Goal: Task Accomplishment & Management: Complete application form

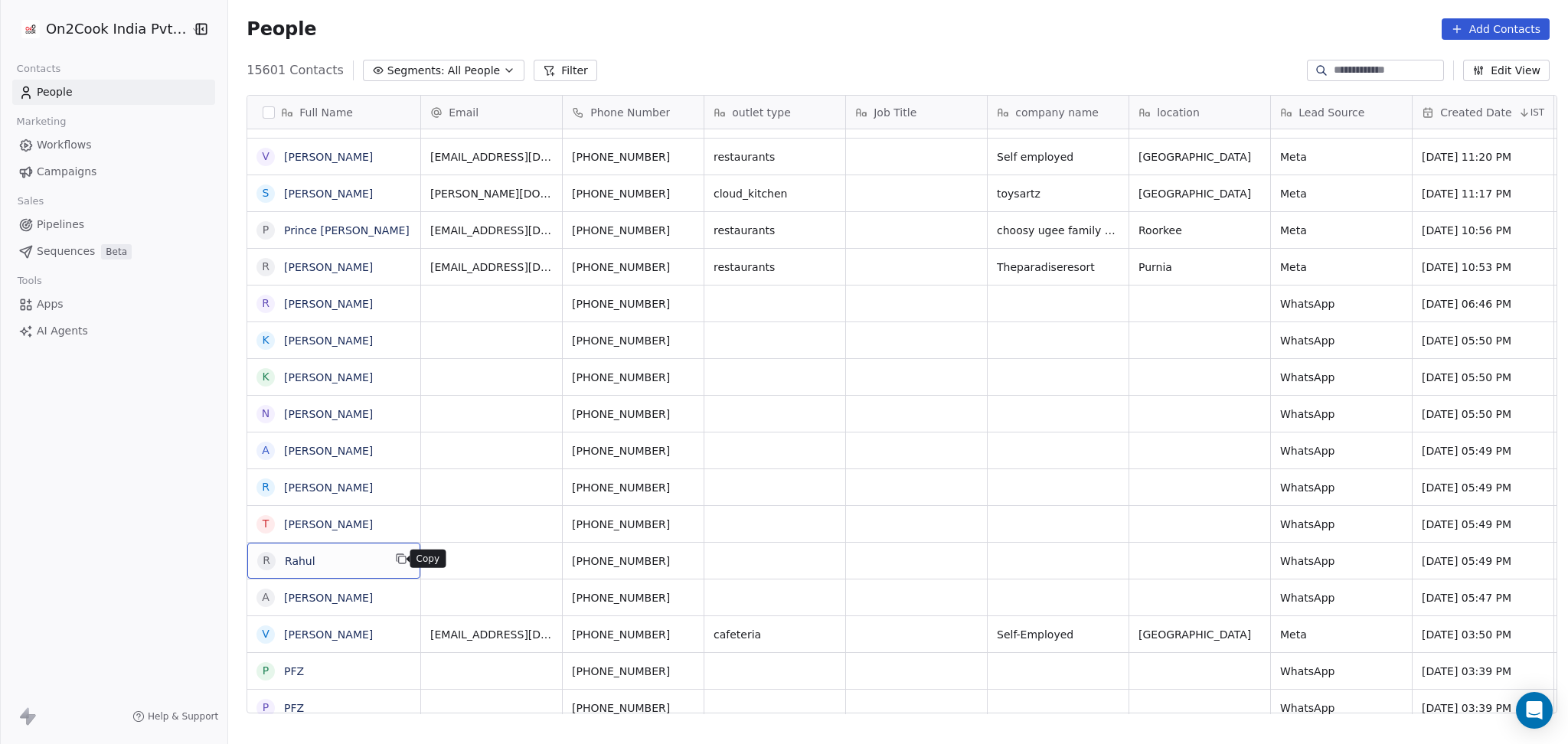
click at [397, 551] on button "grid" at bounding box center [400, 558] width 18 height 18
click at [395, 524] on icon "grid" at bounding box center [400, 521] width 12 height 12
click at [394, 293] on button "grid" at bounding box center [400, 301] width 18 height 18
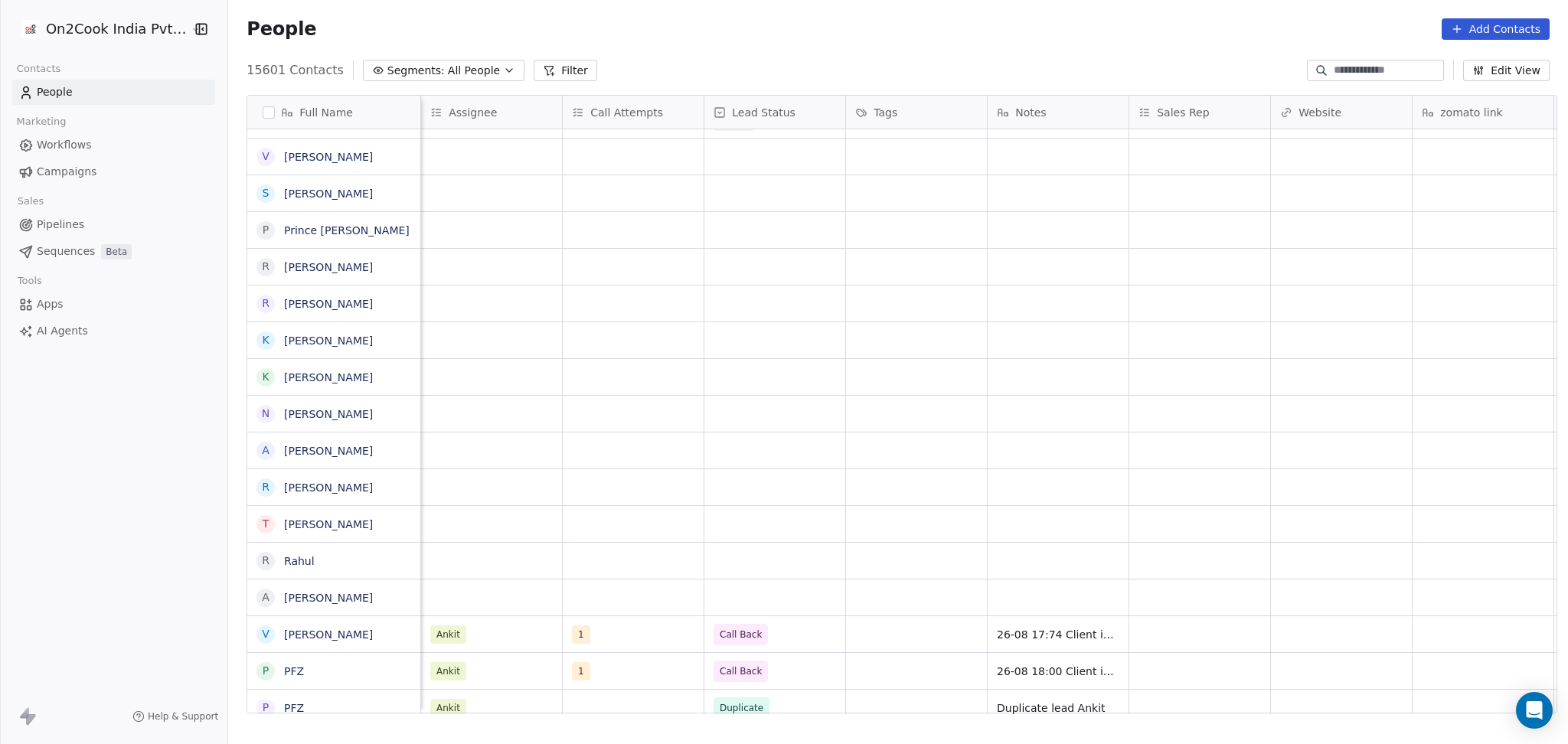
scroll to position [0, 990]
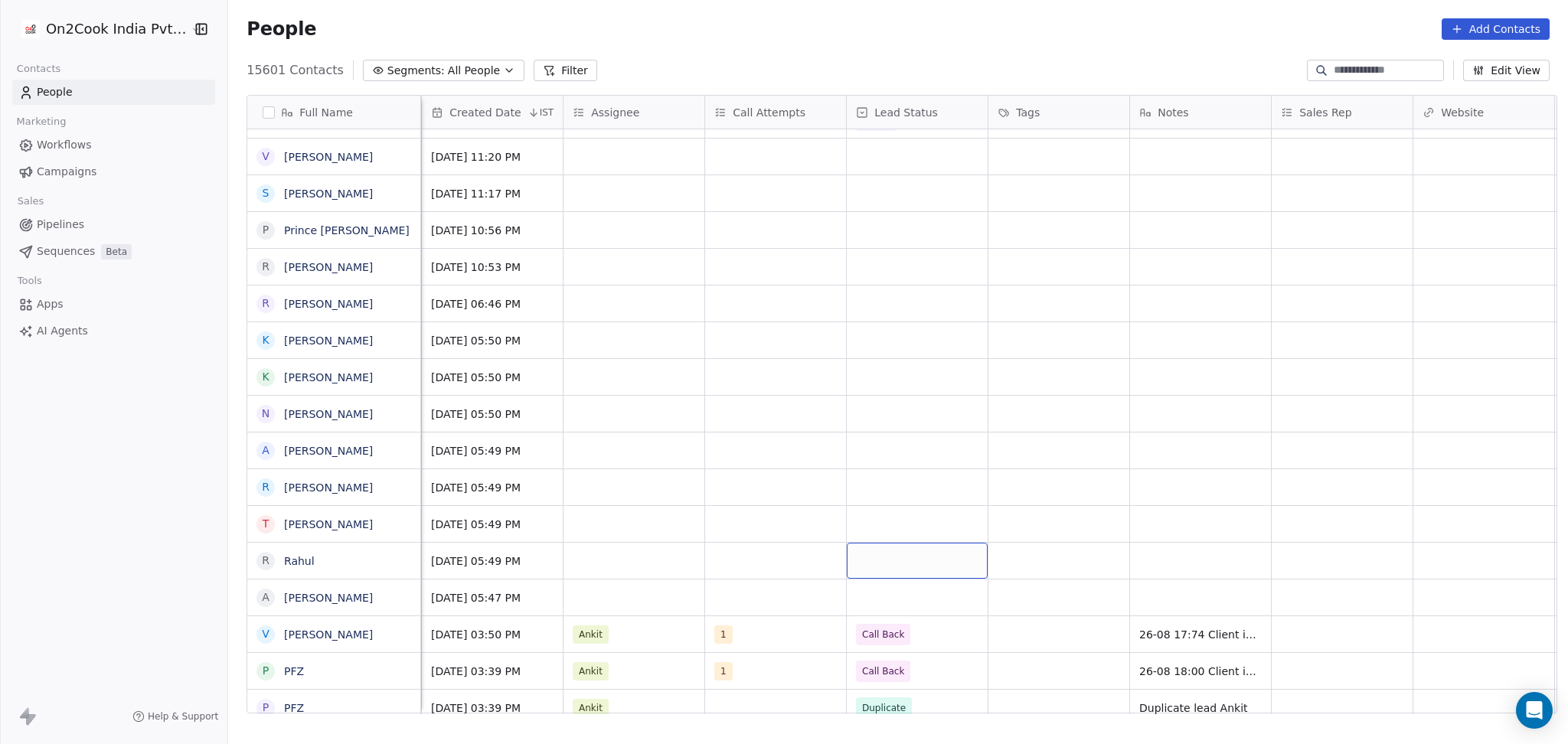
click at [879, 549] on div "grid" at bounding box center [917, 560] width 141 height 36
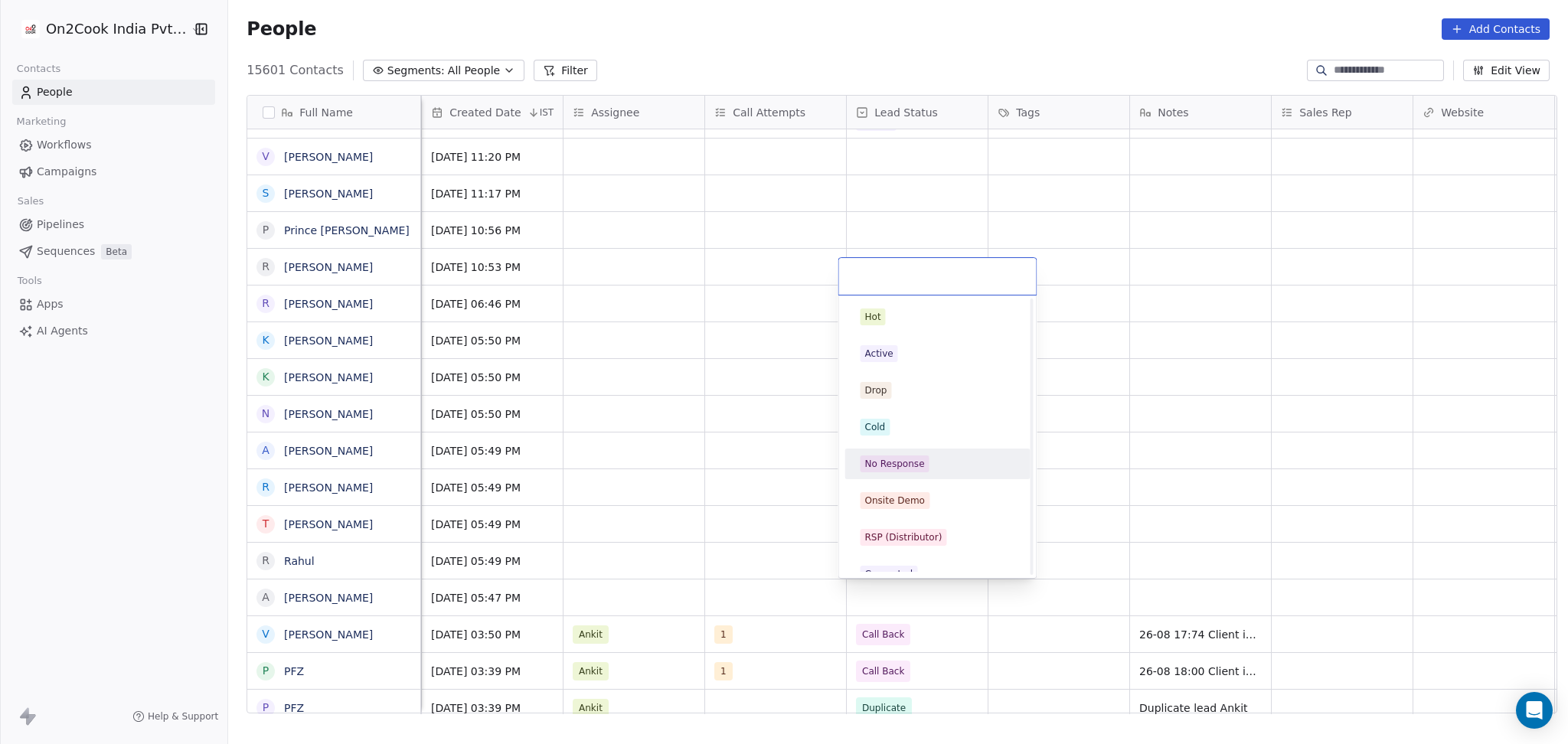
scroll to position [204, 0]
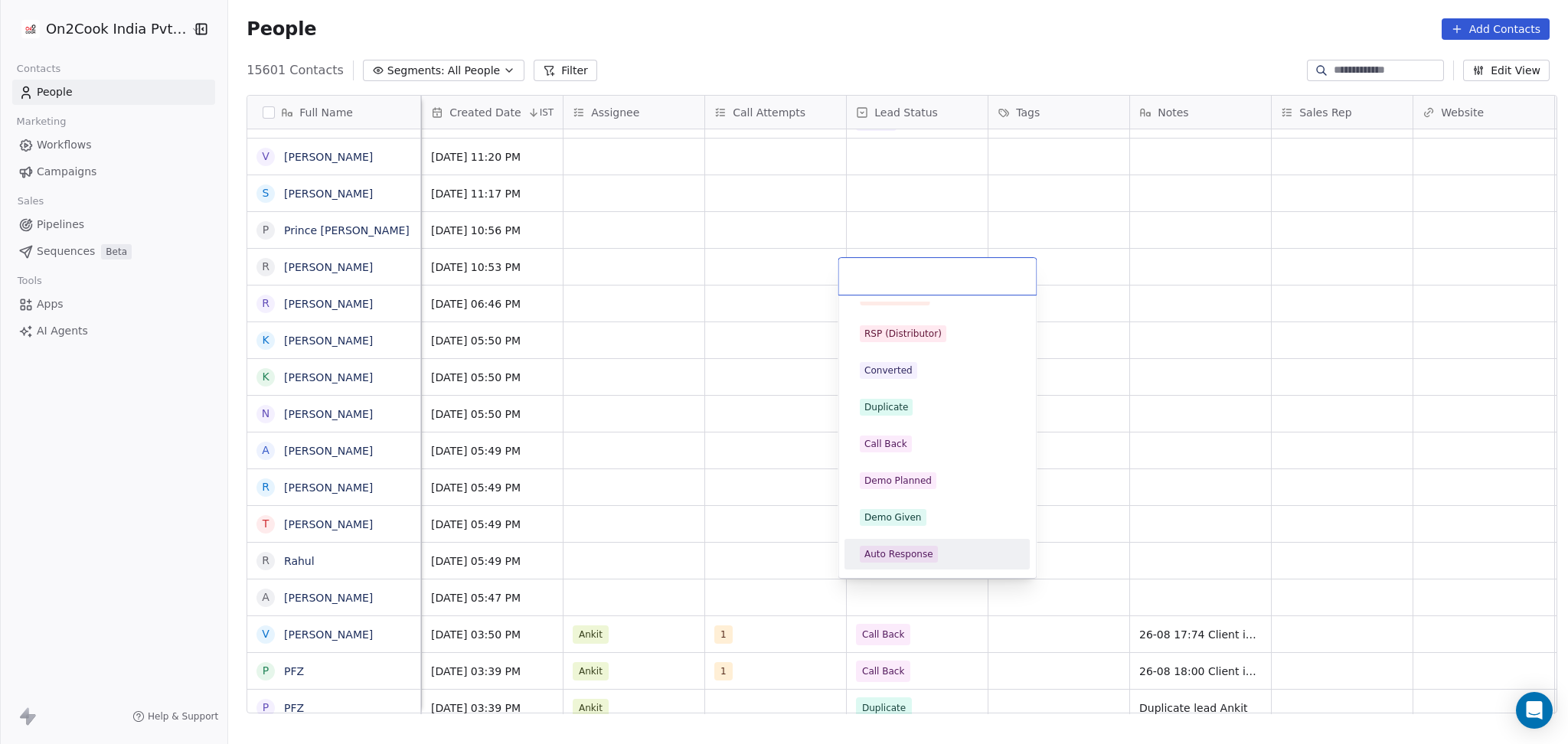
click at [888, 547] on div "Auto Response" at bounding box center [899, 554] width 69 height 14
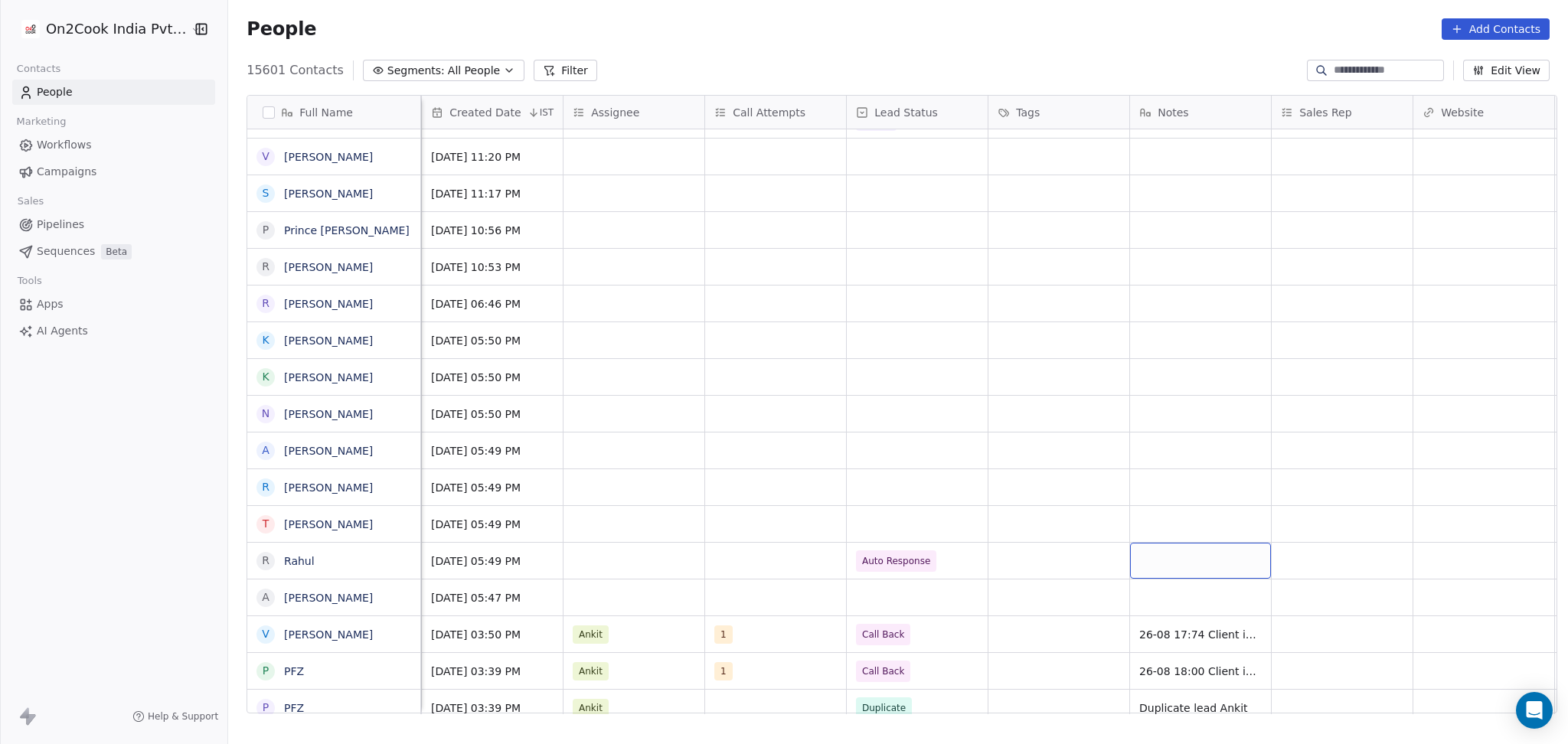
click at [1130, 562] on div "grid" at bounding box center [1199, 560] width 141 height 36
type textarea "**********"
click at [1004, 569] on html "On2Cook India Pvt. Ltd. Contacts People Marketing Workflows Campaigns Sales Pip…" at bounding box center [784, 372] width 1568 height 744
drag, startPoint x: 1270, startPoint y: 558, endPoint x: 1220, endPoint y: 529, distance: 57.8
click at [1286, 558] on icon "grid" at bounding box center [1292, 558] width 12 height 12
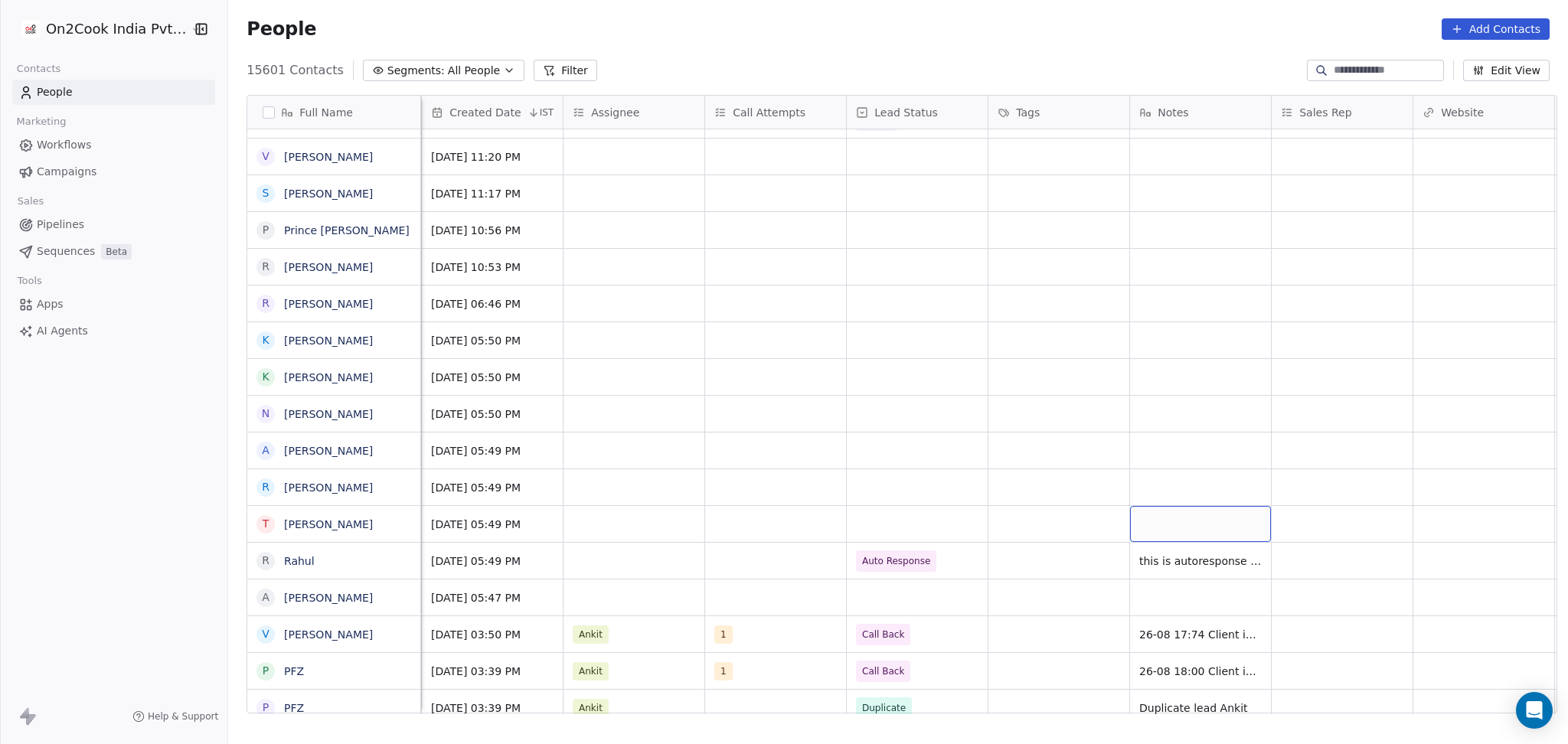
click at [1208, 520] on div "grid" at bounding box center [1199, 524] width 141 height 36
type textarea "**********"
click at [1190, 471] on html "On2Cook India Pvt. Ltd. Contacts People Marketing Workflows Campaigns Sales Pip…" at bounding box center [784, 372] width 1568 height 744
click at [1190, 471] on div "grid" at bounding box center [1199, 487] width 141 height 36
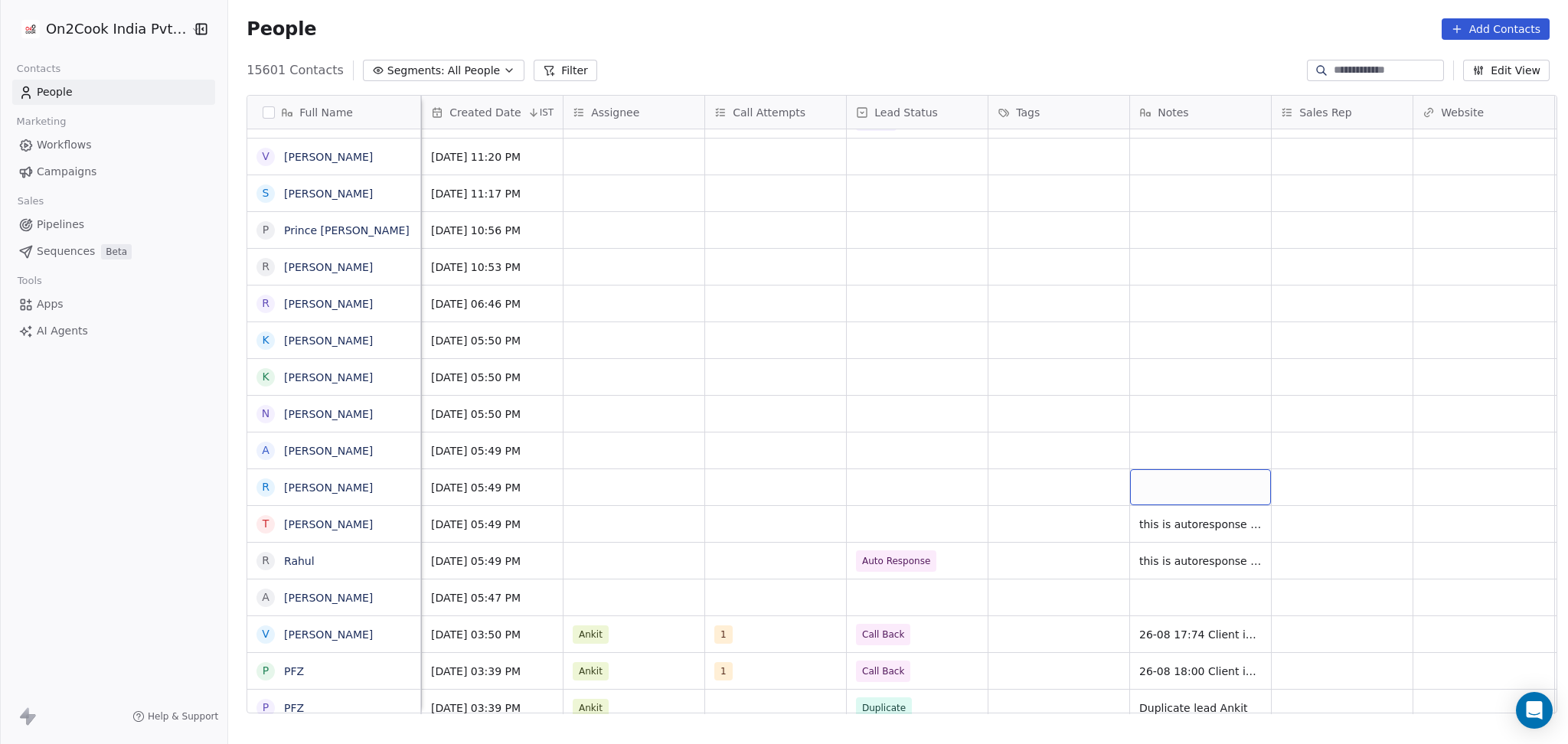
click at [1190, 471] on div "grid" at bounding box center [1199, 487] width 141 height 36
click at [1188, 471] on div "grid" at bounding box center [1199, 487] width 141 height 36
type textarea "**********"
click at [1180, 442] on html "On2Cook India Pvt. Ltd. Contacts People Marketing Workflows Campaigns Sales Pip…" at bounding box center [784, 372] width 1568 height 744
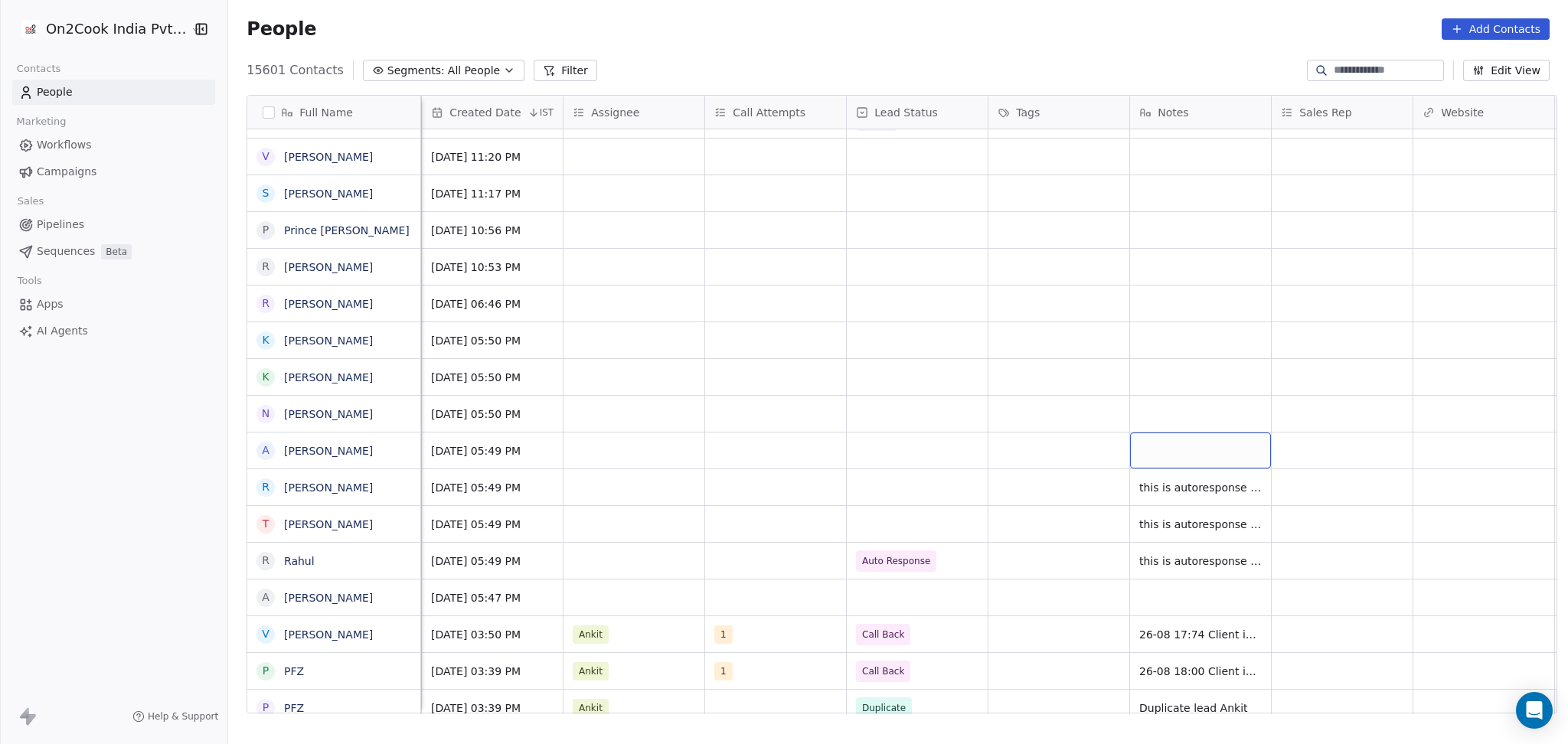
click at [1180, 442] on div "grid" at bounding box center [1199, 450] width 141 height 36
type textarea "**********"
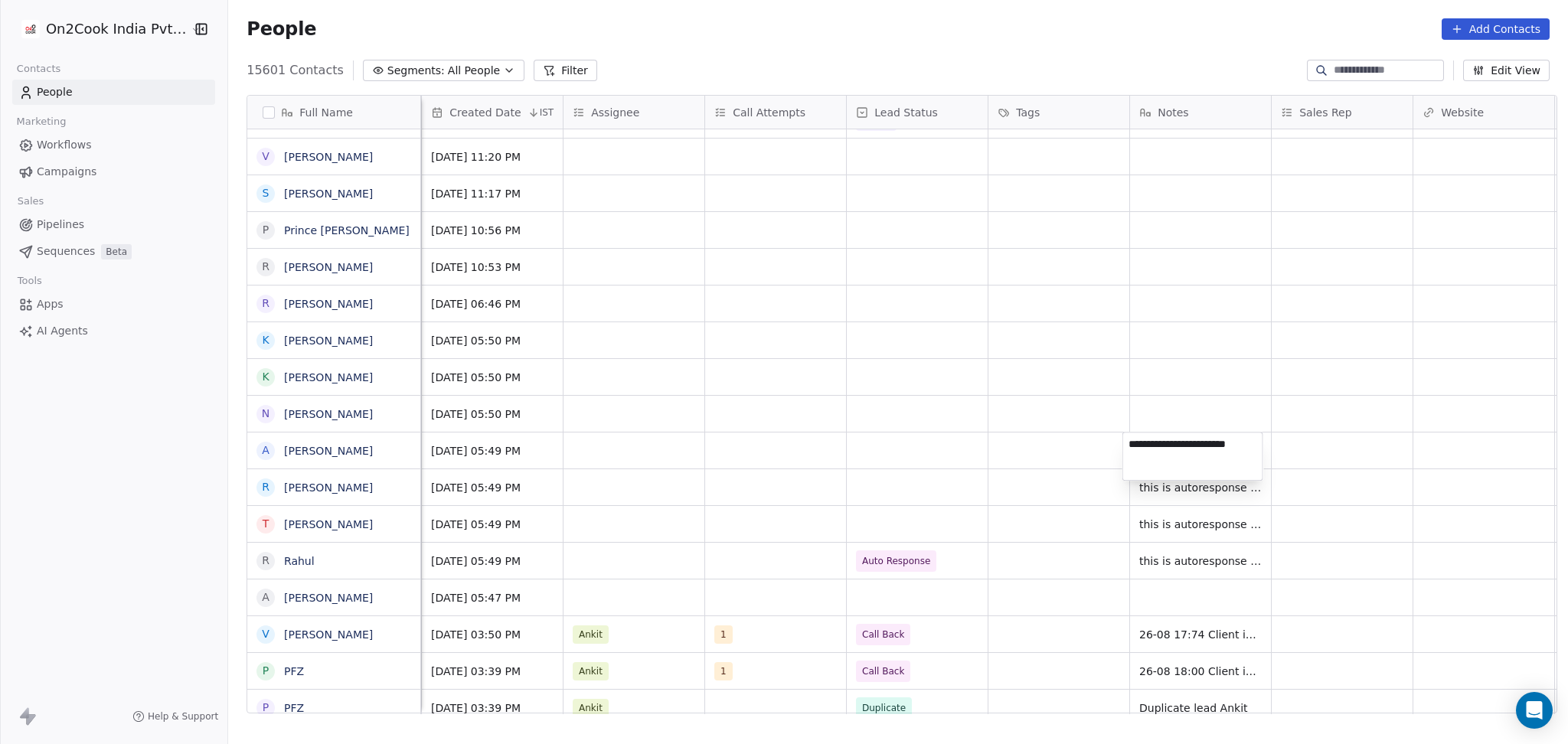
click at [1186, 407] on html "On2Cook India Pvt. Ltd. Contacts People Marketing Workflows Campaigns Sales Pip…" at bounding box center [784, 372] width 1568 height 744
click at [1186, 407] on div "grid" at bounding box center [1199, 413] width 141 height 36
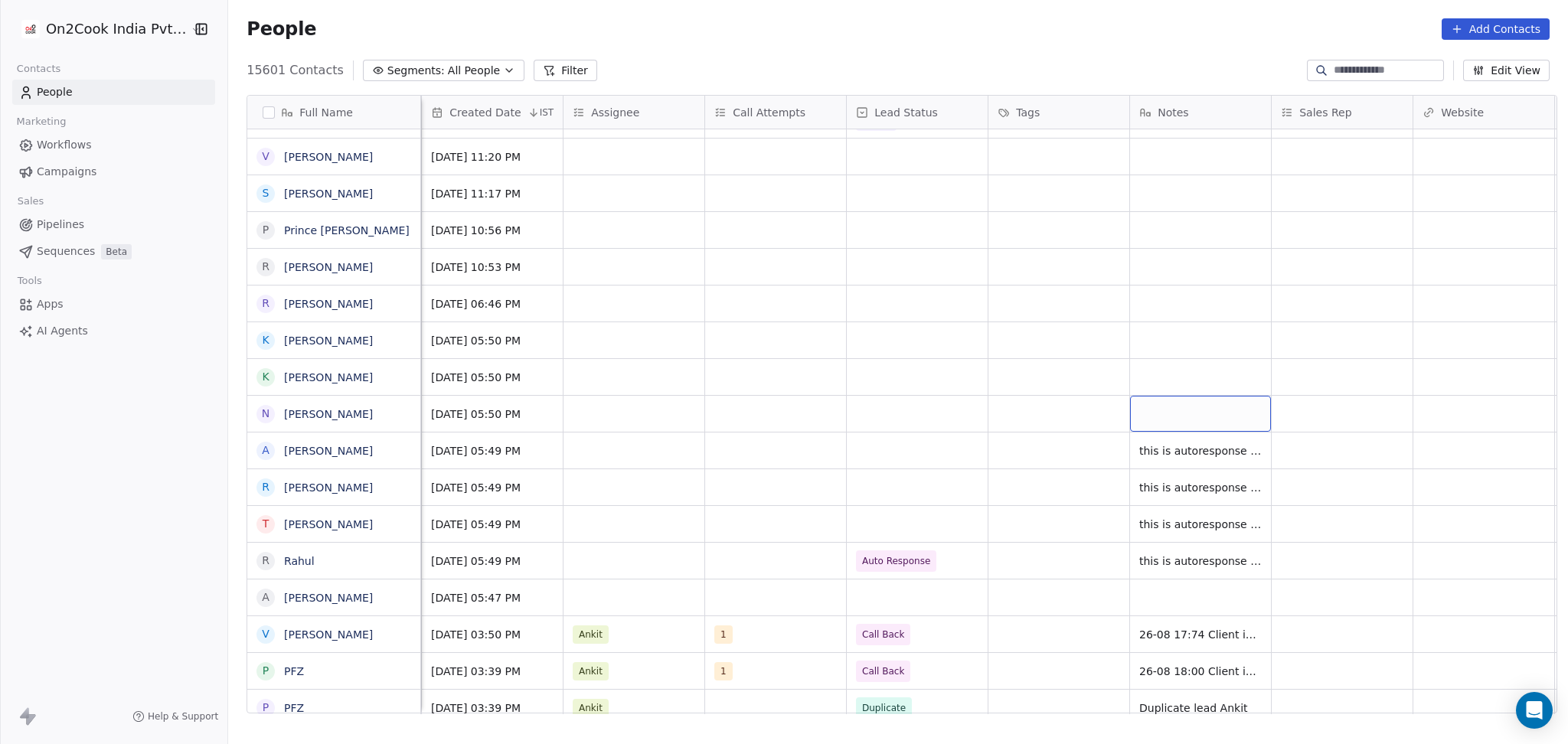
click at [1186, 407] on div "grid" at bounding box center [1199, 413] width 141 height 36
type textarea "**********"
click at [1181, 368] on html "On2Cook India Pvt. Ltd. Contacts People Marketing Workflows Campaigns Sales Pip…" at bounding box center [784, 372] width 1568 height 744
click at [1181, 368] on div "grid" at bounding box center [1199, 376] width 141 height 36
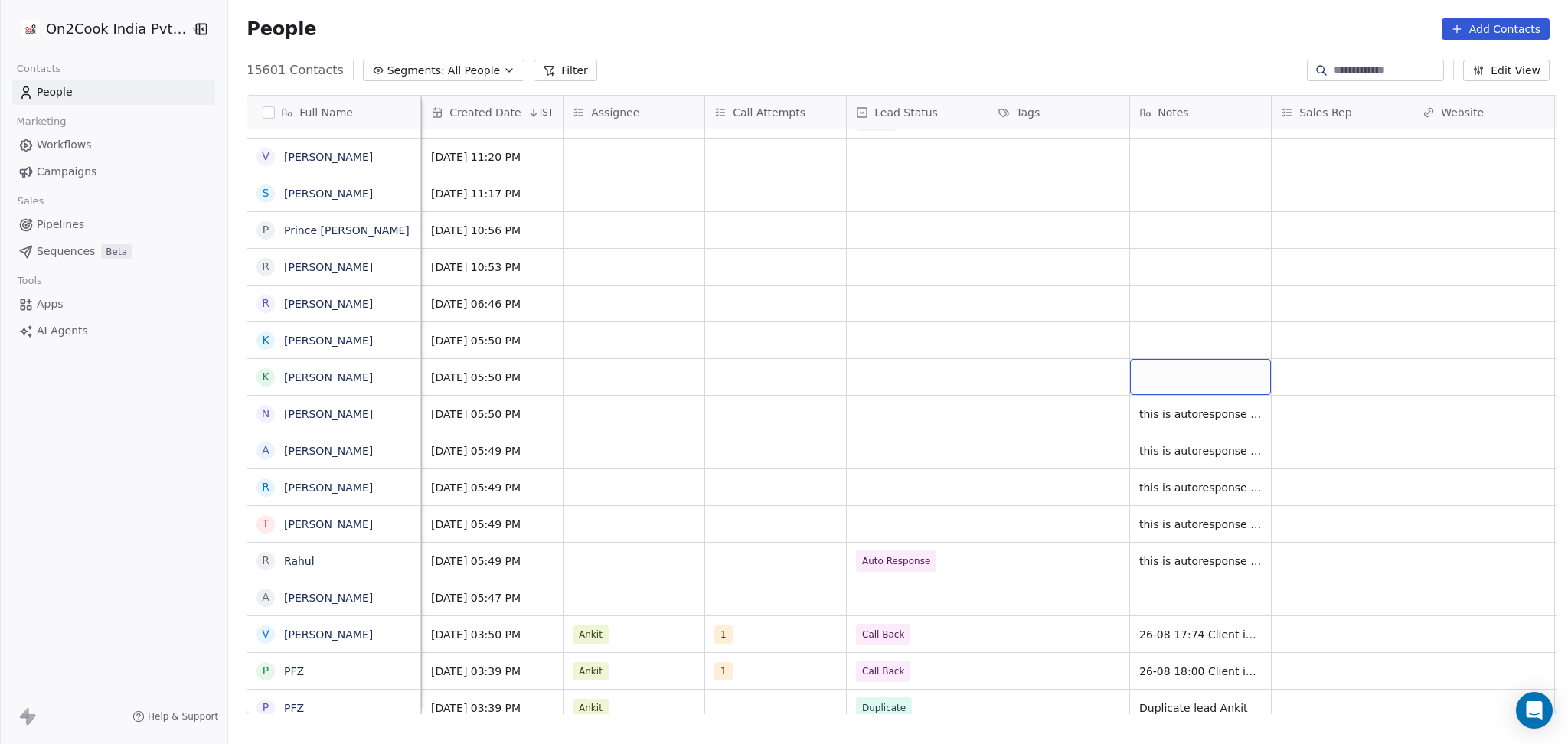
click at [1181, 368] on div "grid" at bounding box center [1199, 376] width 141 height 36
type textarea "**********"
click at [1172, 322] on html "On2Cook India Pvt. Ltd. Contacts People Marketing Workflows Campaigns Sales Pip…" at bounding box center [784, 372] width 1568 height 744
click at [1172, 329] on div "grid" at bounding box center [1199, 340] width 141 height 36
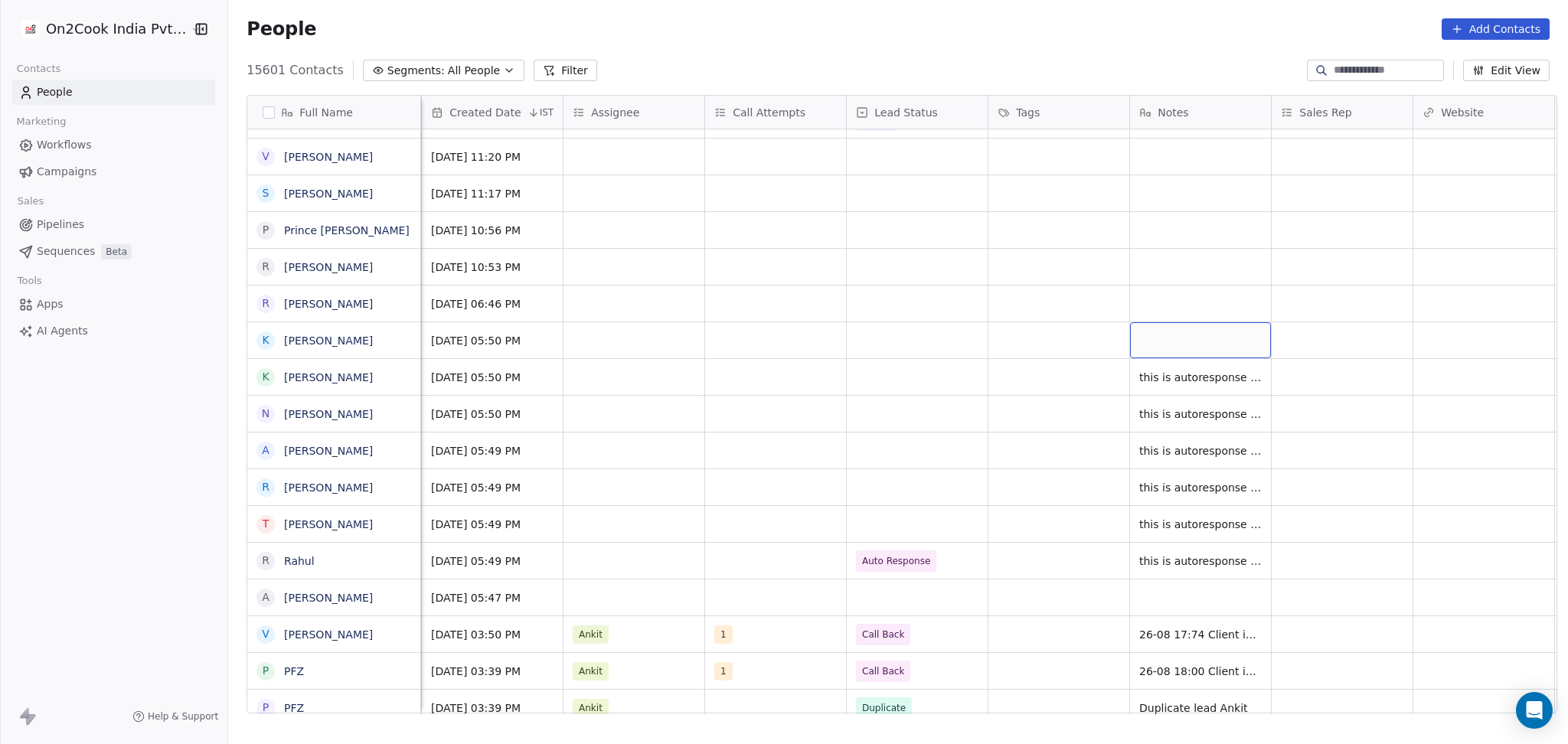
click at [1172, 329] on div "grid" at bounding box center [1199, 340] width 141 height 36
type textarea "**********"
click at [917, 365] on html "On2Cook India Pvt. Ltd. Contacts People Marketing Workflows Campaigns Sales Pip…" at bounding box center [784, 372] width 1568 height 744
click at [873, 334] on div "grid" at bounding box center [917, 340] width 141 height 36
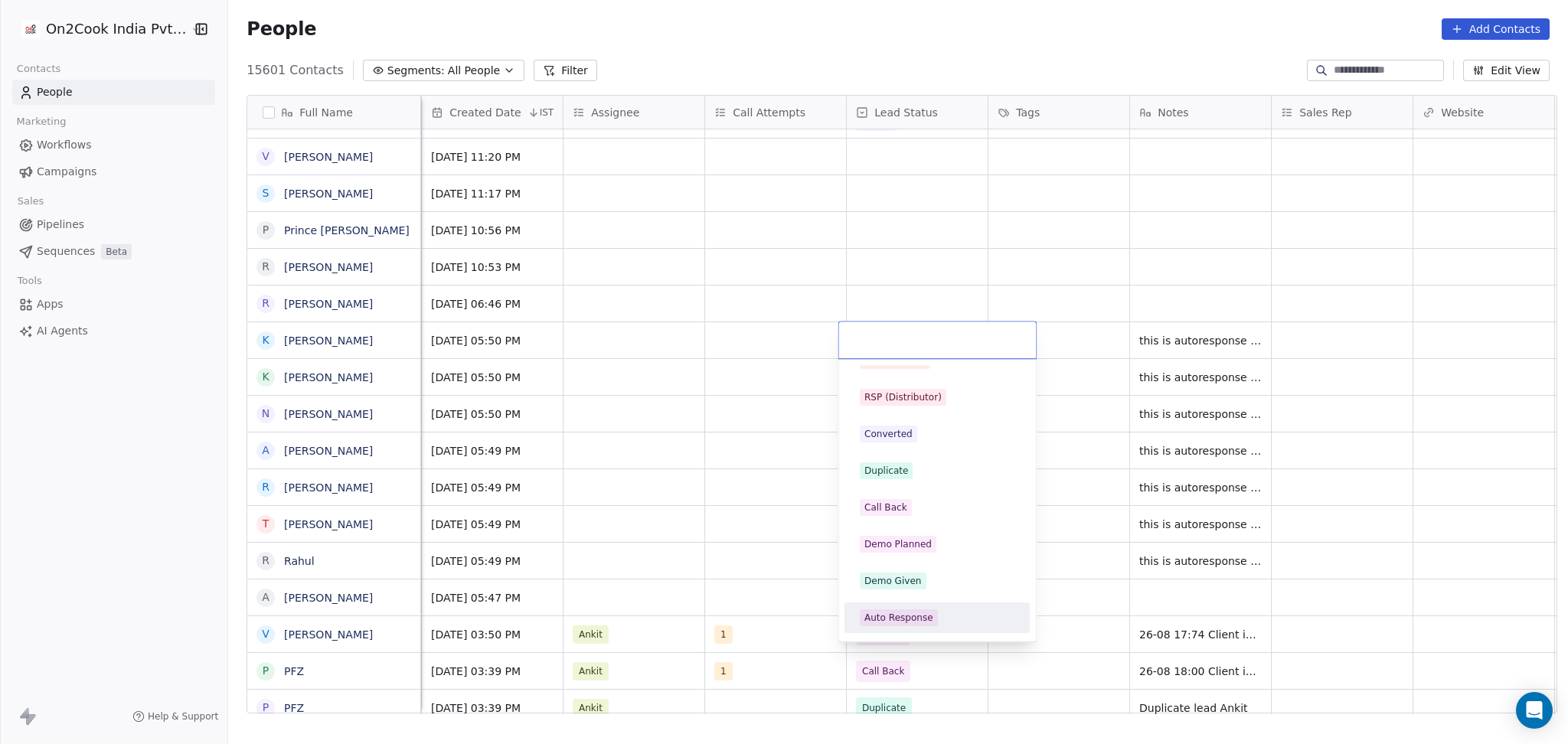
click at [891, 610] on div "Auto Response" at bounding box center [899, 617] width 69 height 14
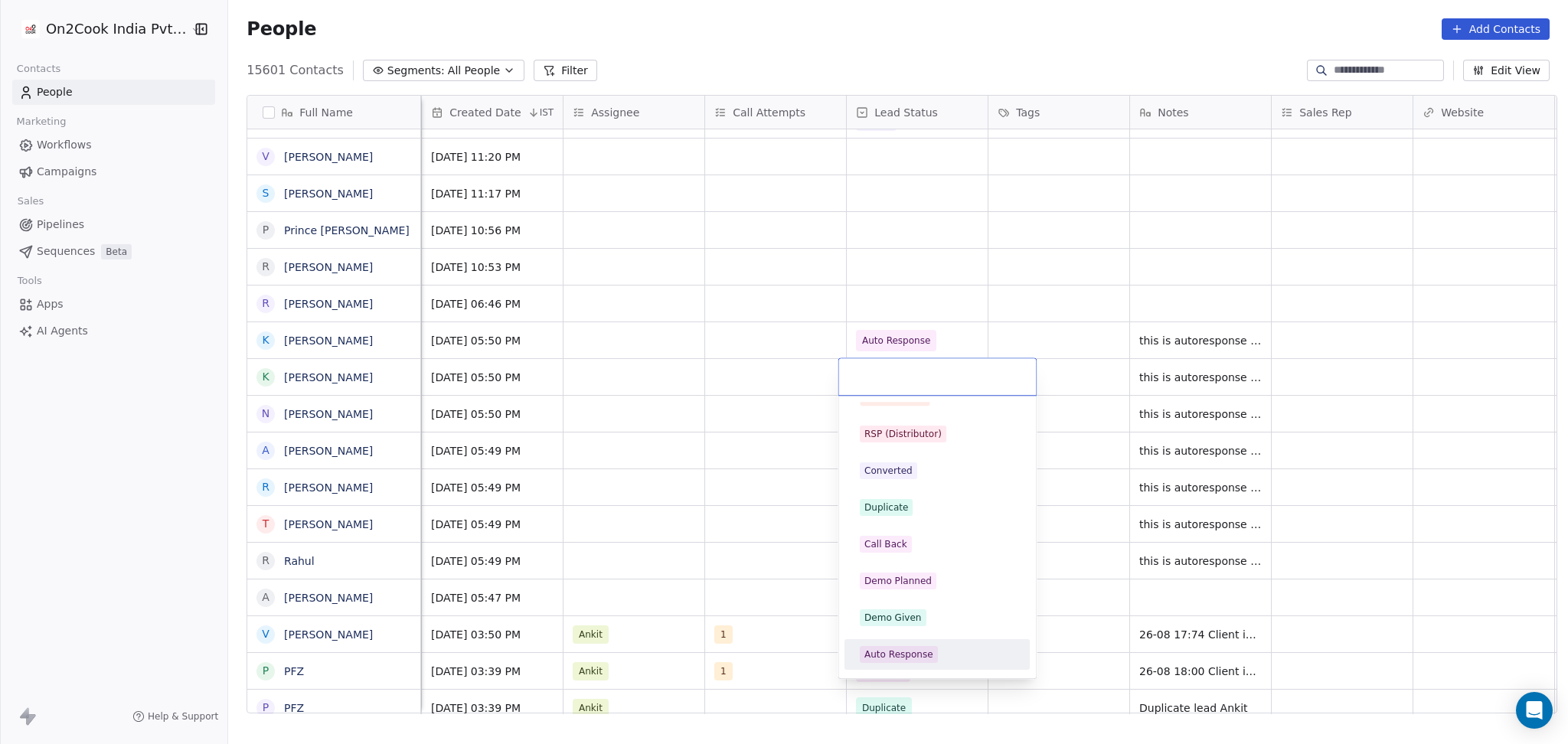
click at [890, 644] on div "Auto Response" at bounding box center [936, 654] width 173 height 25
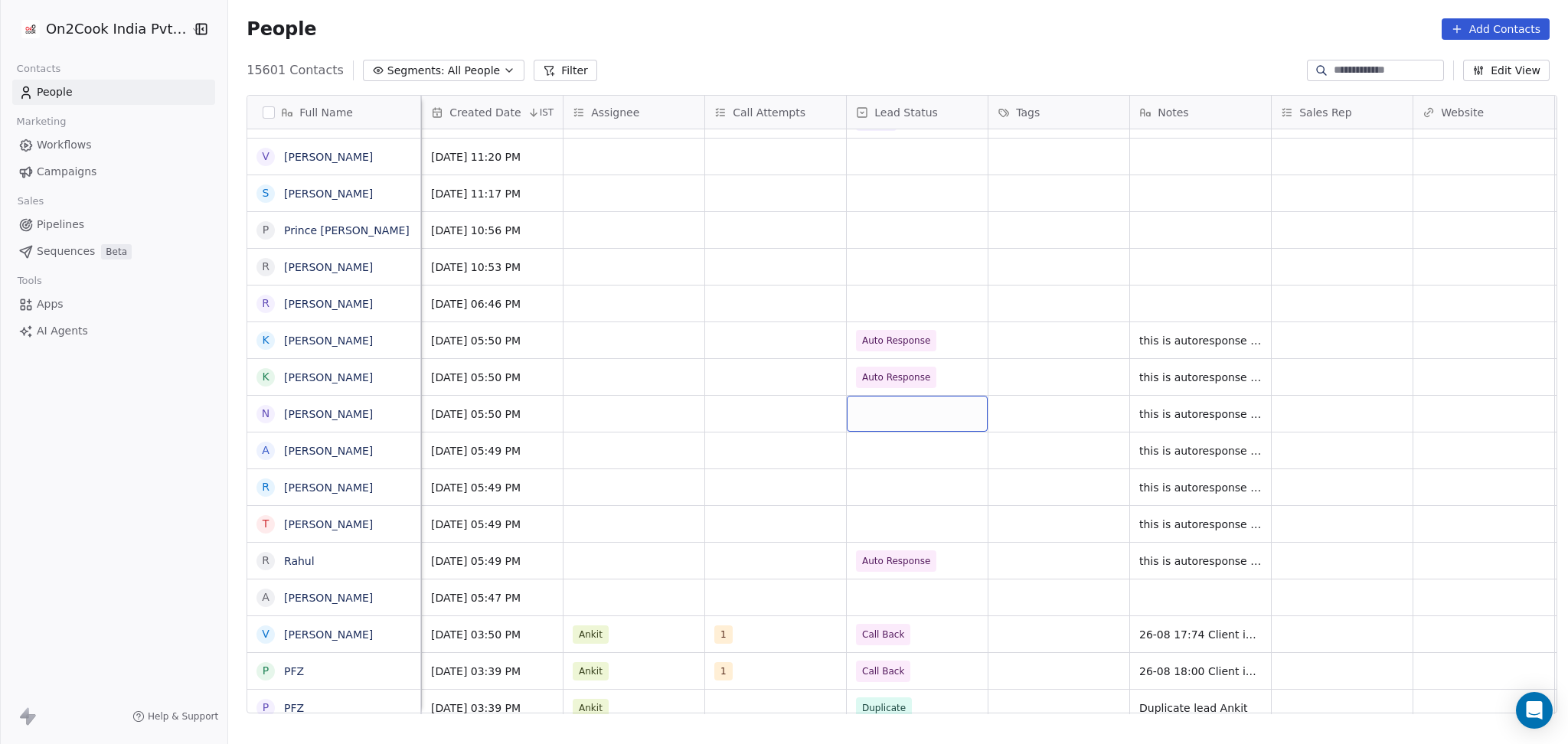
click at [902, 420] on div "grid" at bounding box center [917, 413] width 141 height 36
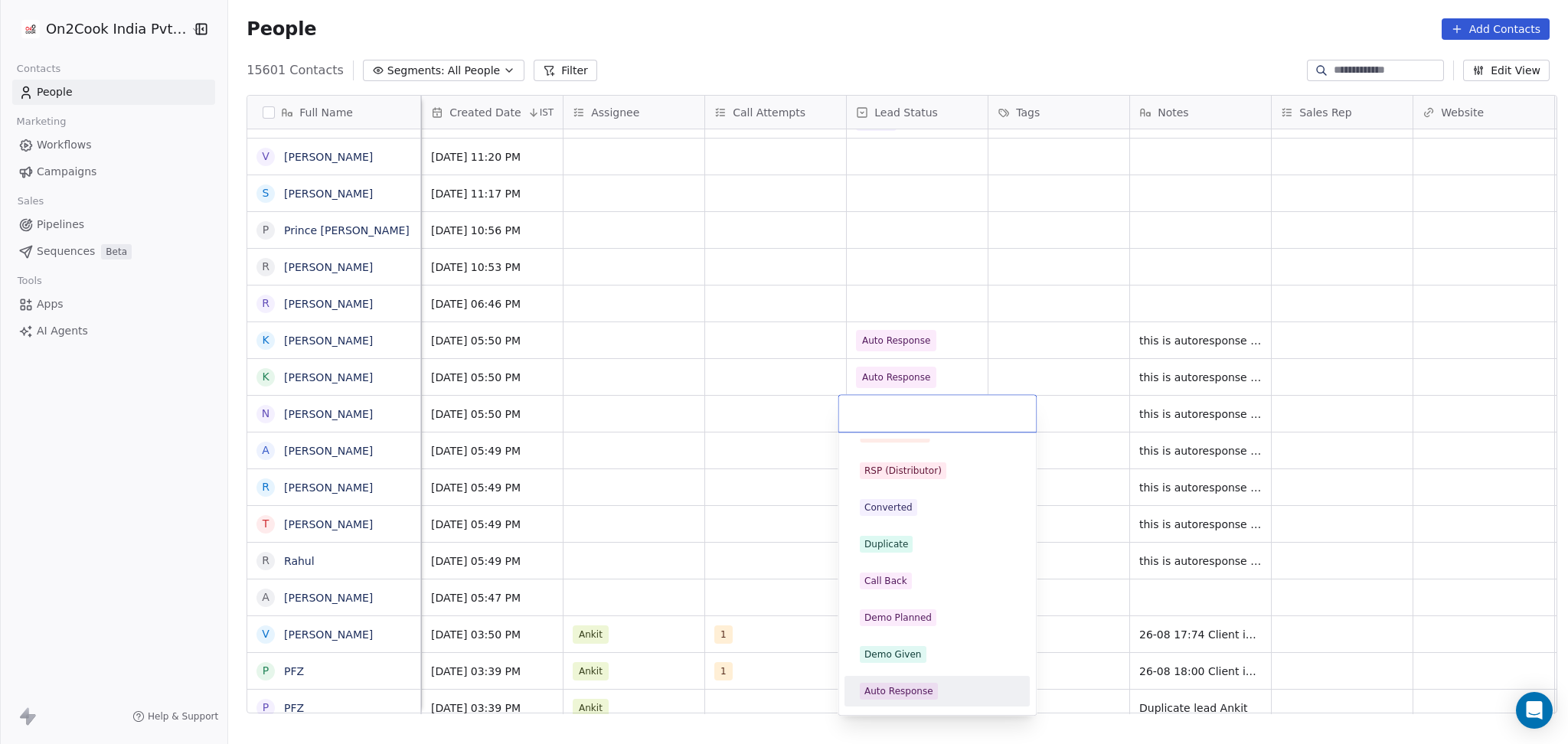
click at [887, 691] on div "Auto Response" at bounding box center [899, 691] width 69 height 14
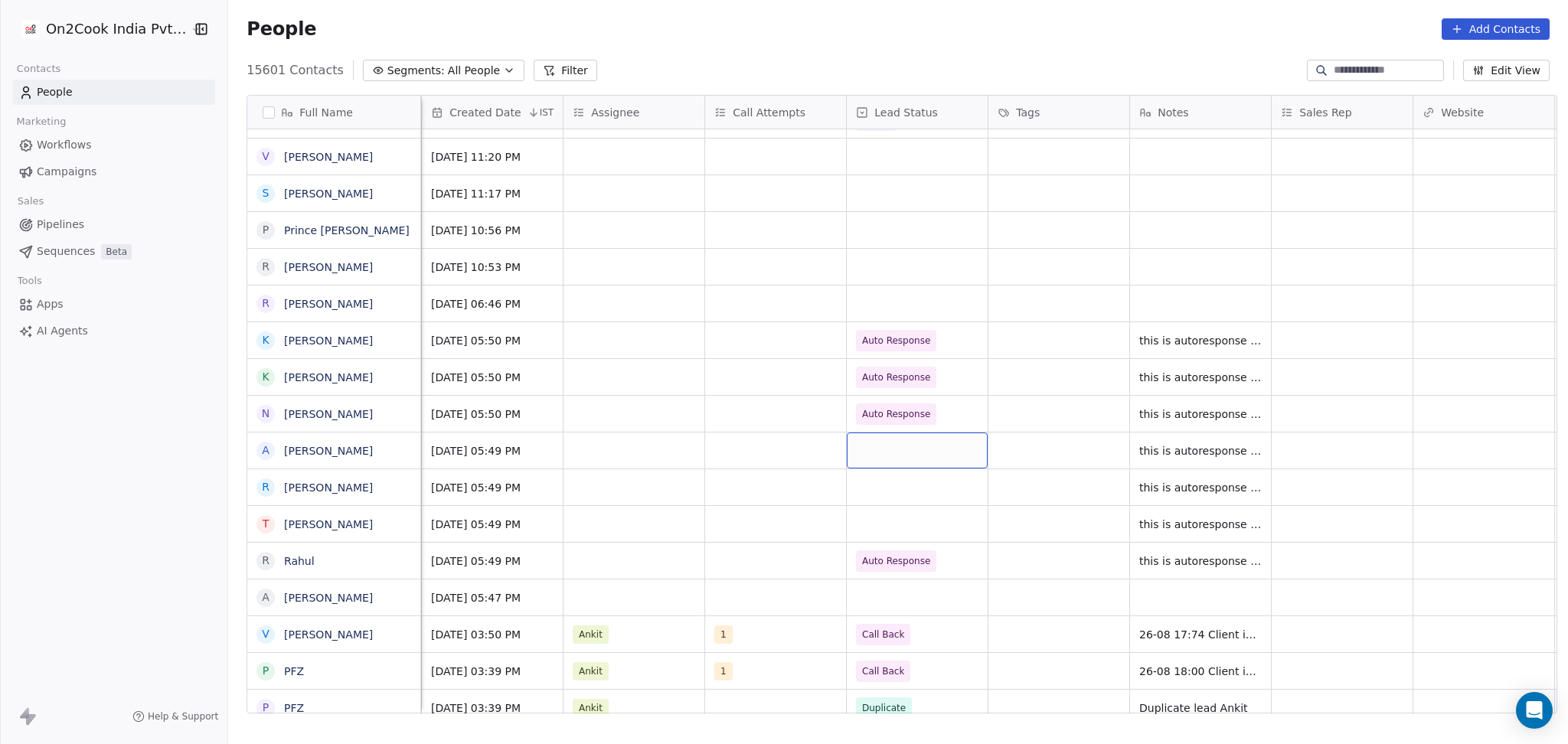
click at [887, 438] on div "grid" at bounding box center [917, 450] width 141 height 36
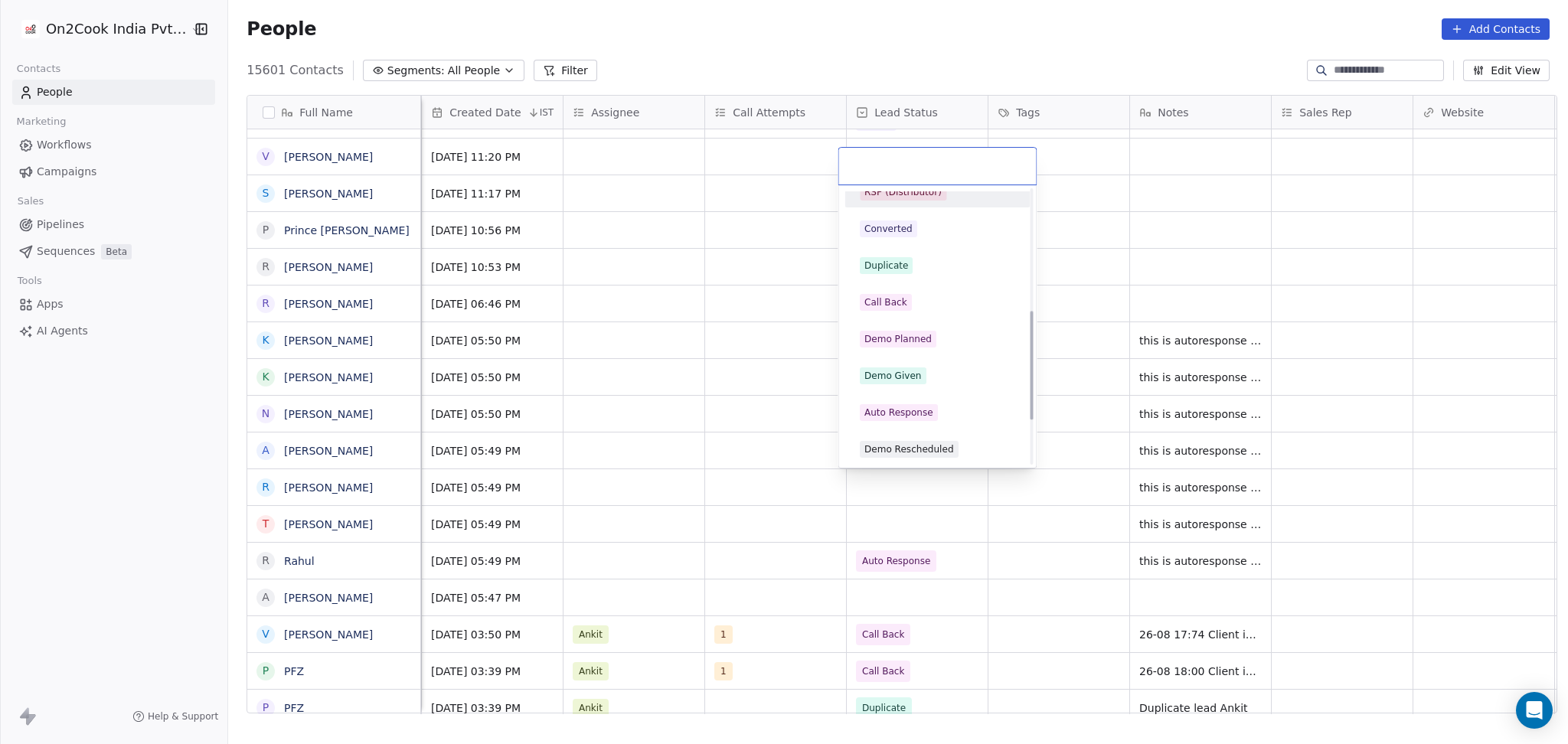
scroll to position [306, 0]
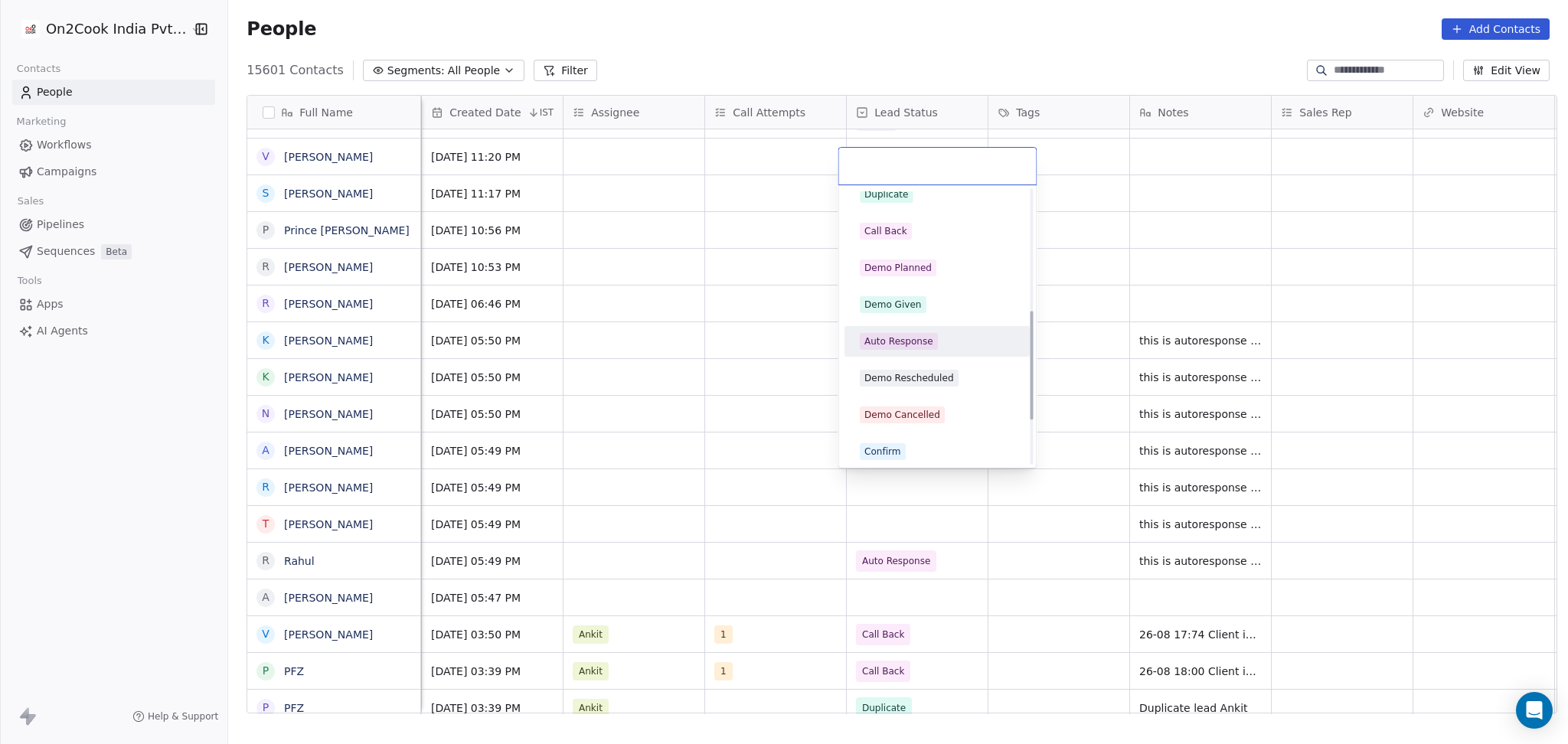
click at [919, 338] on div "Auto Response" at bounding box center [899, 341] width 69 height 14
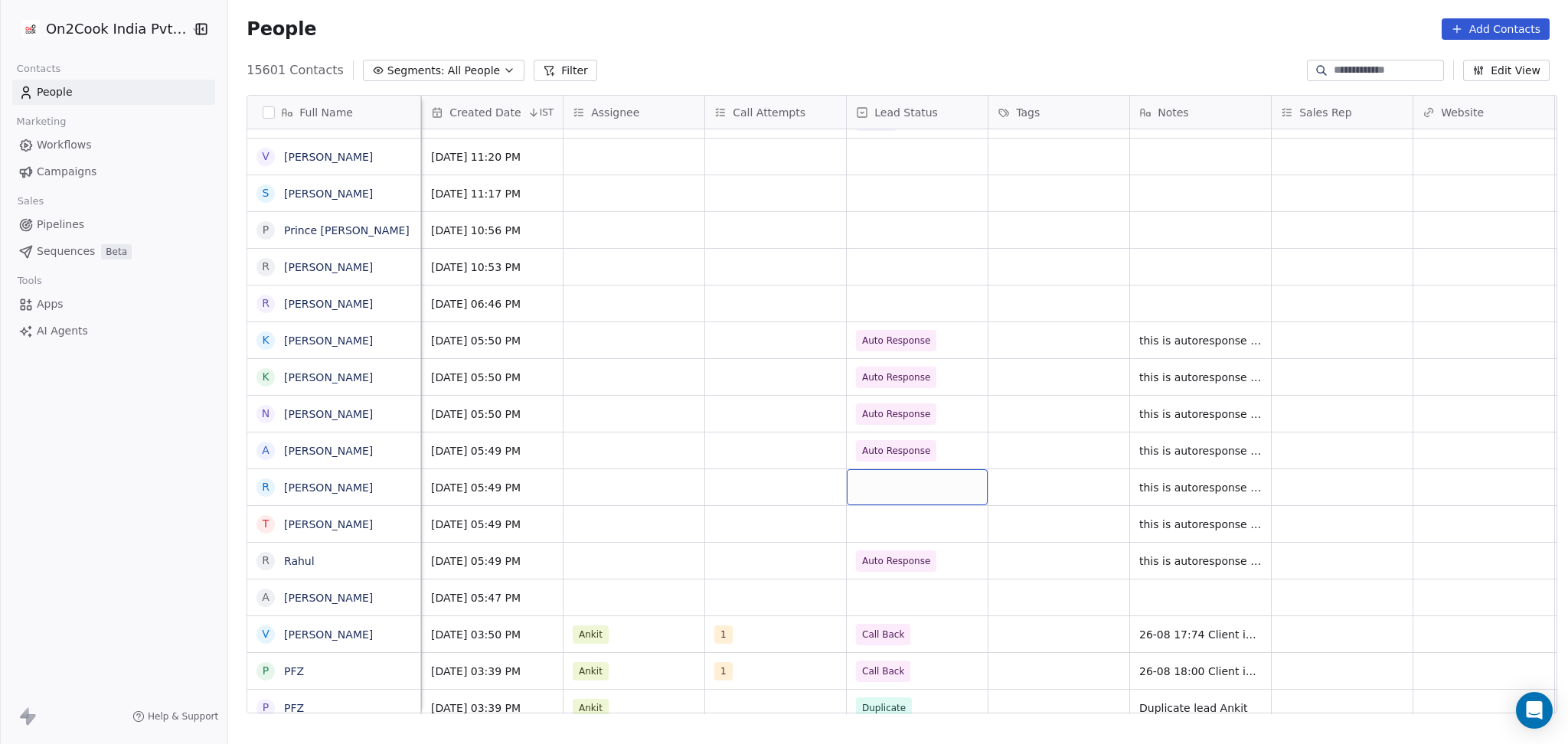
click at [863, 485] on div "grid" at bounding box center [917, 487] width 141 height 36
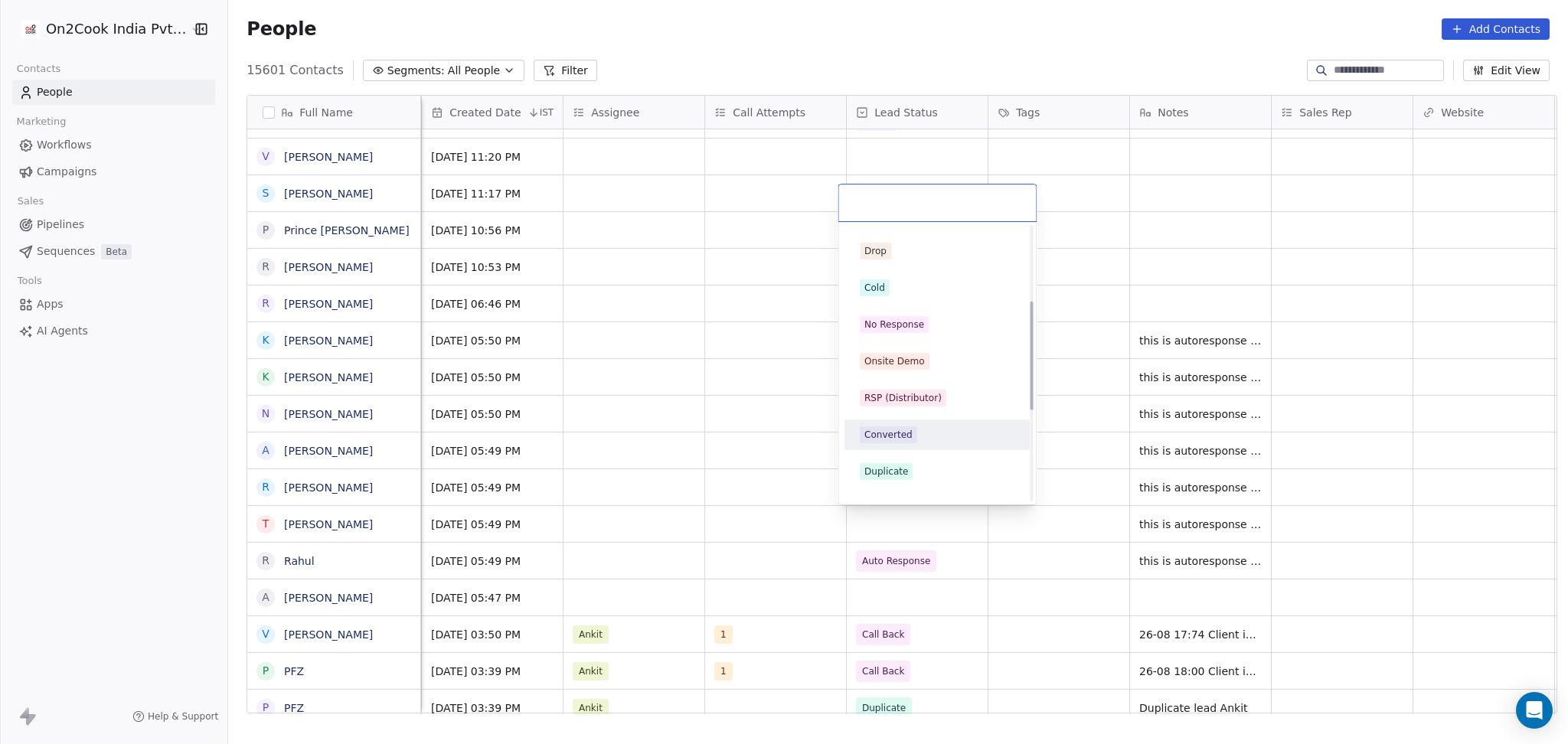
scroll to position [204, 0]
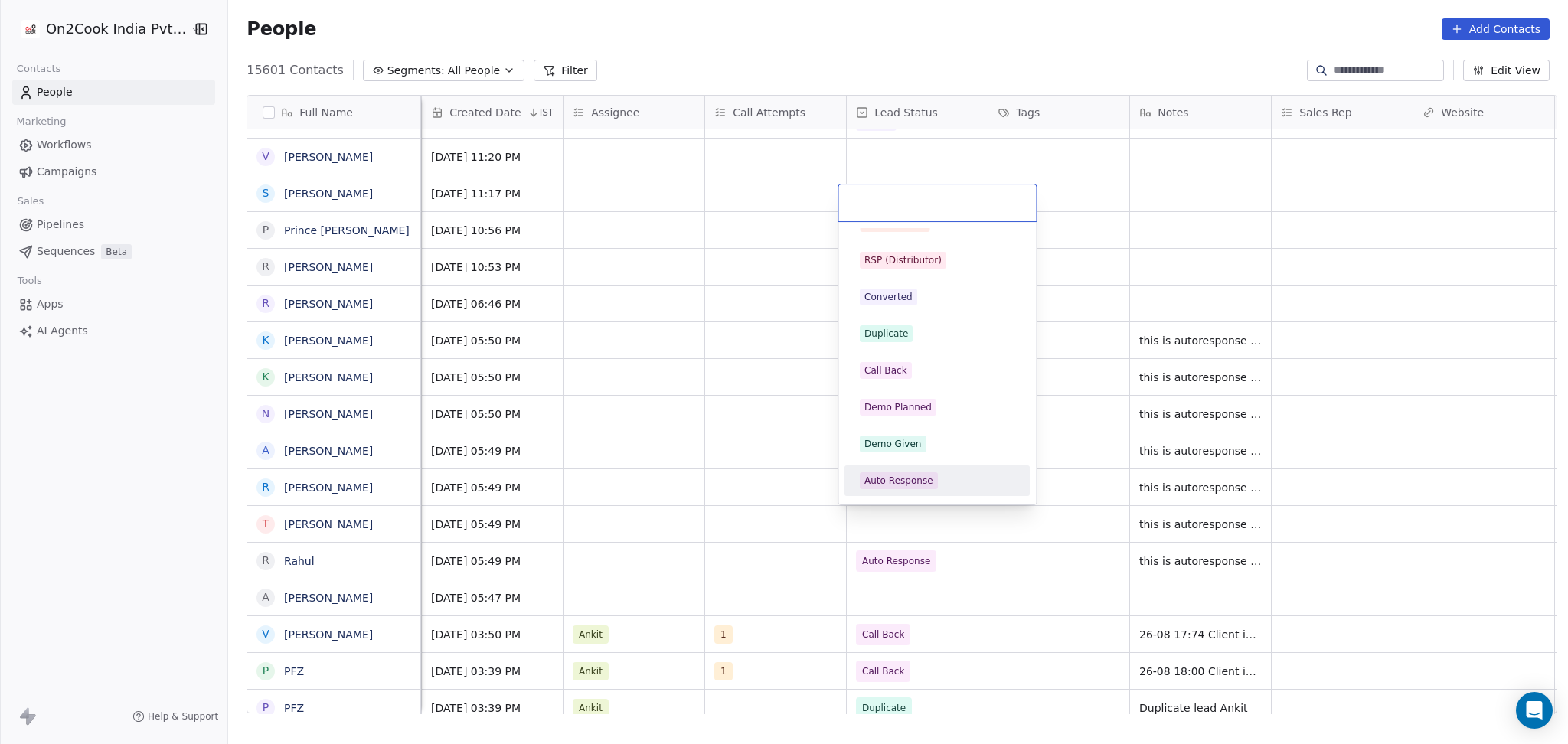
click at [901, 469] on div "Auto Response" at bounding box center [936, 481] width 173 height 25
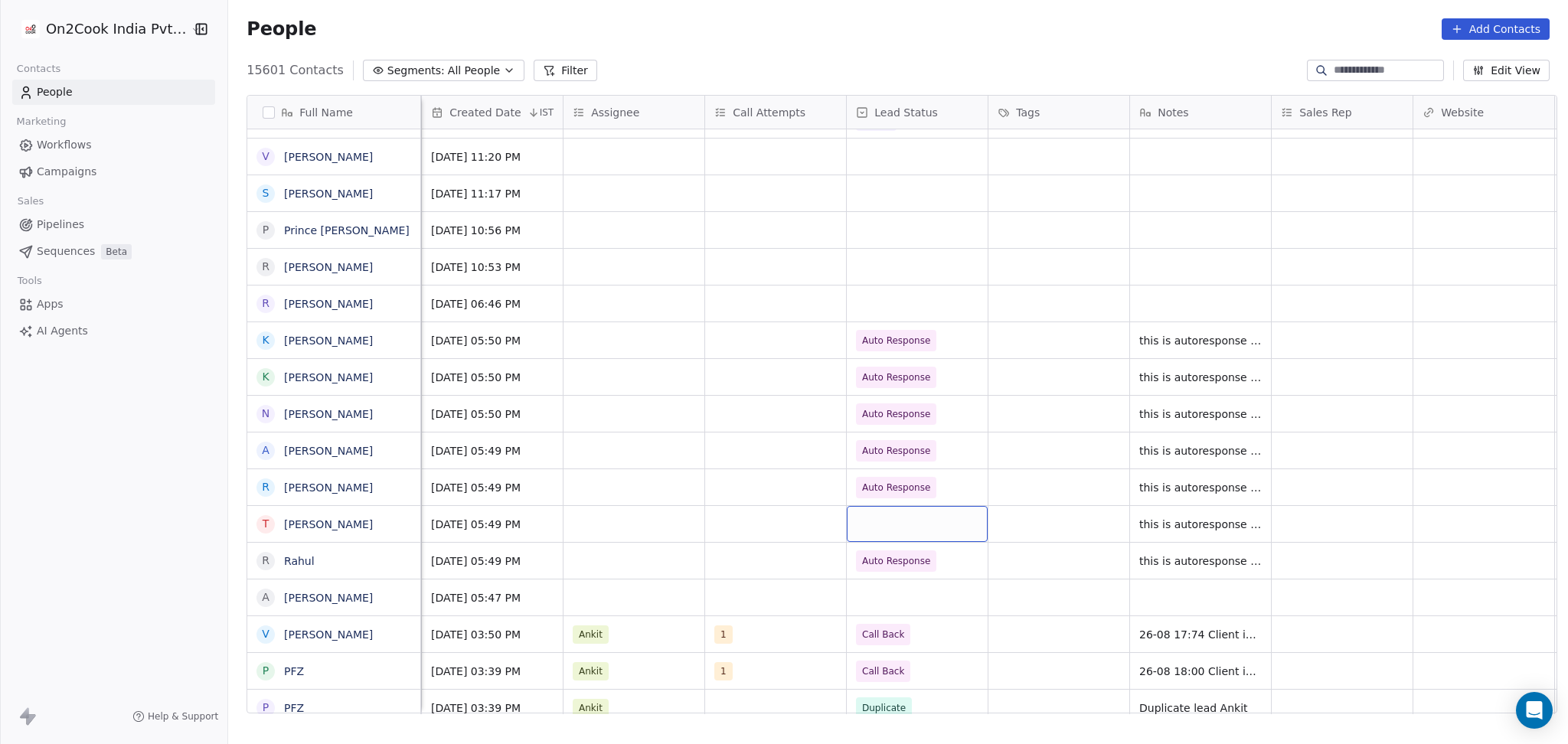
click at [887, 511] on div "grid" at bounding box center [917, 524] width 141 height 36
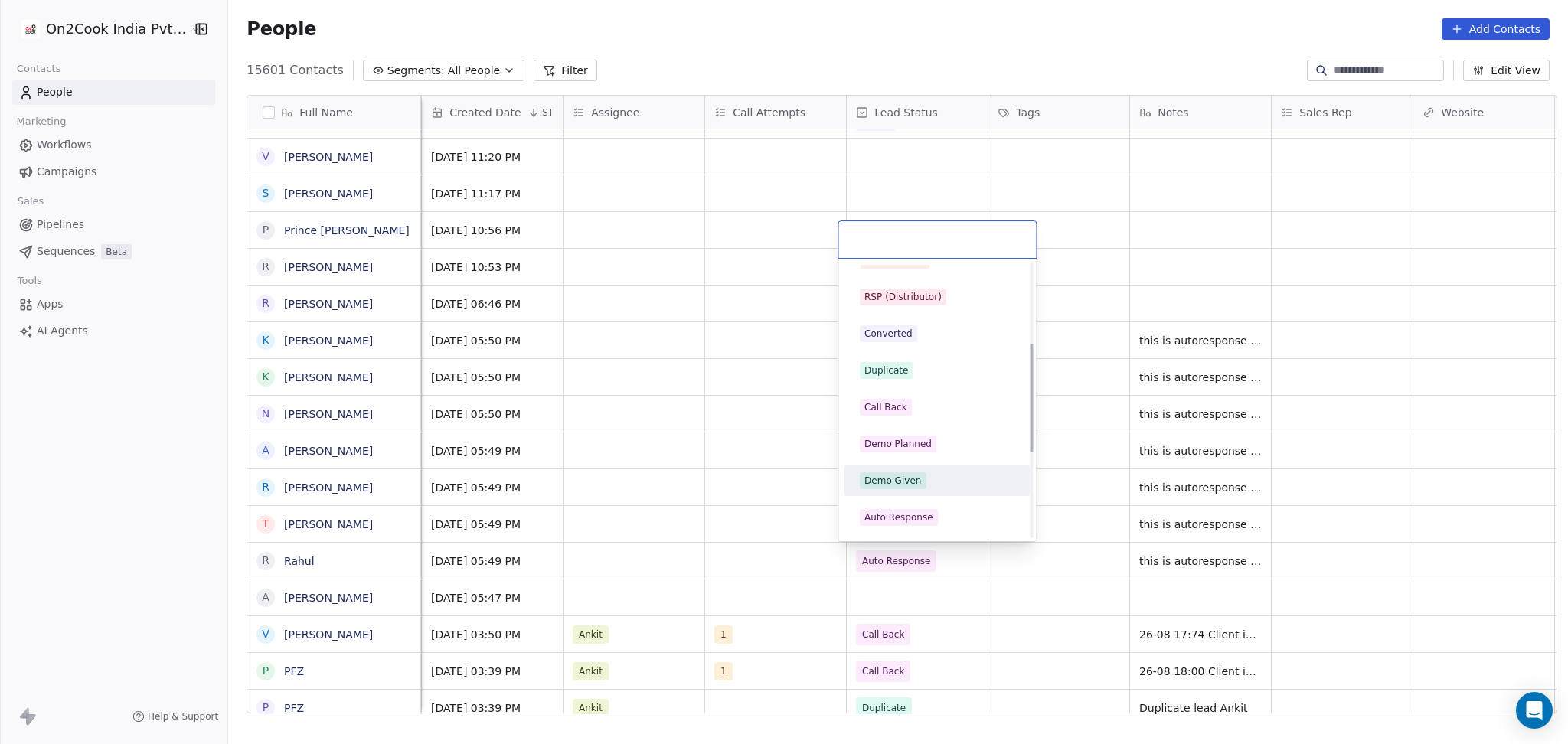
click at [901, 500] on div "Hot Active Drop Cold No Response Onsite Demo RSP (Distributor) Converted Duplic…" at bounding box center [937, 407] width 185 height 691
click at [901, 513] on div "Auto Response" at bounding box center [899, 516] width 69 height 14
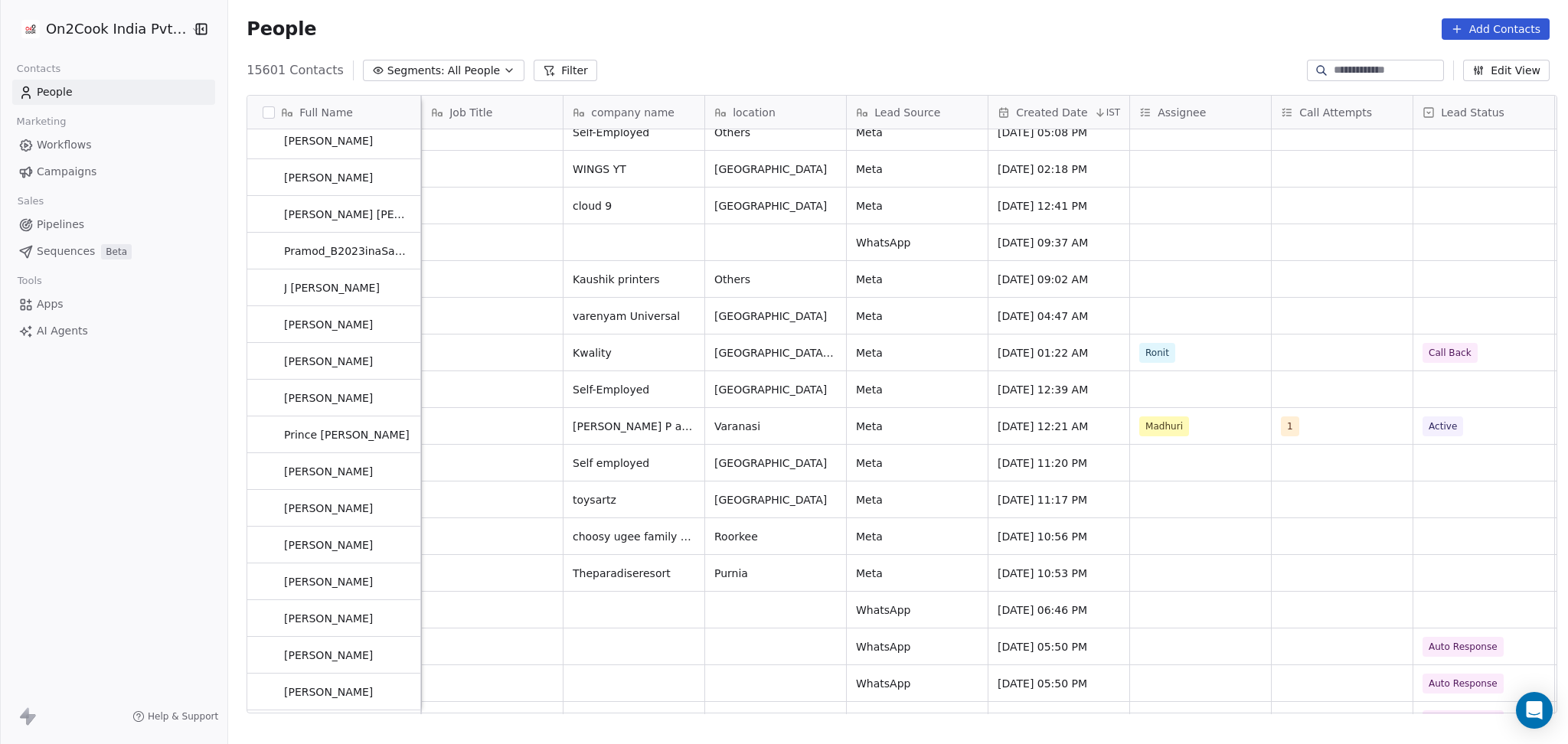
scroll to position [714, 0]
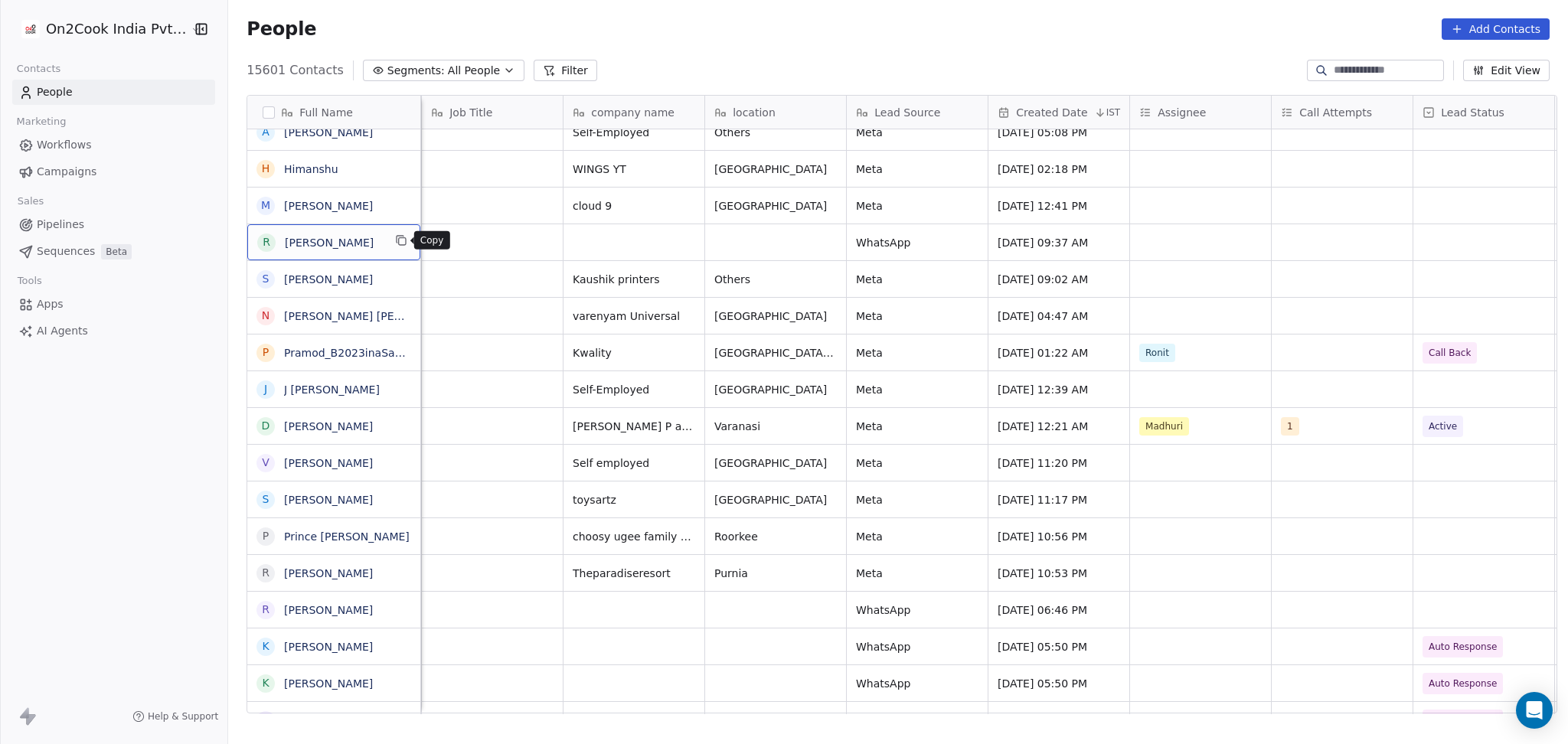
click at [392, 246] on button "grid" at bounding box center [400, 240] width 18 height 18
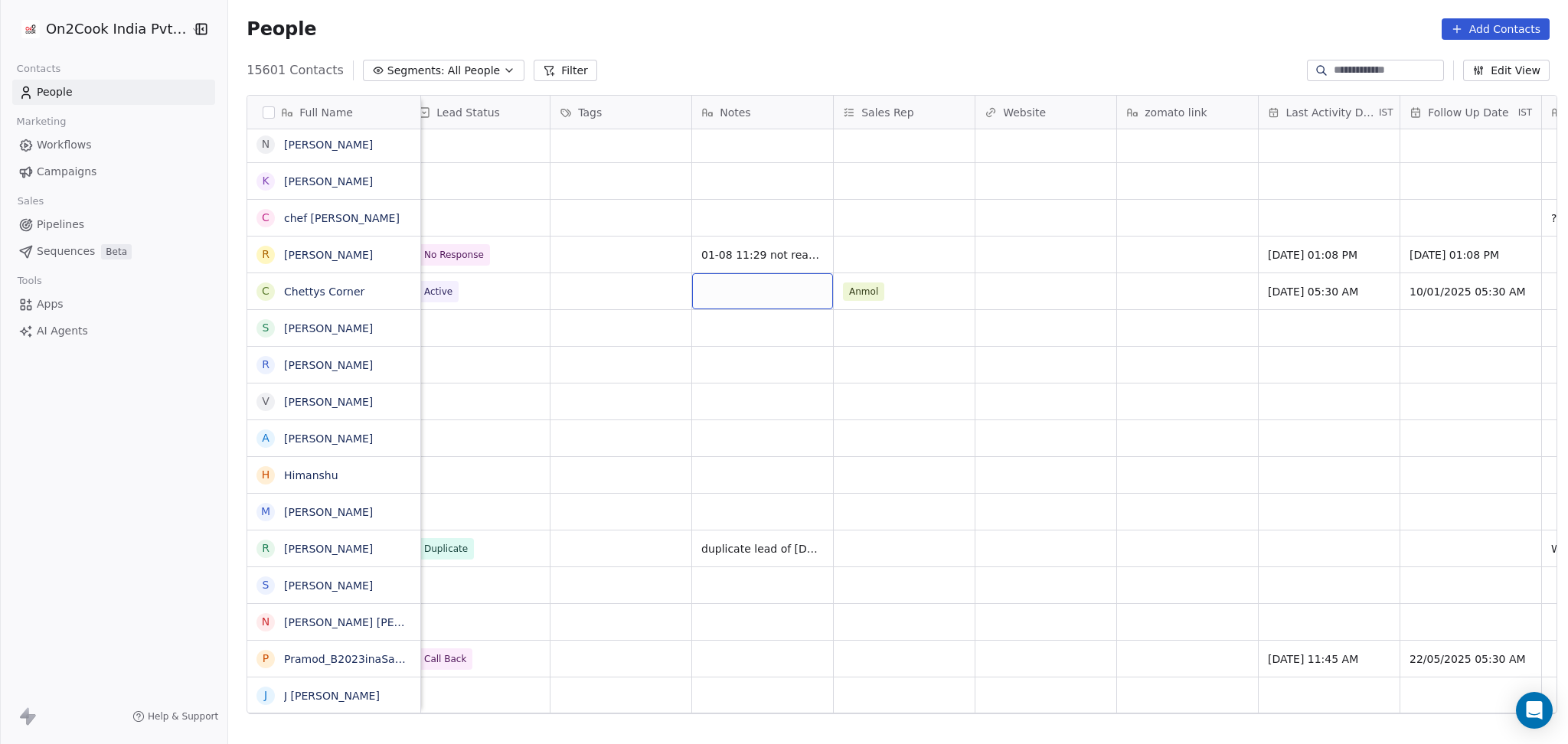
scroll to position [0, 0]
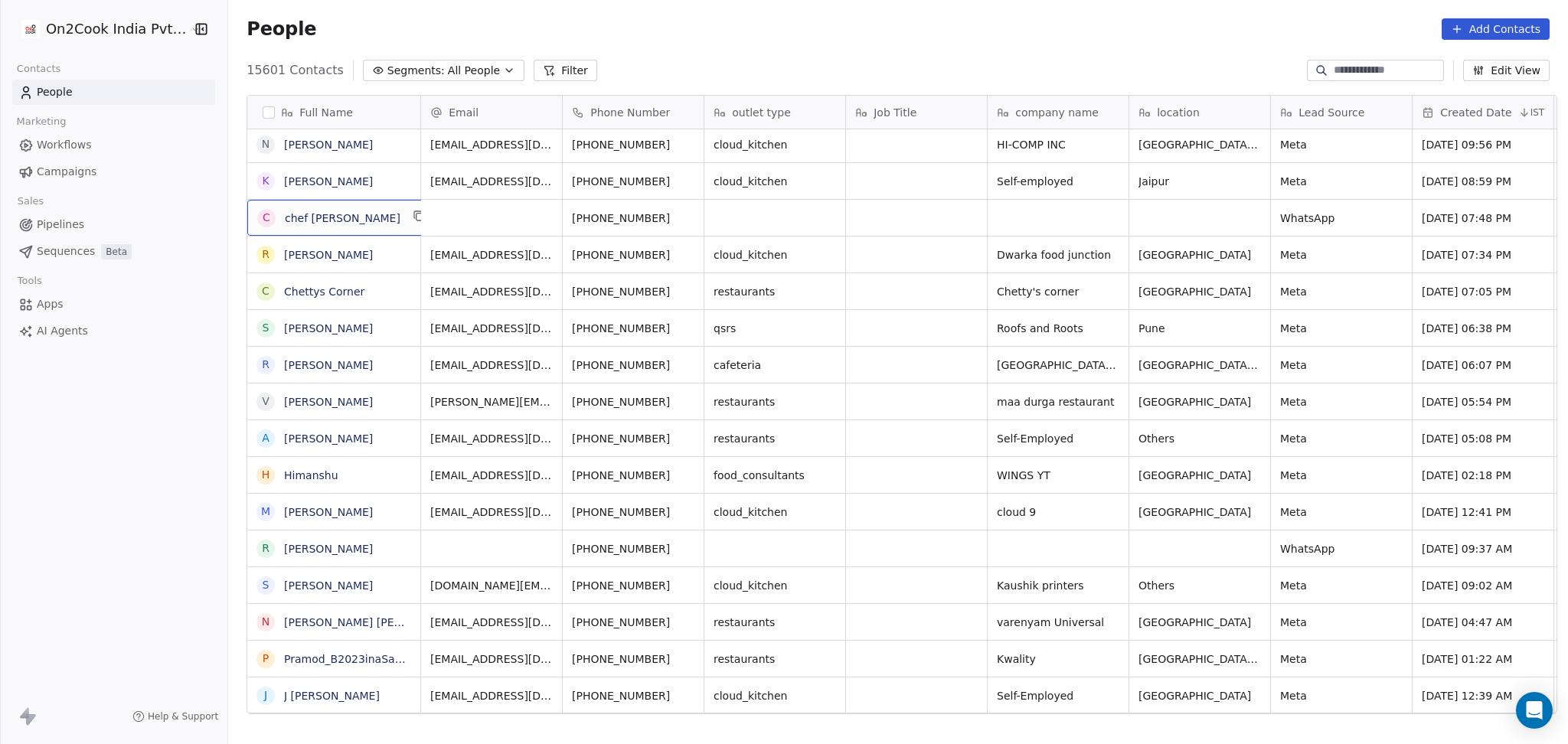
click at [398, 231] on div "c chef [PERSON_NAME]" at bounding box center [342, 217] width 190 height 36
click at [590, 257] on html "On2Cook India Pvt. Ltd. Contacts People Marketing Workflows Campaigns Sales Pip…" at bounding box center [784, 372] width 1568 height 744
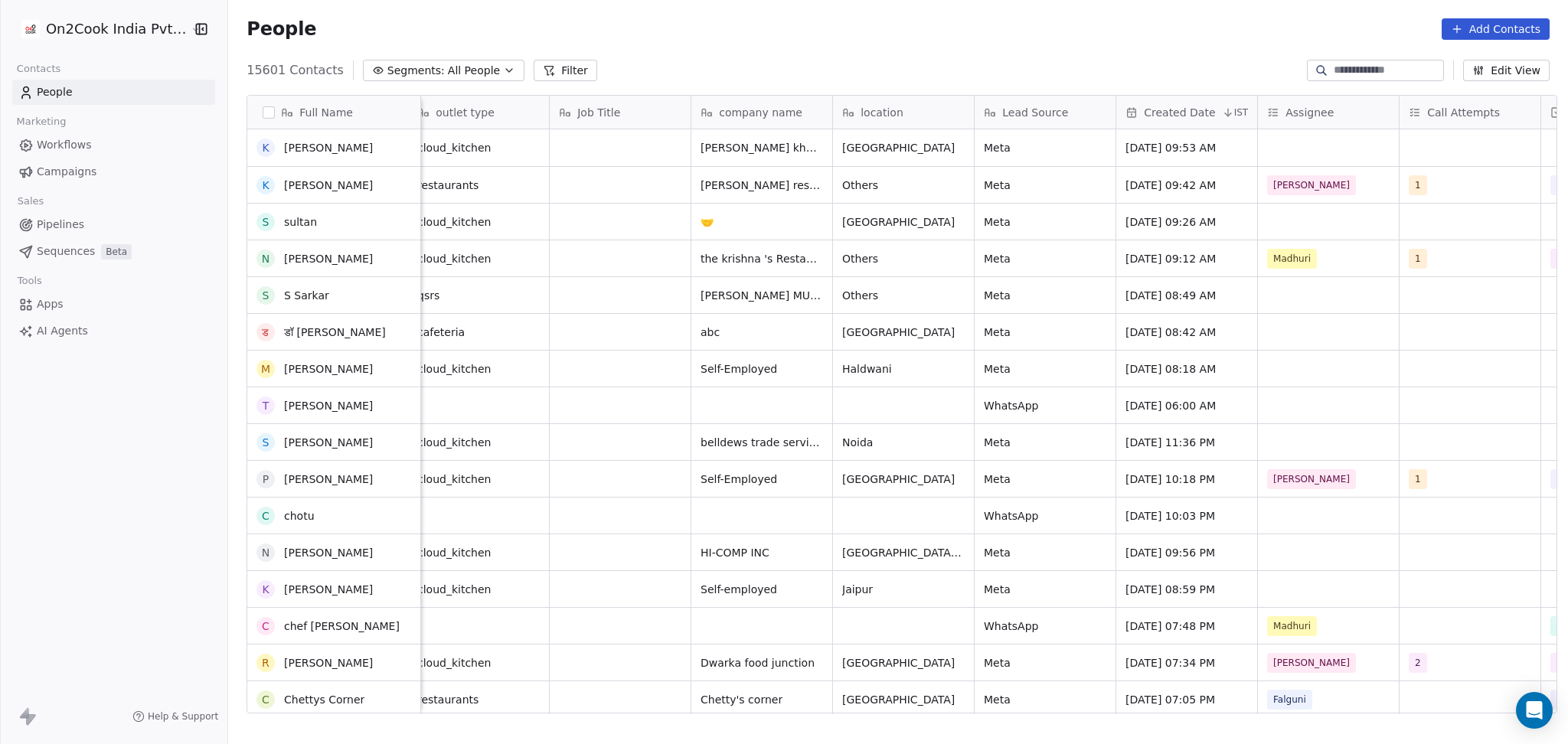
scroll to position [408, 0]
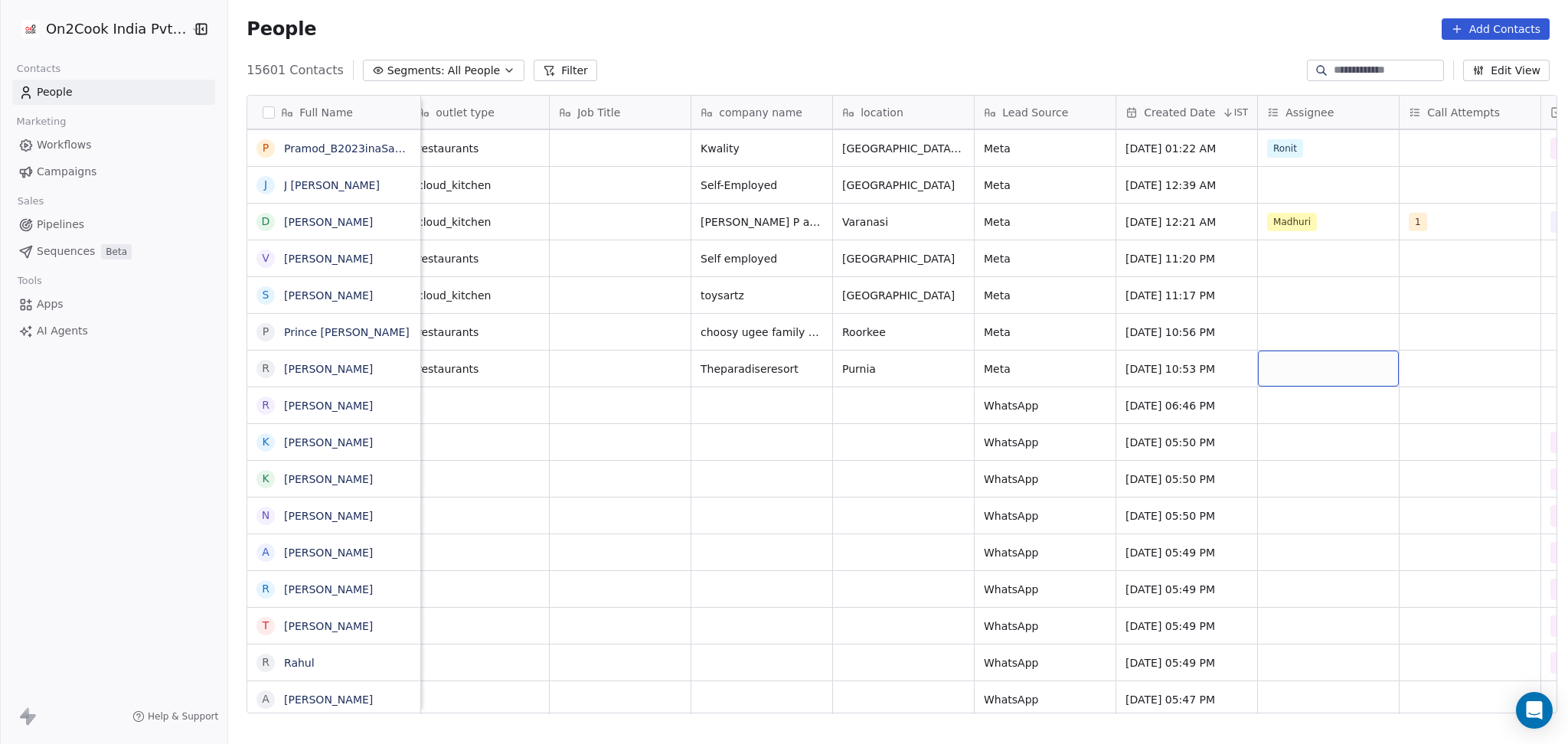
click at [1288, 369] on div "grid" at bounding box center [1328, 368] width 141 height 36
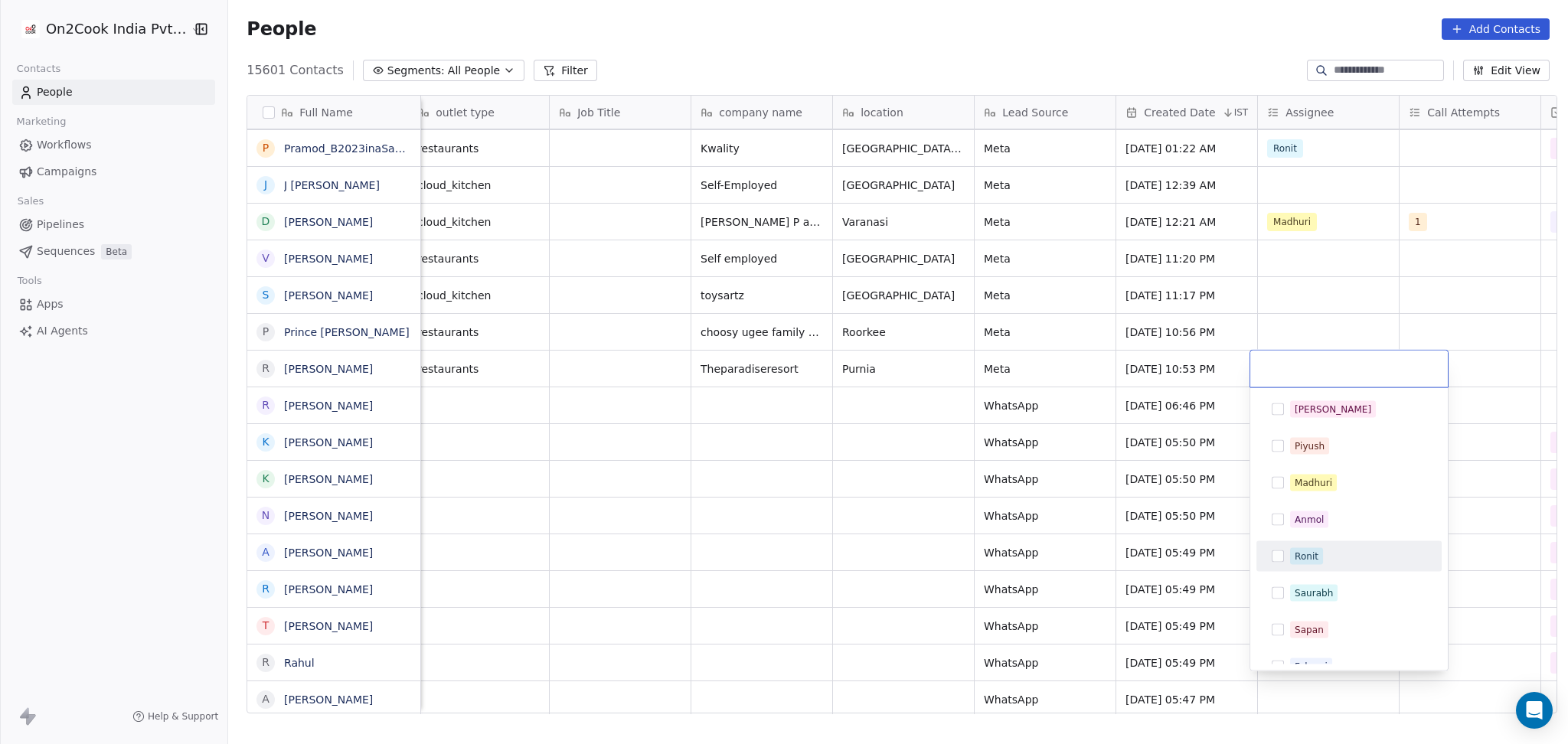
click at [1308, 554] on div "Ronit" at bounding box center [1306, 555] width 24 height 14
click at [1313, 318] on html "On2Cook India Pvt. Ltd. Contacts People Marketing Workflows Campaigns Sales Pip…" at bounding box center [784, 372] width 1568 height 744
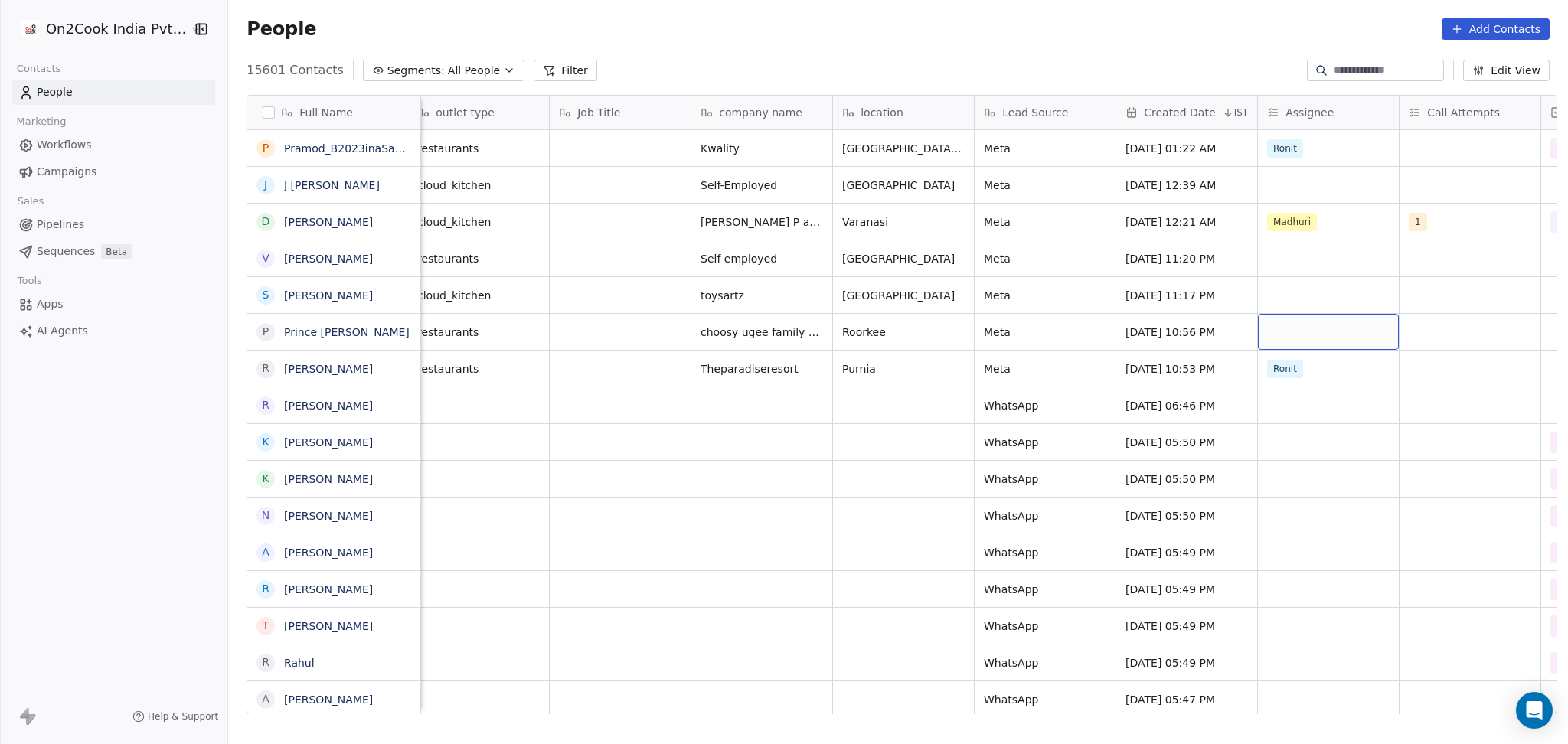
click at [1286, 329] on div "grid" at bounding box center [1328, 331] width 141 height 36
click at [1298, 383] on div "[PERSON_NAME]" at bounding box center [1348, 372] width 173 height 25
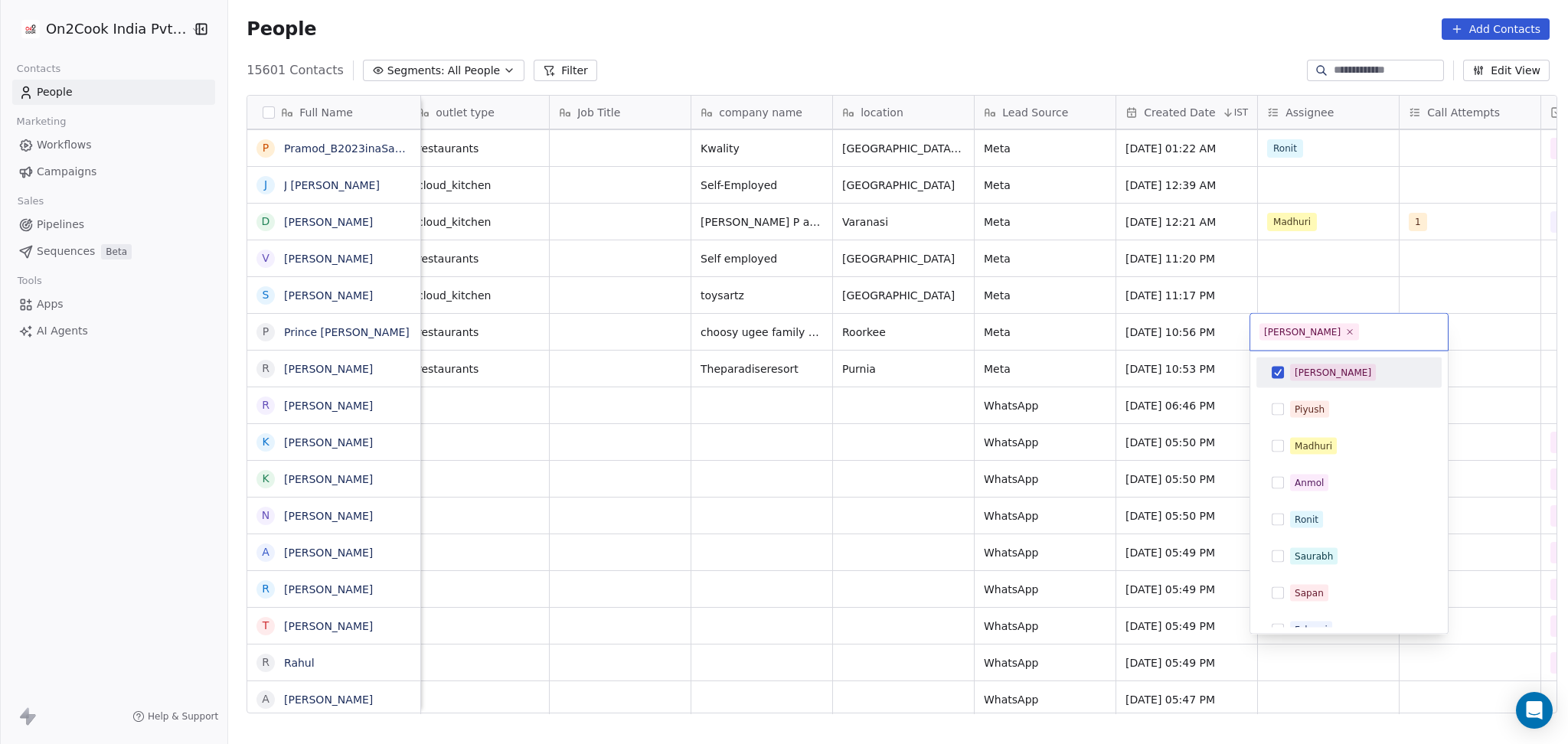
click at [1281, 289] on html "On2Cook India Pvt. Ltd. Contacts People Marketing Workflows Campaigns Sales Pip…" at bounding box center [784, 372] width 1568 height 744
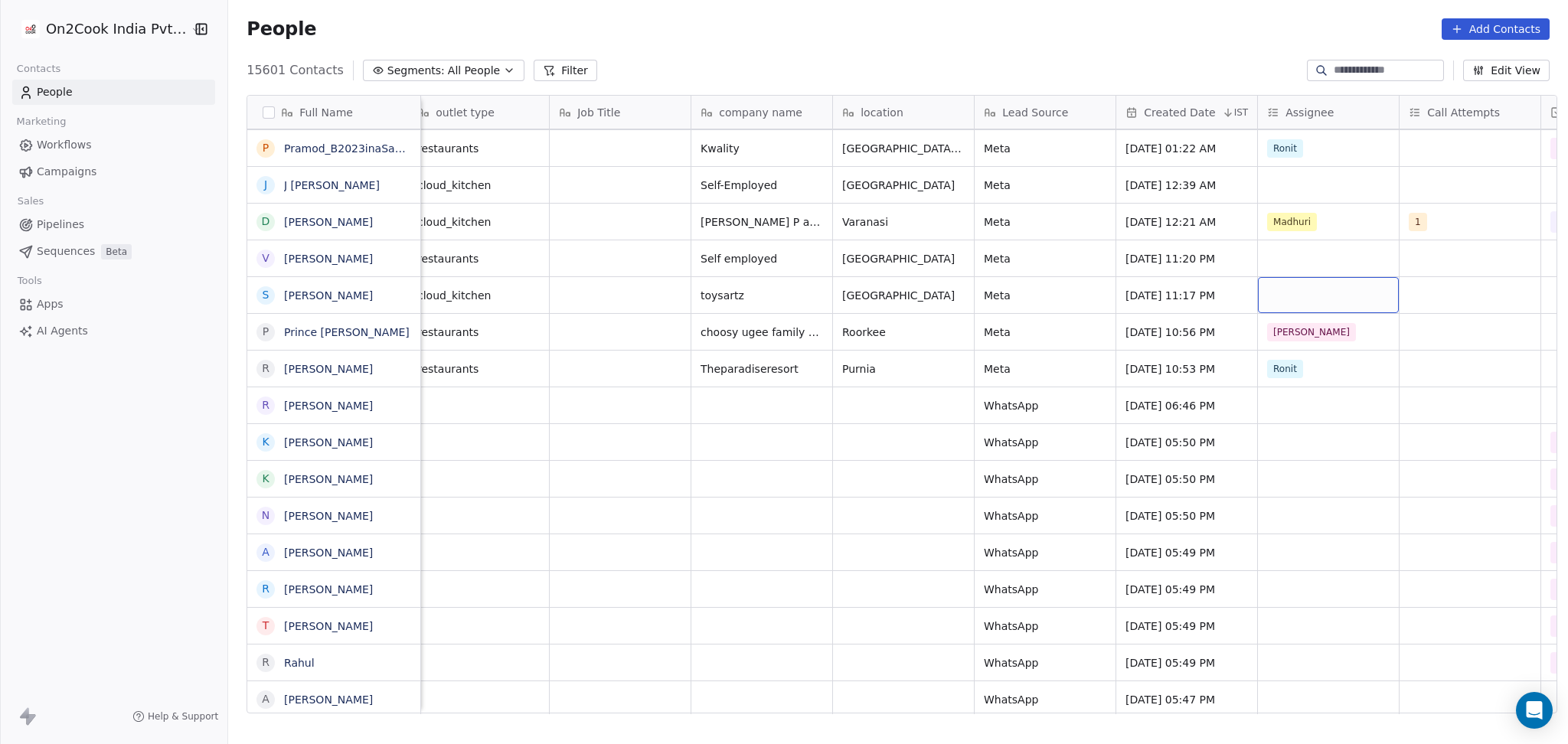
click at [1281, 289] on div "grid" at bounding box center [1328, 294] width 141 height 36
click at [1275, 290] on div "grid" at bounding box center [1328, 294] width 141 height 36
click at [1288, 407] on div "Madhuri" at bounding box center [1348, 409] width 173 height 25
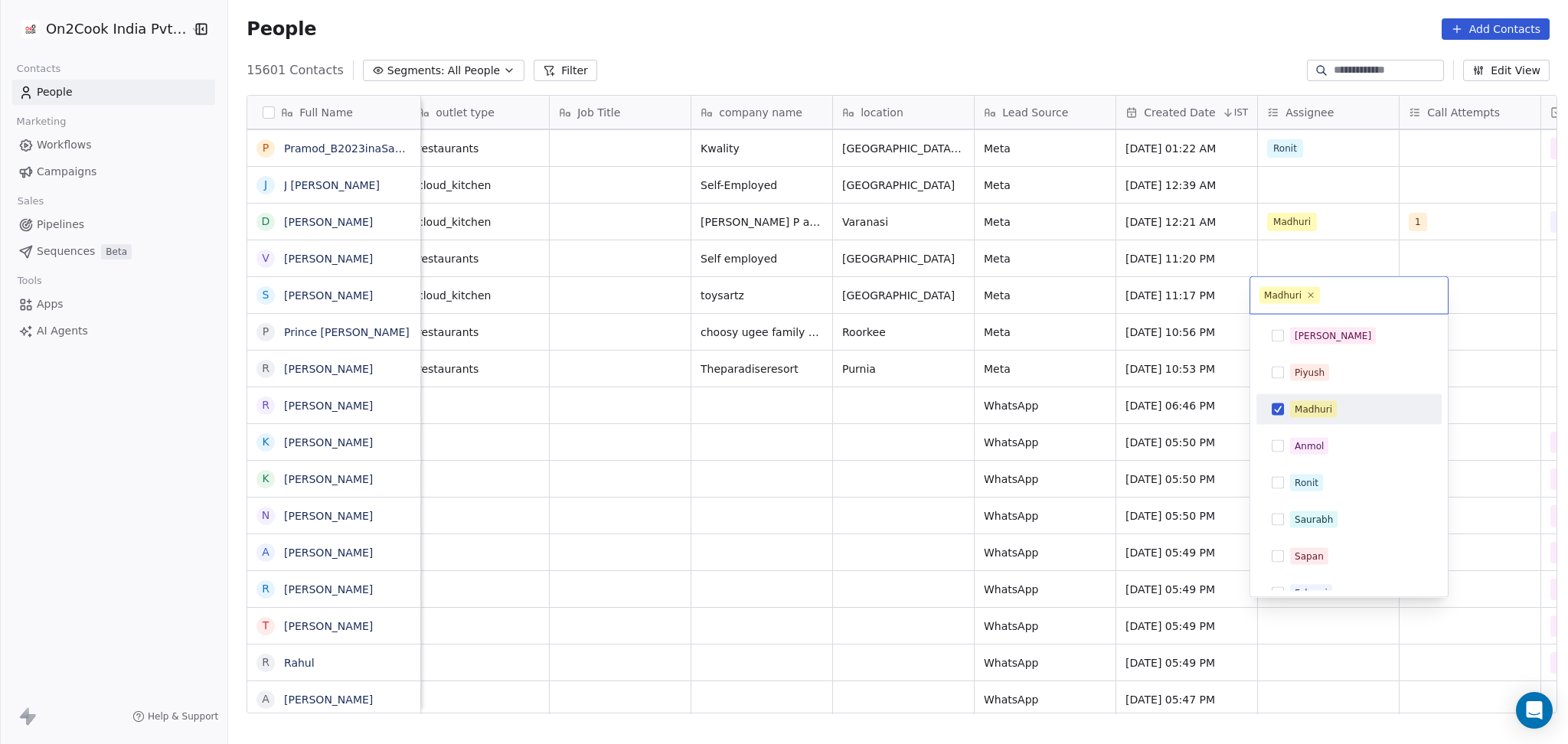
click at [1501, 384] on html "On2Cook India Pvt. Ltd. Contacts People Marketing Workflows Campaigns Sales Pip…" at bounding box center [784, 372] width 1568 height 744
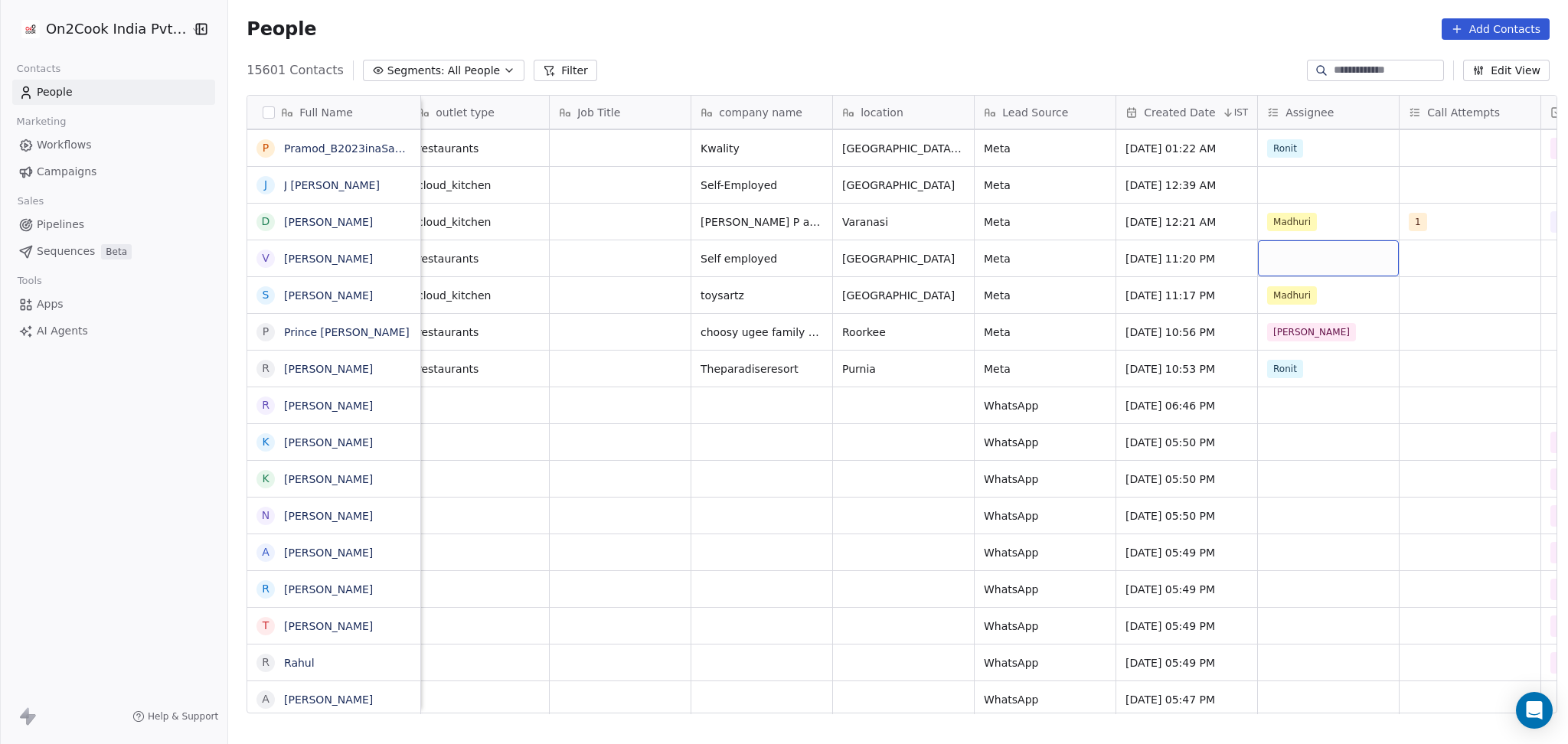
click at [1305, 243] on div "grid" at bounding box center [1328, 258] width 141 height 36
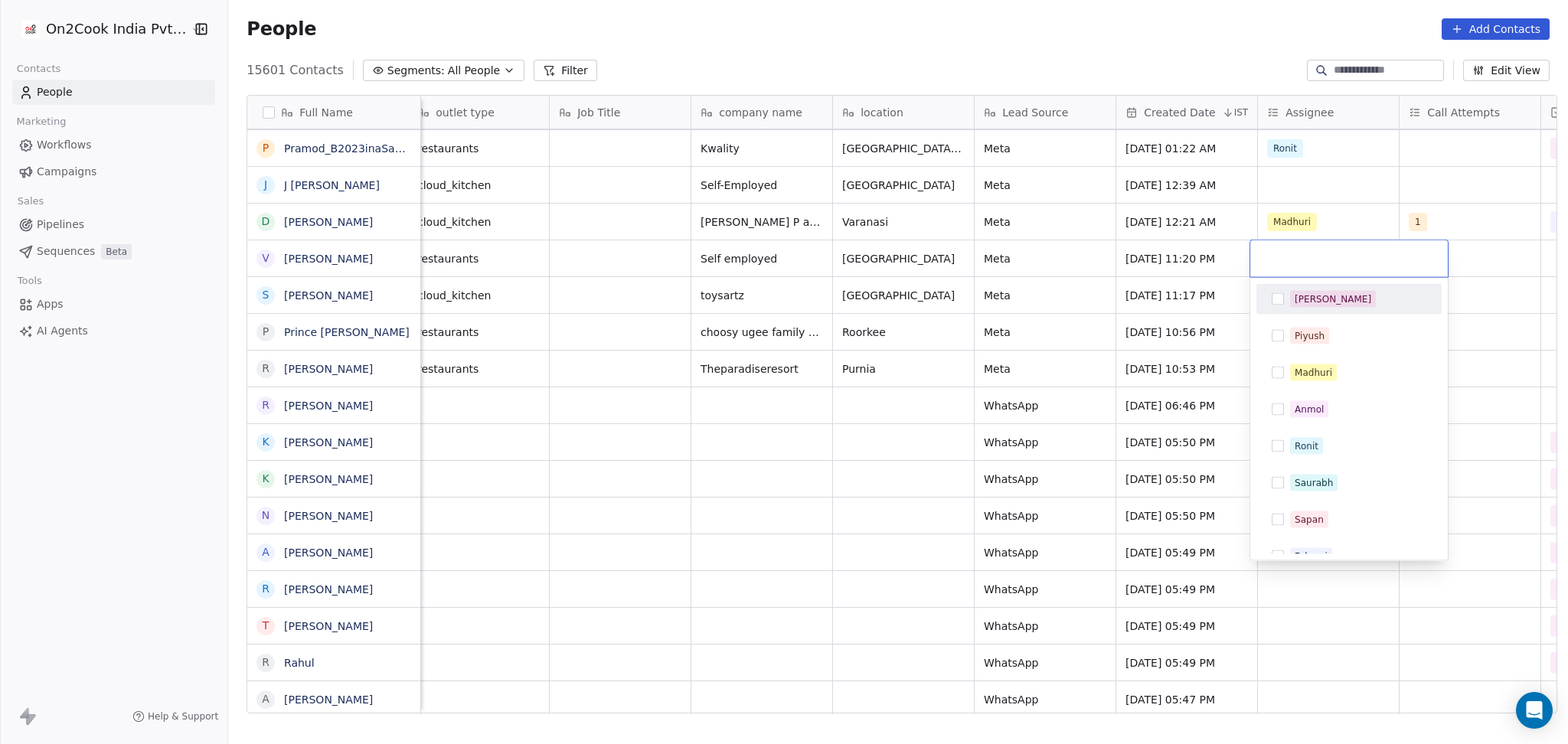
click at [1304, 292] on div "[PERSON_NAME]" at bounding box center [1332, 298] width 76 height 14
click at [1479, 325] on html "On2Cook India Pvt. Ltd. Contacts People Marketing Workflows Campaigns Sales Pip…" at bounding box center [784, 372] width 1568 height 744
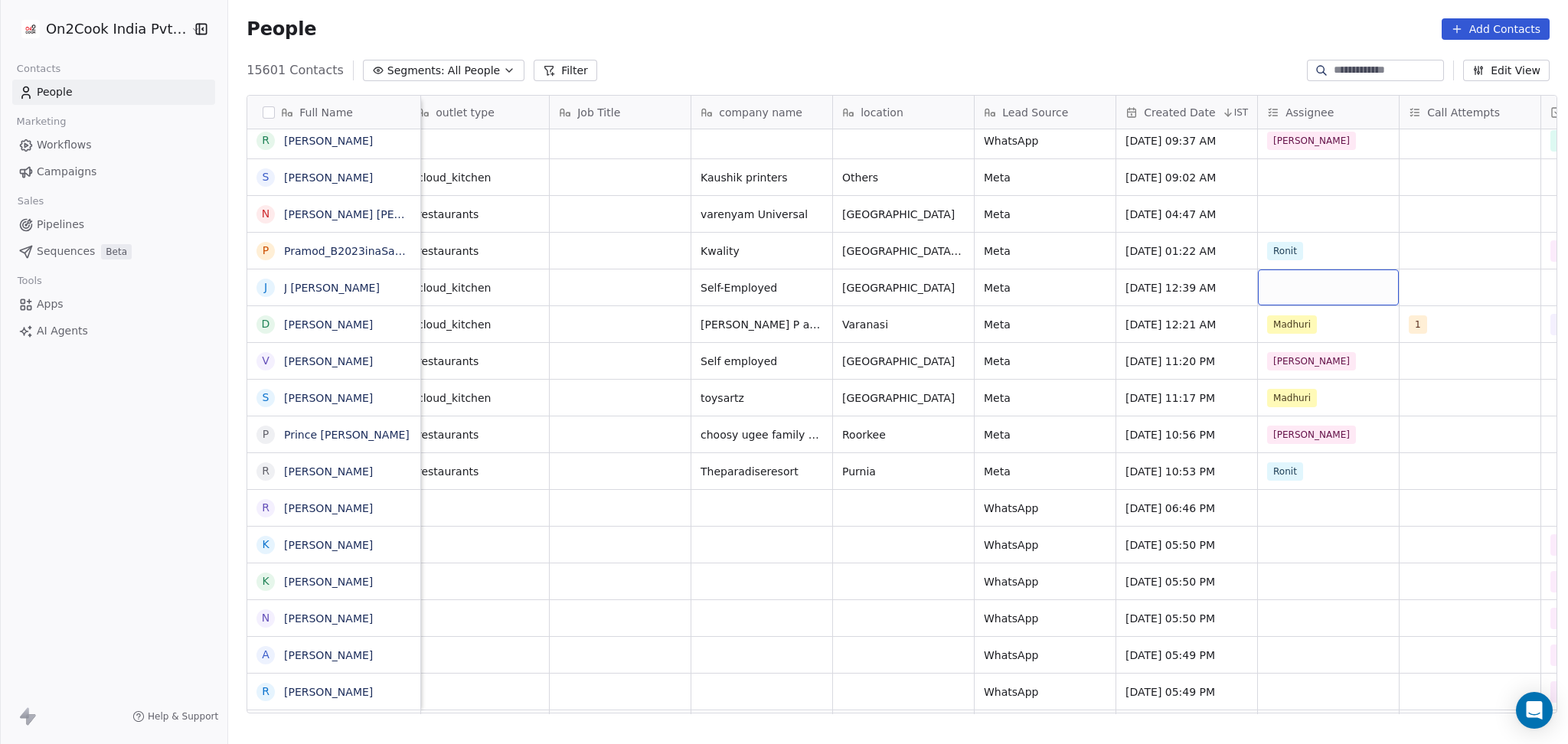
click at [1293, 275] on div "grid" at bounding box center [1328, 287] width 141 height 36
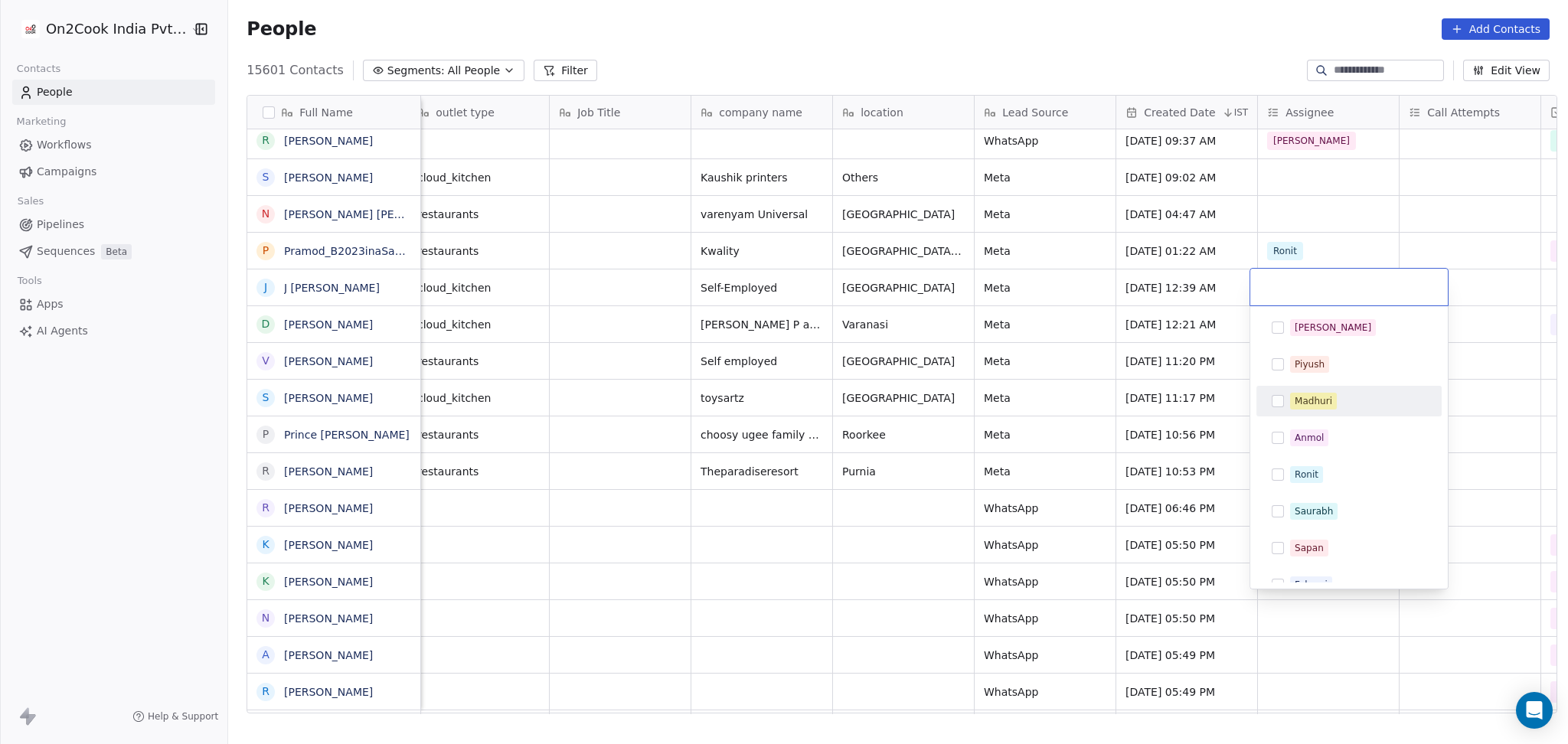
click at [1313, 392] on span "Madhuri" at bounding box center [1313, 400] width 47 height 17
click at [1501, 383] on html "On2Cook India Pvt. Ltd. Contacts People Marketing Workflows Campaigns Sales Pip…" at bounding box center [784, 372] width 1568 height 744
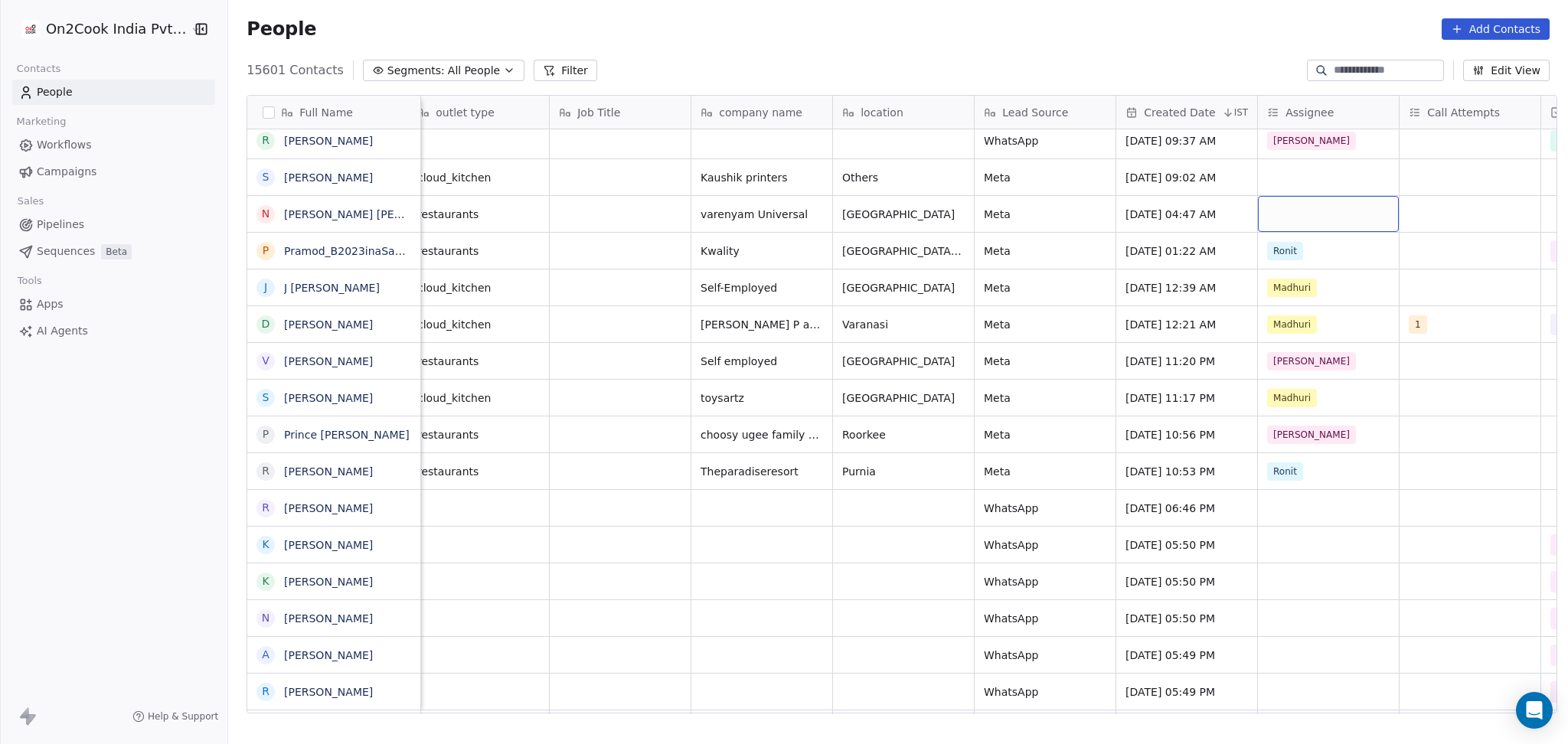
click at [1263, 212] on div "grid" at bounding box center [1328, 213] width 141 height 36
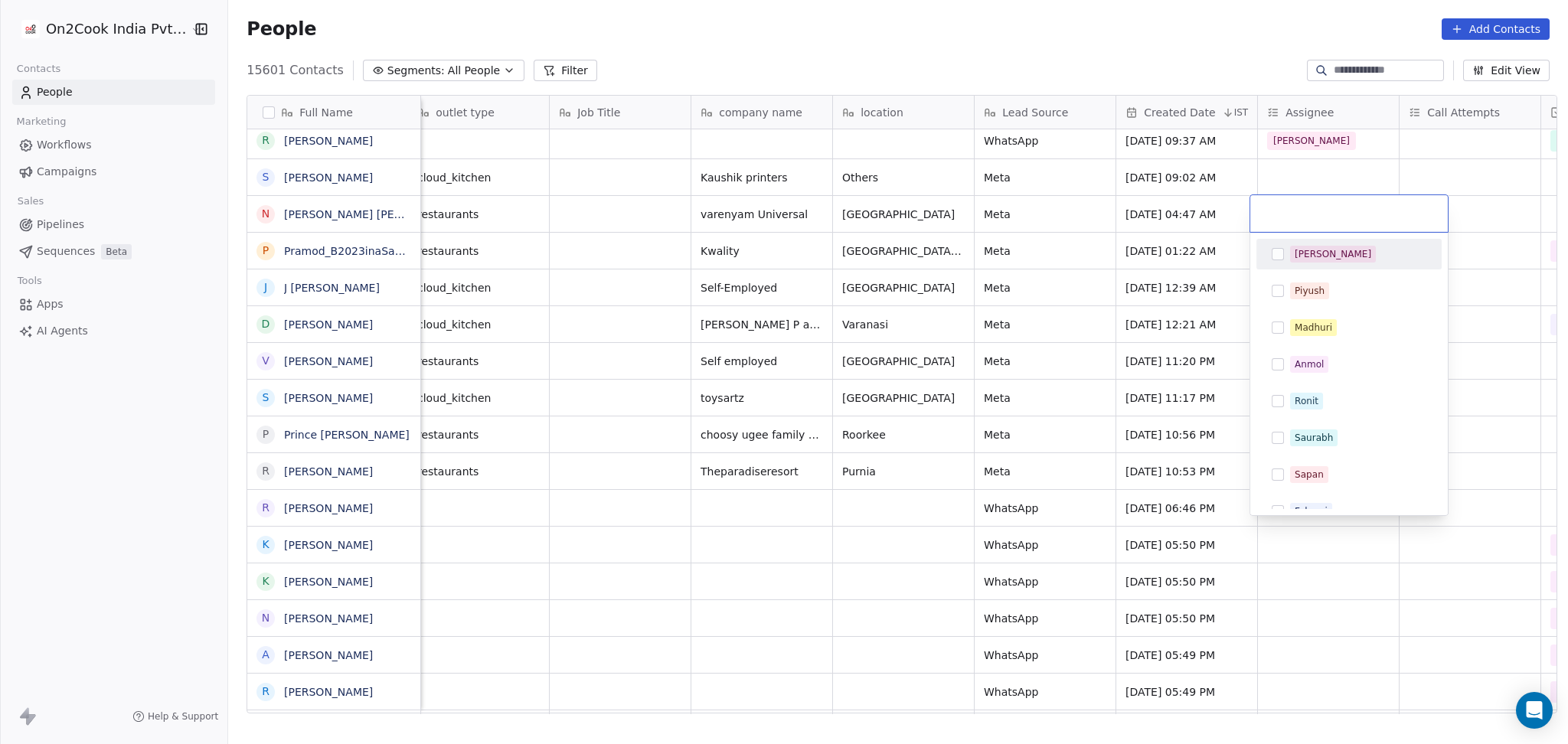
click at [1309, 260] on div "[PERSON_NAME]" at bounding box center [1332, 254] width 76 height 14
click at [1414, 216] on input "text" at bounding box center [1400, 213] width 76 height 17
click at [1316, 178] on html "On2Cook India Pvt. Ltd. Contacts People Marketing Workflows Campaigns Sales Pip…" at bounding box center [784, 372] width 1568 height 744
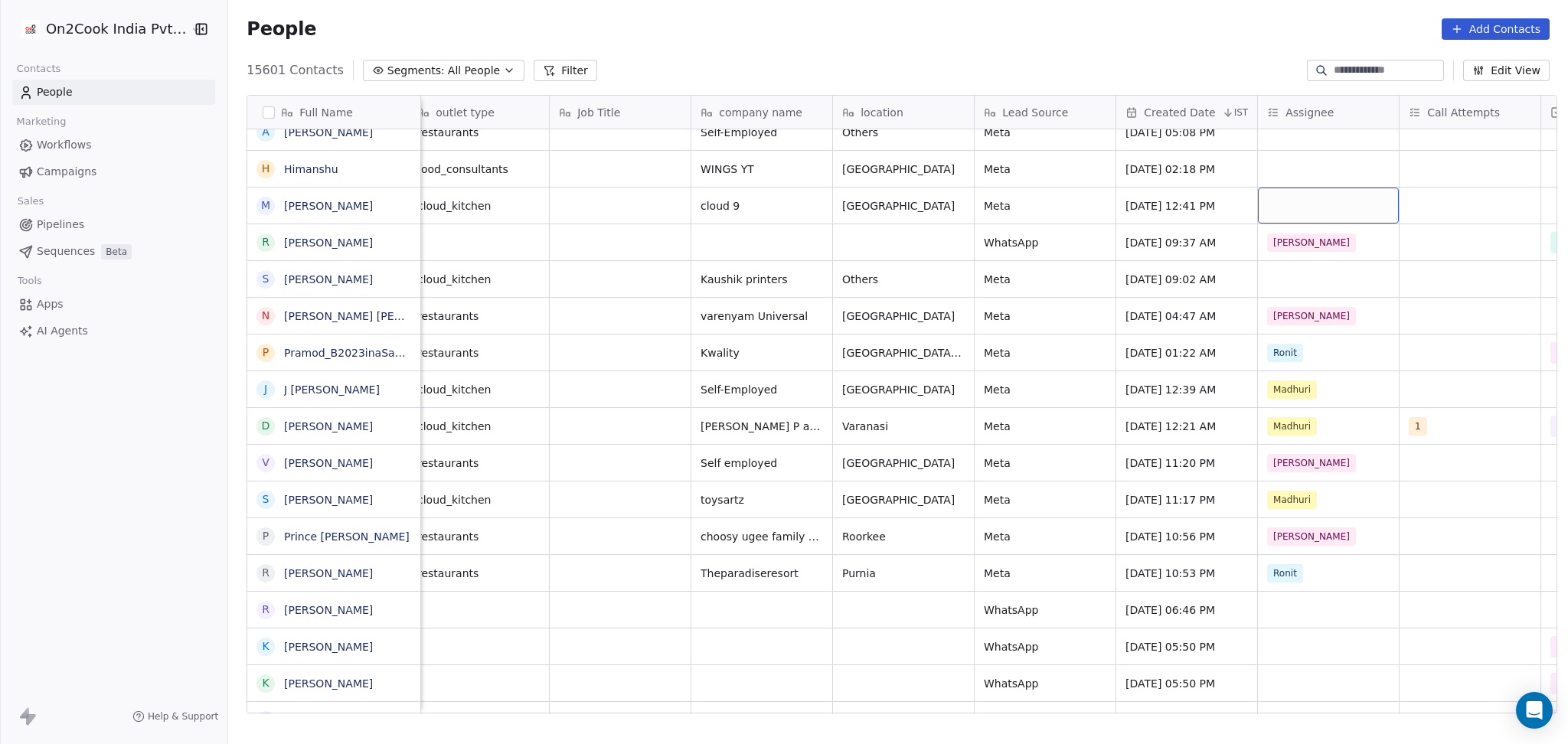
click at [1274, 205] on div "grid" at bounding box center [1328, 205] width 141 height 36
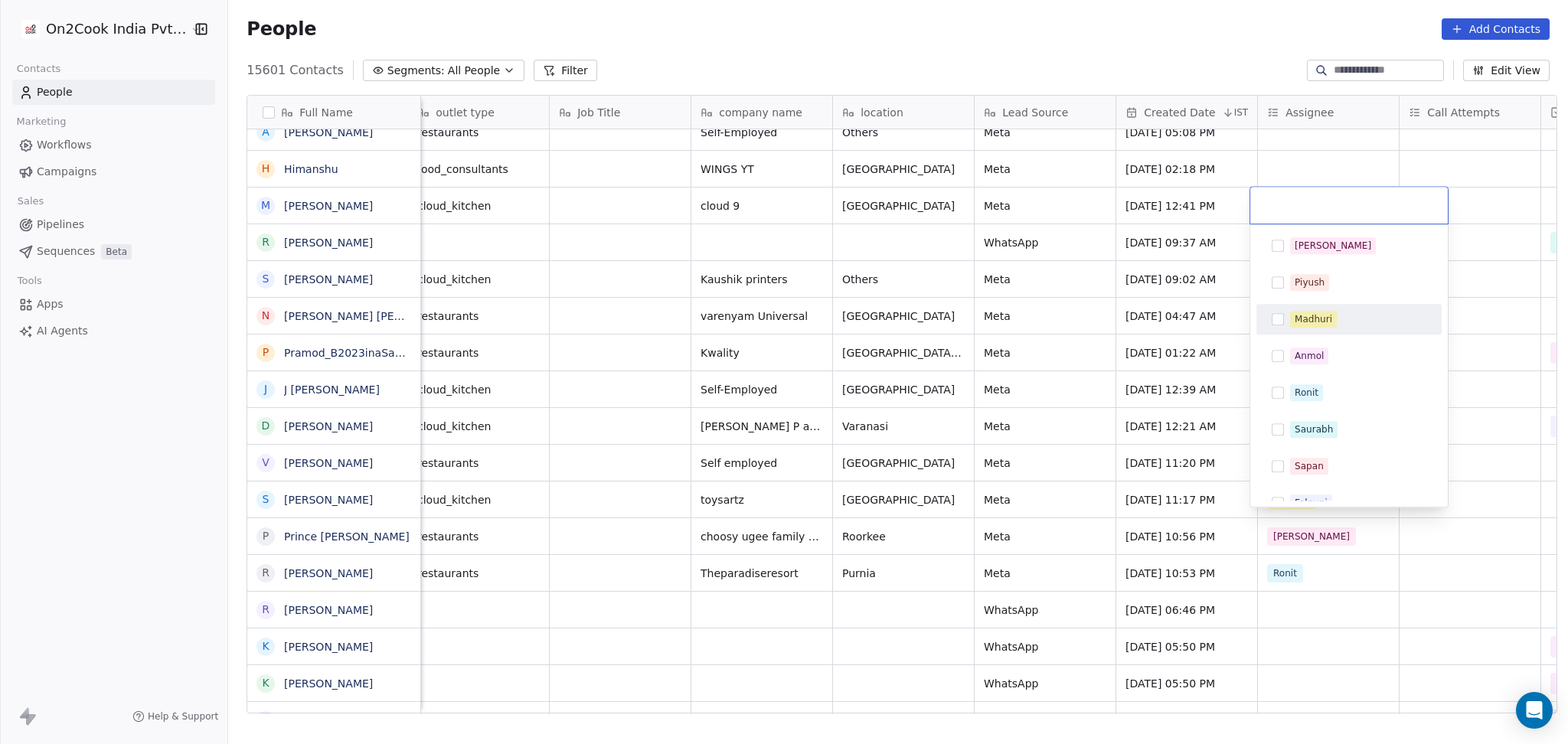
click at [1296, 318] on div "Madhuri" at bounding box center [1313, 318] width 37 height 14
click at [1496, 290] on html "On2Cook India Pvt. Ltd. Contacts People Marketing Workflows Campaigns Sales Pip…" at bounding box center [784, 372] width 1568 height 744
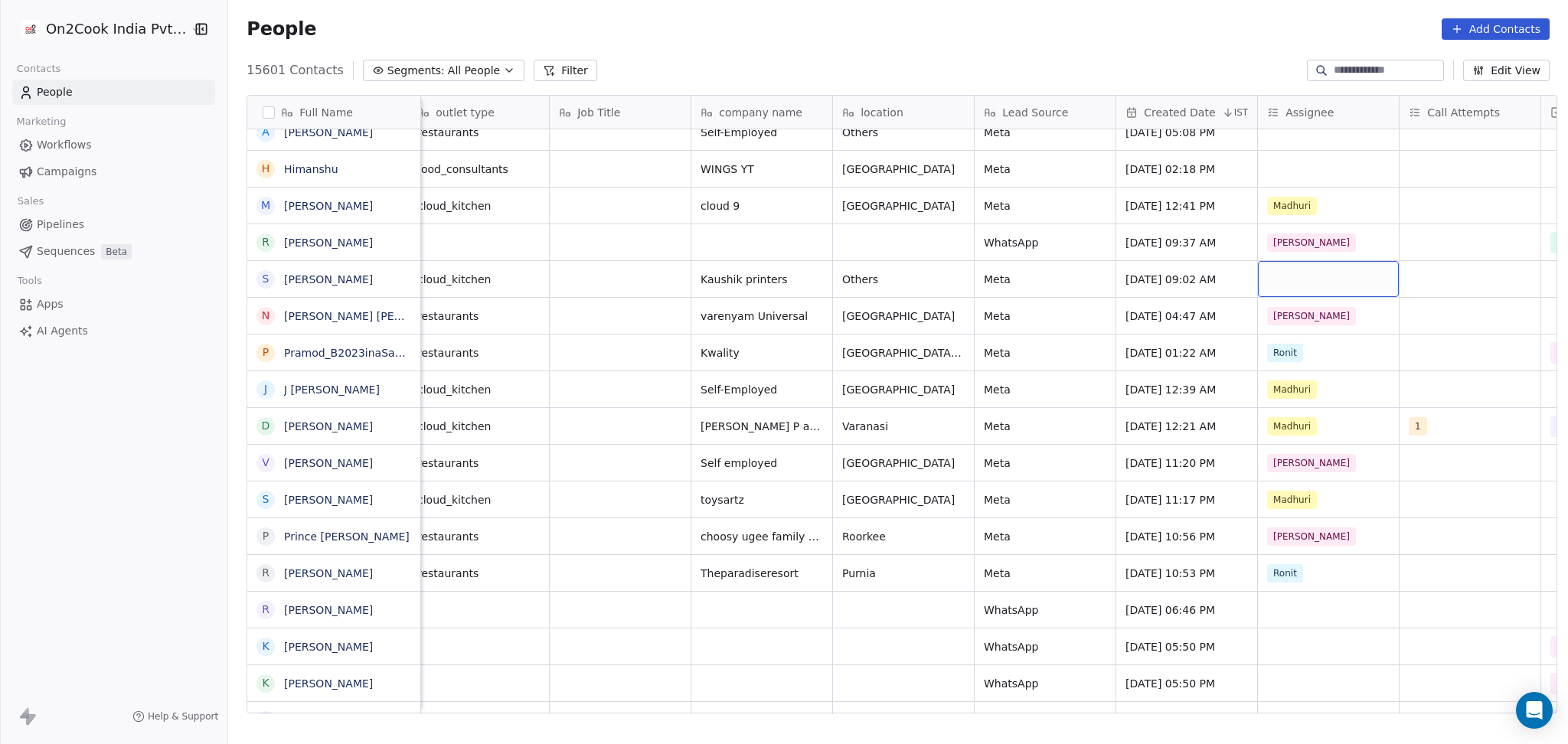
click at [1275, 282] on div "grid" at bounding box center [1328, 279] width 141 height 36
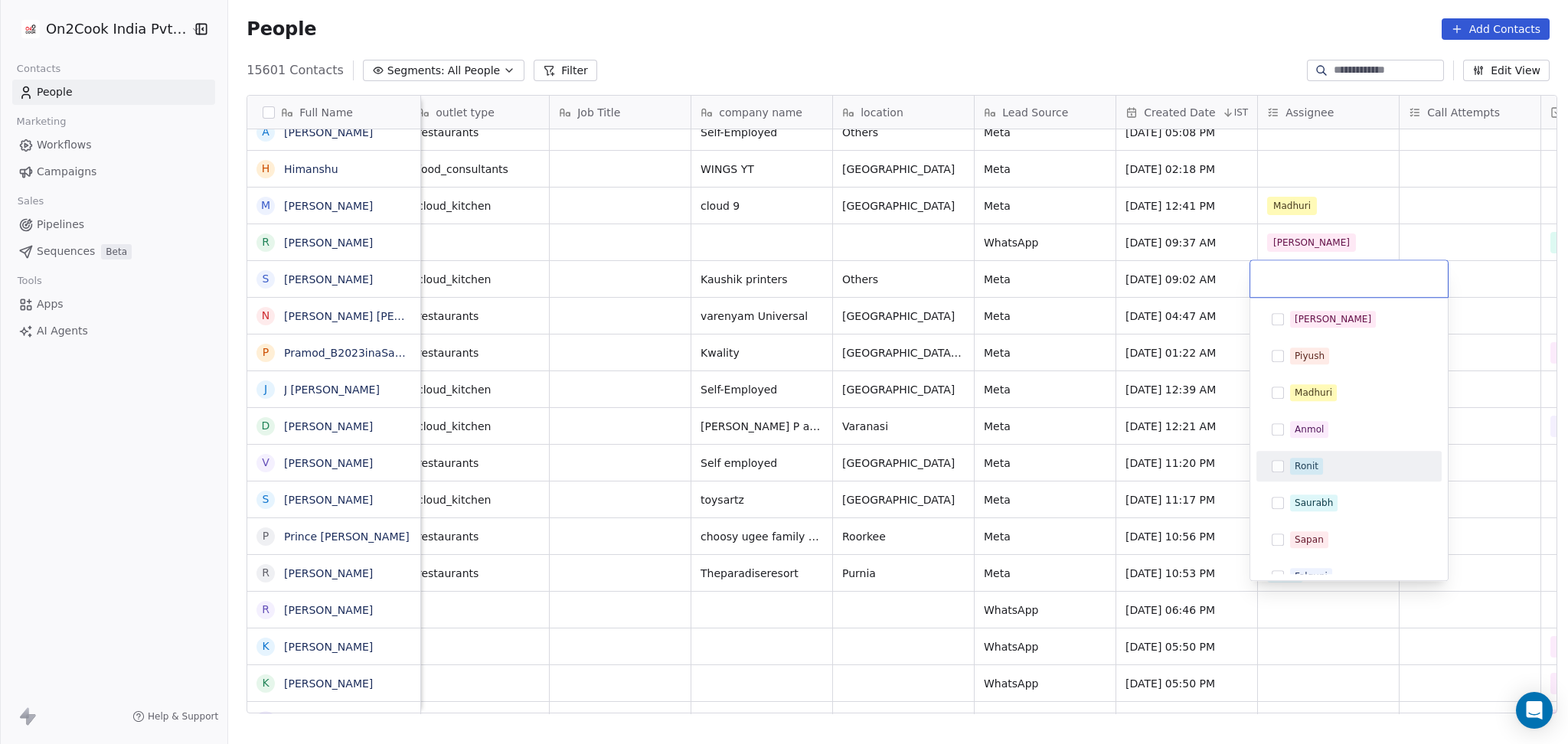
click at [1296, 460] on div "Ronit" at bounding box center [1306, 465] width 24 height 14
drag, startPoint x: 1425, startPoint y: 188, endPoint x: 1344, endPoint y: 190, distance: 81.0
click at [1424, 188] on html "On2Cook India Pvt. Ltd. Contacts People Marketing Workflows Campaigns Sales Pip…" at bounding box center [784, 372] width 1568 height 744
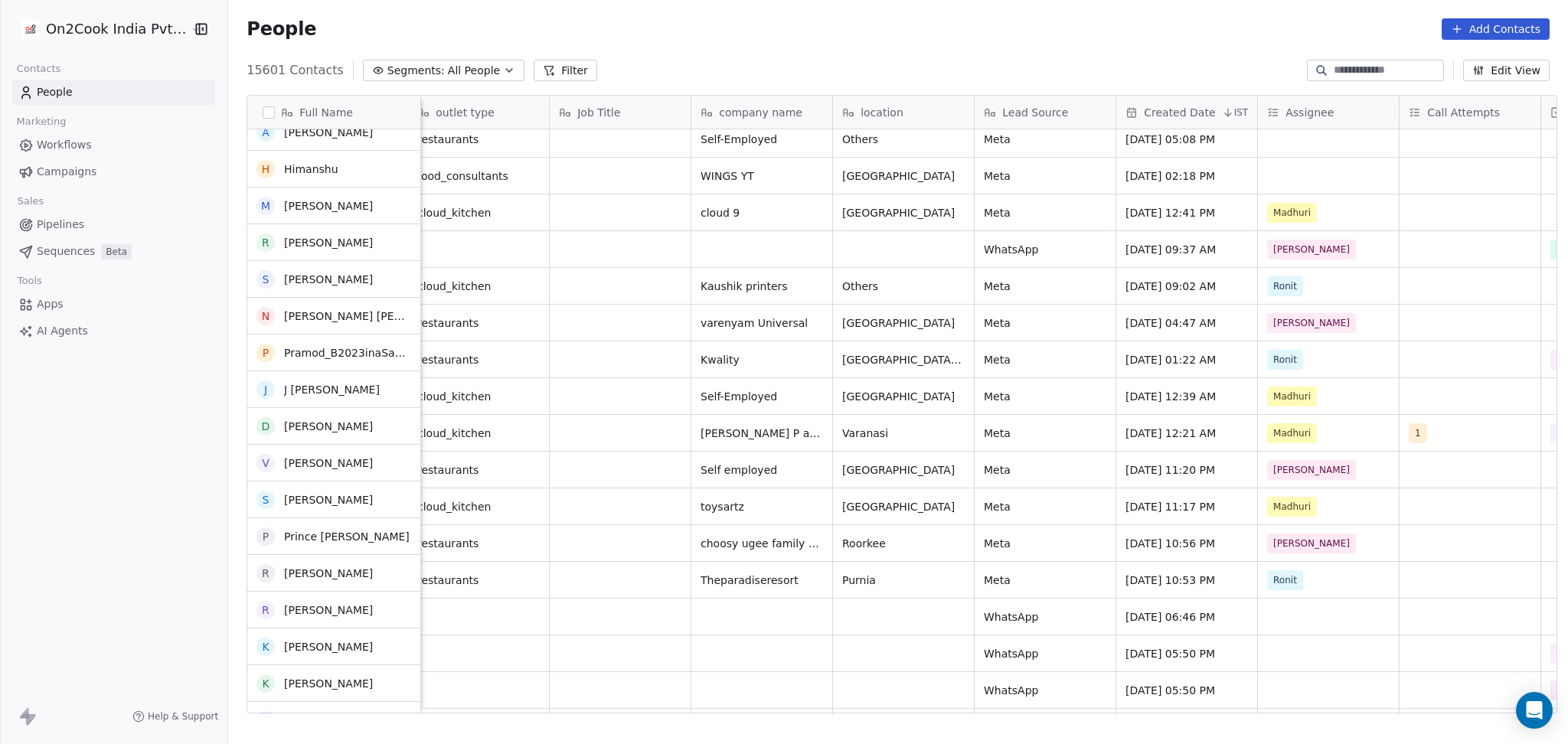
scroll to position [612, 0]
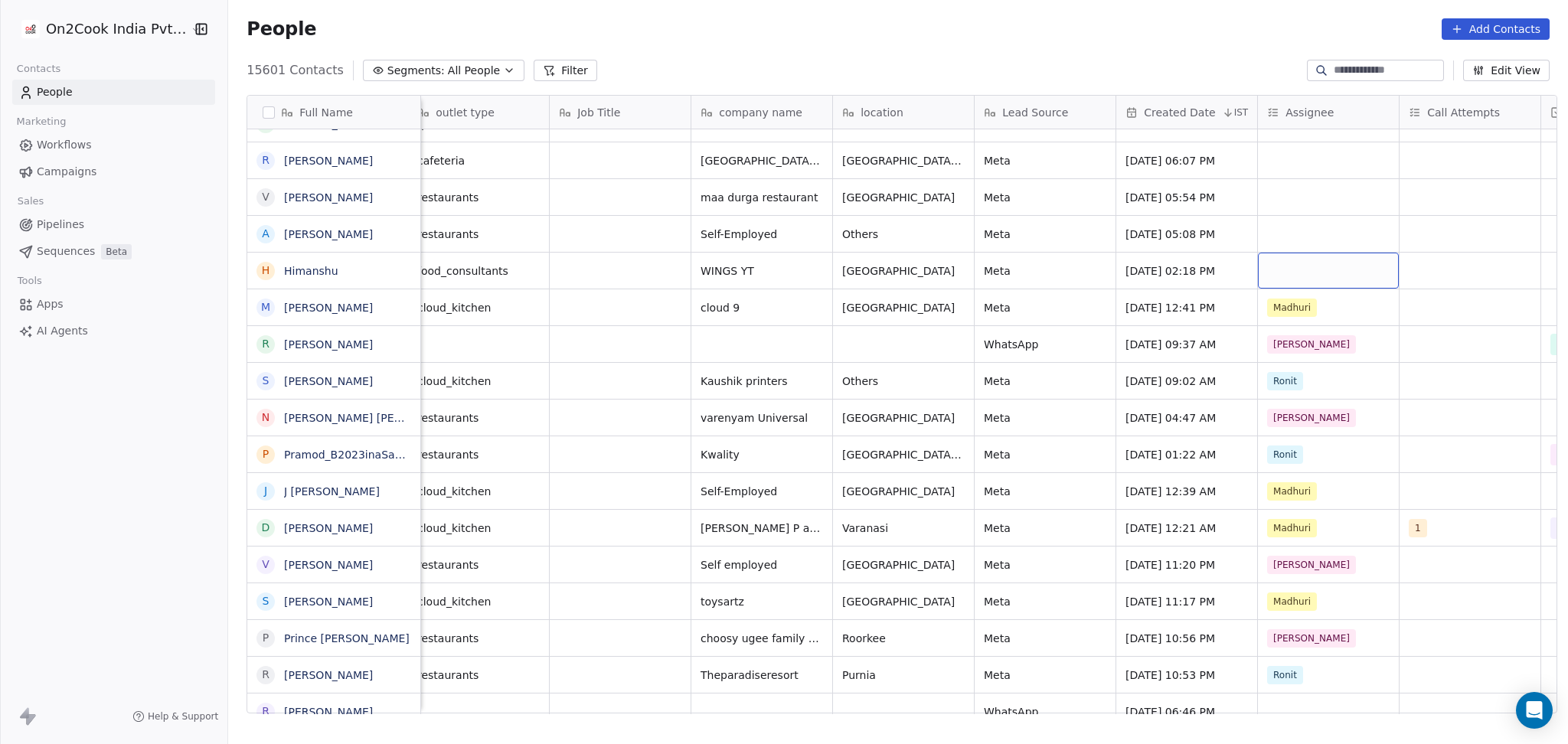
click at [1269, 273] on div "grid" at bounding box center [1328, 270] width 141 height 36
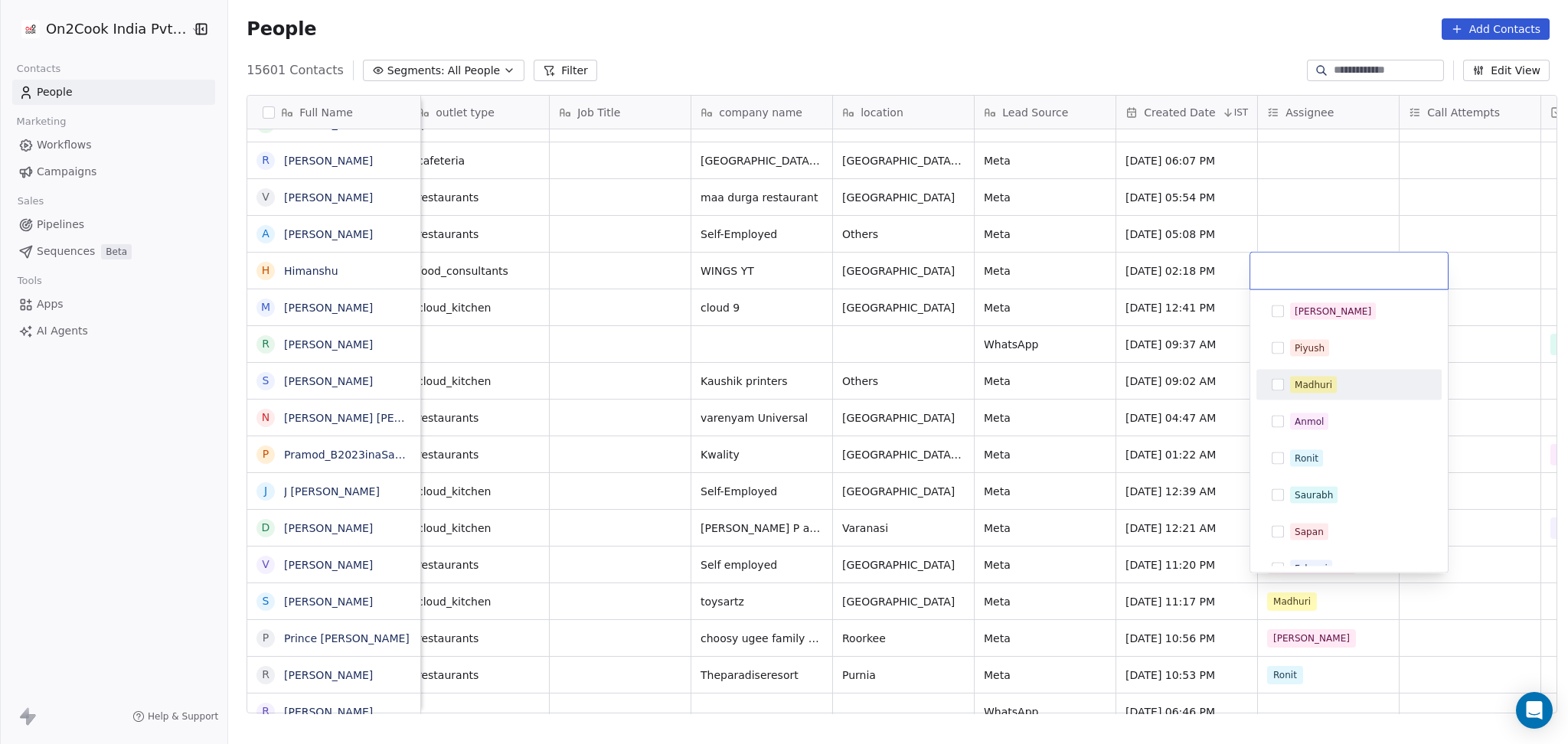
click at [1311, 373] on div "Madhuri" at bounding box center [1348, 384] width 173 height 25
click at [1313, 173] on html "On2Cook India Pvt. Ltd. Contacts People Marketing Workflows Campaigns Sales Pip…" at bounding box center [784, 372] width 1568 height 744
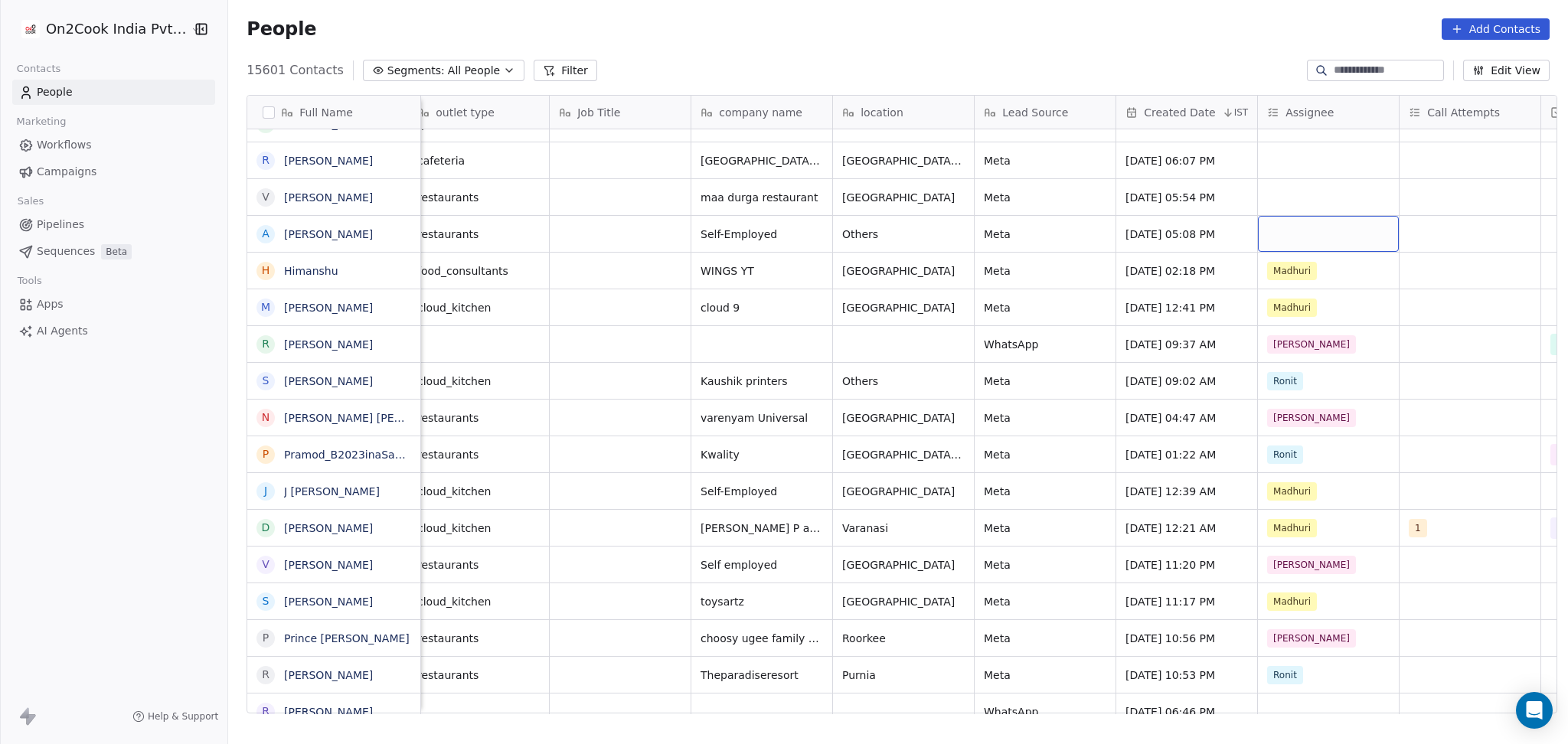
click at [1288, 228] on div "grid" at bounding box center [1328, 233] width 141 height 36
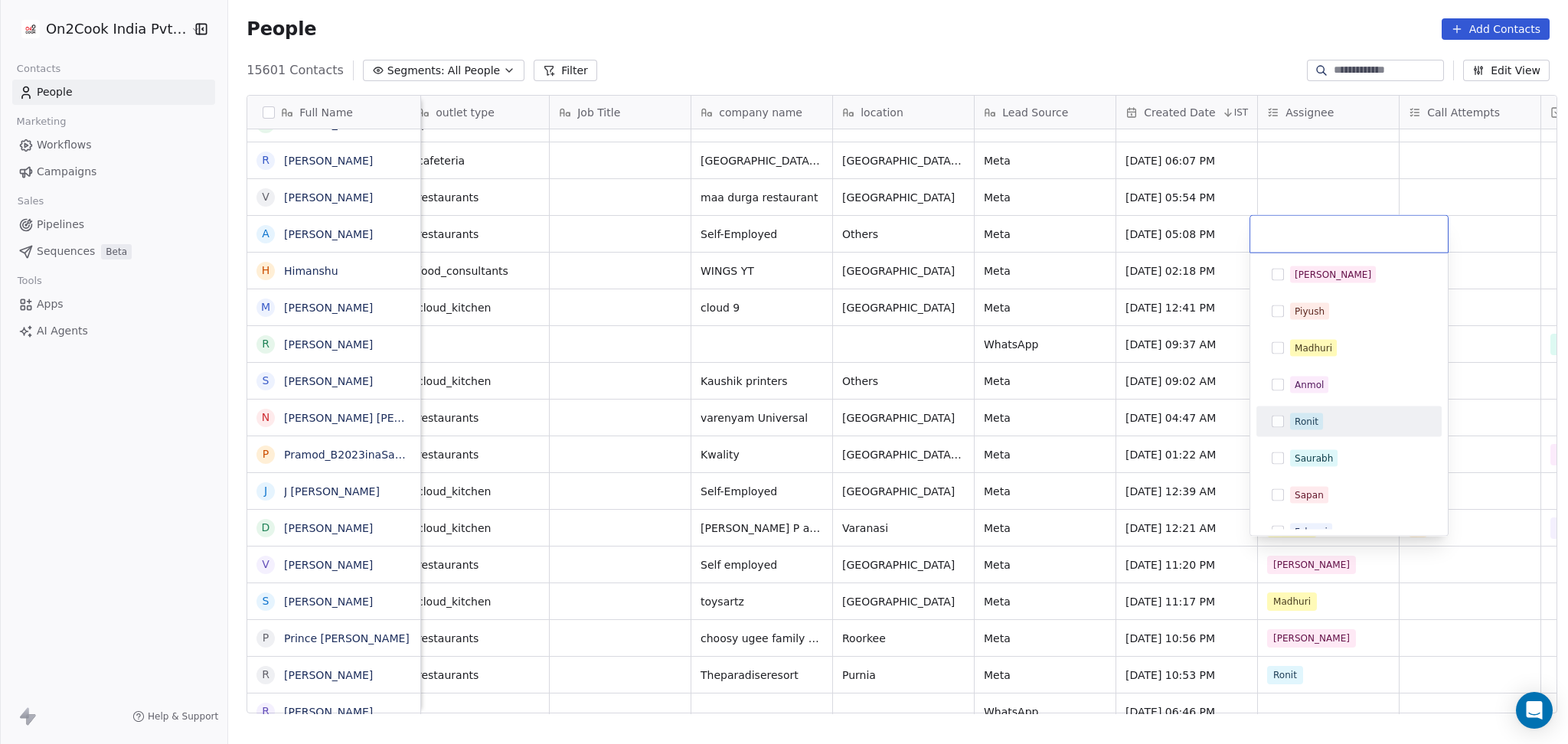
click at [1288, 427] on div "Ronit" at bounding box center [1348, 421] width 173 height 25
click at [1262, 157] on html "On2Cook India Pvt. Ltd. Contacts People Marketing Workflows Campaigns Sales Pip…" at bounding box center [784, 372] width 1568 height 744
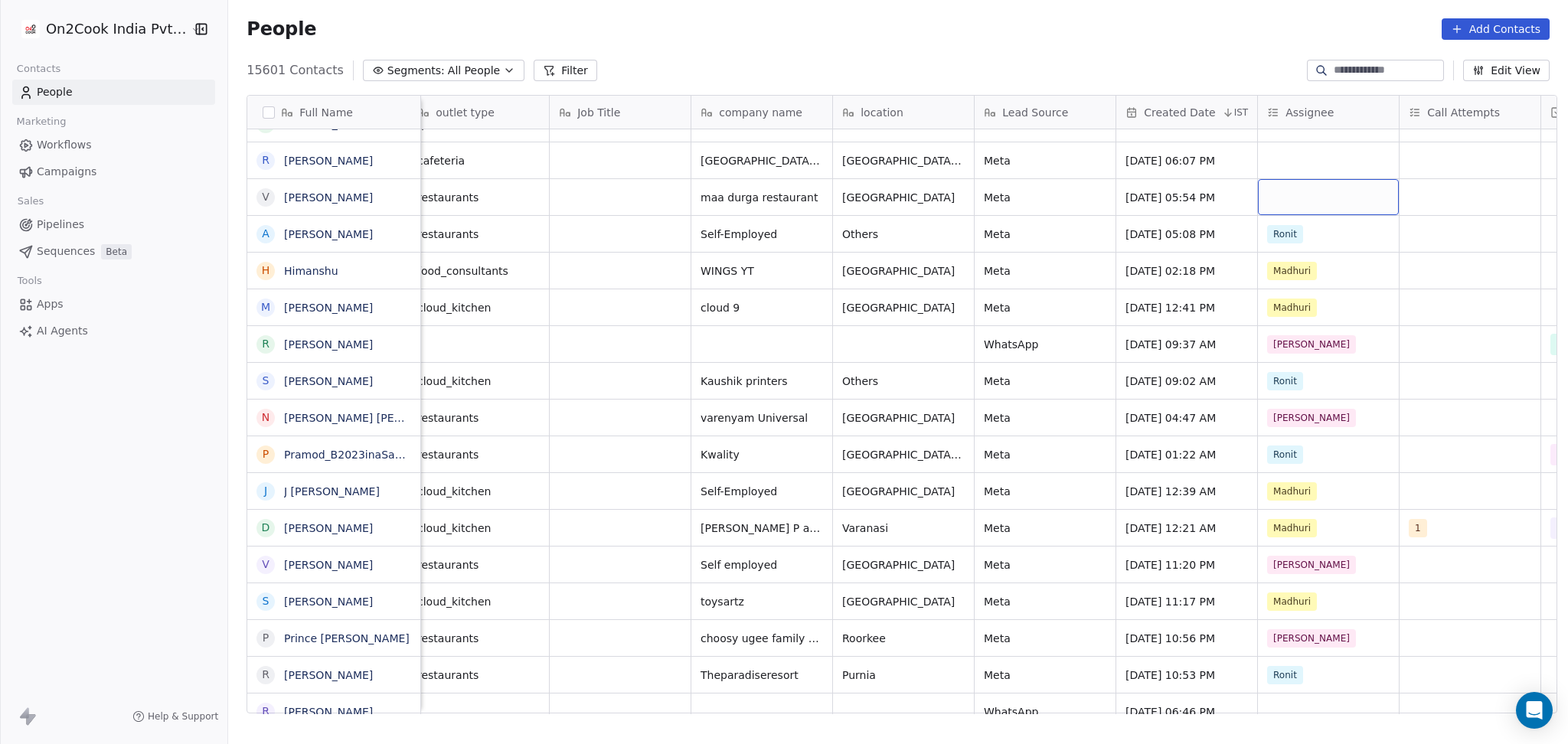
click at [1285, 196] on div "grid" at bounding box center [1328, 197] width 141 height 36
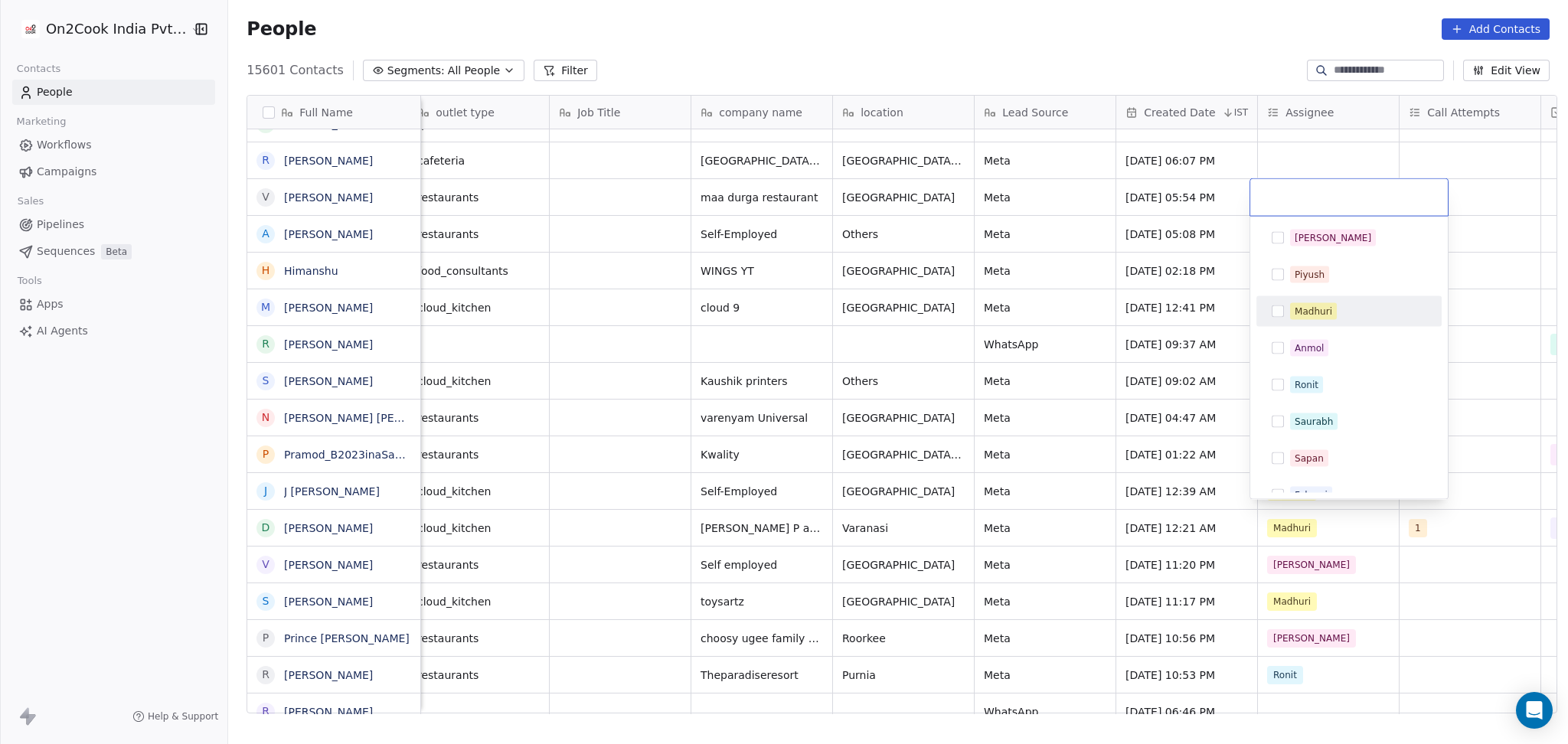
click at [1281, 313] on button "Suggestions" at bounding box center [1277, 311] width 12 height 12
click at [1448, 261] on div "[PERSON_NAME] [PERSON_NAME] [PERSON_NAME] [PERSON_NAME] Saurabh [PERSON_NAME] […" at bounding box center [1348, 358] width 199 height 283
click at [1468, 254] on html "On2Cook India Pvt. Ltd. Contacts People Marketing Workflows Campaigns Sales Pip…" at bounding box center [784, 372] width 1568 height 744
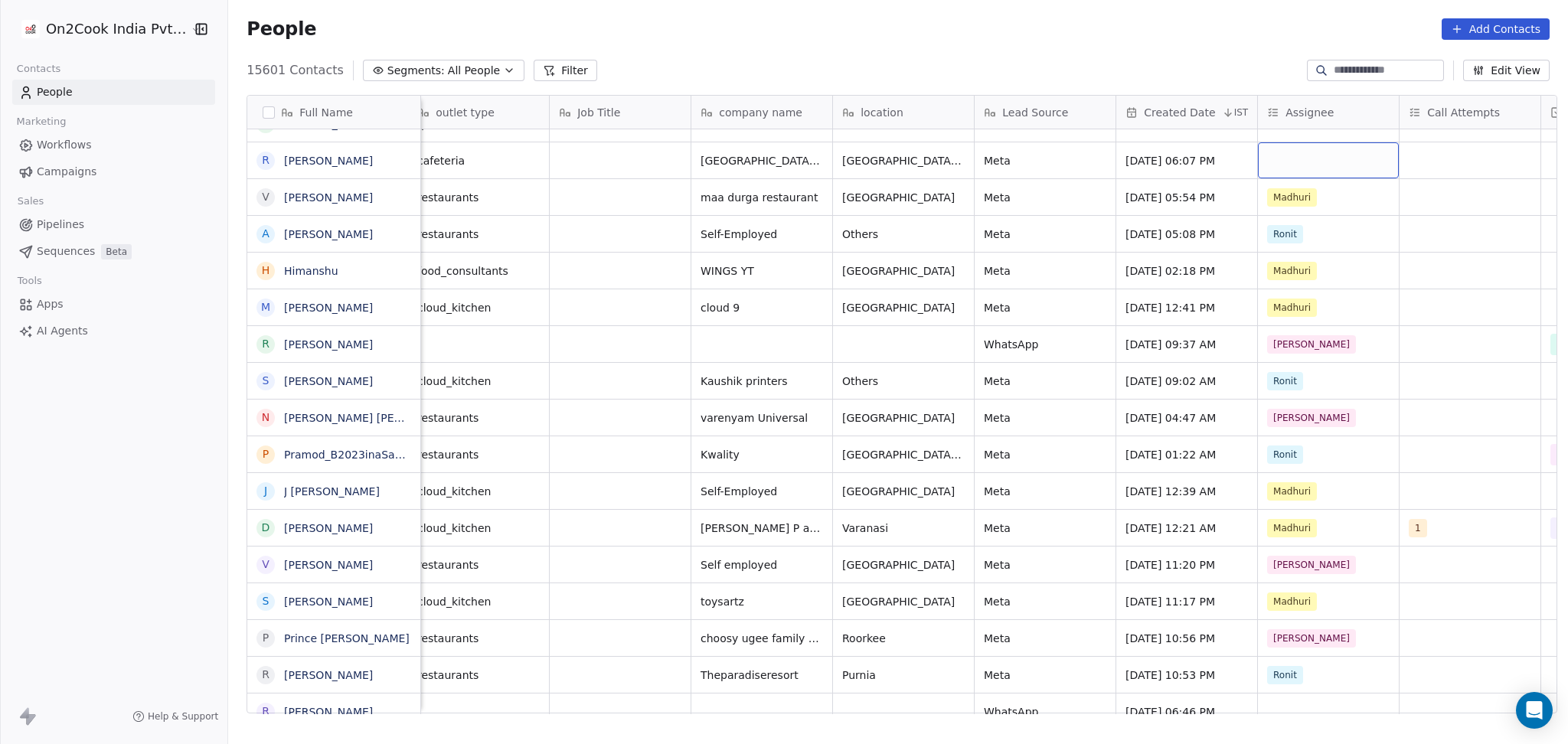
click at [1302, 151] on div "grid" at bounding box center [1328, 160] width 141 height 36
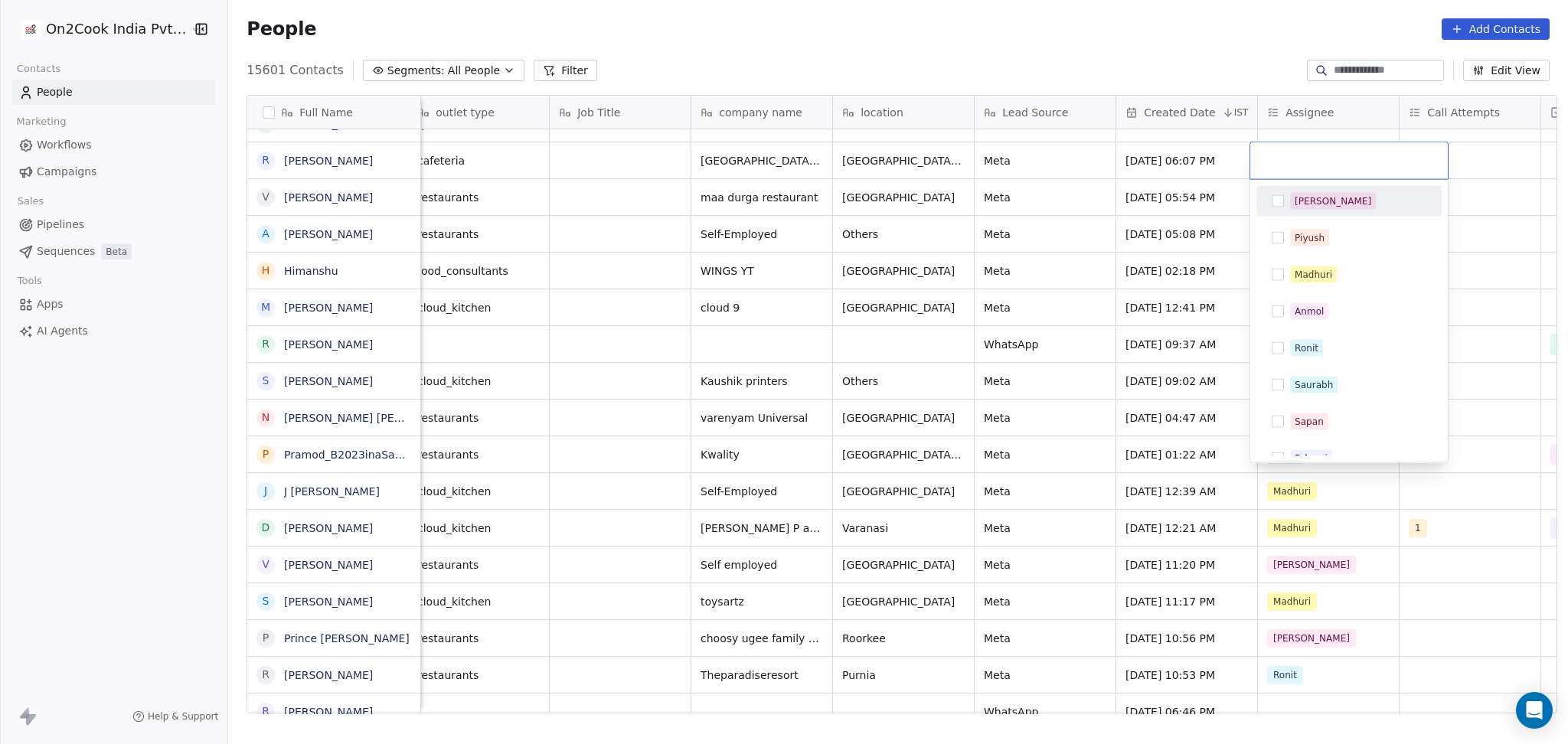
click at [1301, 189] on div "[PERSON_NAME]" at bounding box center [1348, 201] width 173 height 25
click at [1459, 224] on html "On2Cook India Pvt. Ltd. Contacts People Marketing Workflows Campaigns Sales Pip…" at bounding box center [784, 372] width 1568 height 744
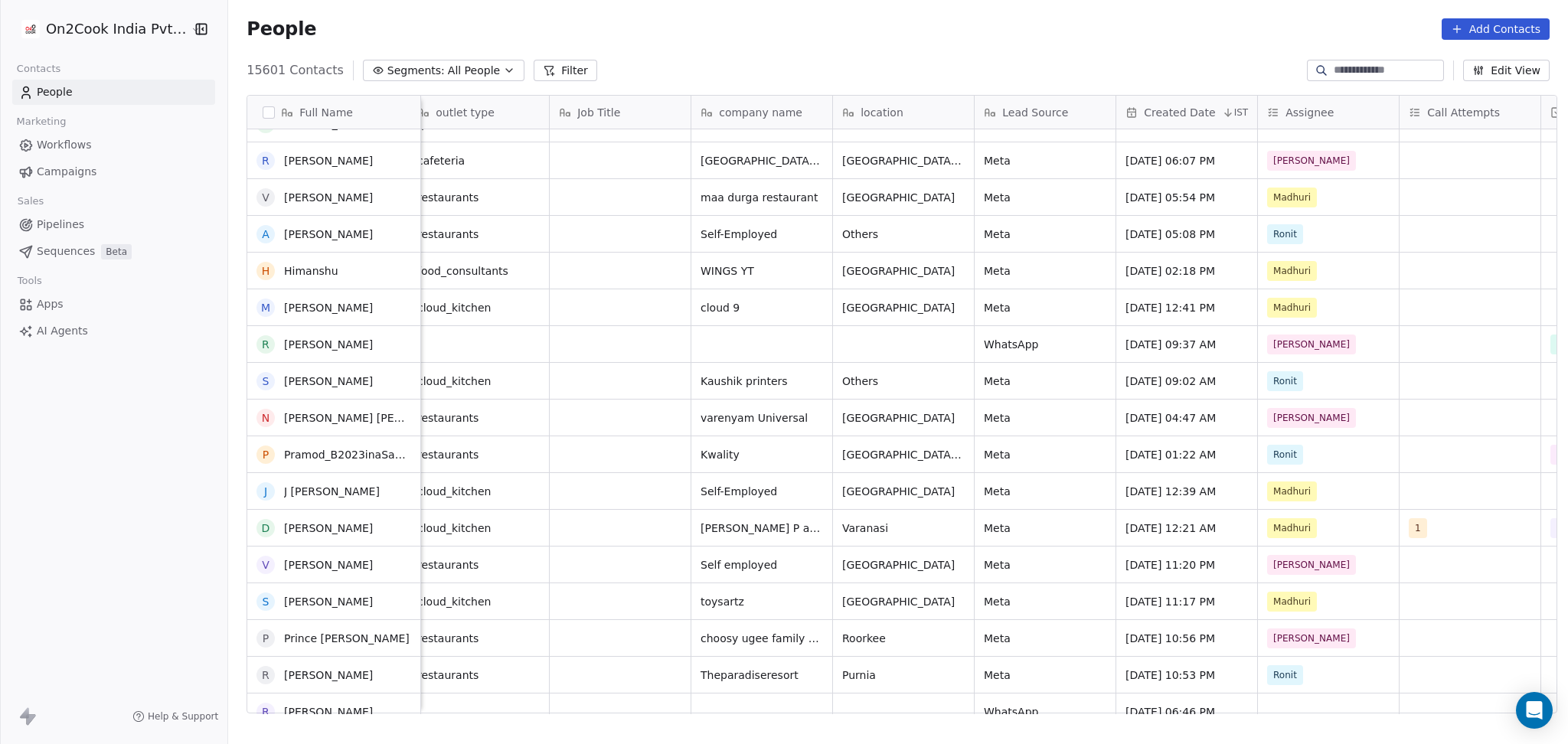
scroll to position [509, 0]
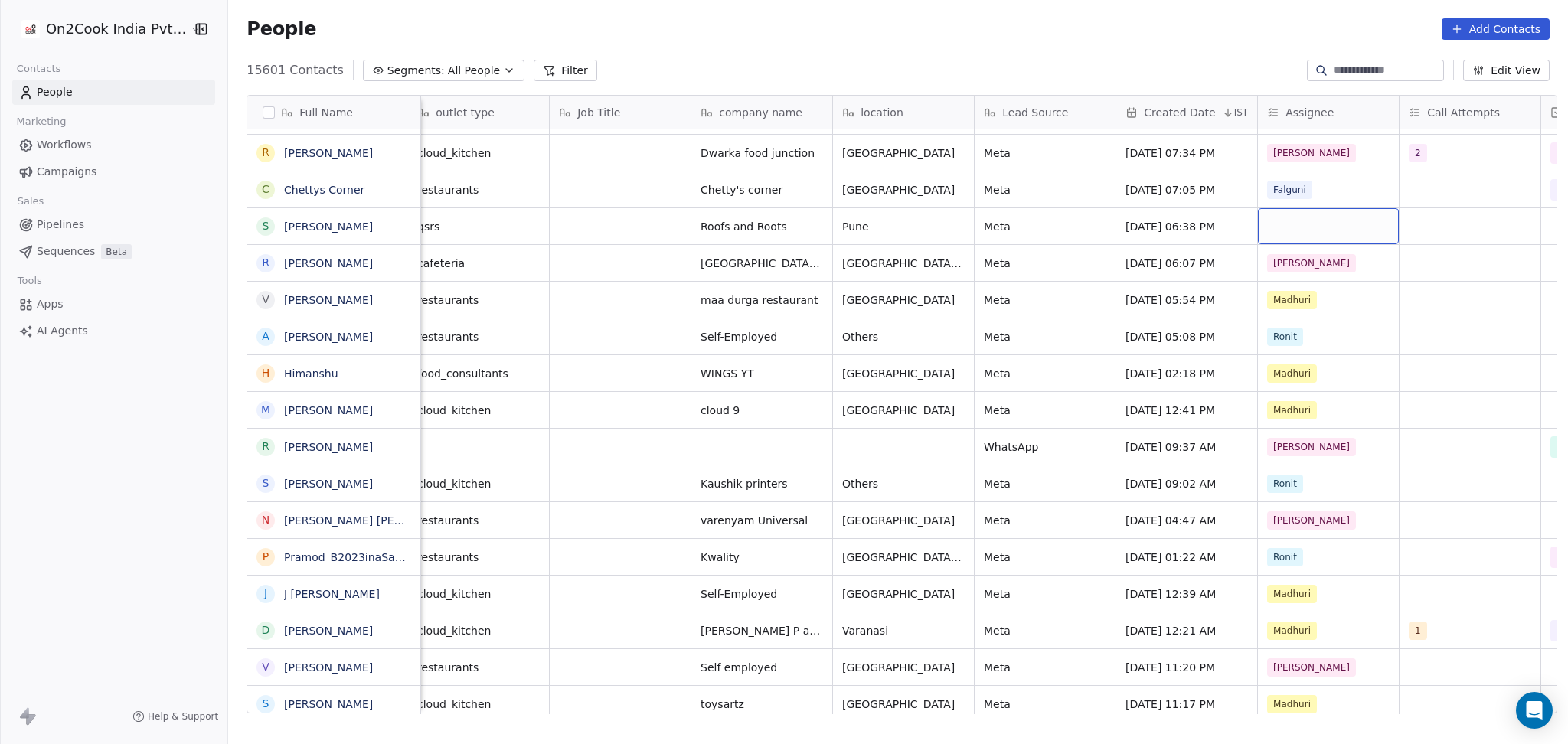
click at [1293, 223] on div "grid" at bounding box center [1328, 226] width 141 height 36
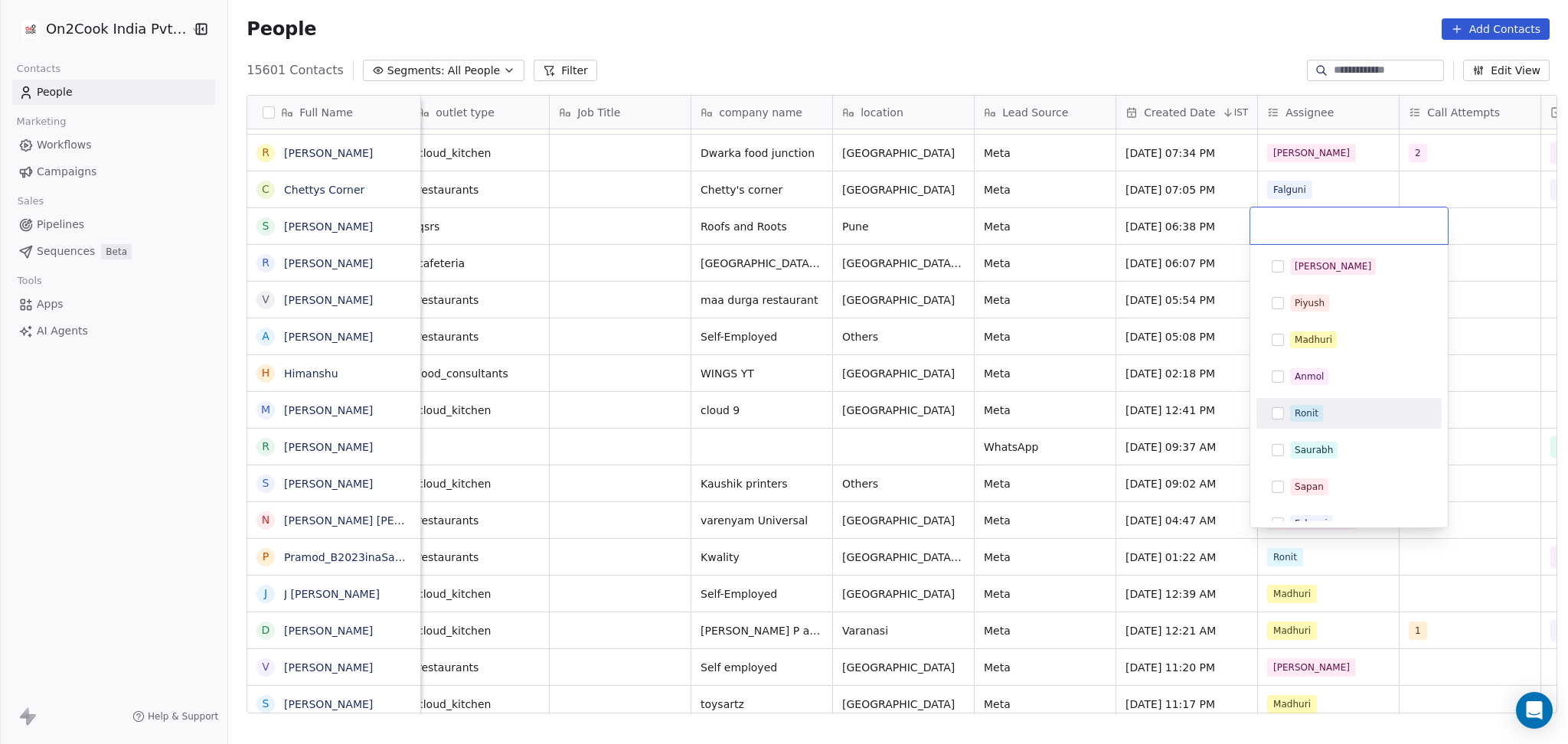
click at [1296, 407] on div "Ronit" at bounding box center [1306, 413] width 24 height 14
click at [1508, 286] on html "On2Cook India Pvt. Ltd. Contacts People Marketing Workflows Campaigns Sales Pip…" at bounding box center [784, 372] width 1568 height 744
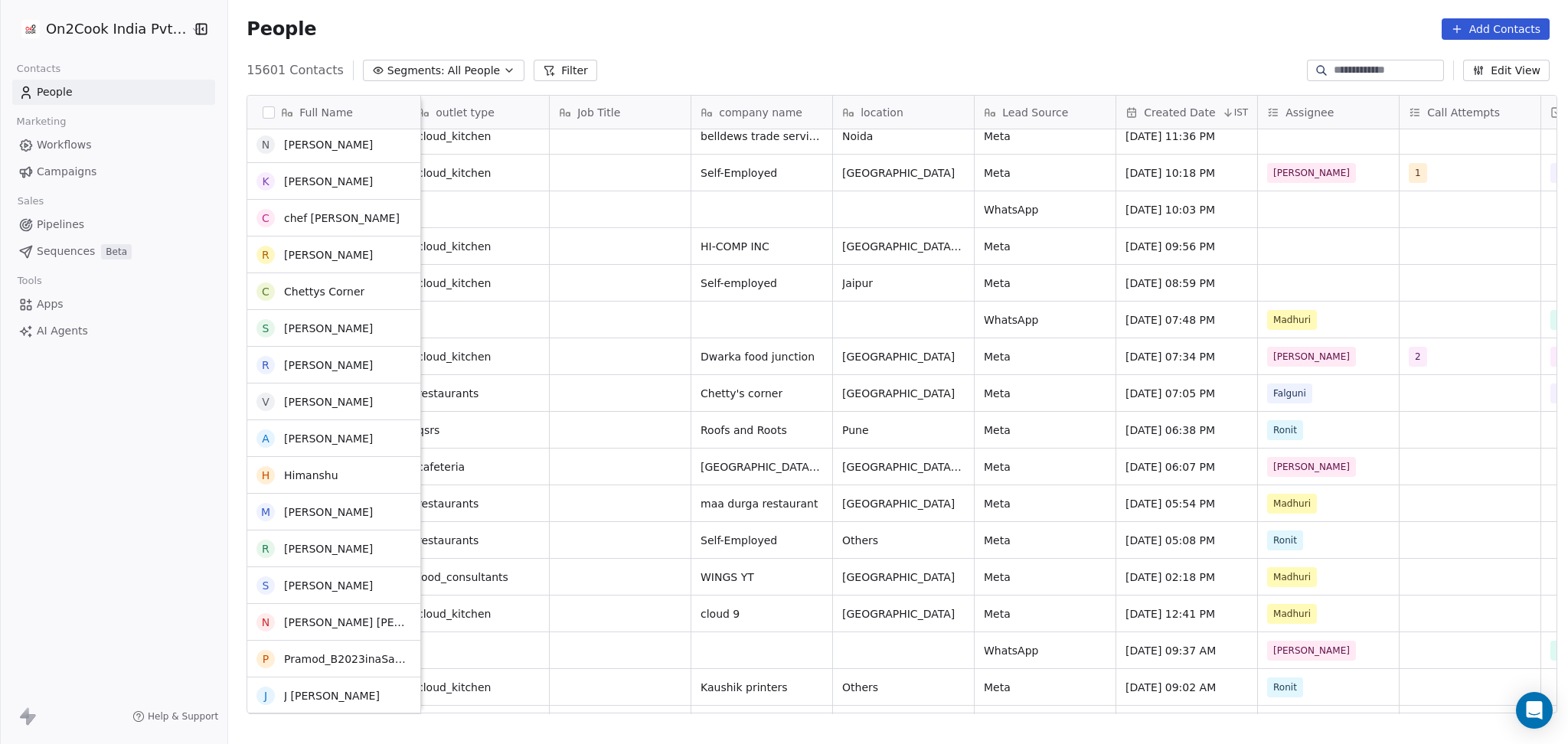
scroll to position [306, 0]
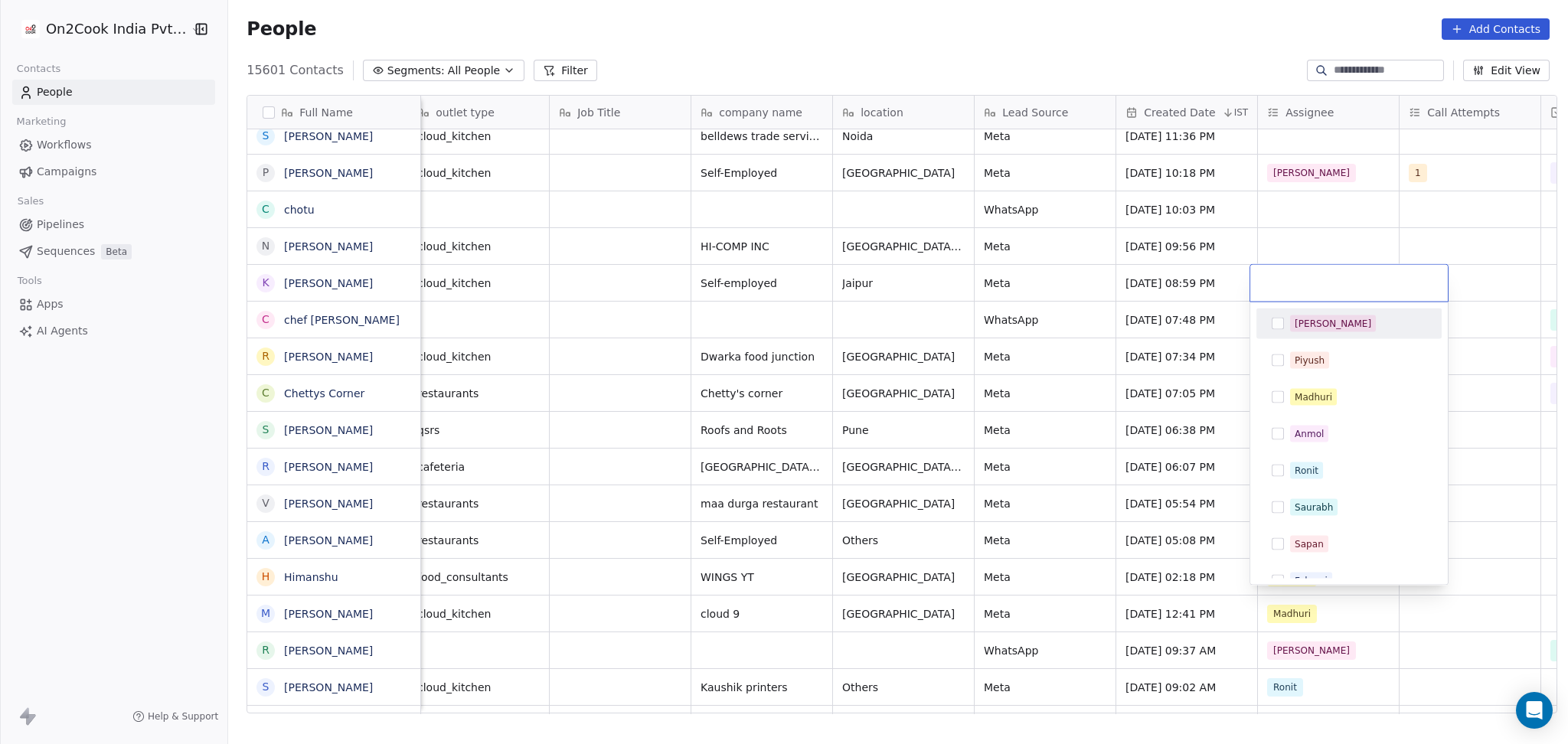
click at [1272, 287] on input "text" at bounding box center [1348, 282] width 179 height 17
click at [1291, 316] on span "[PERSON_NAME]" at bounding box center [1332, 323] width 86 height 17
click at [1306, 224] on html "On2Cook India Pvt. Ltd. Contacts People Marketing Workflows Campaigns Sales Pip…" at bounding box center [784, 372] width 1568 height 744
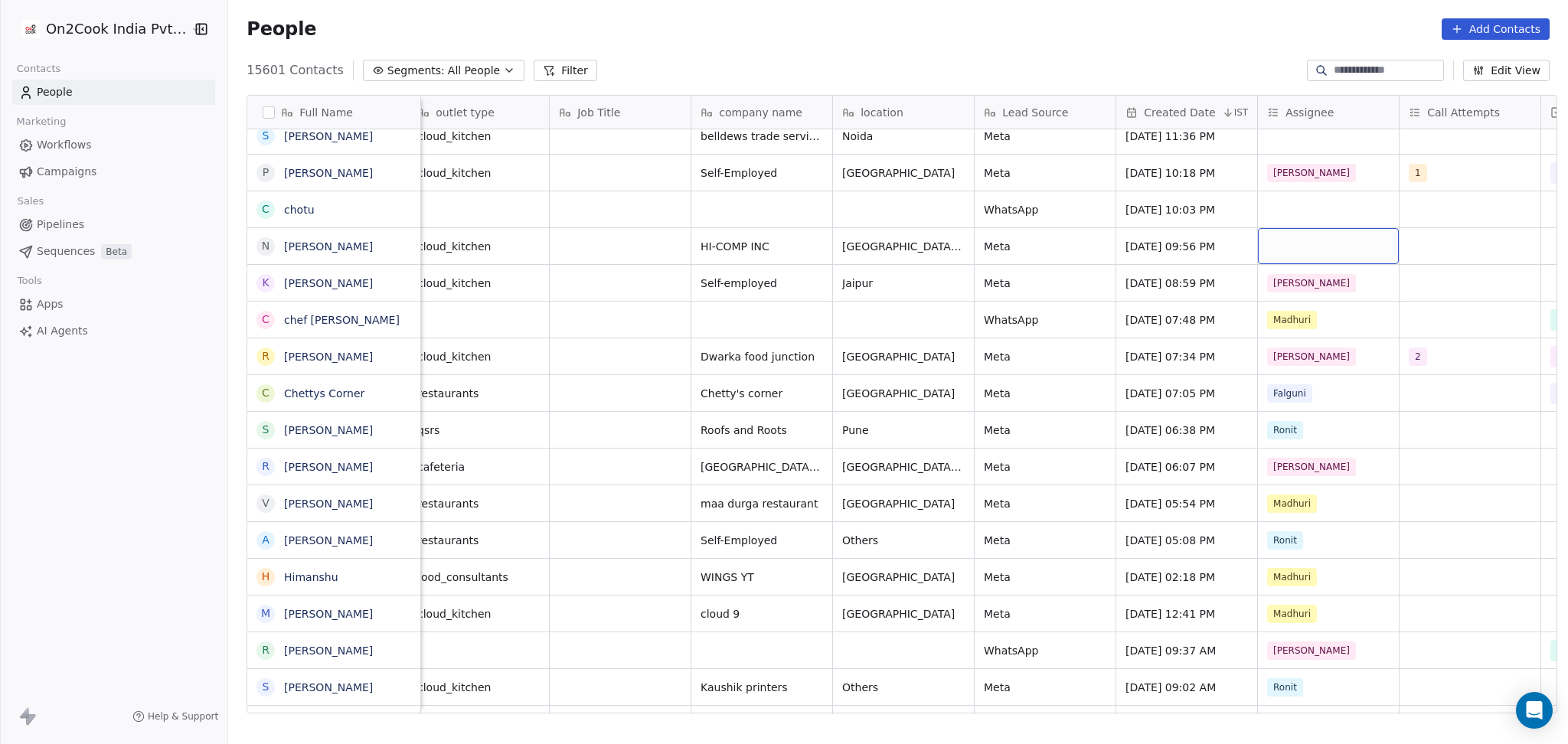
click at [1275, 246] on div "grid" at bounding box center [1328, 246] width 141 height 36
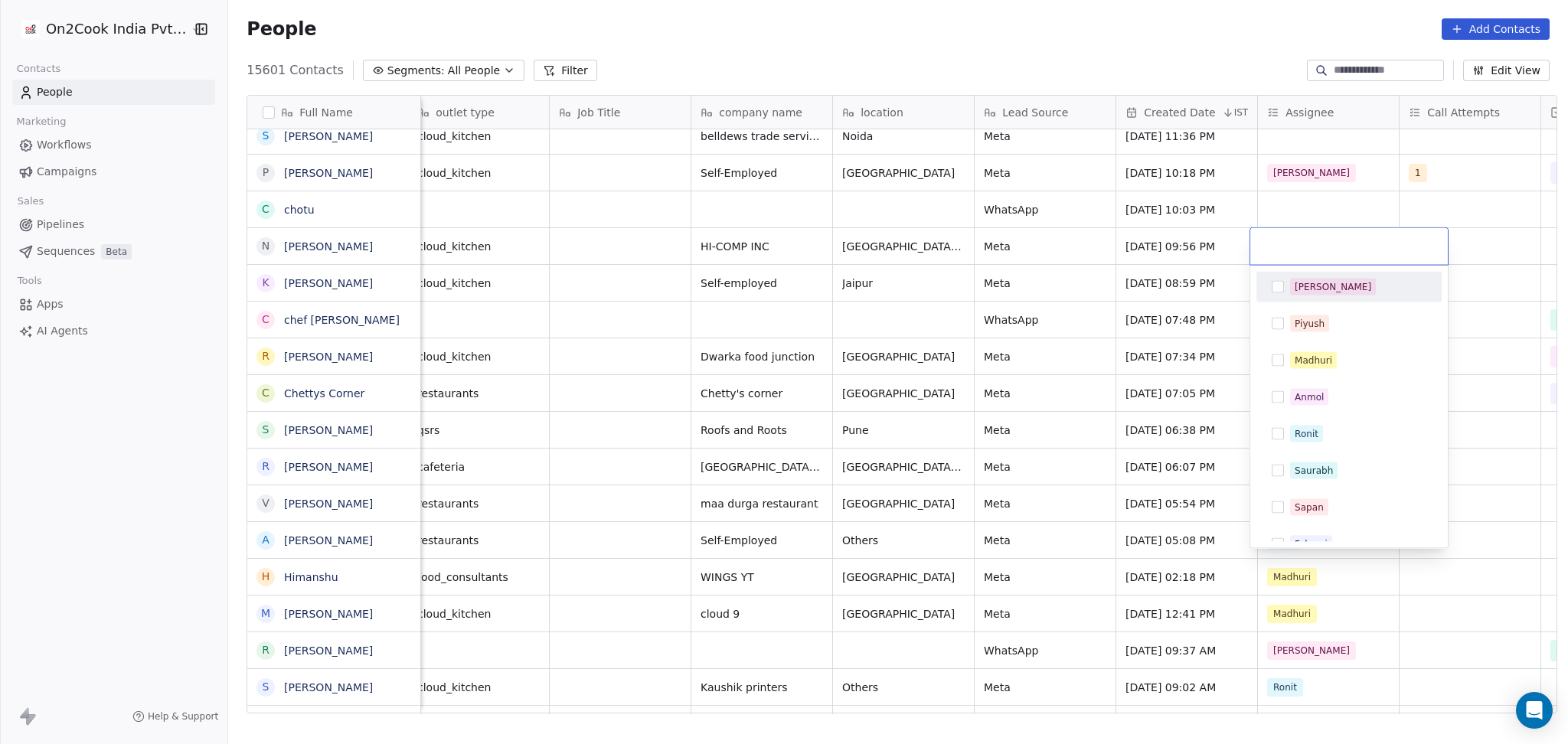
click at [1288, 291] on div "[PERSON_NAME]" at bounding box center [1348, 286] width 173 height 25
click at [1306, 213] on html "On2Cook India Pvt. Ltd. Contacts People Marketing Workflows Campaigns Sales Pip…" at bounding box center [784, 372] width 1568 height 744
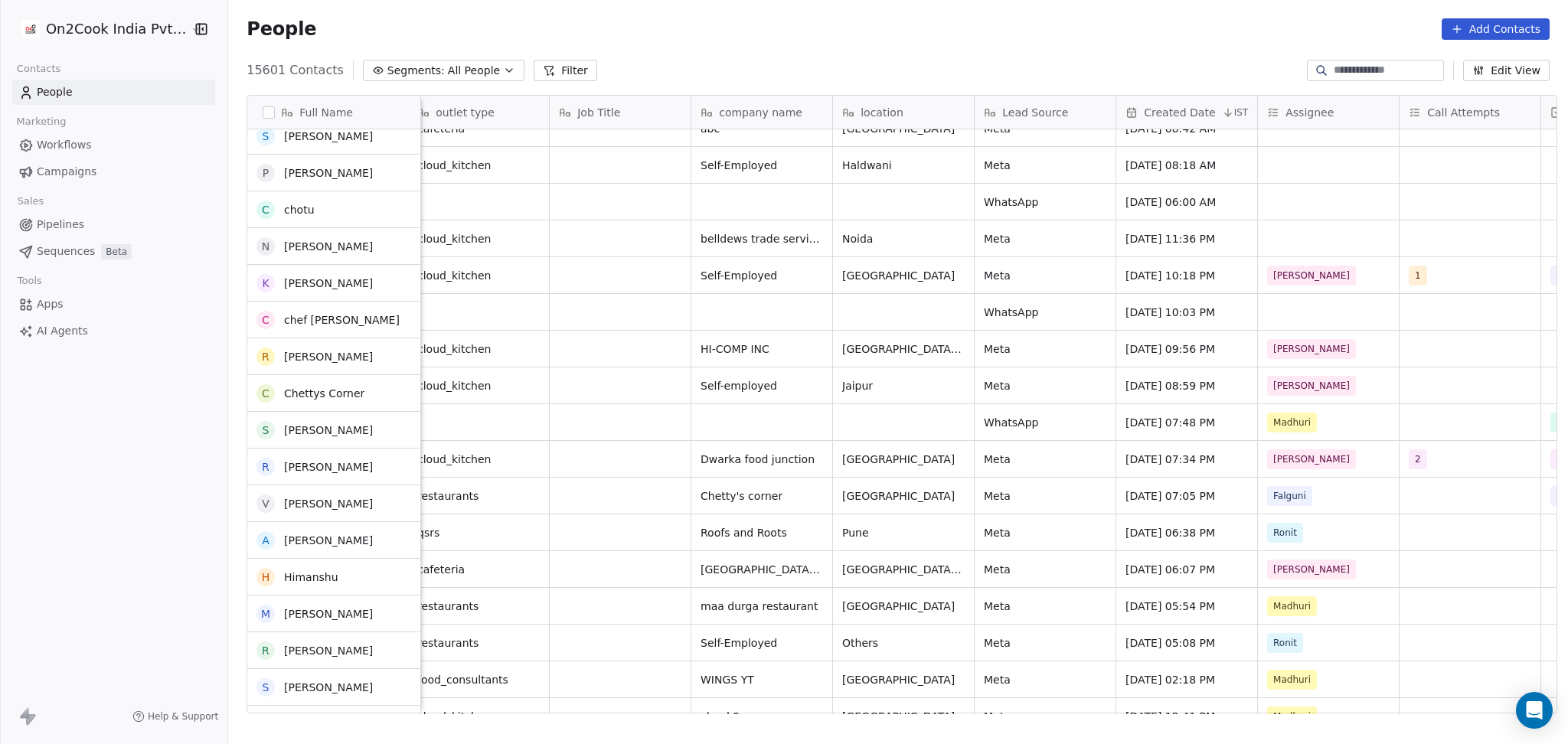
scroll to position [204, 0]
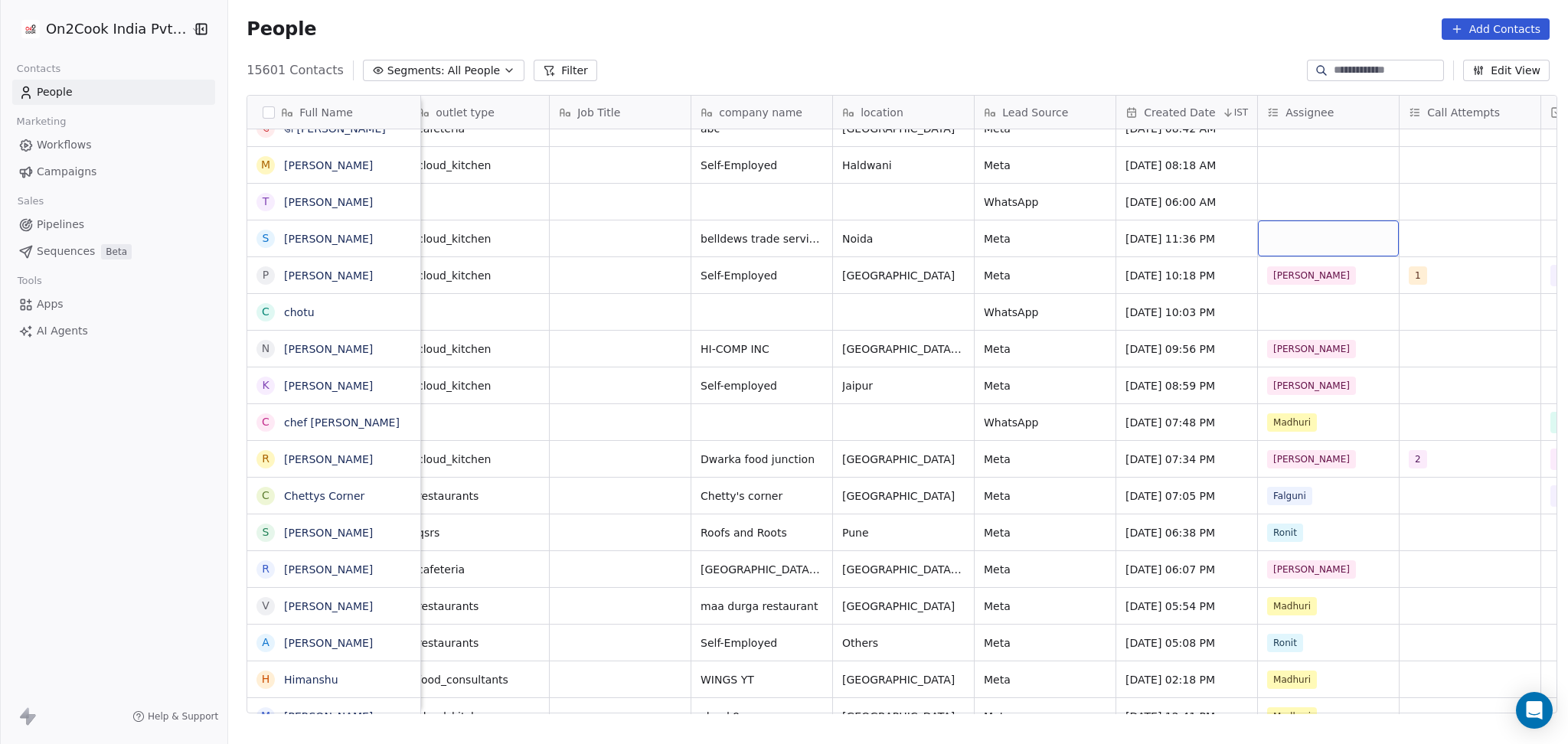
click at [1282, 242] on div "grid" at bounding box center [1328, 238] width 141 height 36
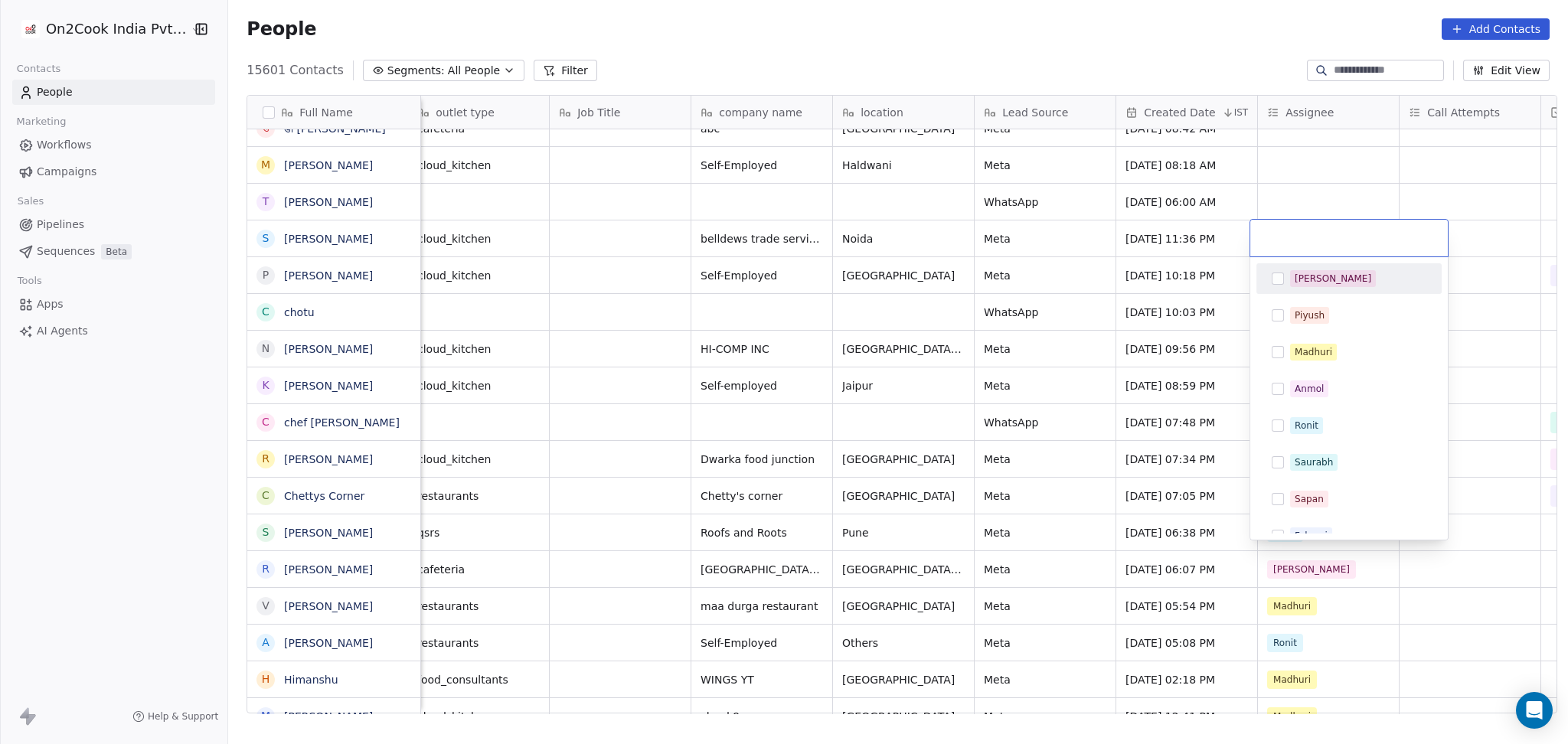
click at [1288, 280] on div "[PERSON_NAME]" at bounding box center [1348, 279] width 173 height 25
click at [1286, 177] on html "On2Cook India Pvt. Ltd. Contacts People Marketing Workflows Campaigns Sales Pip…" at bounding box center [784, 372] width 1568 height 744
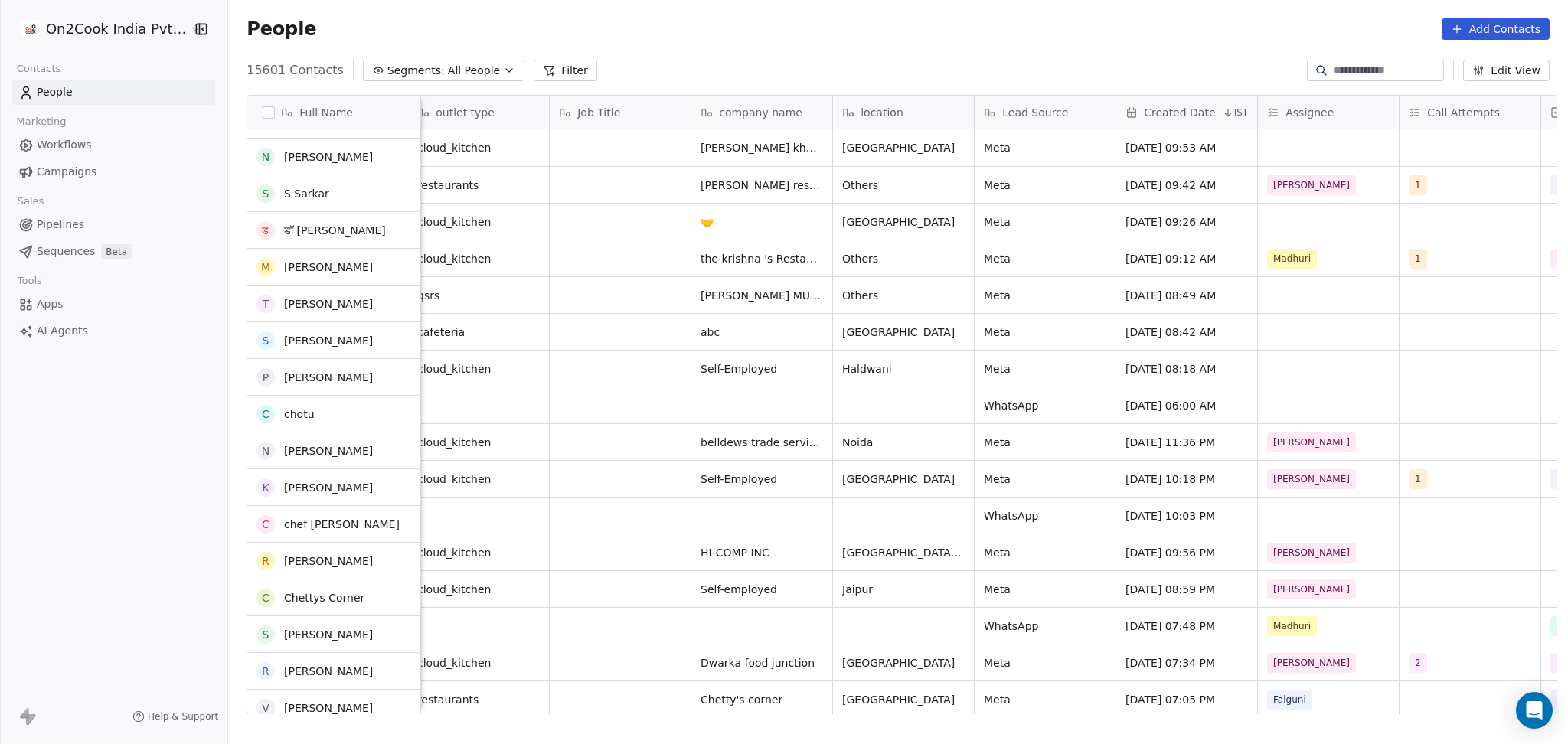
scroll to position [0, 0]
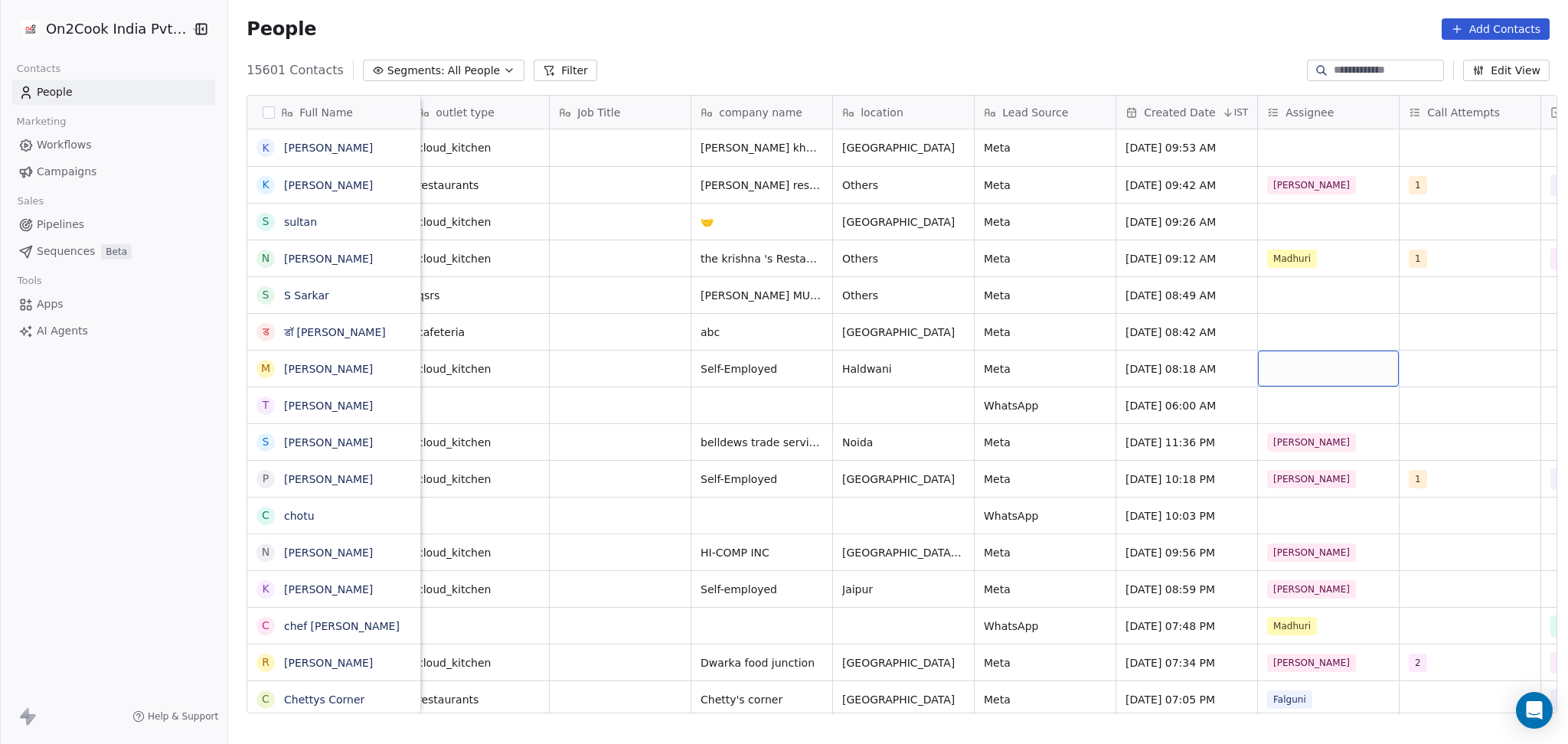
click at [1276, 370] on div "grid" at bounding box center [1328, 368] width 141 height 36
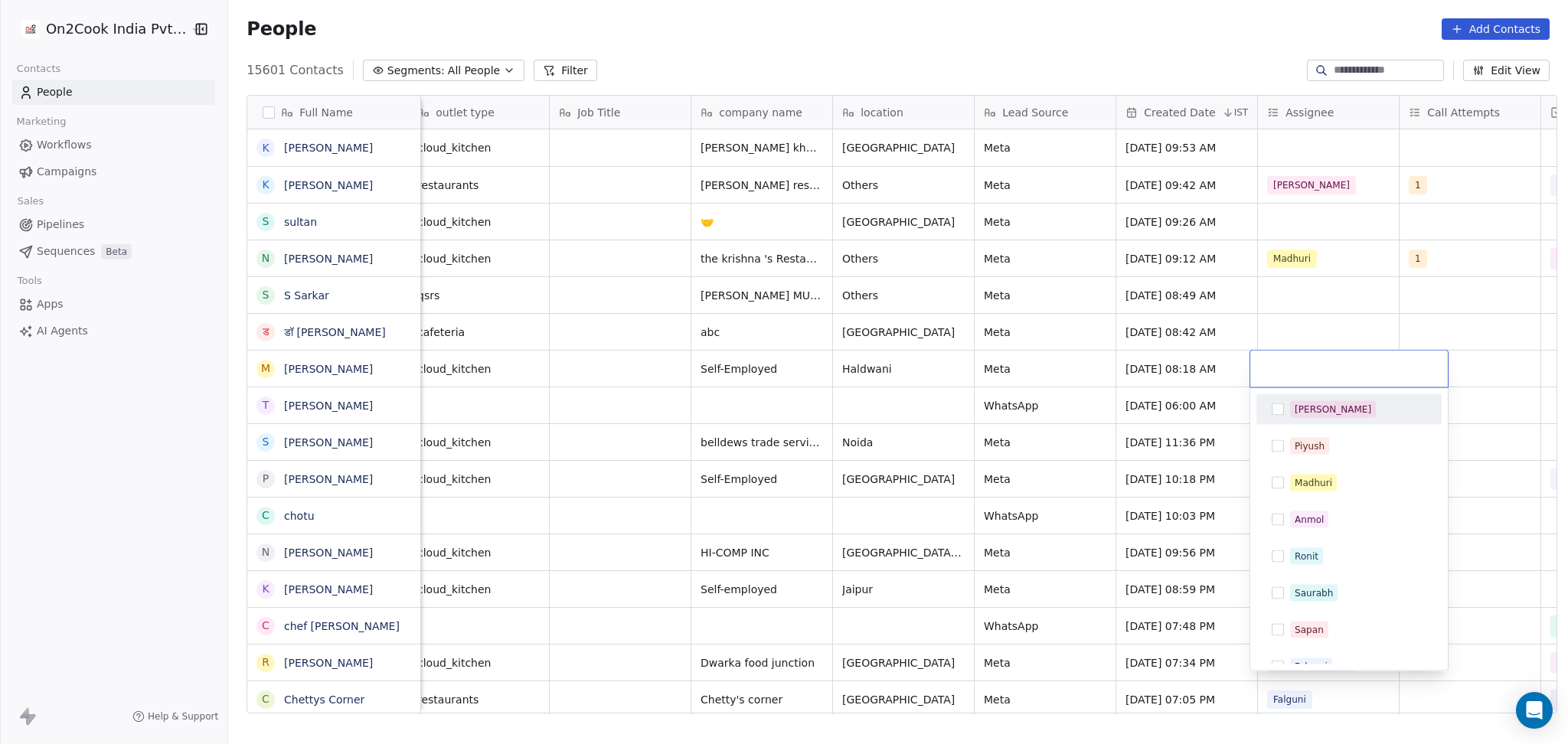
click at [1293, 411] on span "[PERSON_NAME]" at bounding box center [1332, 409] width 86 height 17
click at [1277, 323] on html "On2Cook India Pvt. Ltd. Contacts People Marketing Workflows Campaigns Sales Pip…" at bounding box center [784, 372] width 1568 height 744
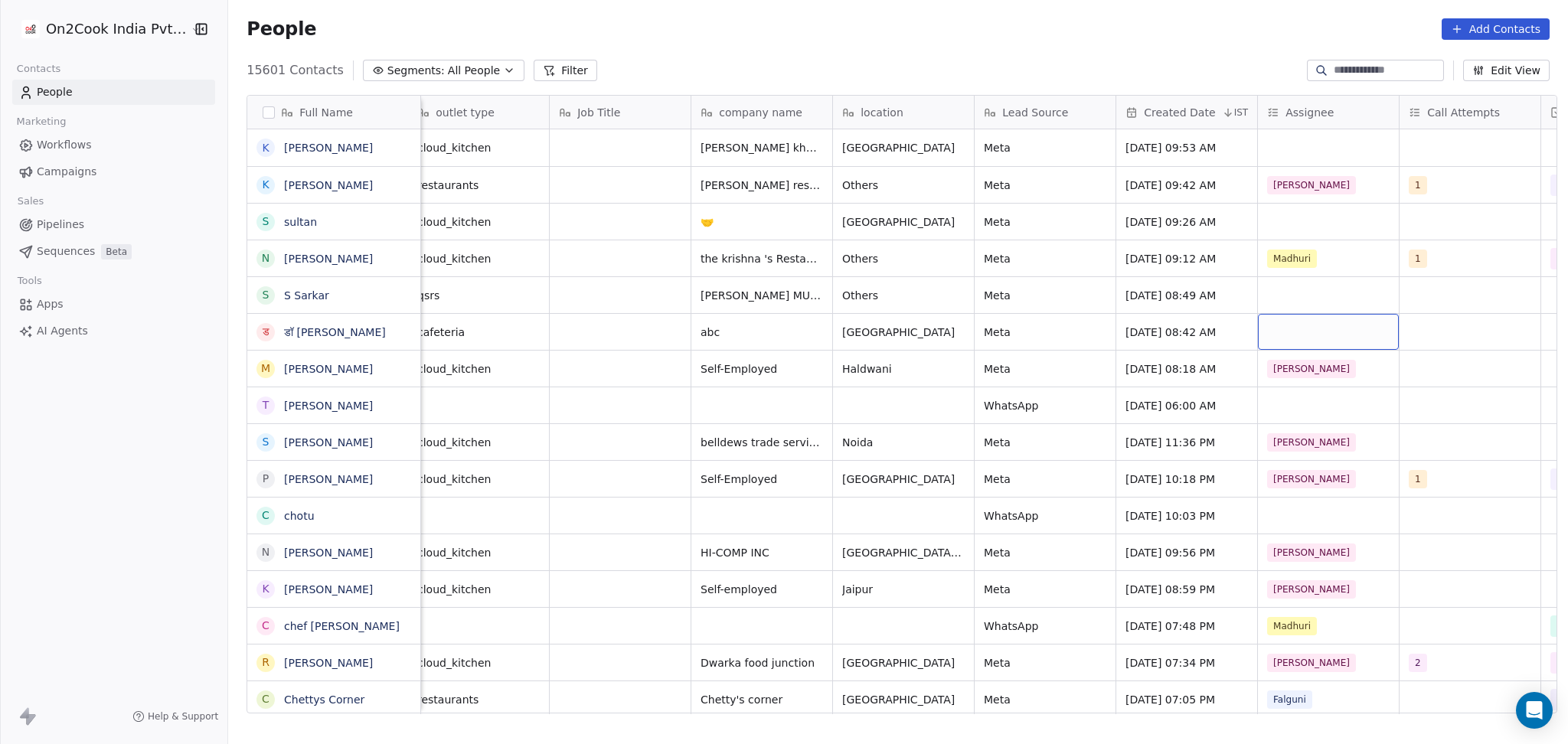
click at [1276, 336] on div "grid" at bounding box center [1328, 331] width 141 height 36
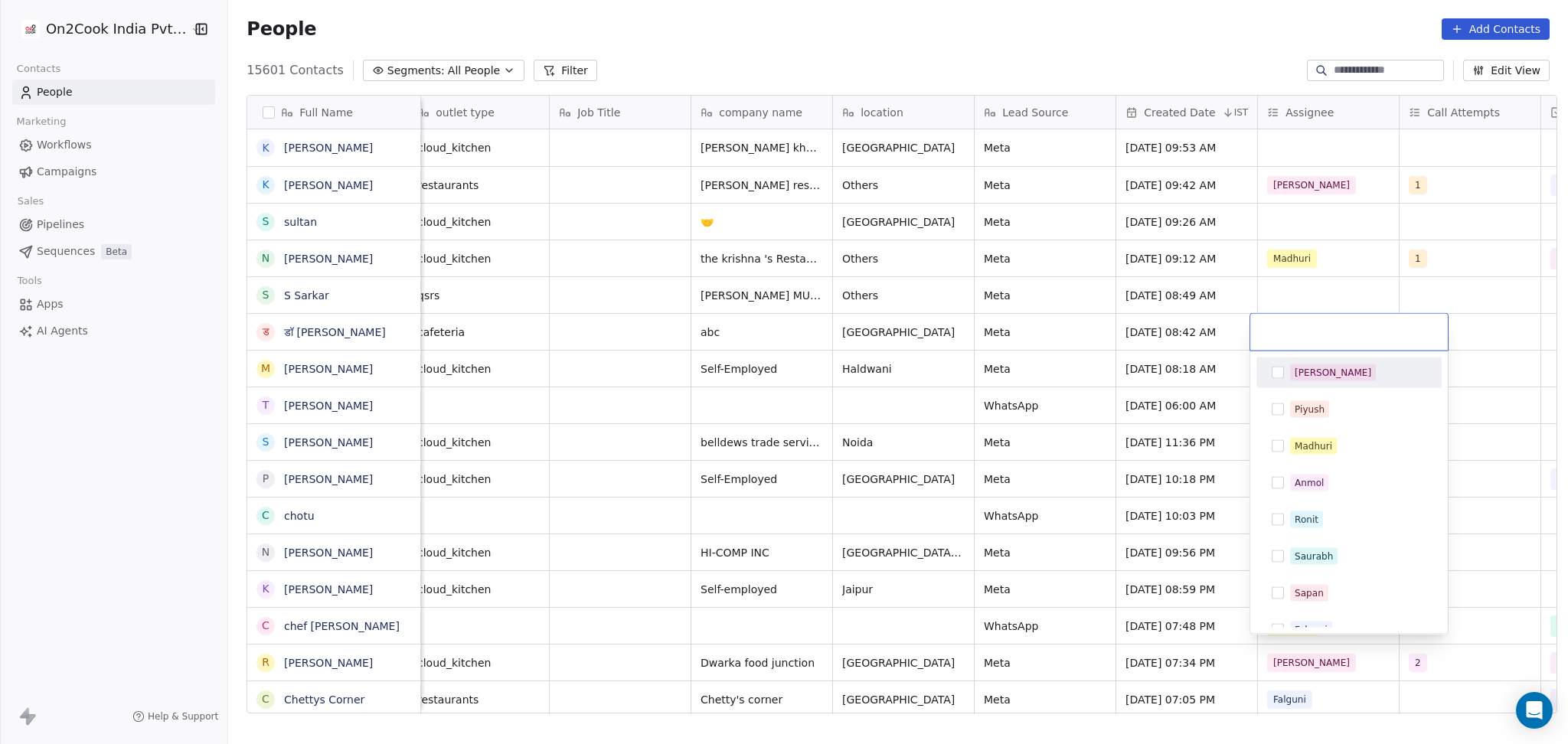
click at [1293, 371] on span "[PERSON_NAME]" at bounding box center [1332, 372] width 86 height 17
click at [1292, 310] on html "On2Cook India Pvt. Ltd. Contacts People Marketing Workflows Campaigns Sales Pip…" at bounding box center [784, 372] width 1568 height 744
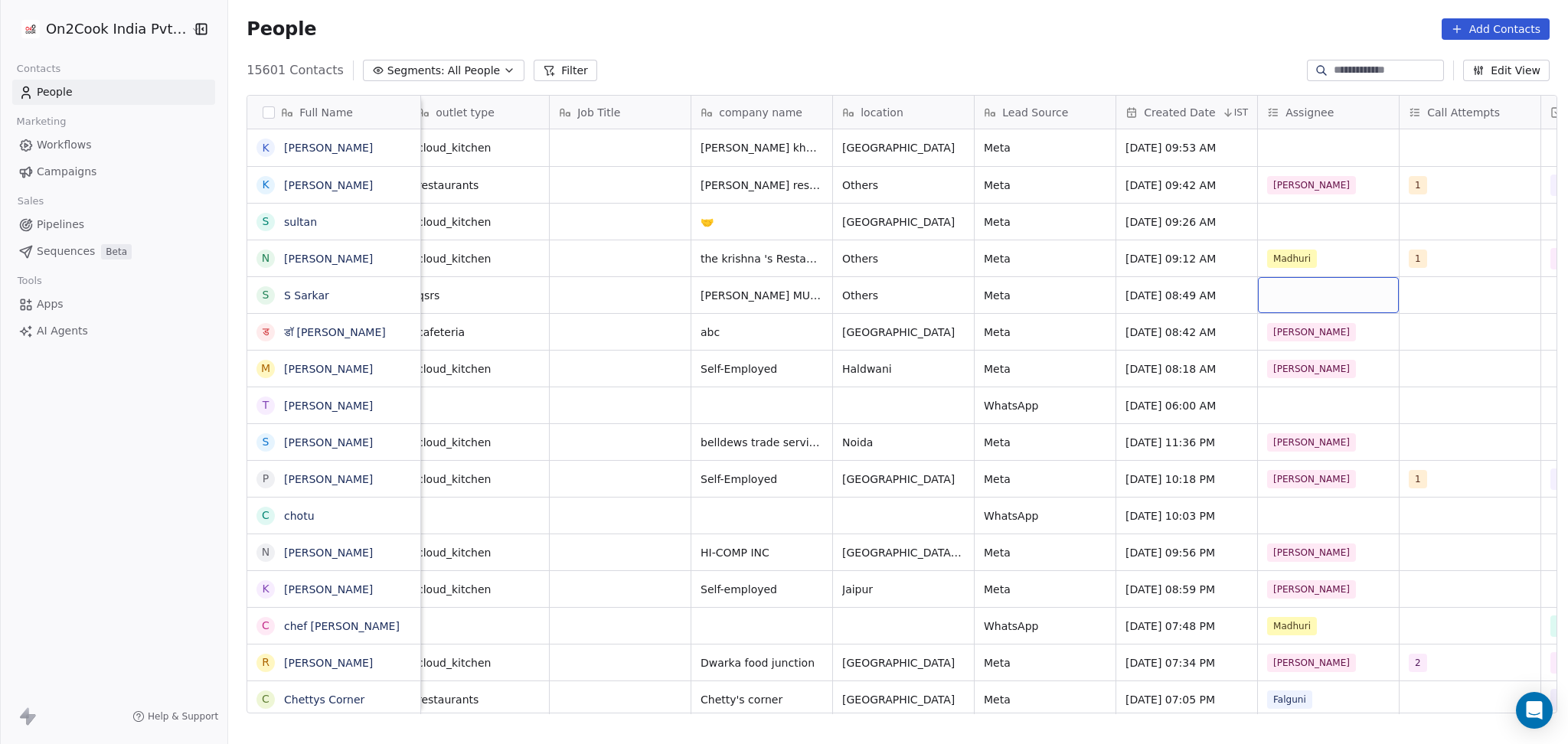
click at [1268, 286] on div "grid" at bounding box center [1328, 294] width 141 height 36
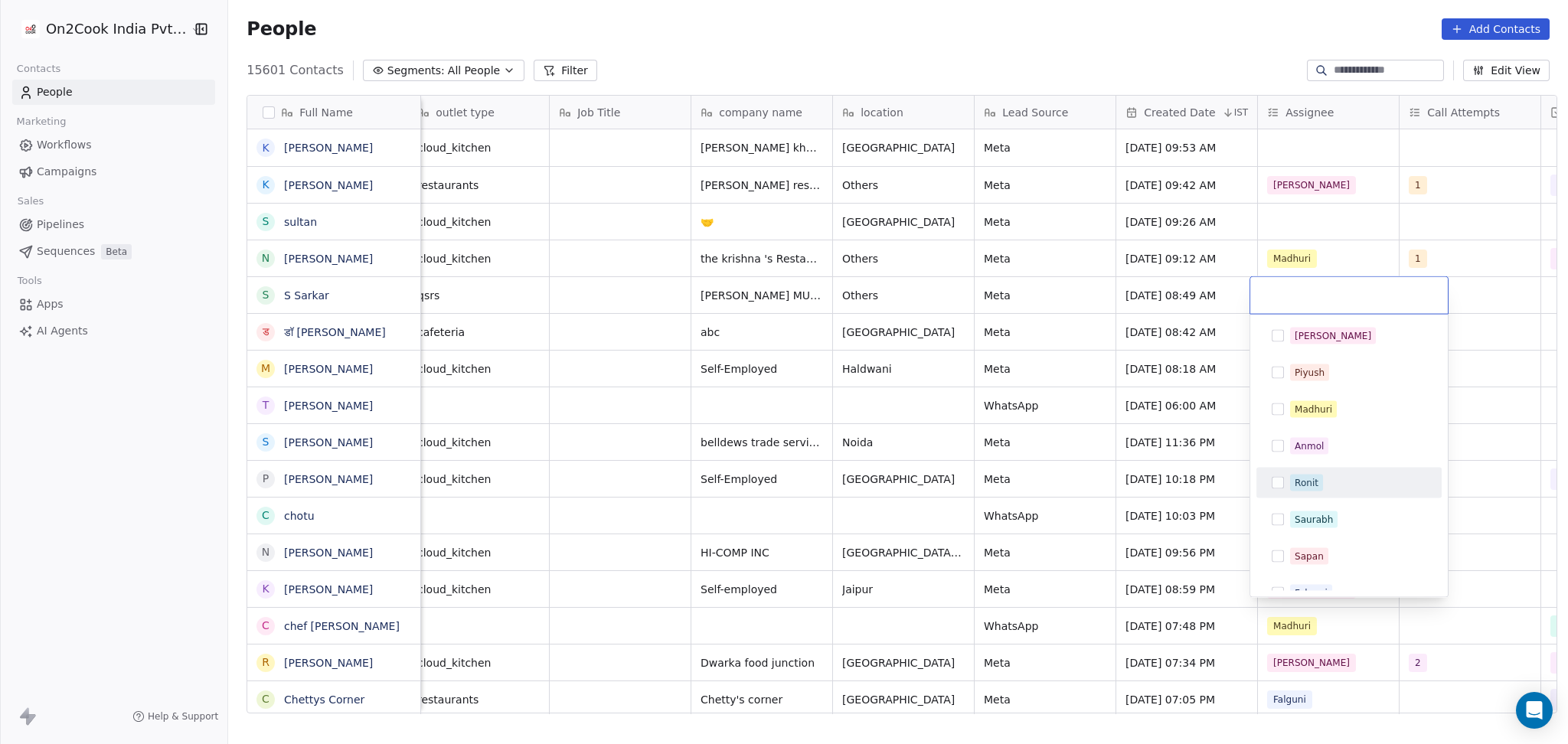
click at [1294, 481] on div "Ronit" at bounding box center [1306, 482] width 24 height 14
click at [1206, 240] on html "On2Cook India Pvt. Ltd. Contacts People Marketing Workflows Campaigns Sales Pip…" at bounding box center [784, 372] width 1568 height 744
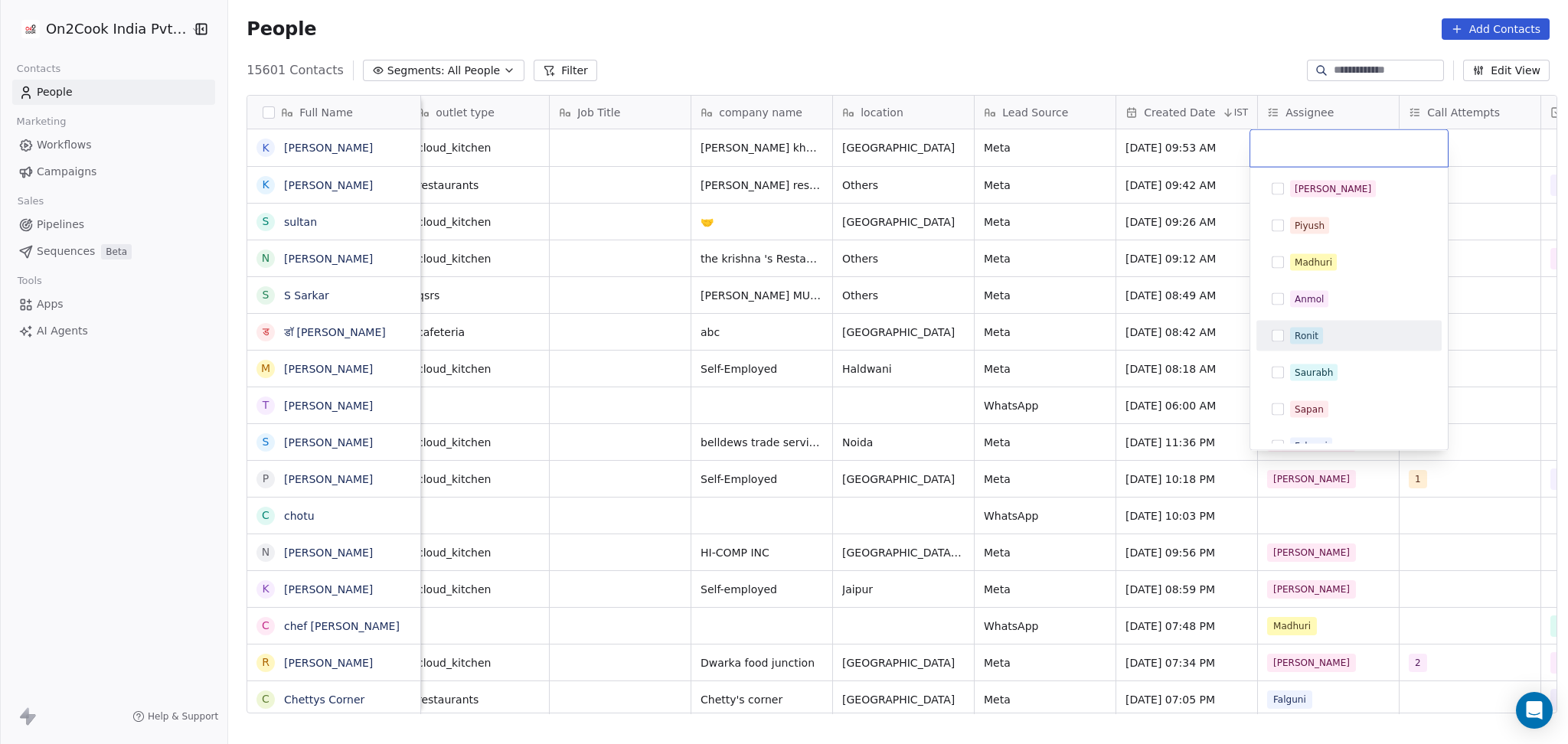
click at [1302, 332] on div "Ronit" at bounding box center [1306, 336] width 24 height 14
click at [1012, 337] on html "On2Cook India Pvt. Ltd. Contacts People Marketing Workflows Campaigns Sales Pip…" at bounding box center [784, 372] width 1568 height 744
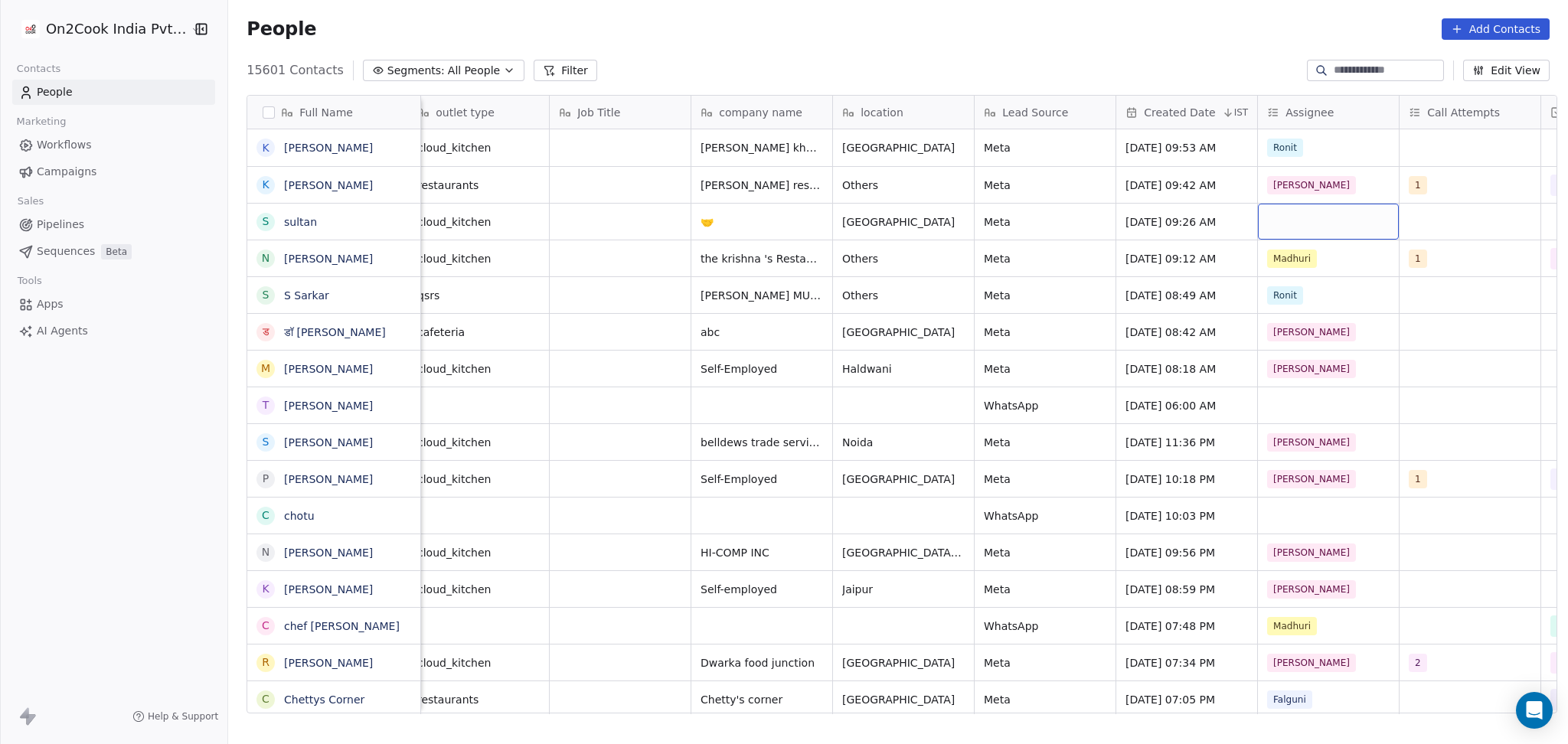
click at [1282, 226] on div "grid" at bounding box center [1328, 221] width 141 height 36
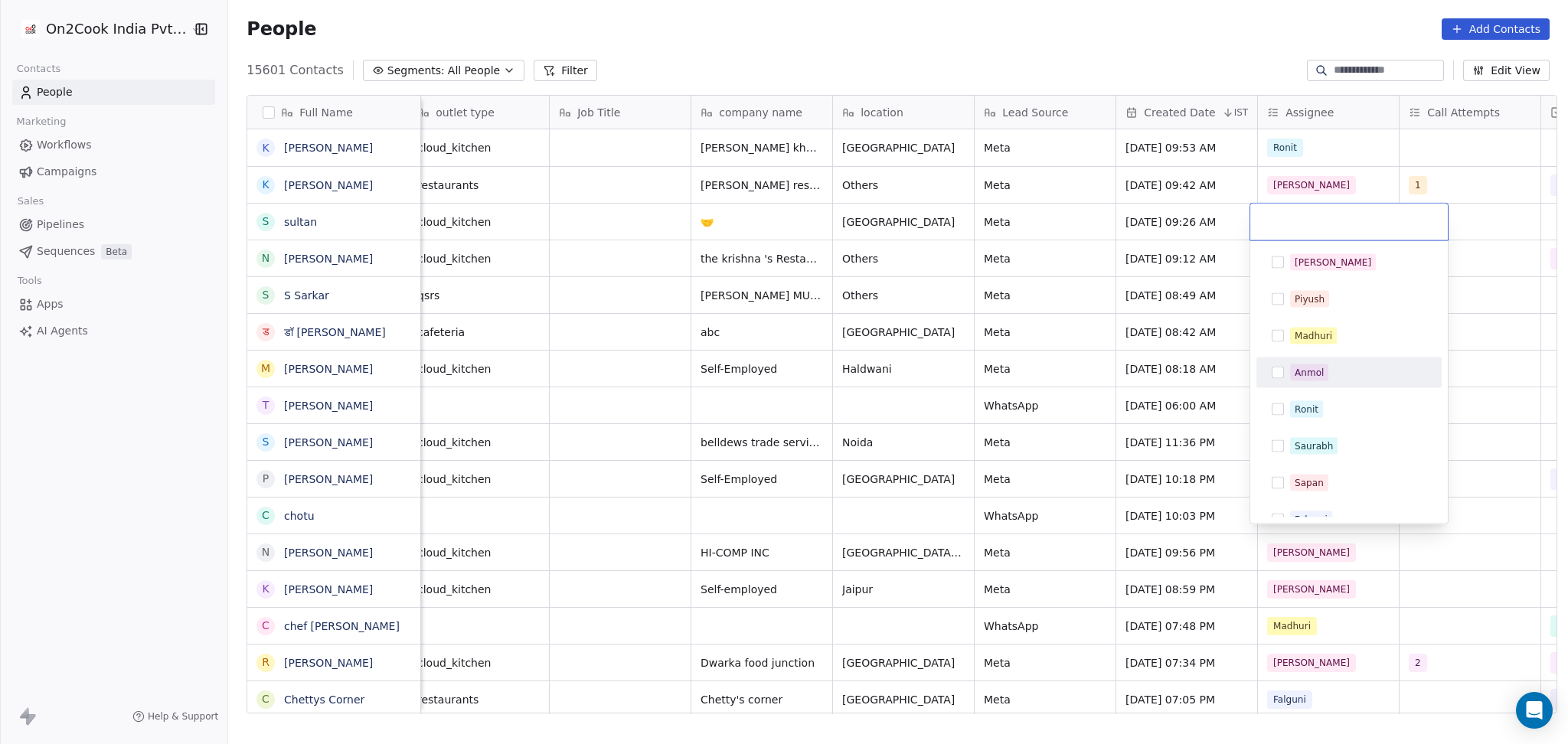
click at [1300, 394] on div "Ronit" at bounding box center [1348, 409] width 185 height 30
click at [1159, 373] on html "On2Cook India Pvt. Ltd. Contacts People Marketing Workflows Campaigns Sales Pip…" at bounding box center [784, 372] width 1568 height 744
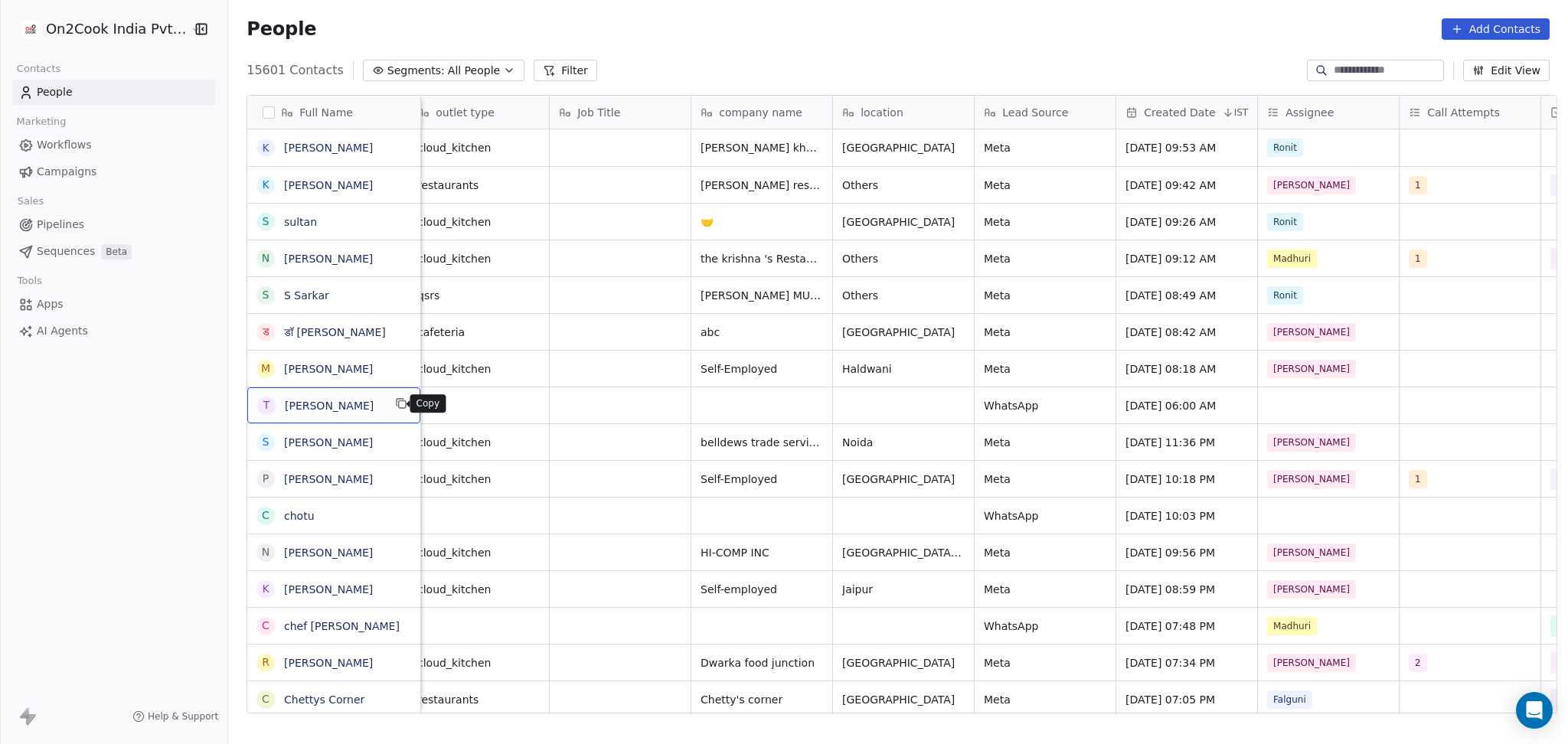
click at [398, 394] on button "grid" at bounding box center [400, 403] width 18 height 18
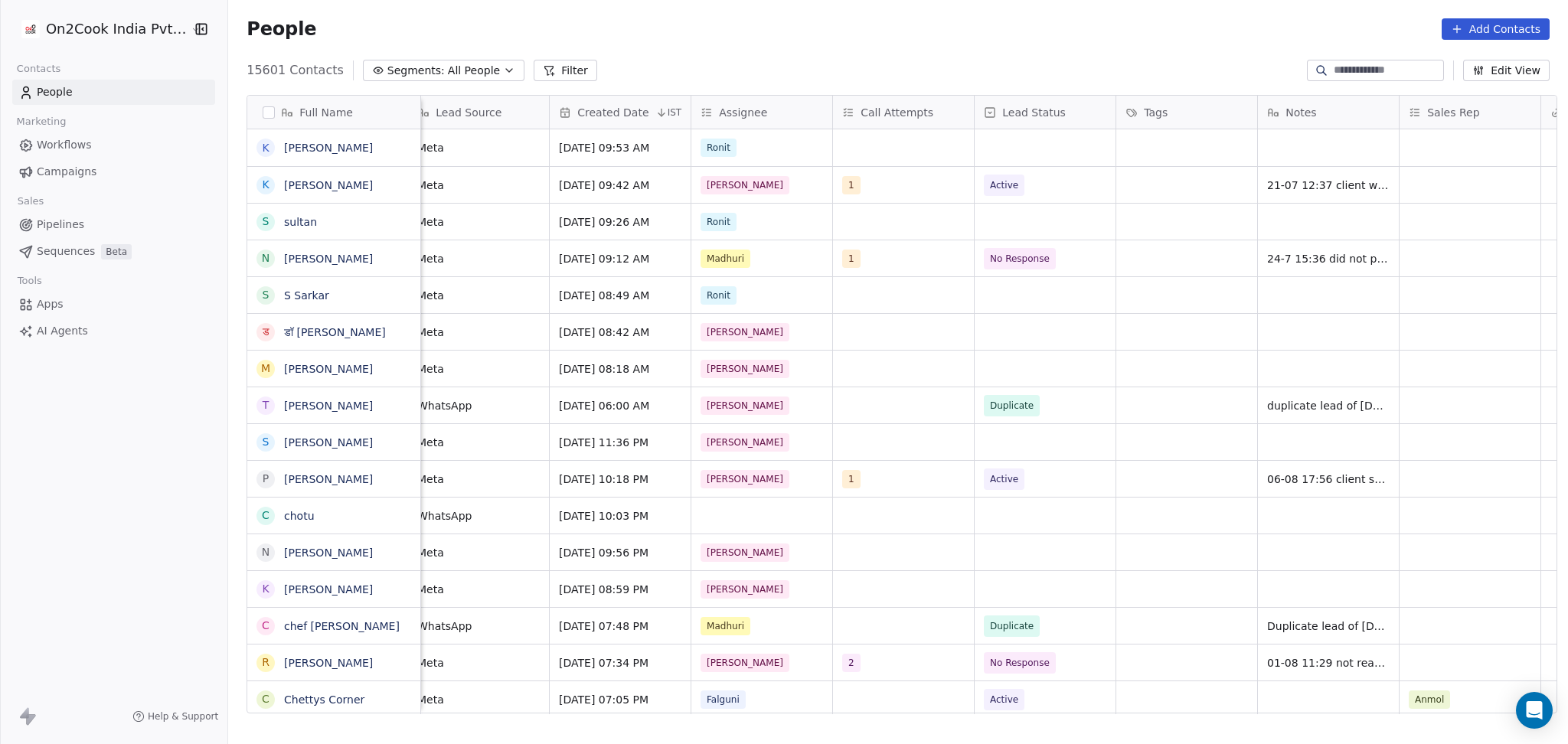
scroll to position [0, 708]
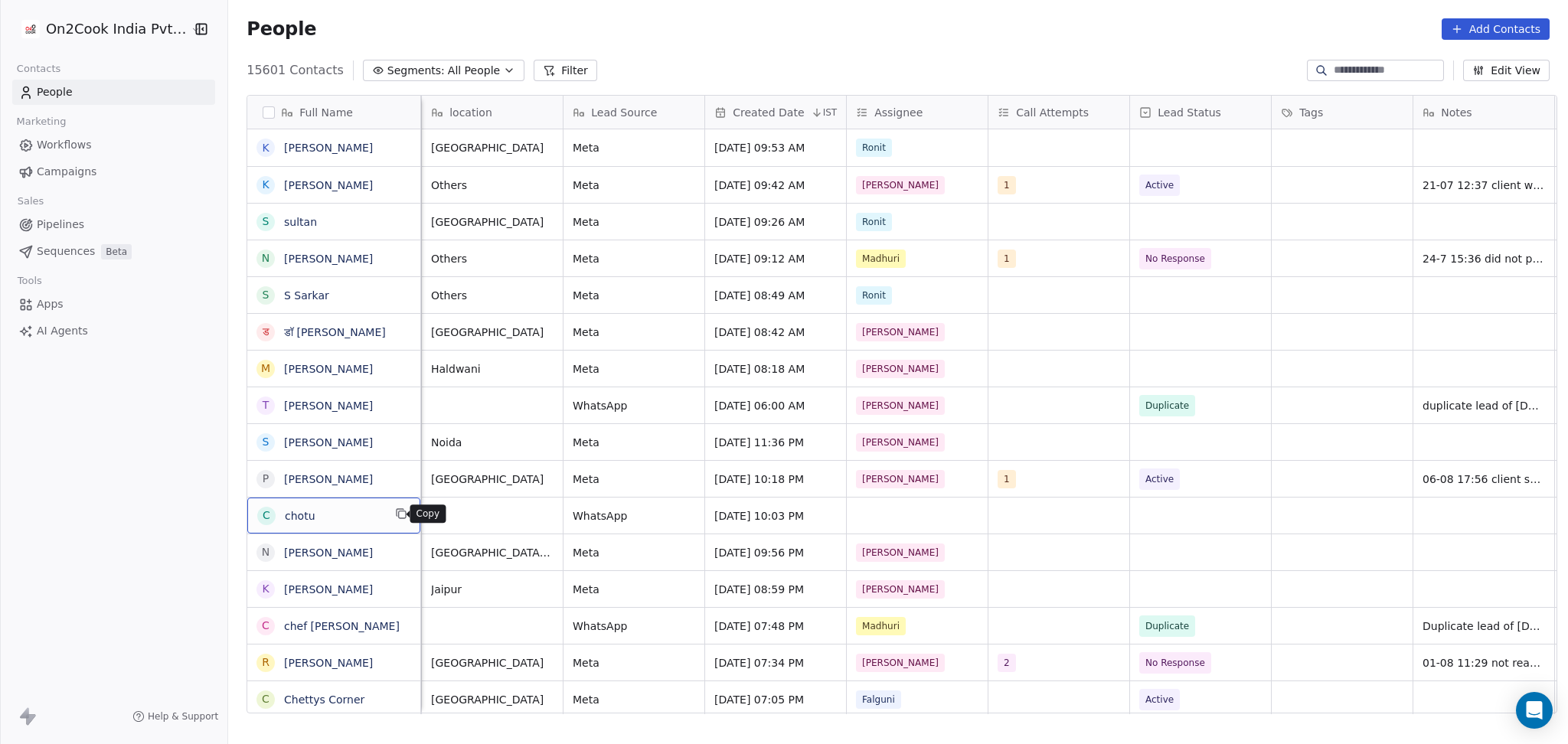
click at [399, 511] on icon "grid" at bounding box center [402, 514] width 7 height 7
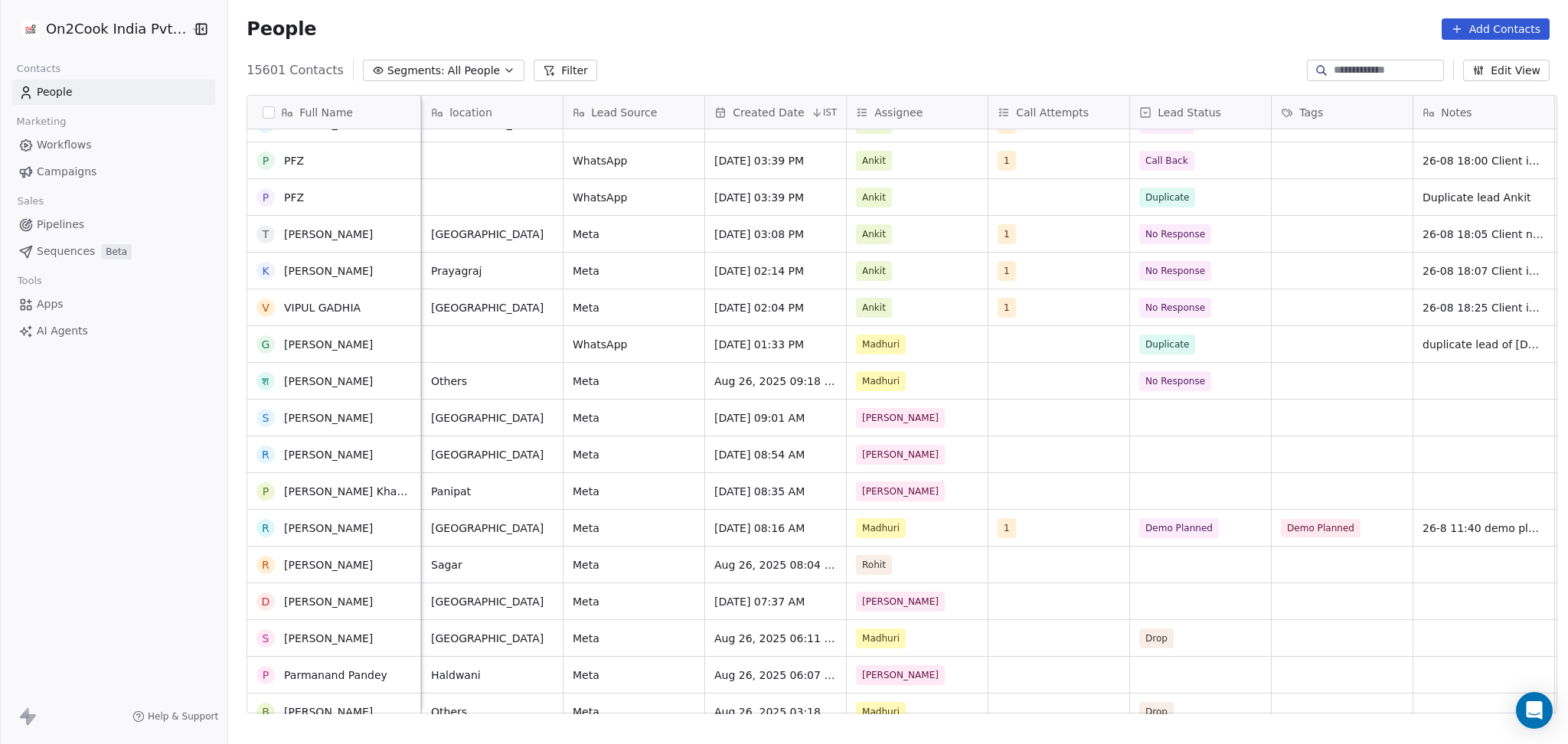
scroll to position [1595, 0]
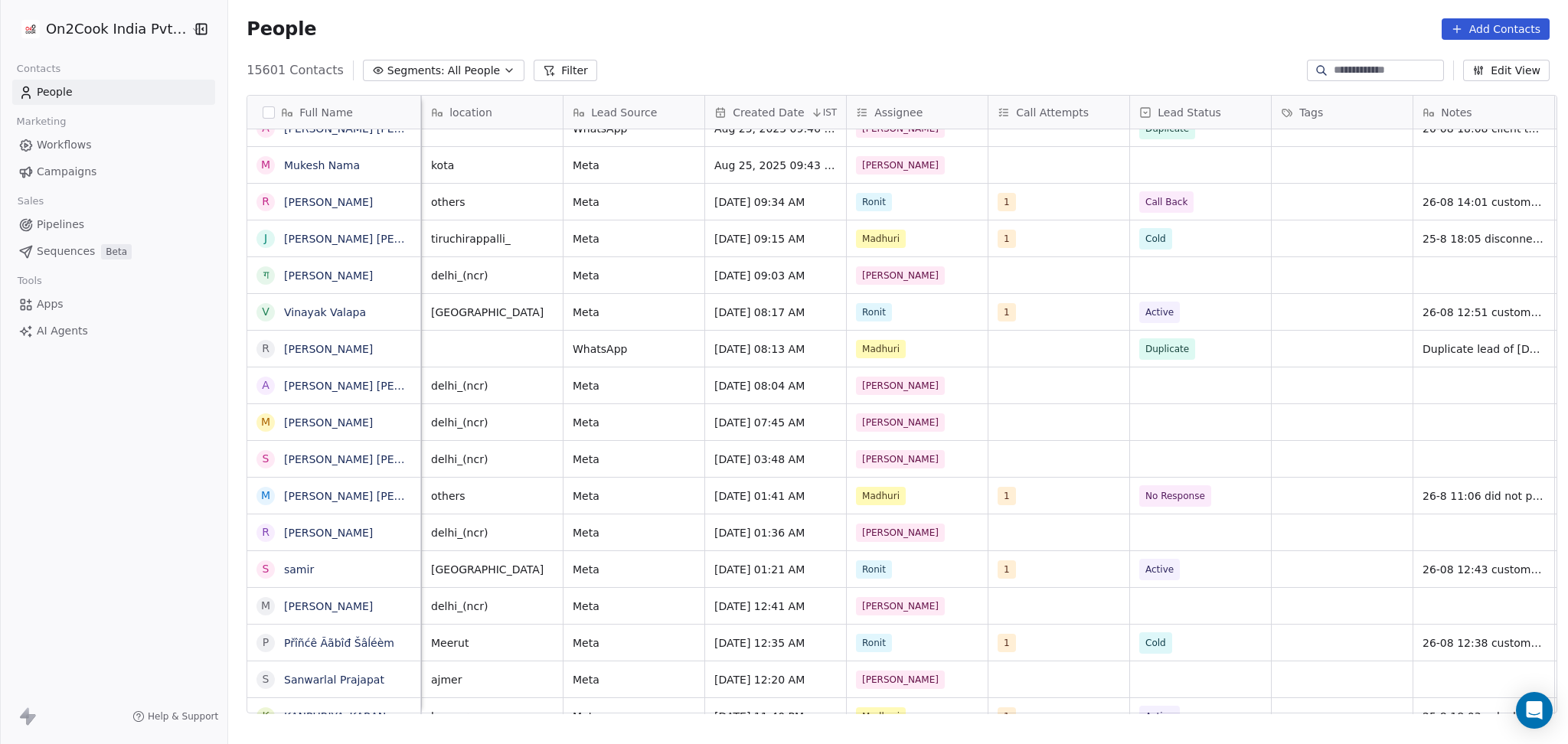
click at [546, 64] on button "Filter" at bounding box center [565, 70] width 64 height 21
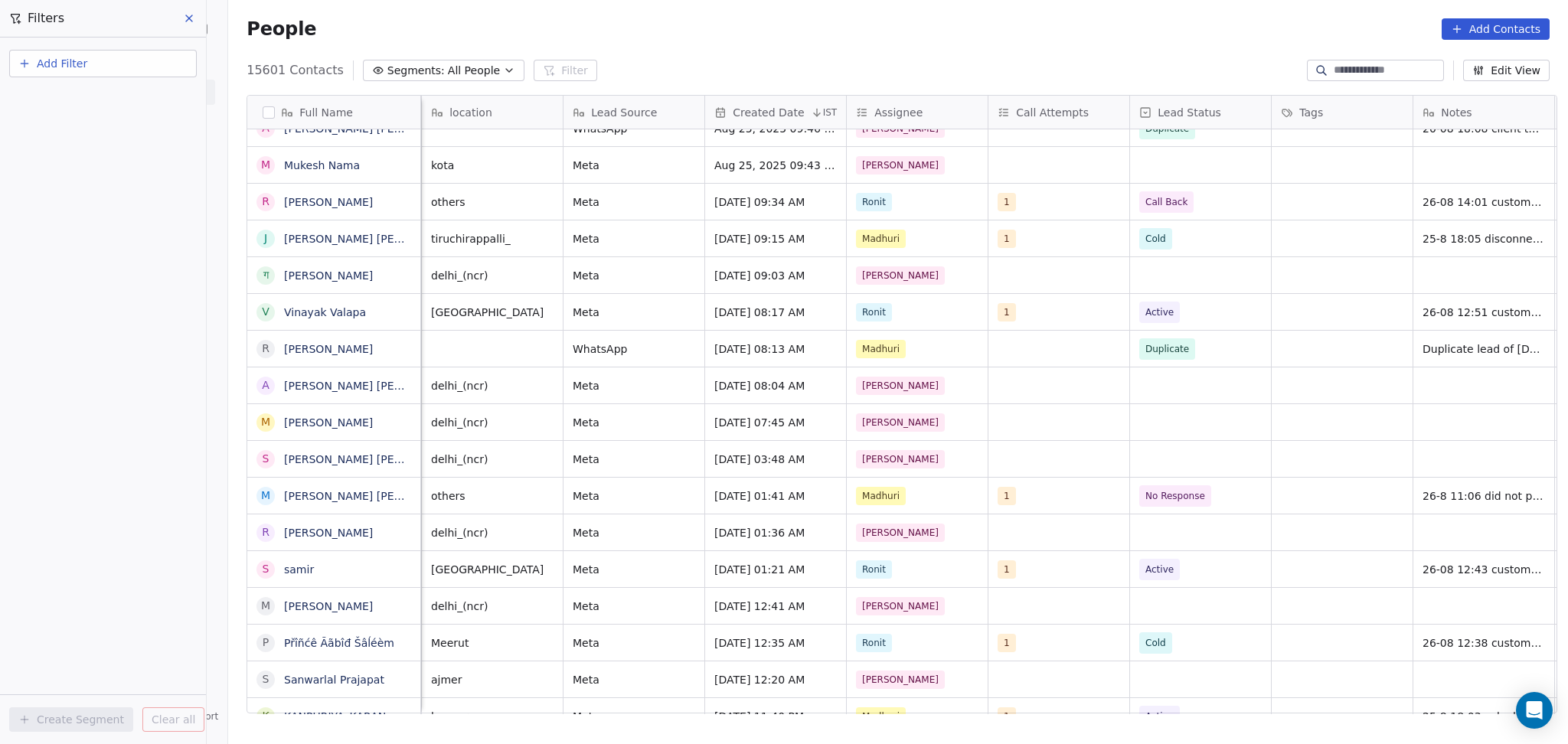
click at [55, 68] on span "Add Filter" at bounding box center [61, 64] width 50 height 16
click at [88, 107] on span "Contact properties" at bounding box center [75, 99] width 99 height 16
type input "***"
click at [95, 161] on div "Assignee" at bounding box center [103, 154] width 155 height 15
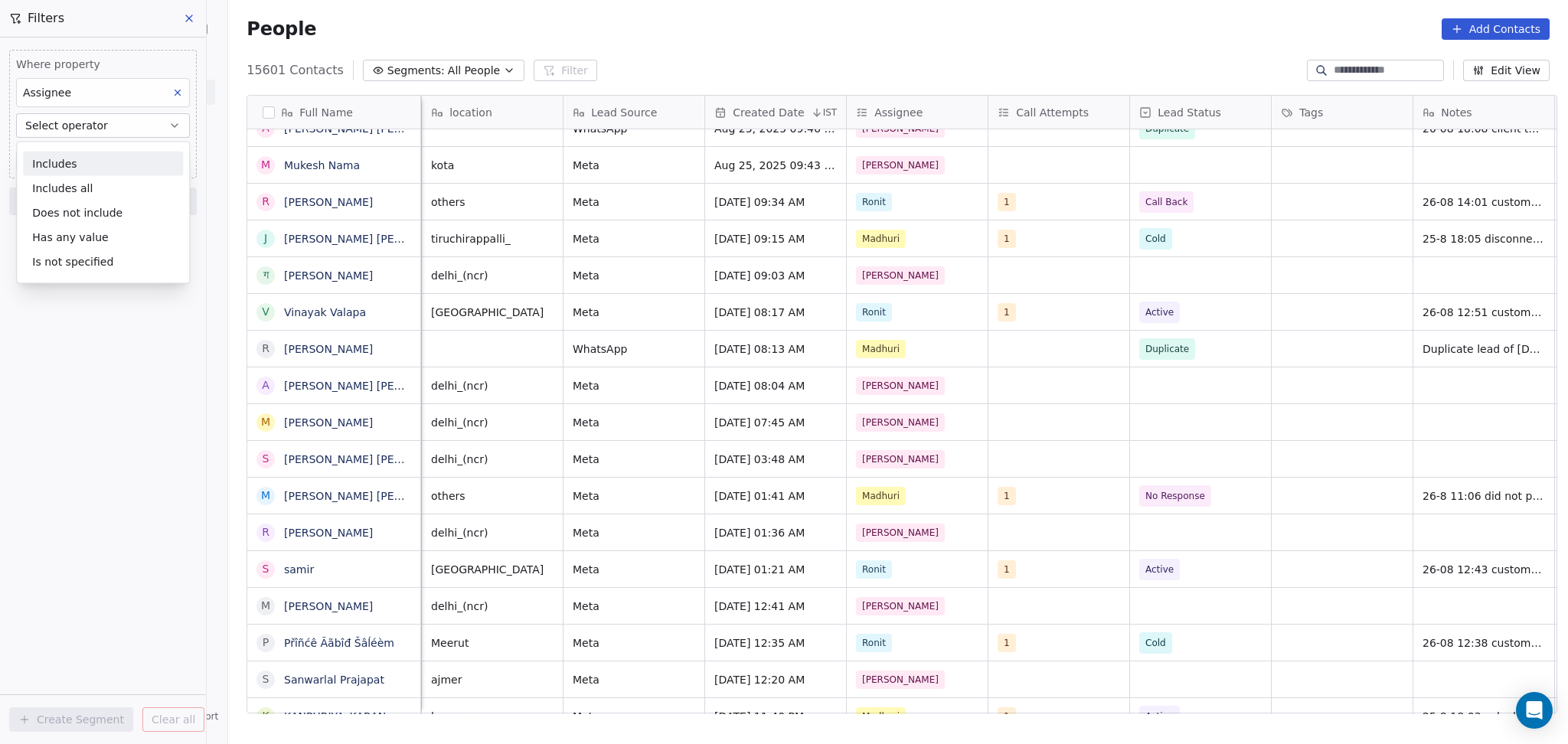
click at [113, 158] on div "Includes" at bounding box center [103, 163] width 160 height 25
click at [108, 159] on body "On2Cook India Pvt. Ltd. Contacts People Marketing Workflows Campaigns Sales Pip…" at bounding box center [784, 372] width 1568 height 744
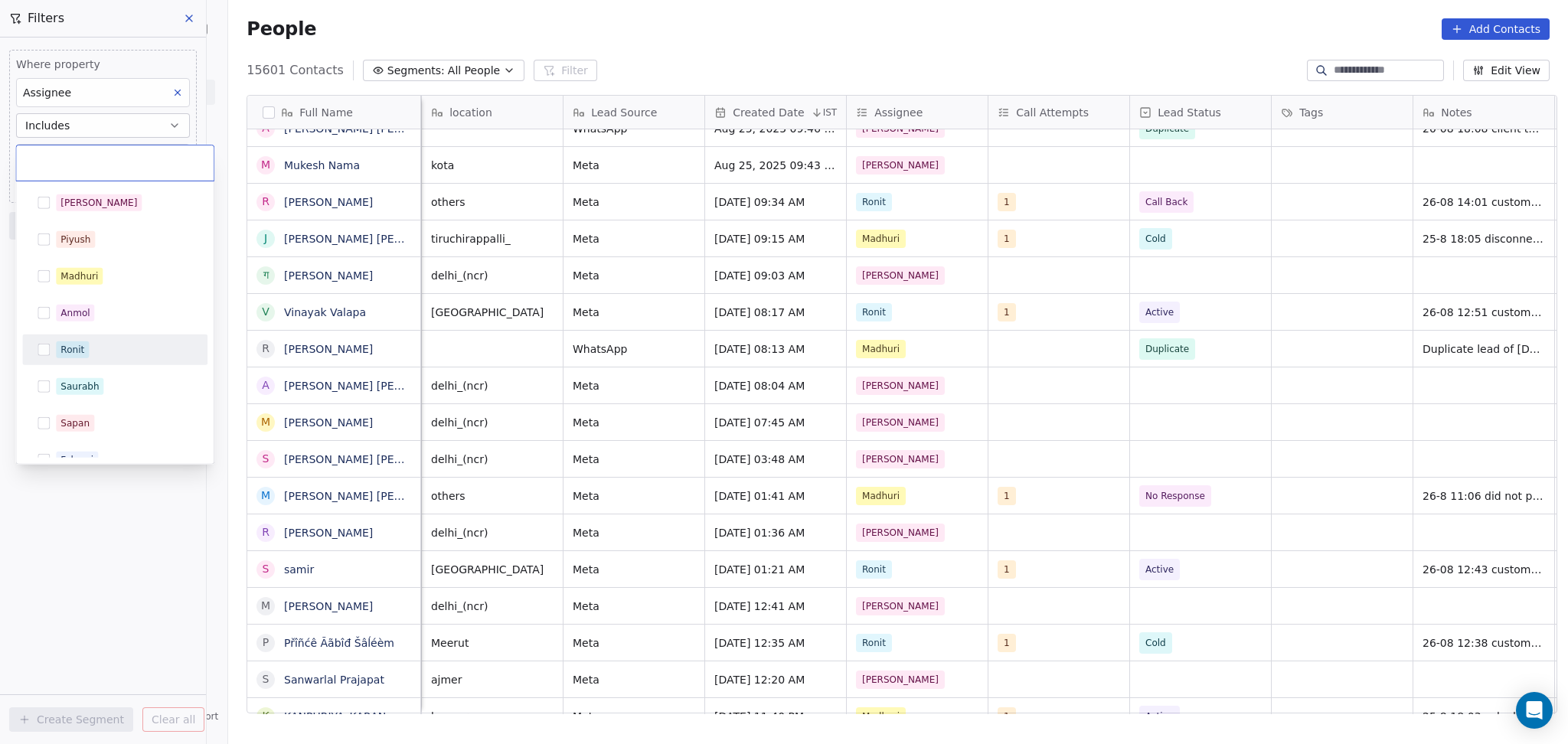
click at [111, 349] on div "Ronit" at bounding box center [123, 349] width 136 height 17
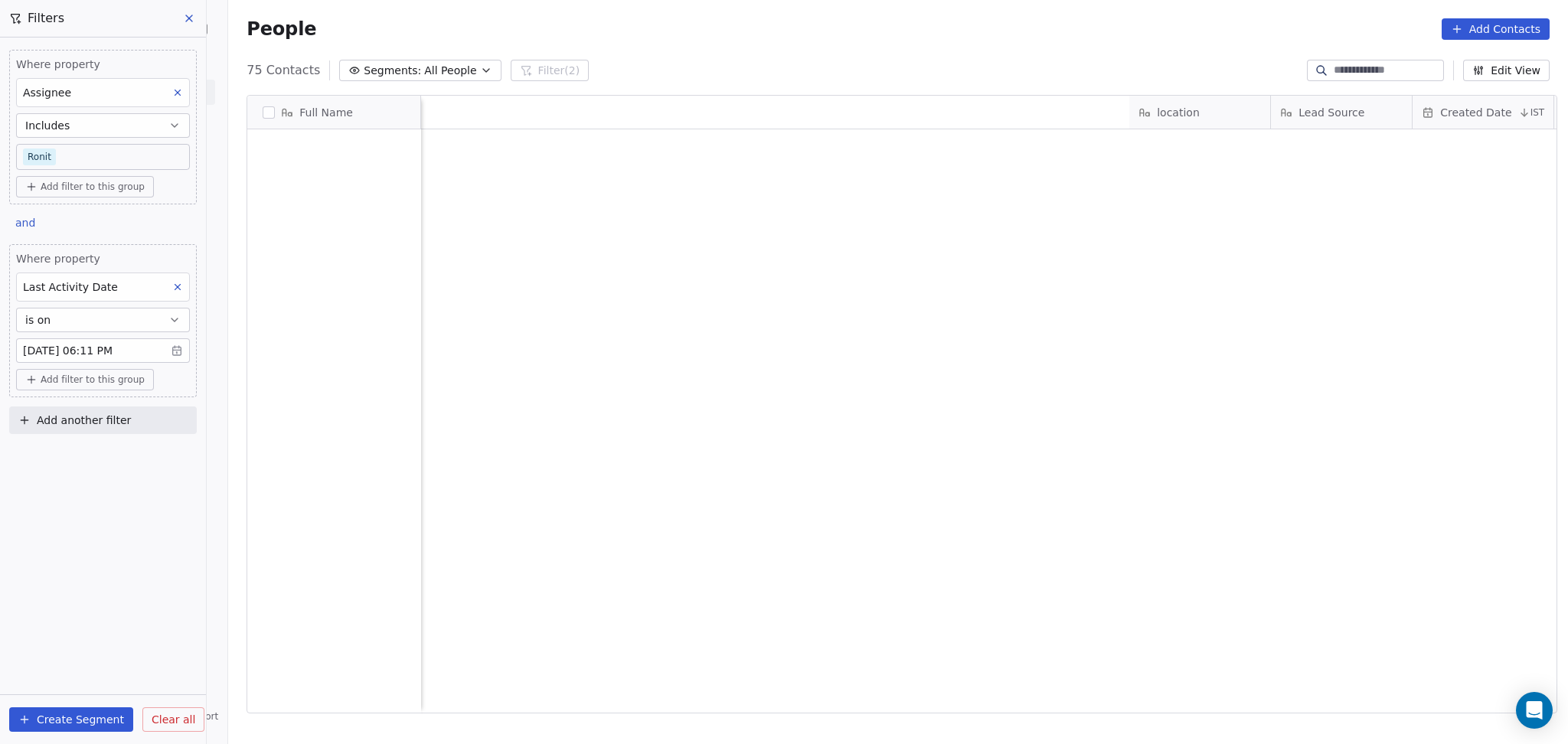
scroll to position [639, 1331]
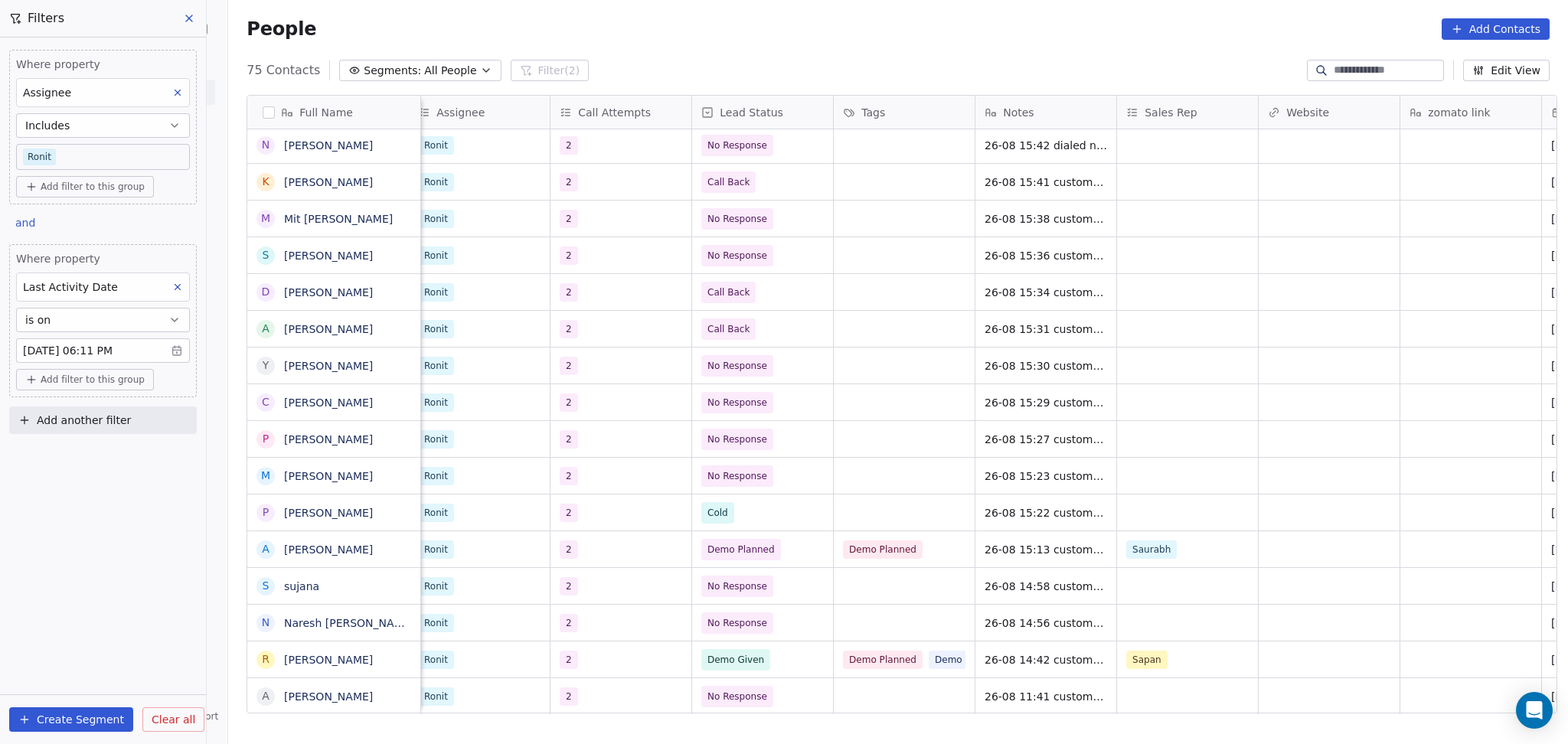
click at [187, 89] on button at bounding box center [177, 92] width 20 height 20
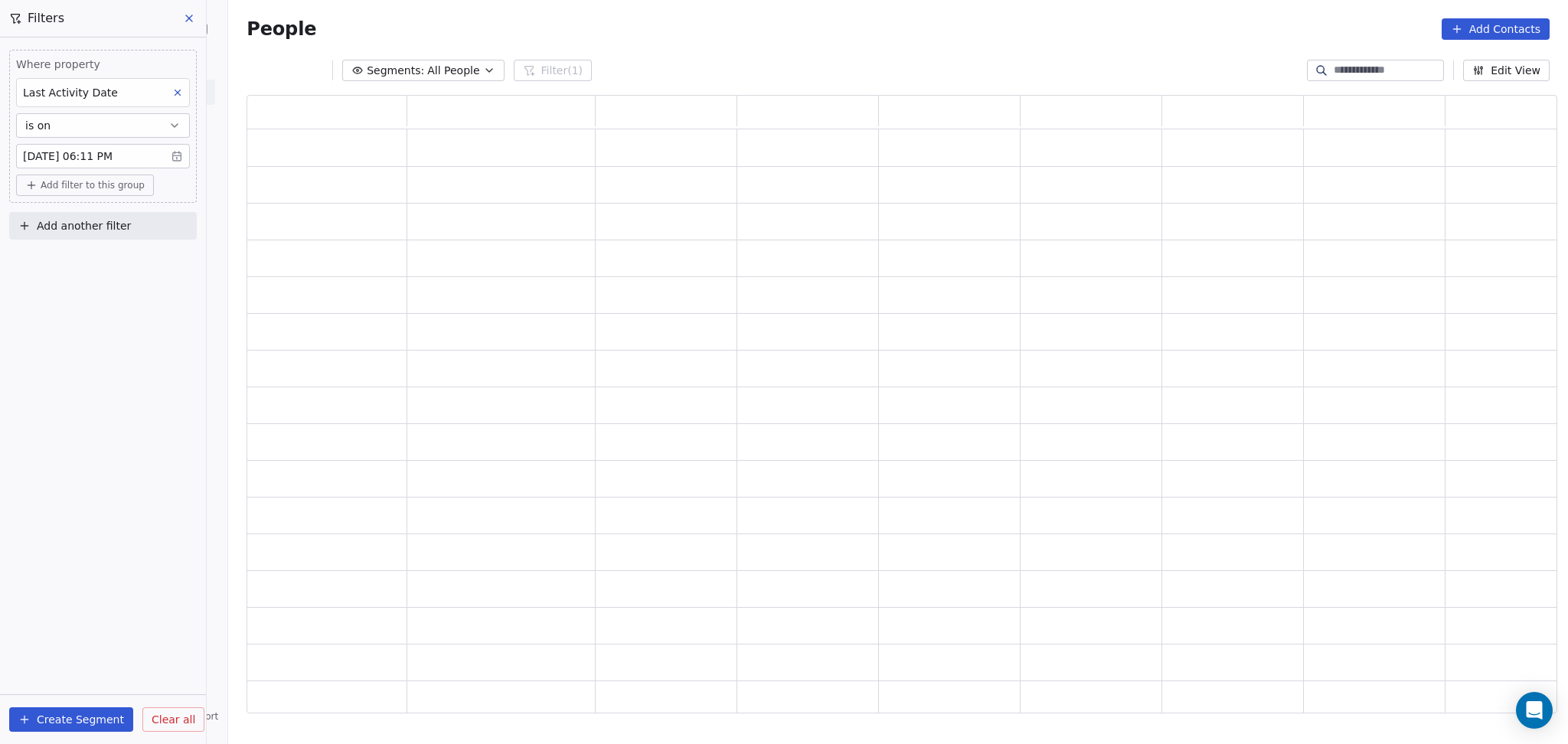
click at [187, 89] on button at bounding box center [177, 92] width 20 height 20
click at [187, 89] on div "Where property Last Activity Date is on Aug 26, 2025 06:11 PM Add filter to thi…" at bounding box center [103, 391] width 206 height 707
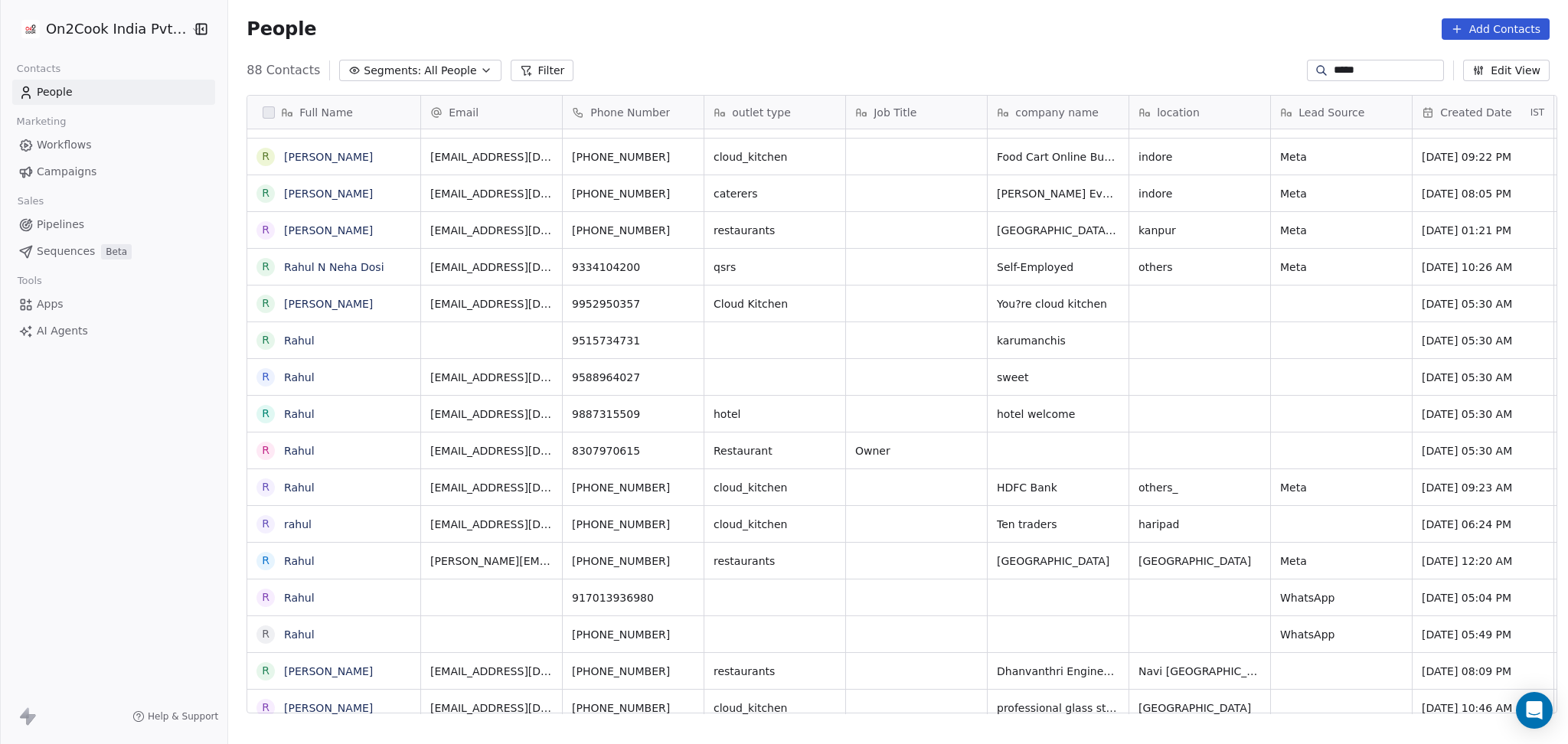
click at [1328, 55] on div "People Add Contacts" at bounding box center [898, 29] width 1340 height 58
click at [1333, 63] on input "*****" at bounding box center [1387, 70] width 107 height 15
paste input "*********"
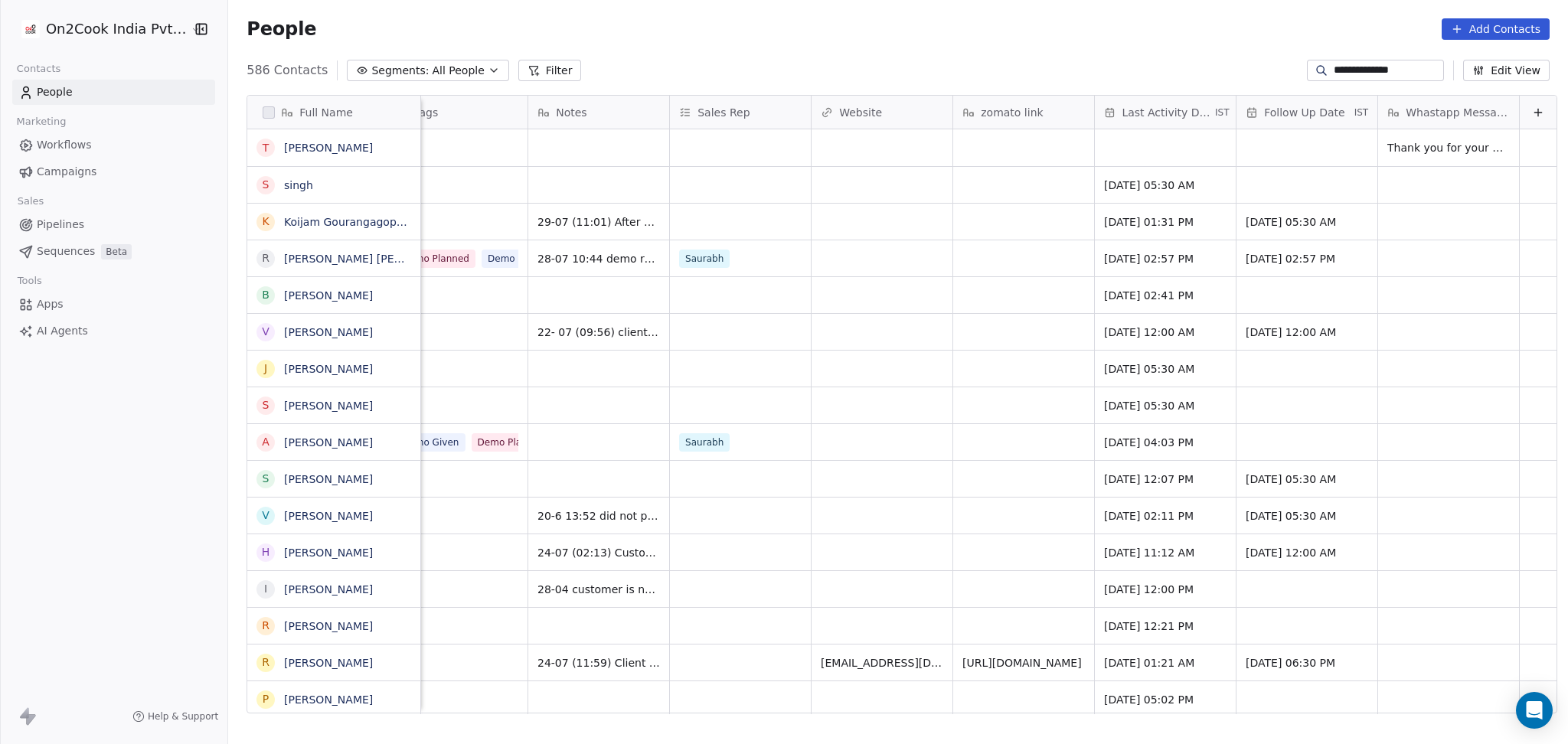
click at [1406, 73] on input "**********" at bounding box center [1387, 70] width 107 height 15
paste input "****"
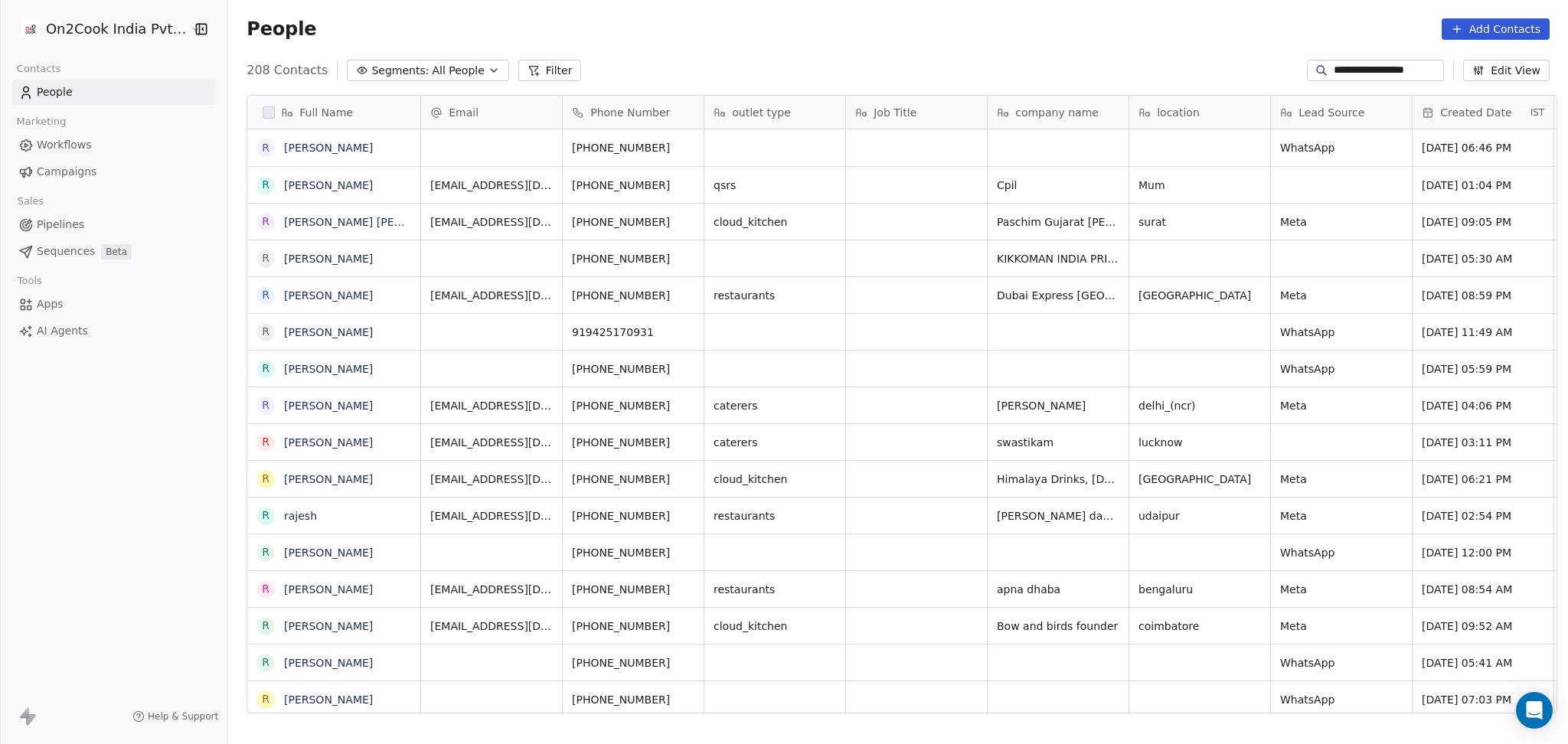
click at [1387, 64] on input "**********" at bounding box center [1387, 70] width 107 height 15
paste input
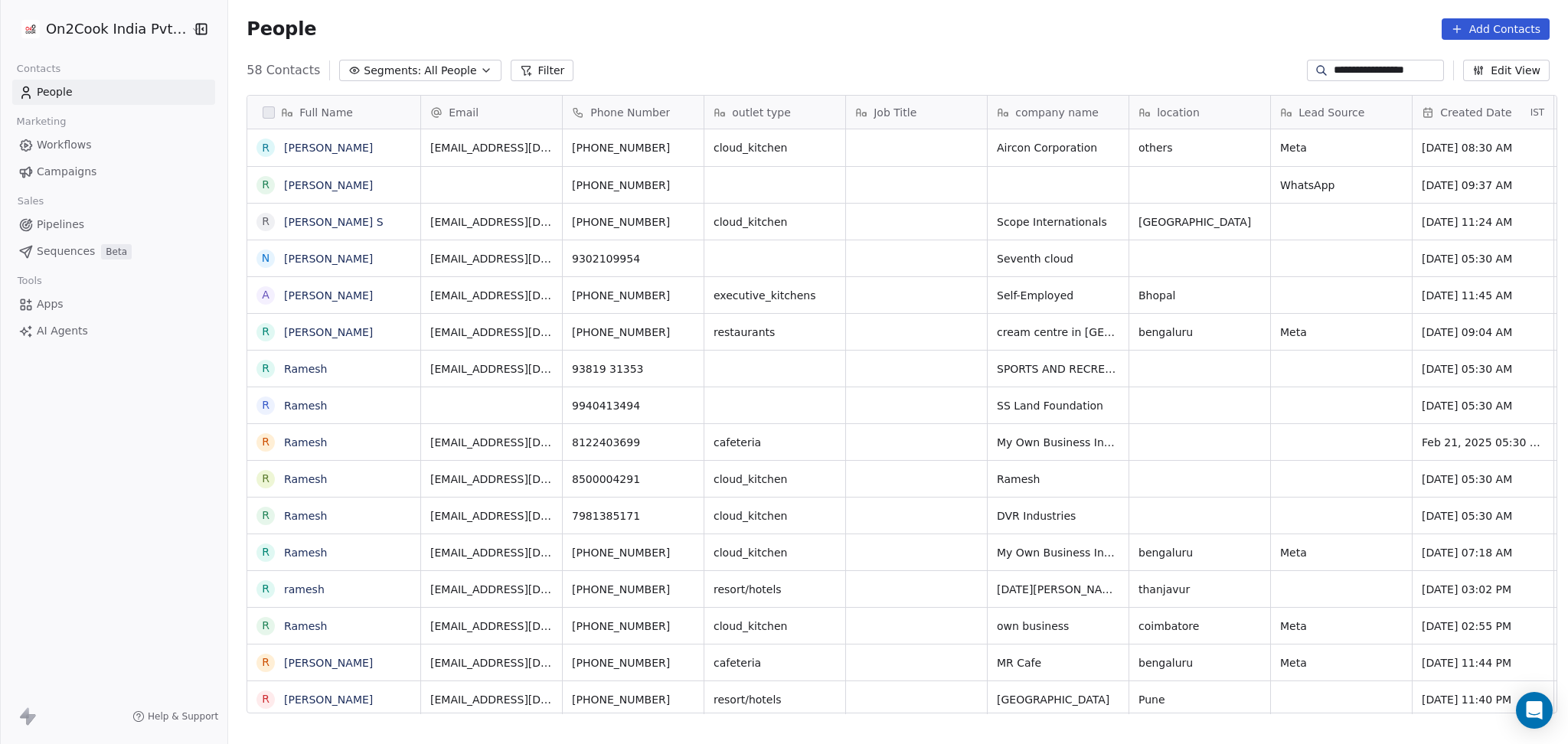
scroll to position [639, 1331]
type input "**********"
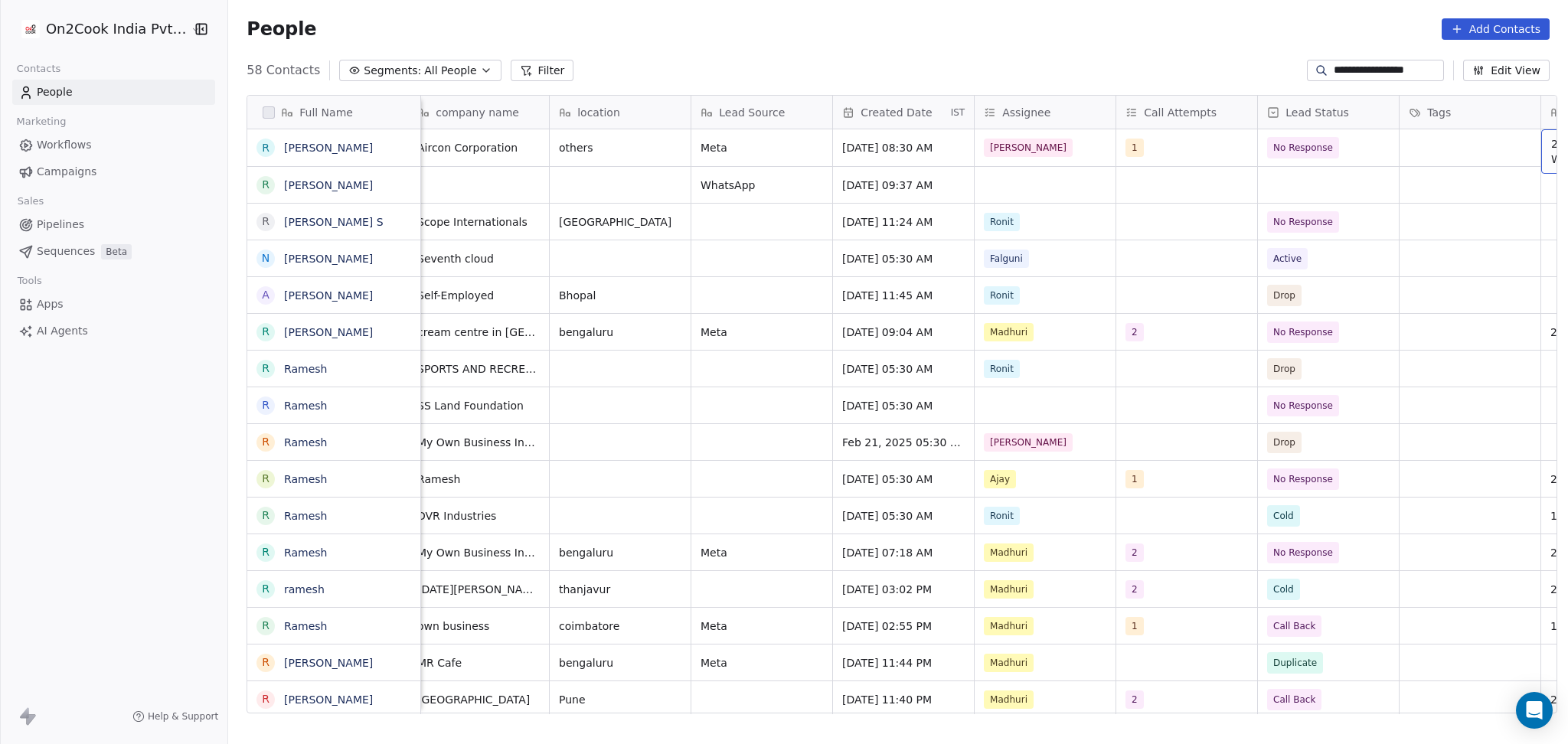
scroll to position [0, 863]
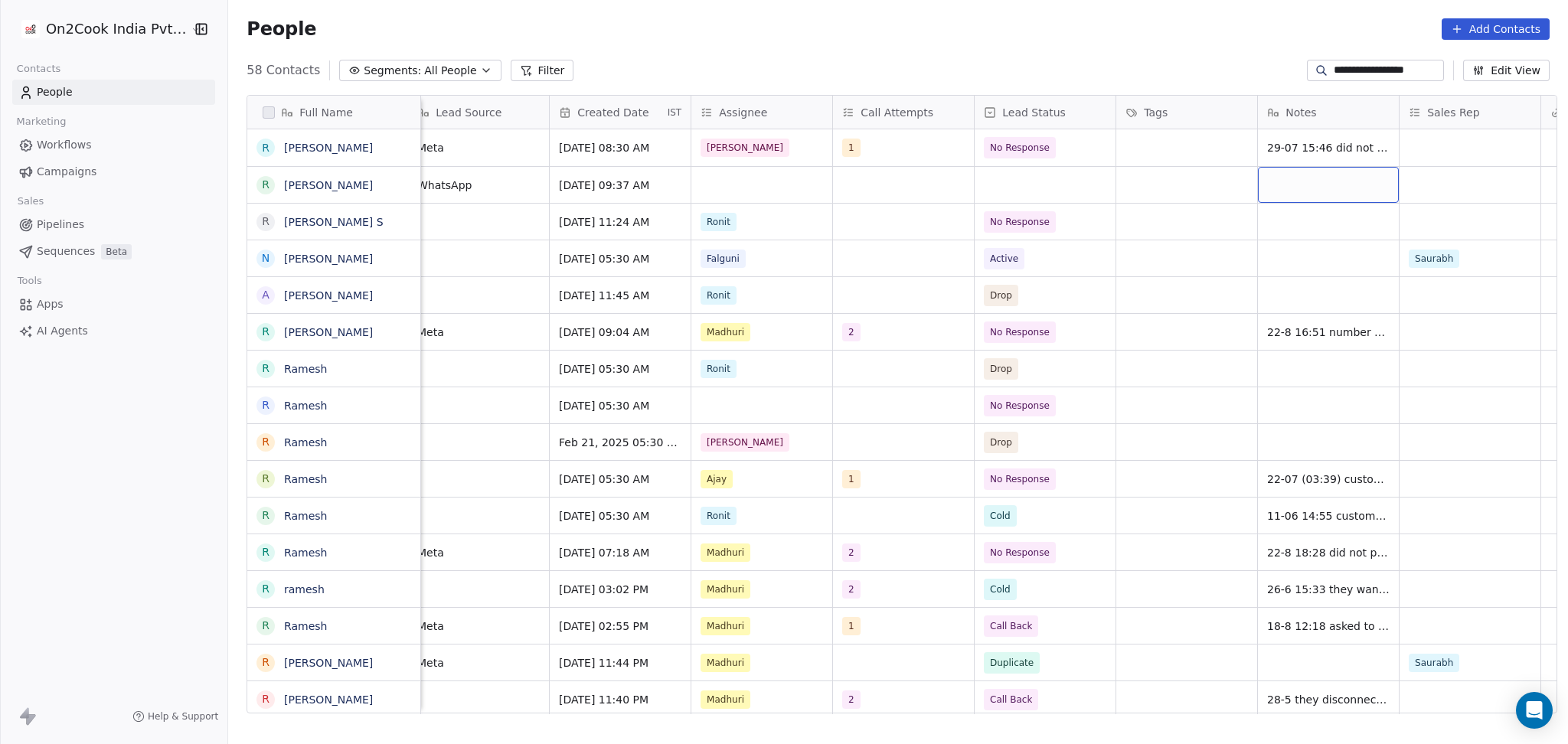
click at [1292, 169] on div "grid" at bounding box center [1328, 185] width 141 height 36
type textarea "**********"
click at [743, 183] on html "**********" at bounding box center [784, 372] width 1568 height 744
click at [743, 183] on div "grid" at bounding box center [761, 185] width 141 height 36
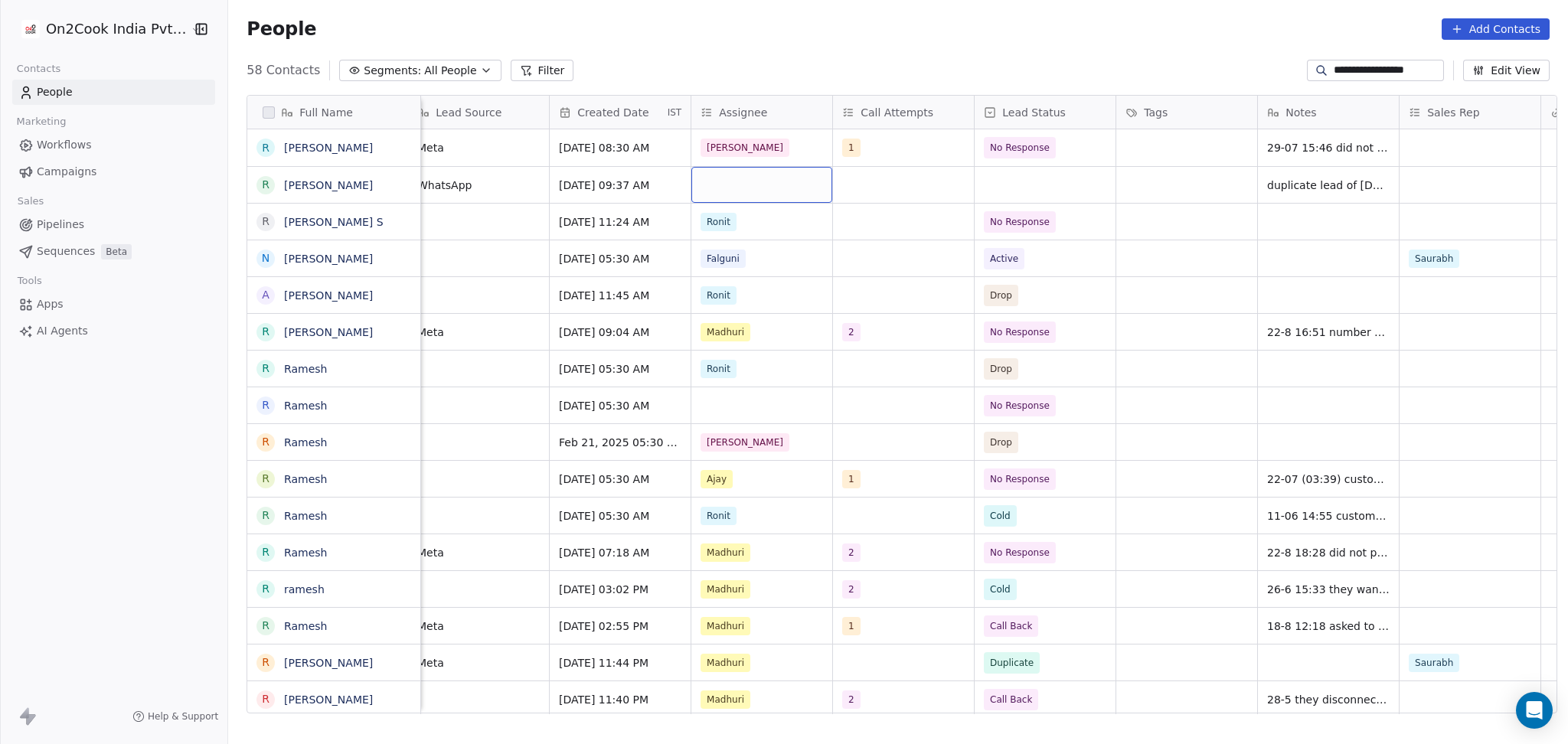
click at [743, 183] on div "grid" at bounding box center [761, 185] width 141 height 36
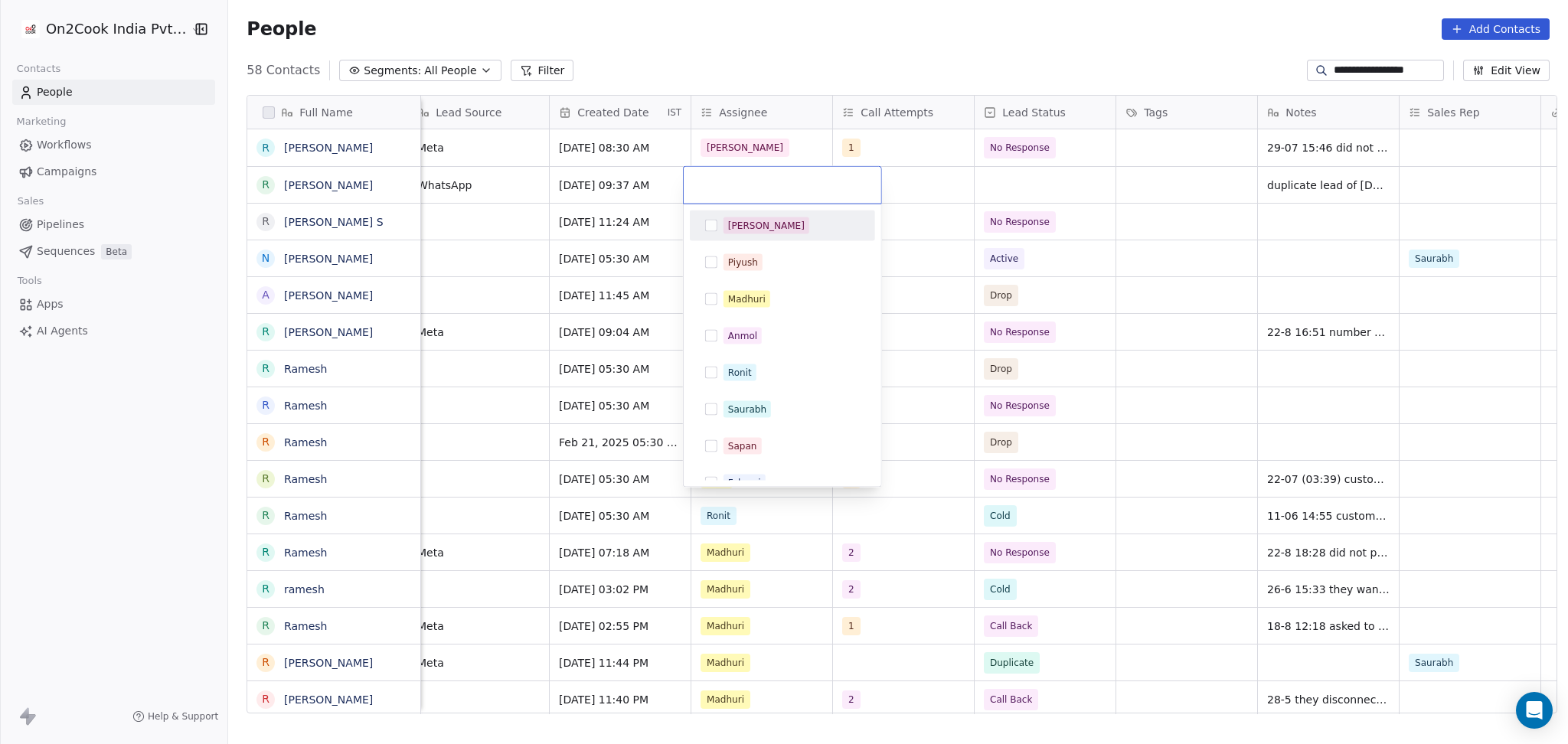
click at [756, 235] on div "[PERSON_NAME]" at bounding box center [782, 225] width 173 height 25
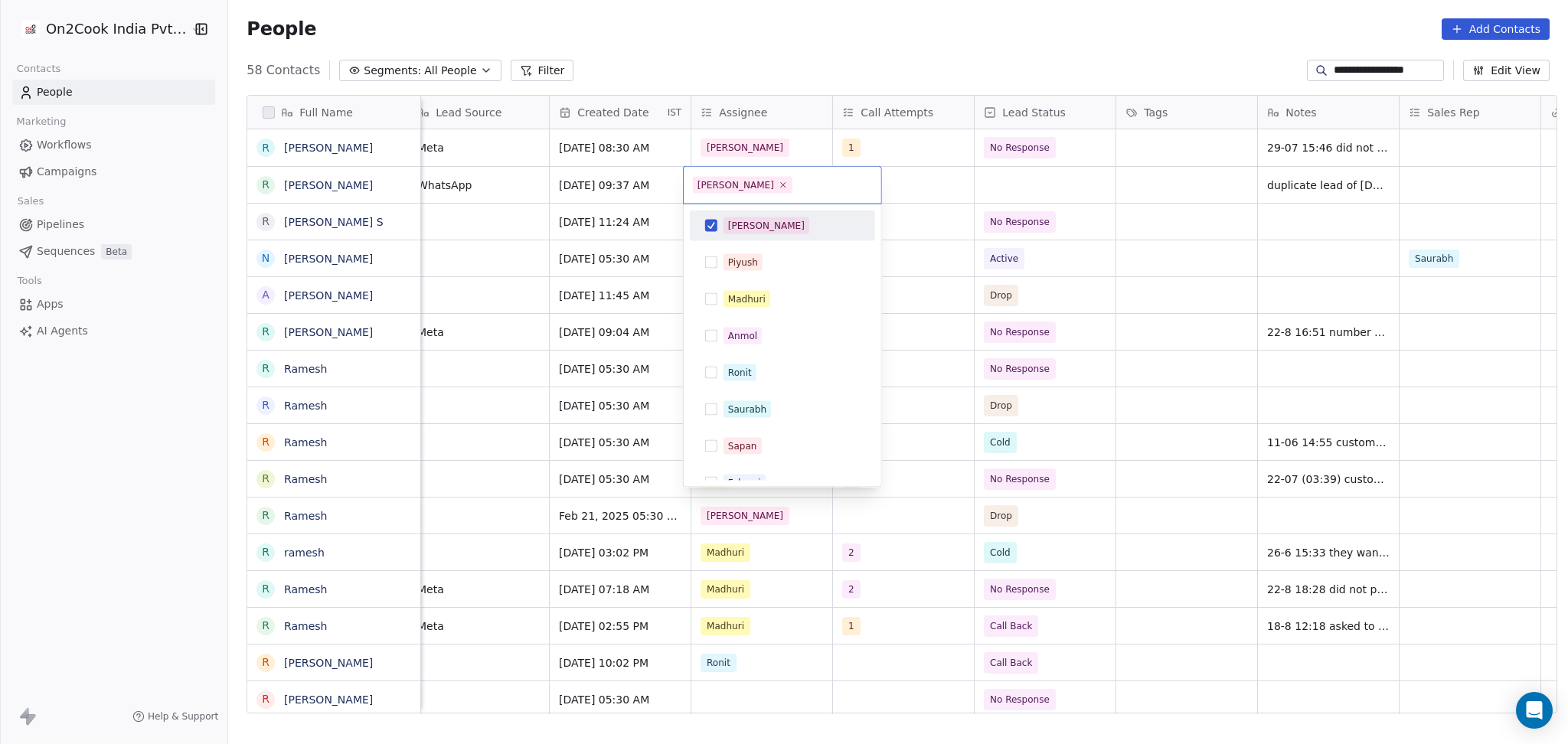
click at [980, 194] on html "**********" at bounding box center [784, 372] width 1568 height 744
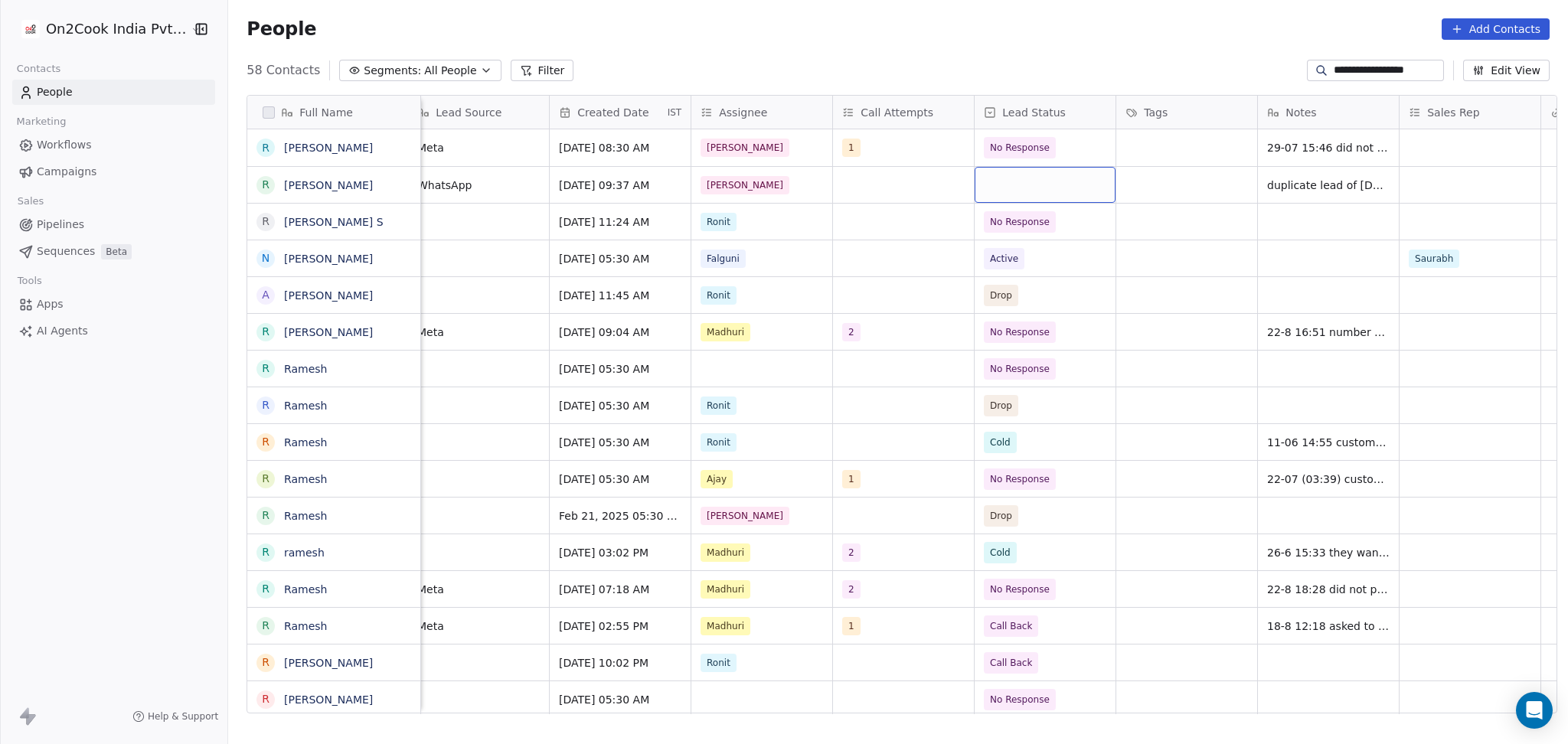
click at [987, 177] on div "grid" at bounding box center [1044, 185] width 141 height 36
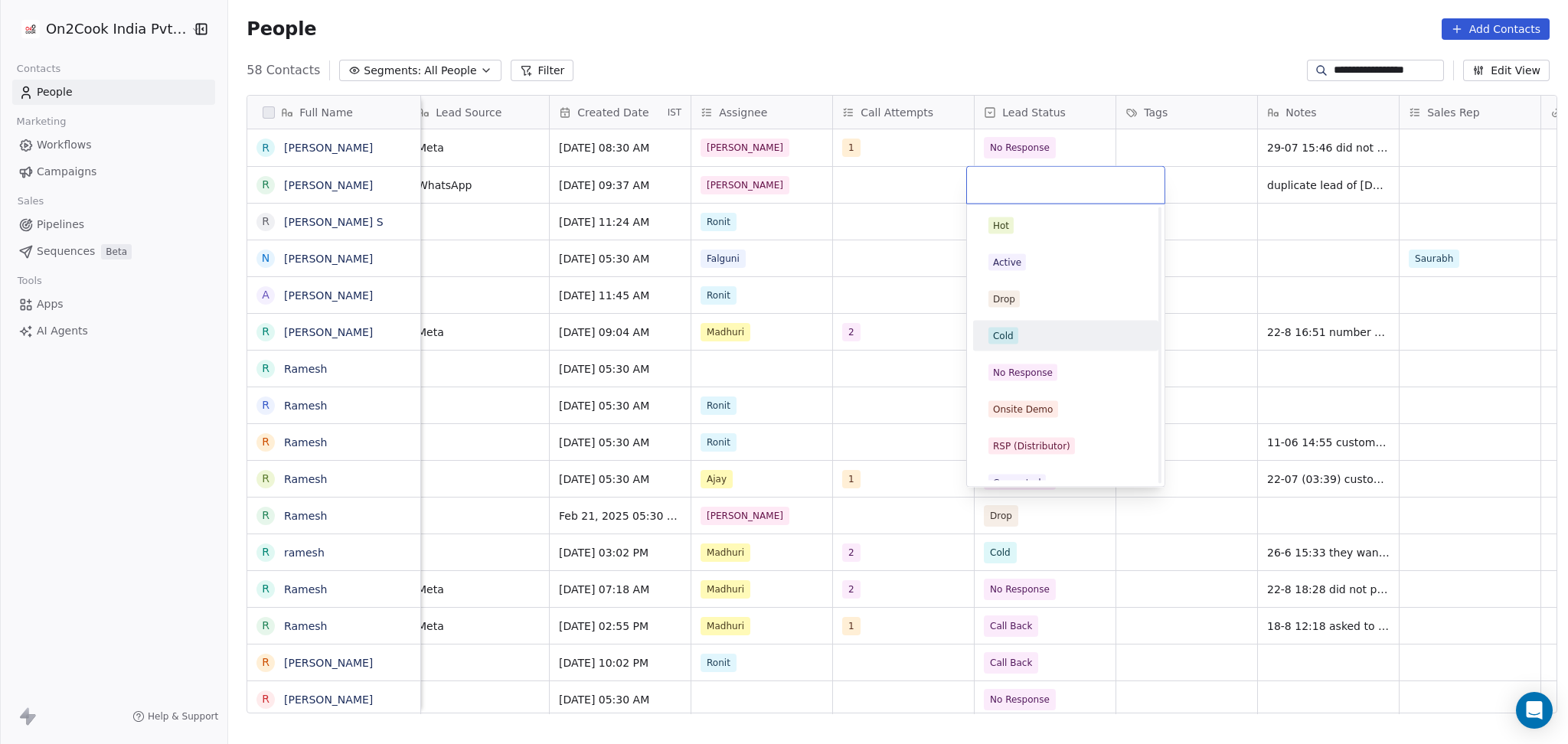
scroll to position [204, 0]
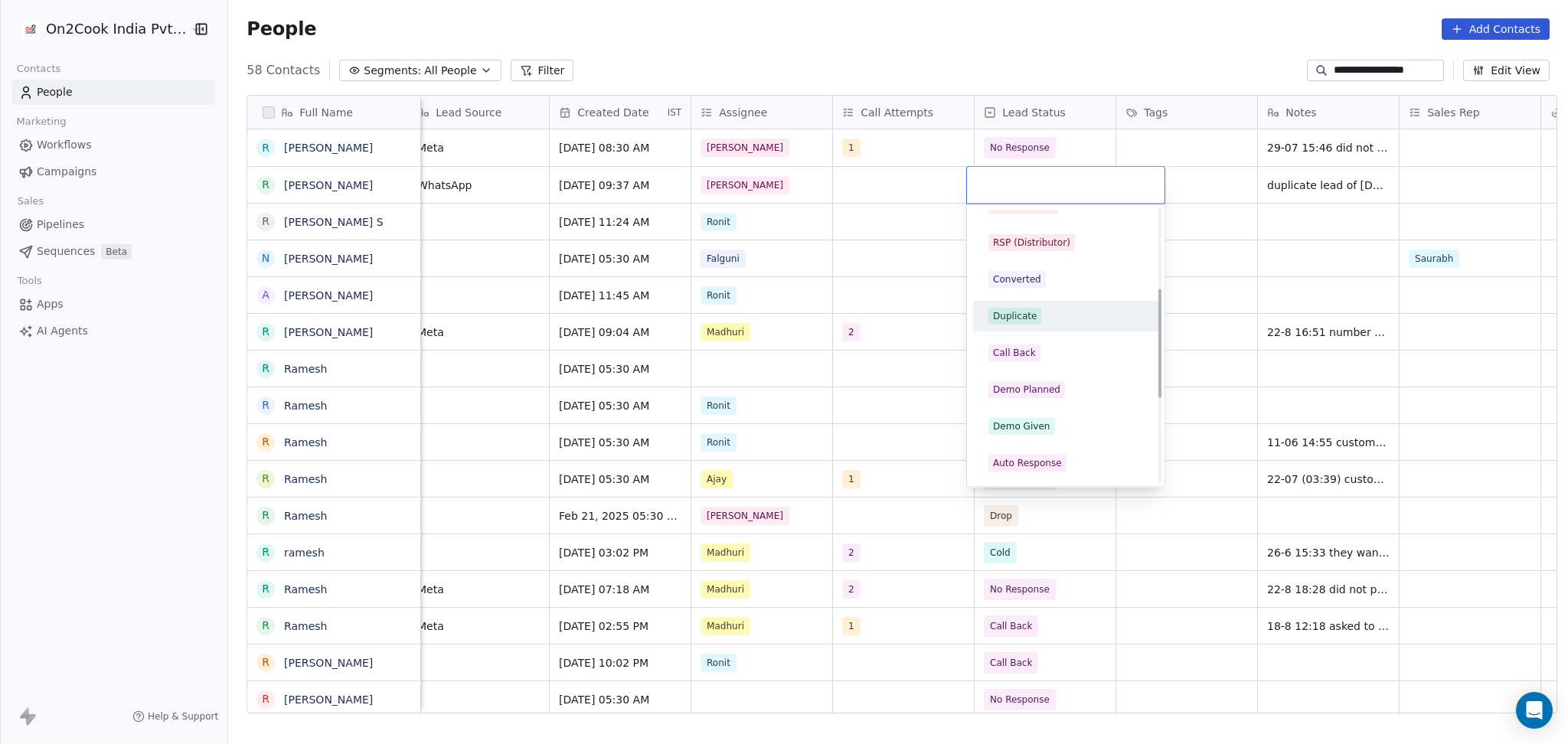
click at [1018, 319] on div "Duplicate" at bounding box center [1014, 316] width 44 height 14
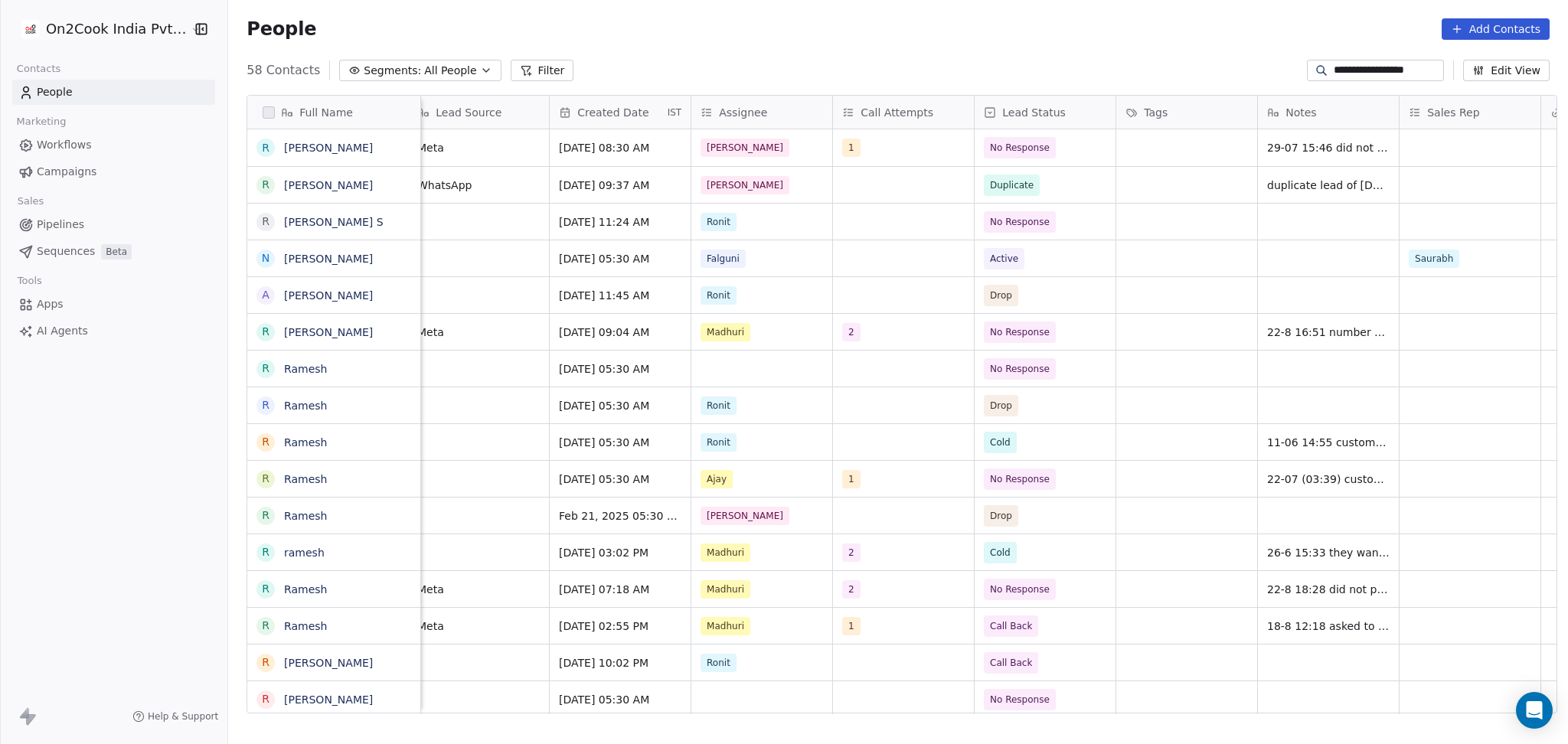
click at [1398, 77] on input "**********" at bounding box center [1387, 70] width 107 height 15
paste input "******"
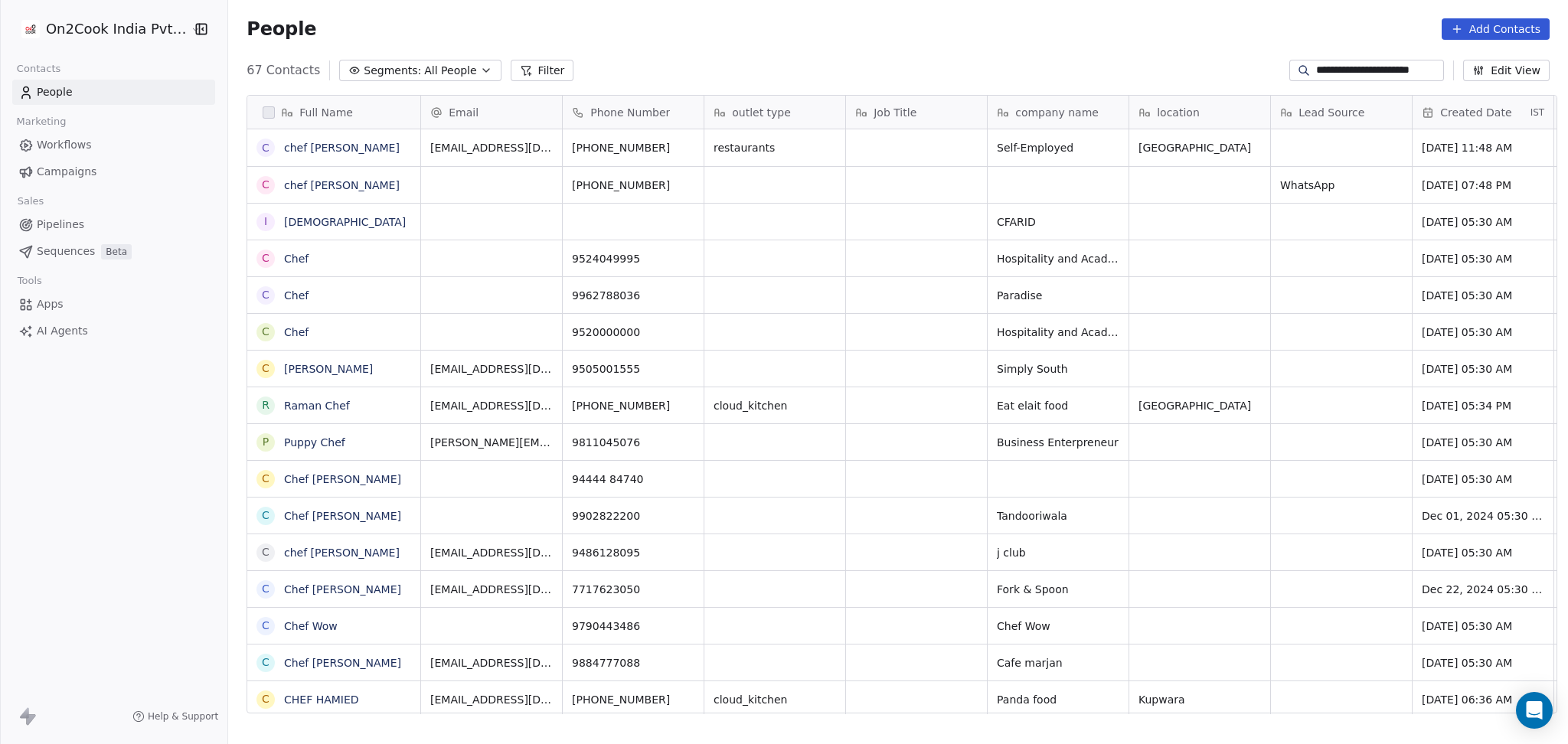
scroll to position [639, 1331]
type input "**********"
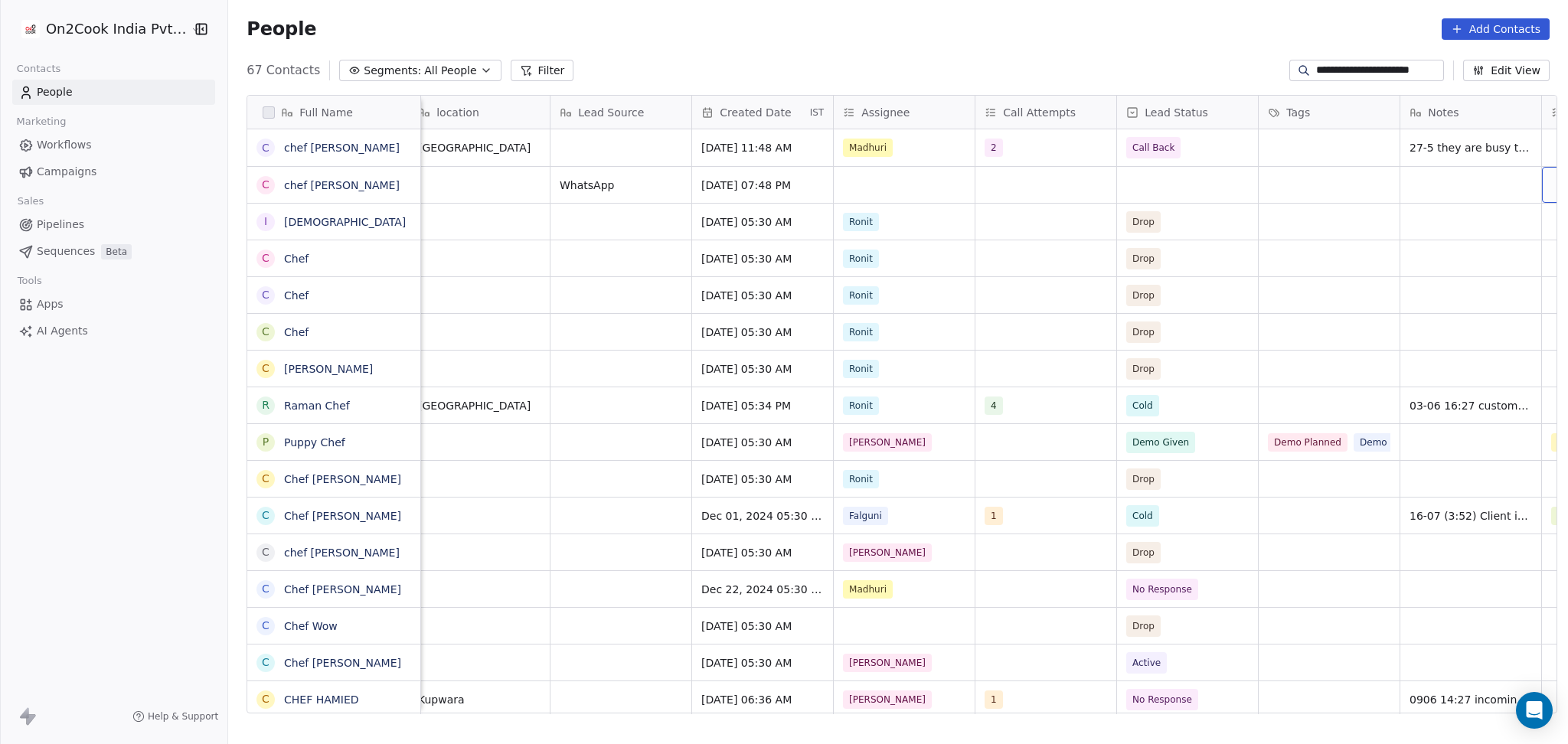
scroll to position [0, 863]
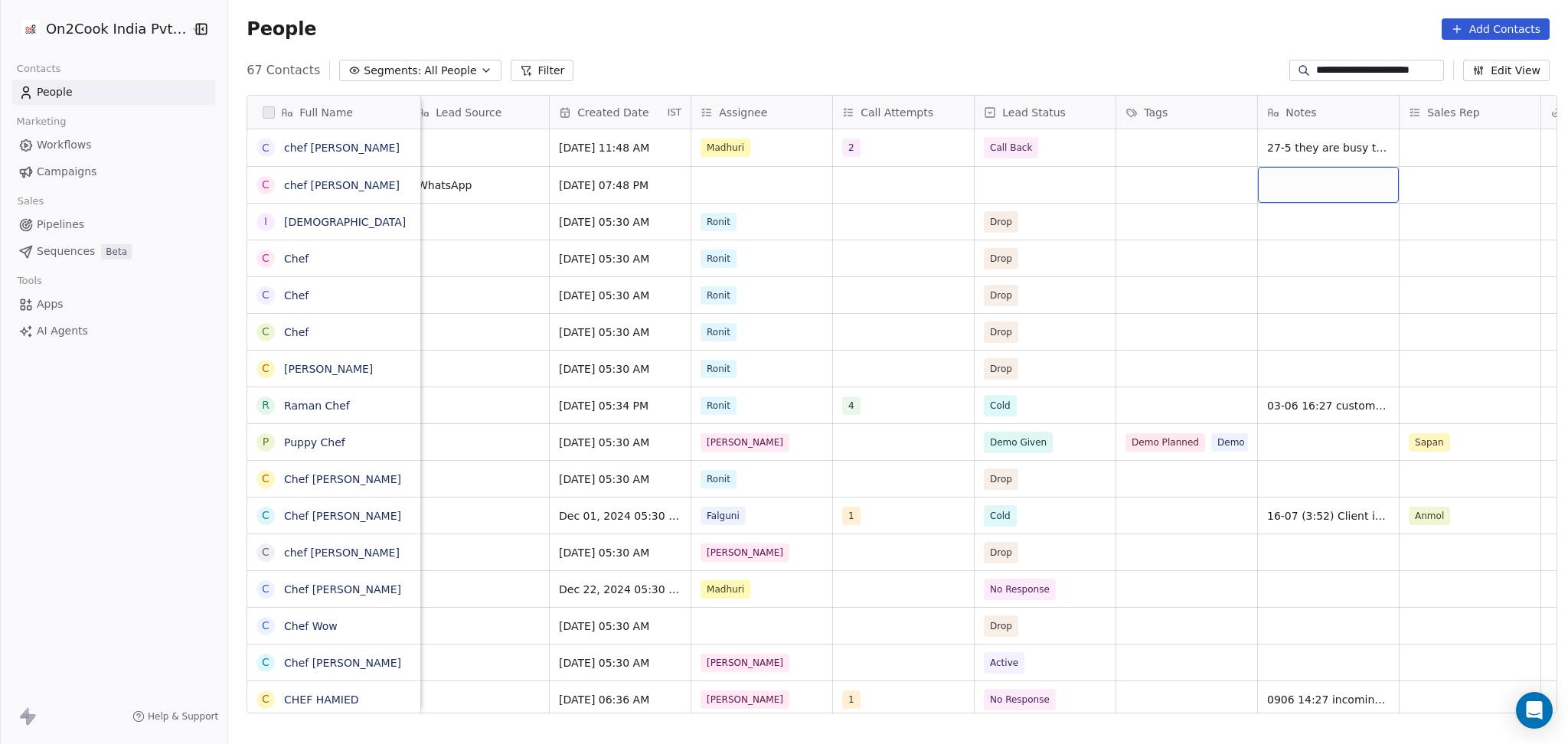
click at [1262, 177] on div "grid" at bounding box center [1328, 185] width 141 height 36
click at [1271, 178] on textarea "**********" at bounding box center [1320, 192] width 139 height 48
click at [1354, 185] on textarea "**********" at bounding box center [1320, 192] width 139 height 48
type textarea "**********"
click at [730, 175] on html "**********" at bounding box center [784, 372] width 1568 height 744
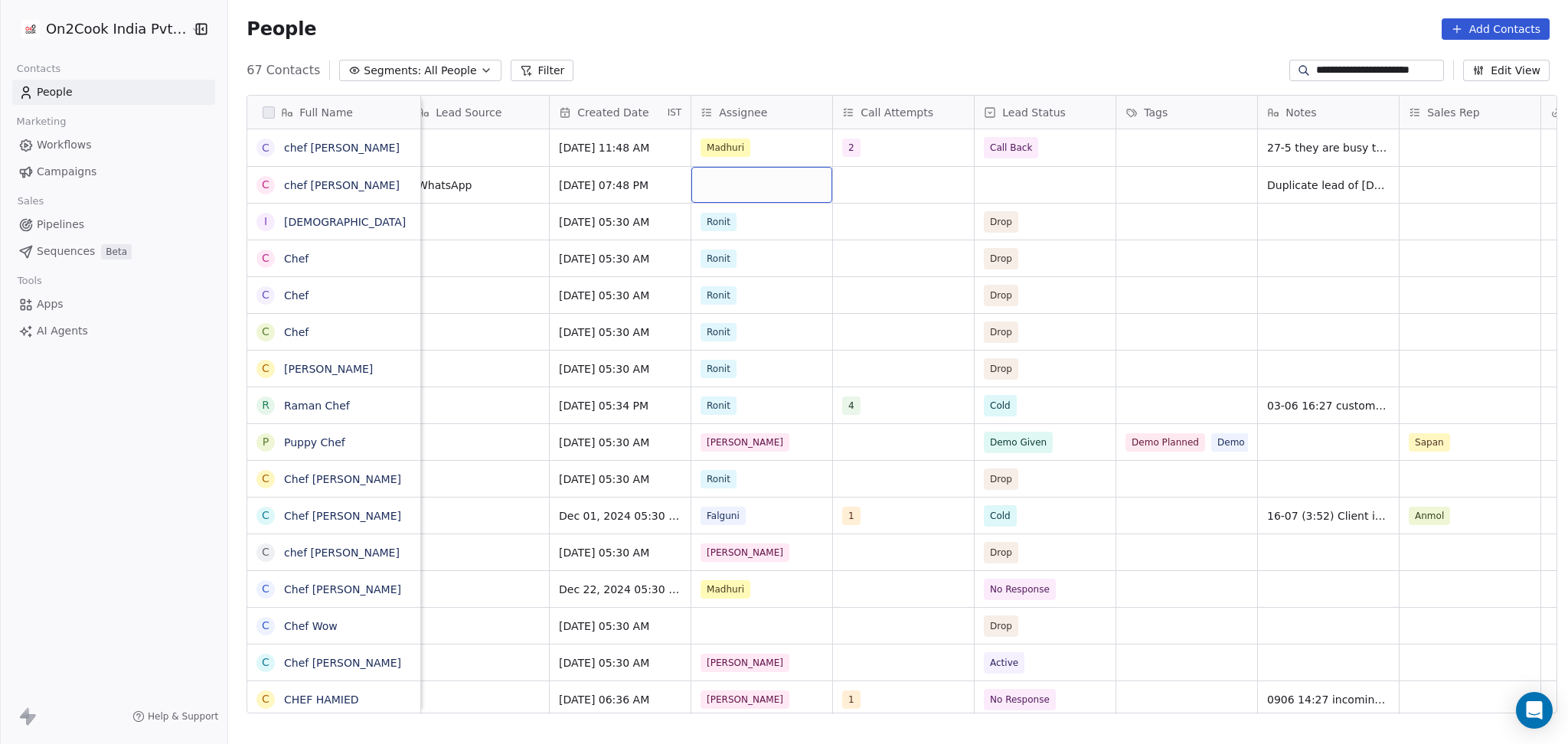
click at [730, 175] on div "grid" at bounding box center [761, 185] width 141 height 36
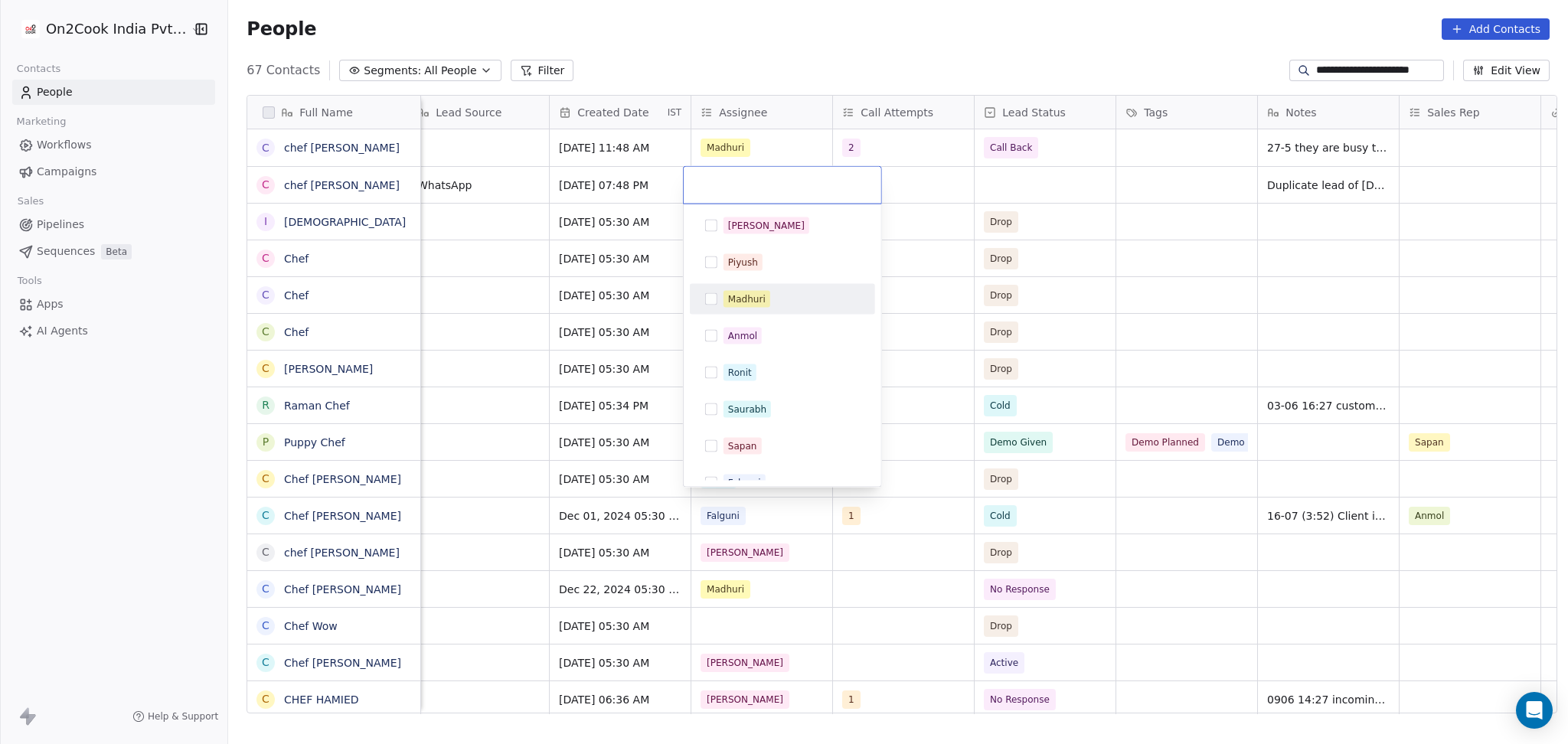
click at [755, 306] on span "Madhuri" at bounding box center [747, 298] width 47 height 17
click at [1037, 281] on html "**********" at bounding box center [784, 372] width 1568 height 744
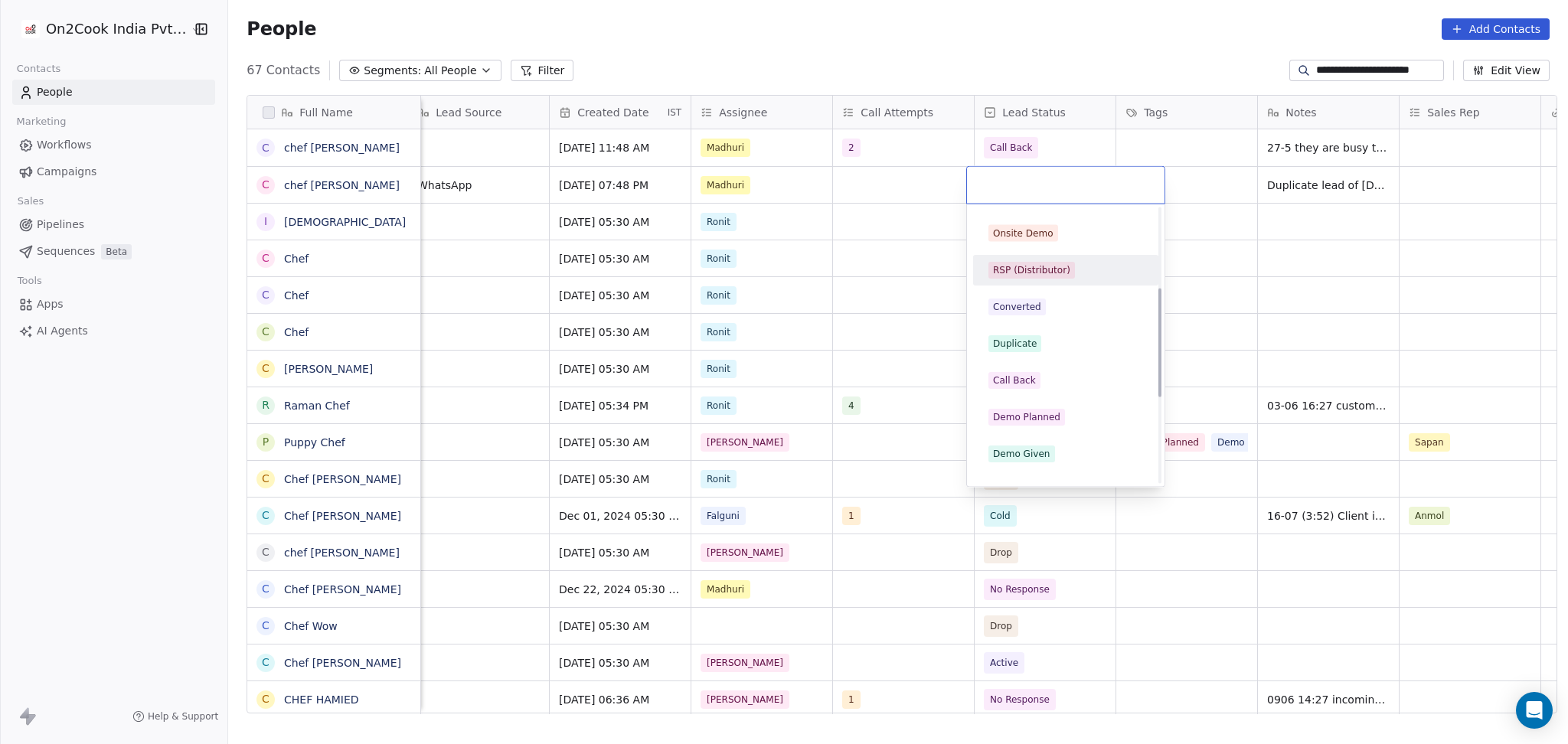
scroll to position [204, 0]
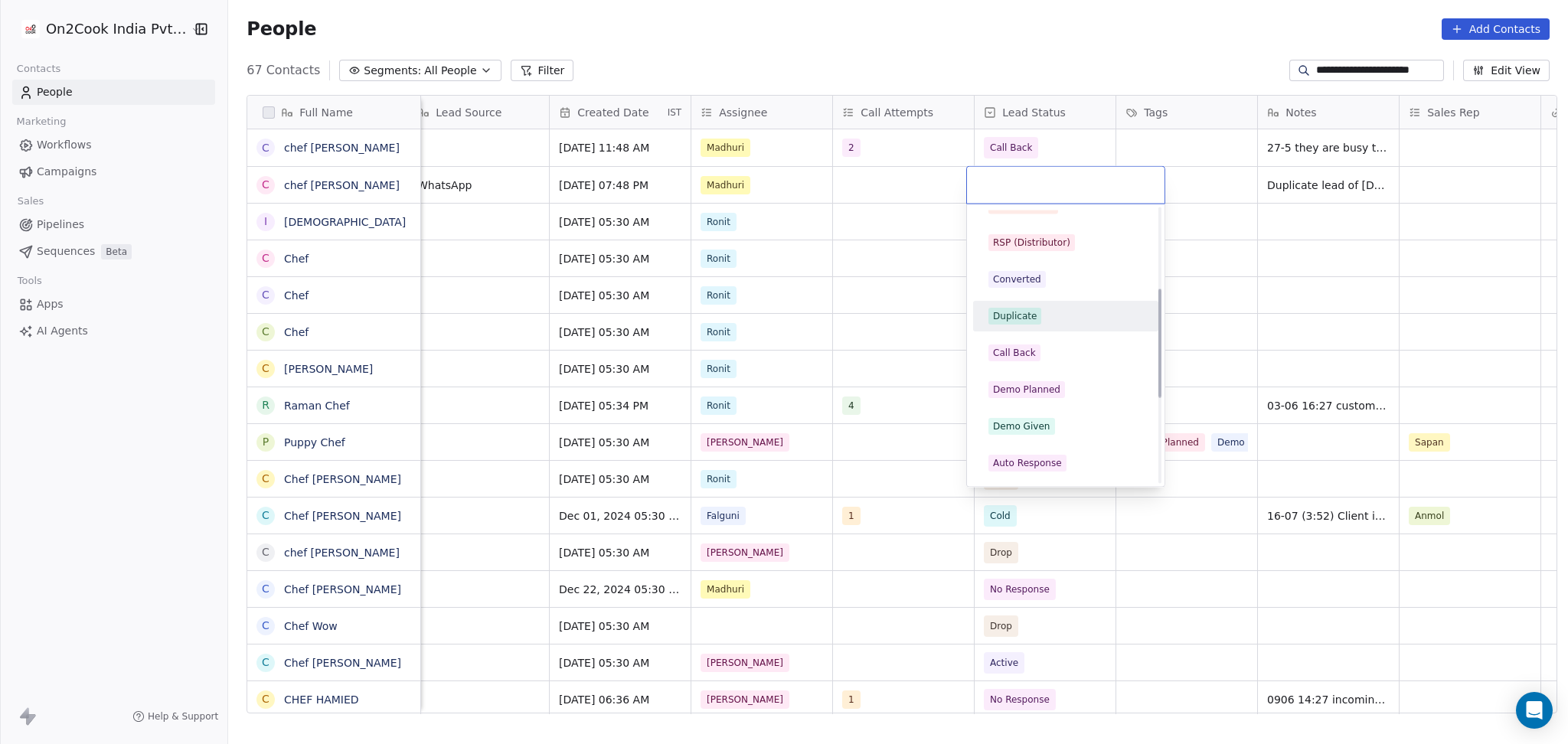
click at [1032, 318] on div "Duplicate" at bounding box center [1014, 316] width 44 height 14
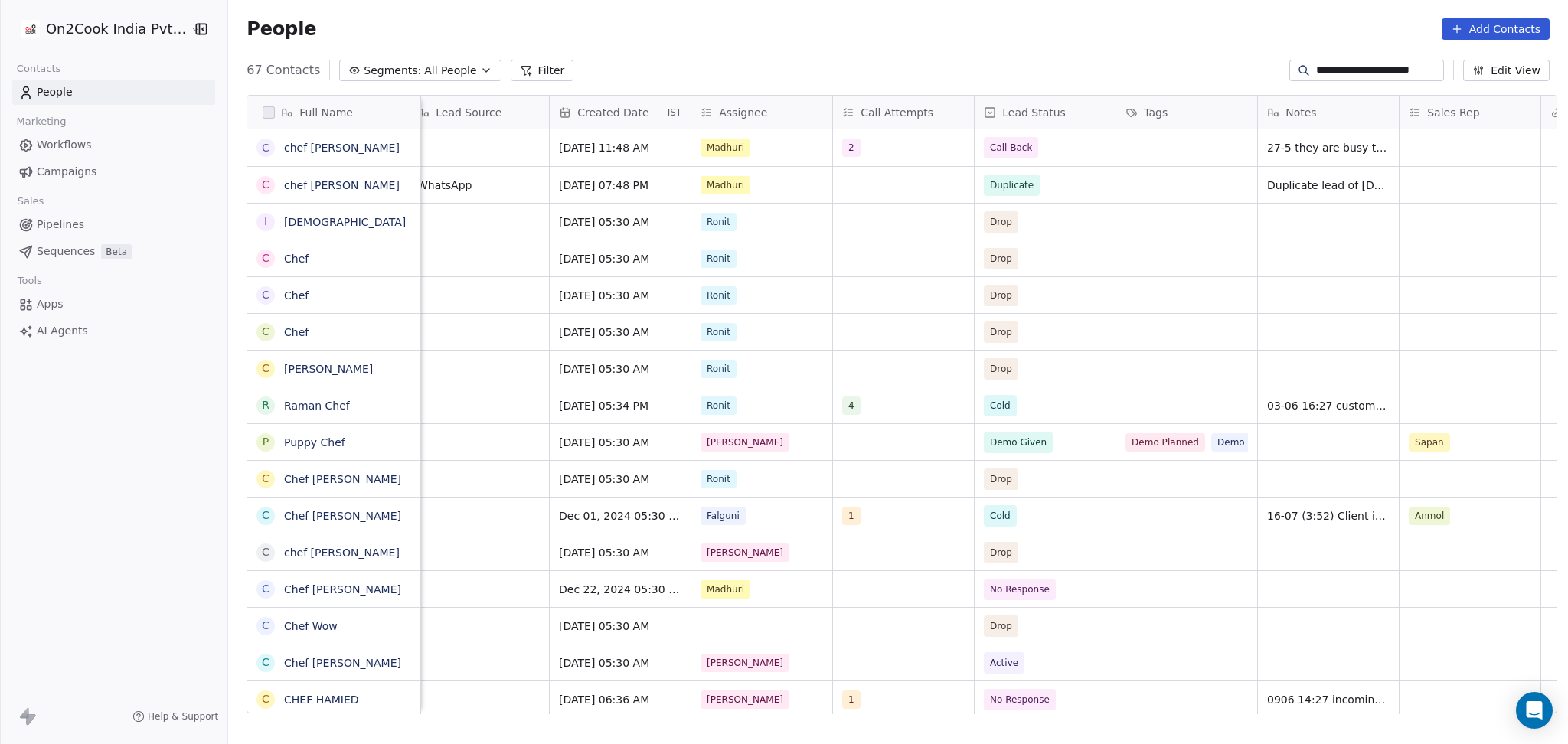
click at [1386, 45] on div "People Add Contacts" at bounding box center [898, 29] width 1340 height 58
click at [1379, 66] on input "**********" at bounding box center [1378, 70] width 125 height 15
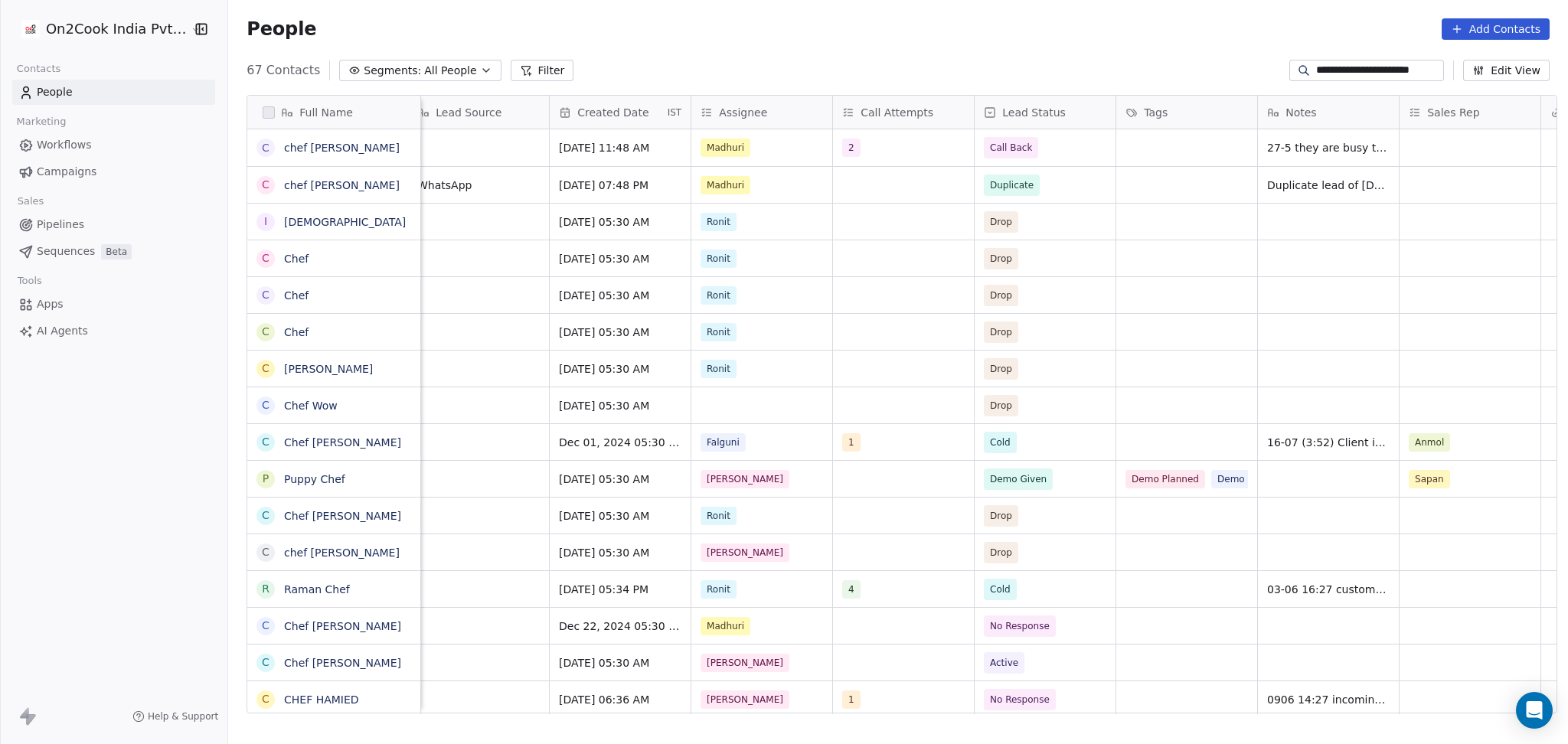
paste input
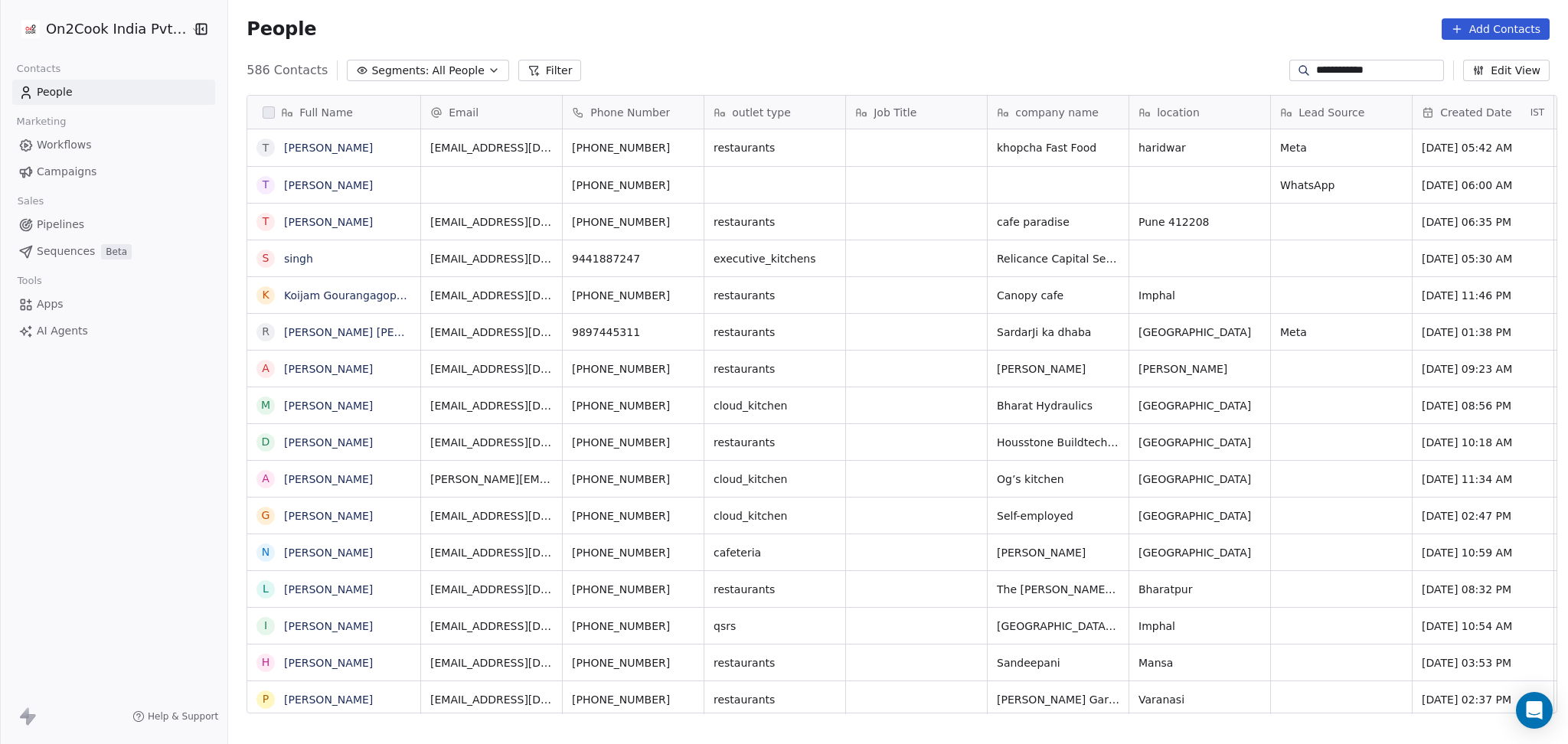
scroll to position [639, 1331]
type input "**********"
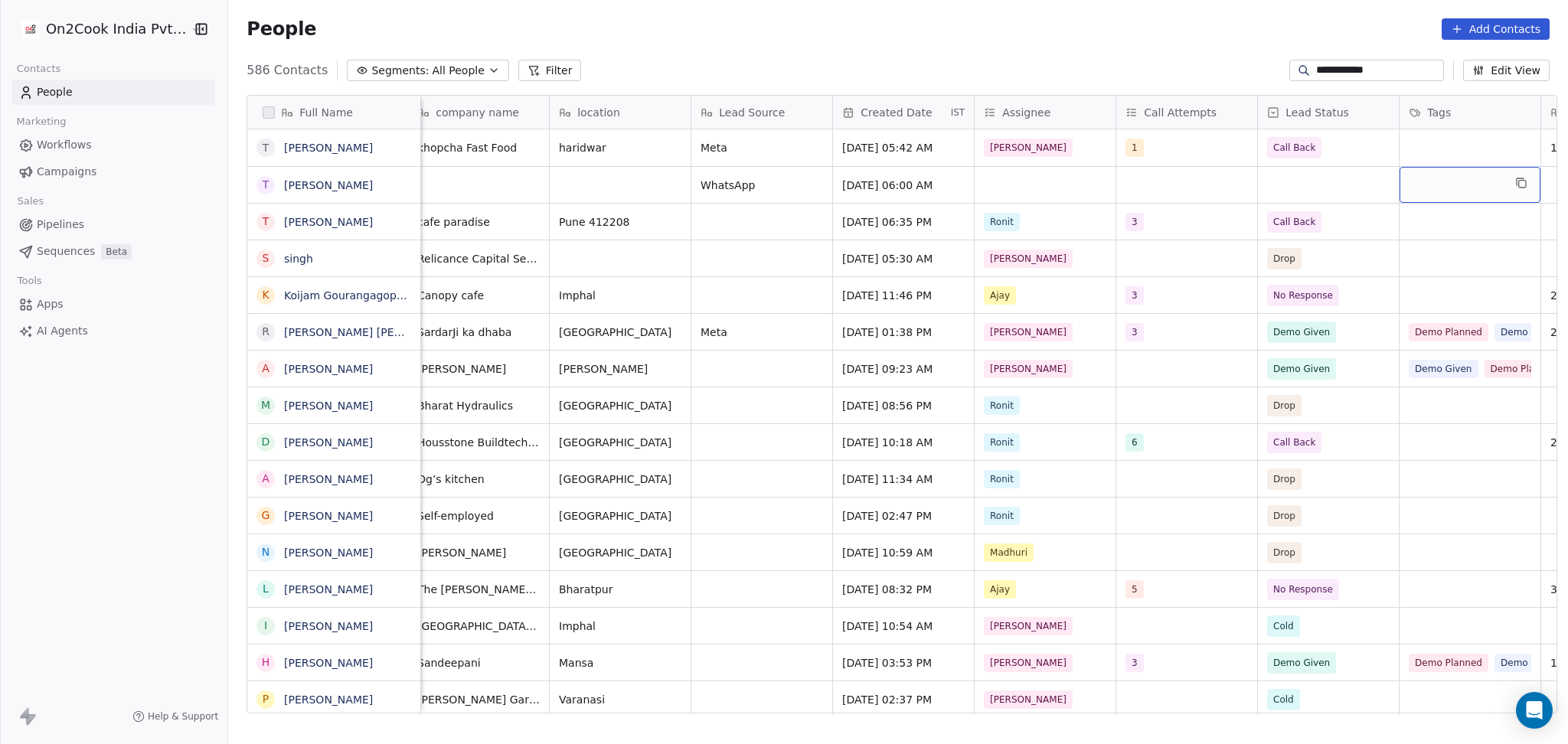
scroll to position [0, 720]
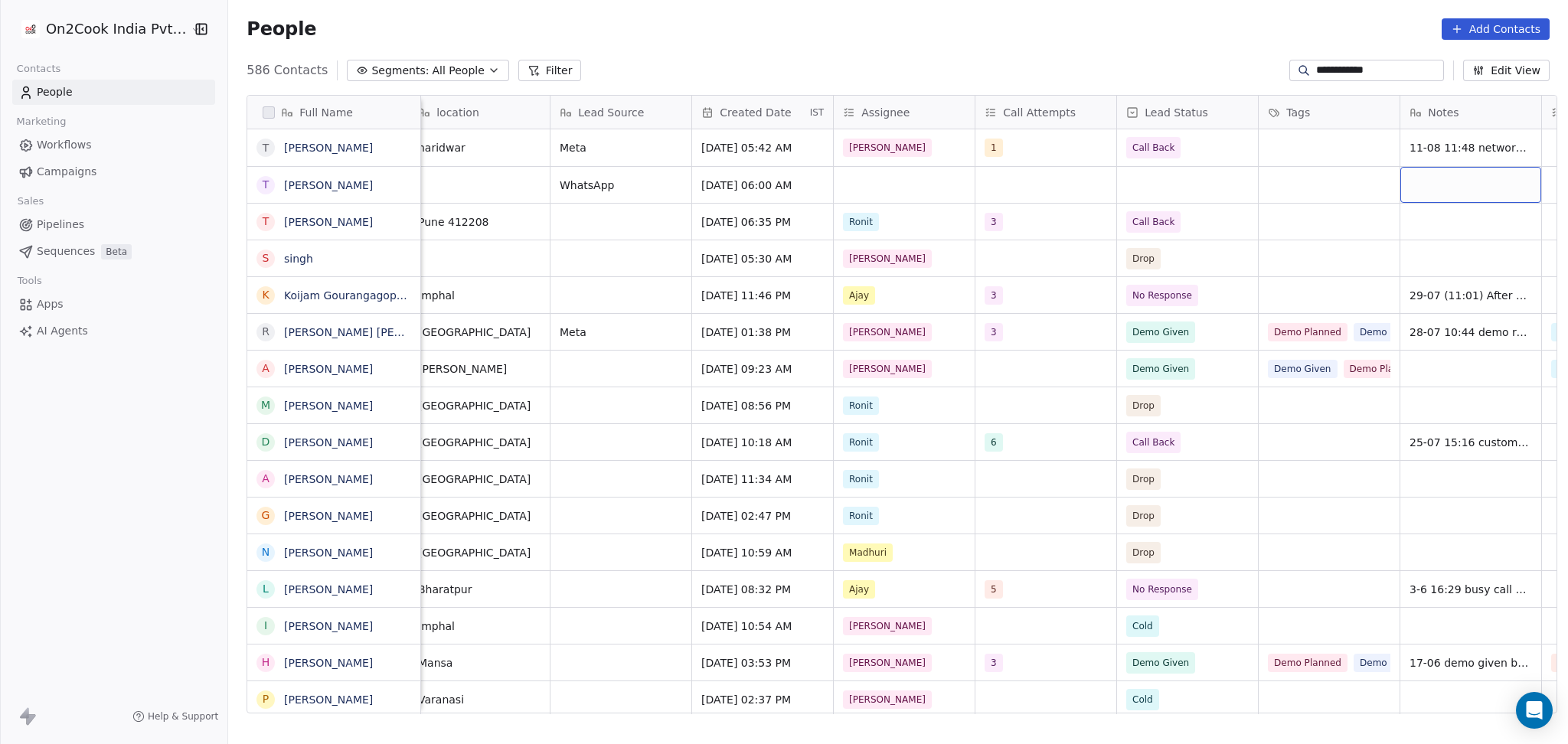
click at [1441, 189] on div "grid" at bounding box center [1470, 185] width 141 height 36
type textarea "**********"
click at [1068, 232] on html "**********" at bounding box center [784, 372] width 1568 height 744
click at [835, 182] on div "grid" at bounding box center [903, 185] width 141 height 36
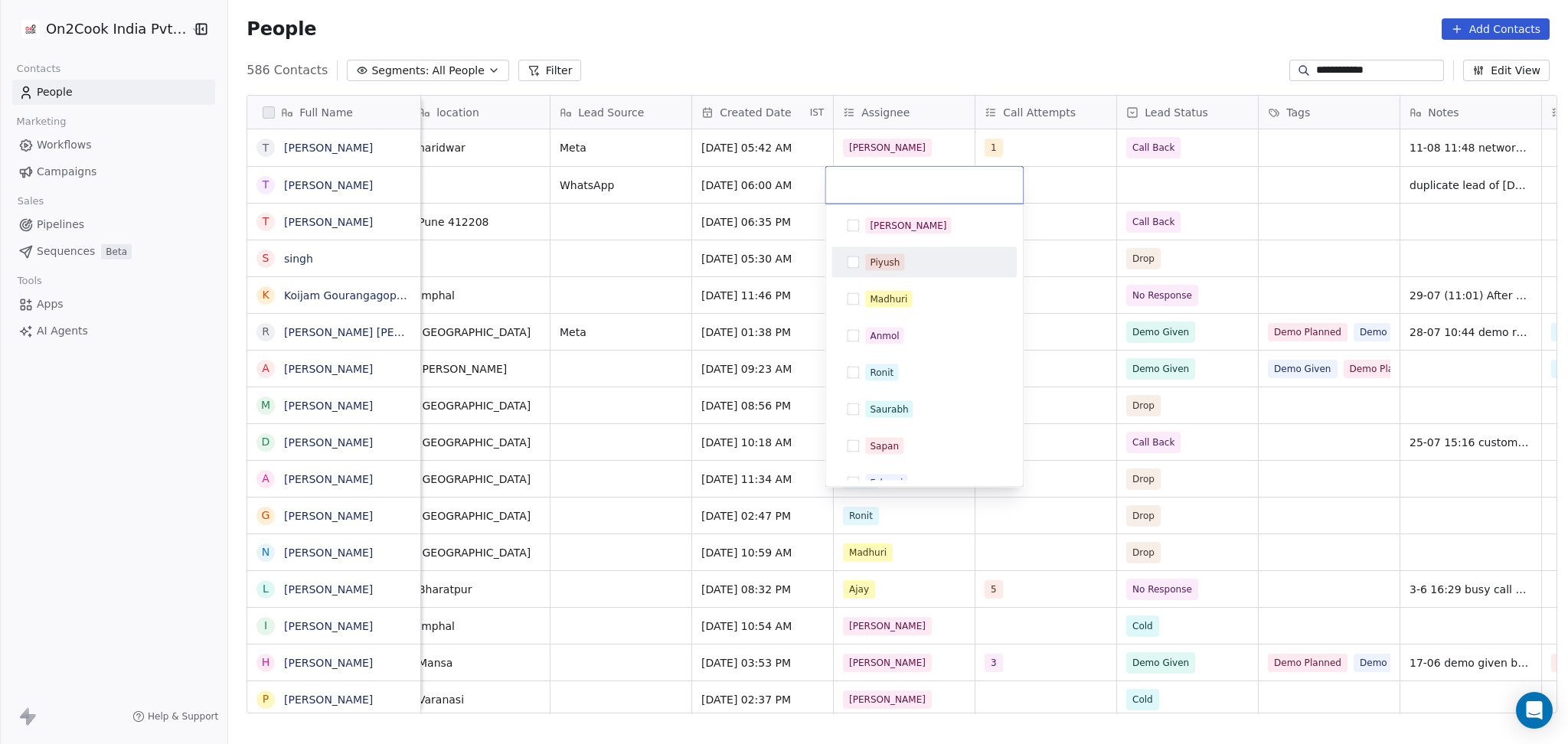
click at [851, 216] on div "[PERSON_NAME]" at bounding box center [923, 225] width 173 height 25
click at [1159, 232] on html "**********" at bounding box center [784, 372] width 1568 height 744
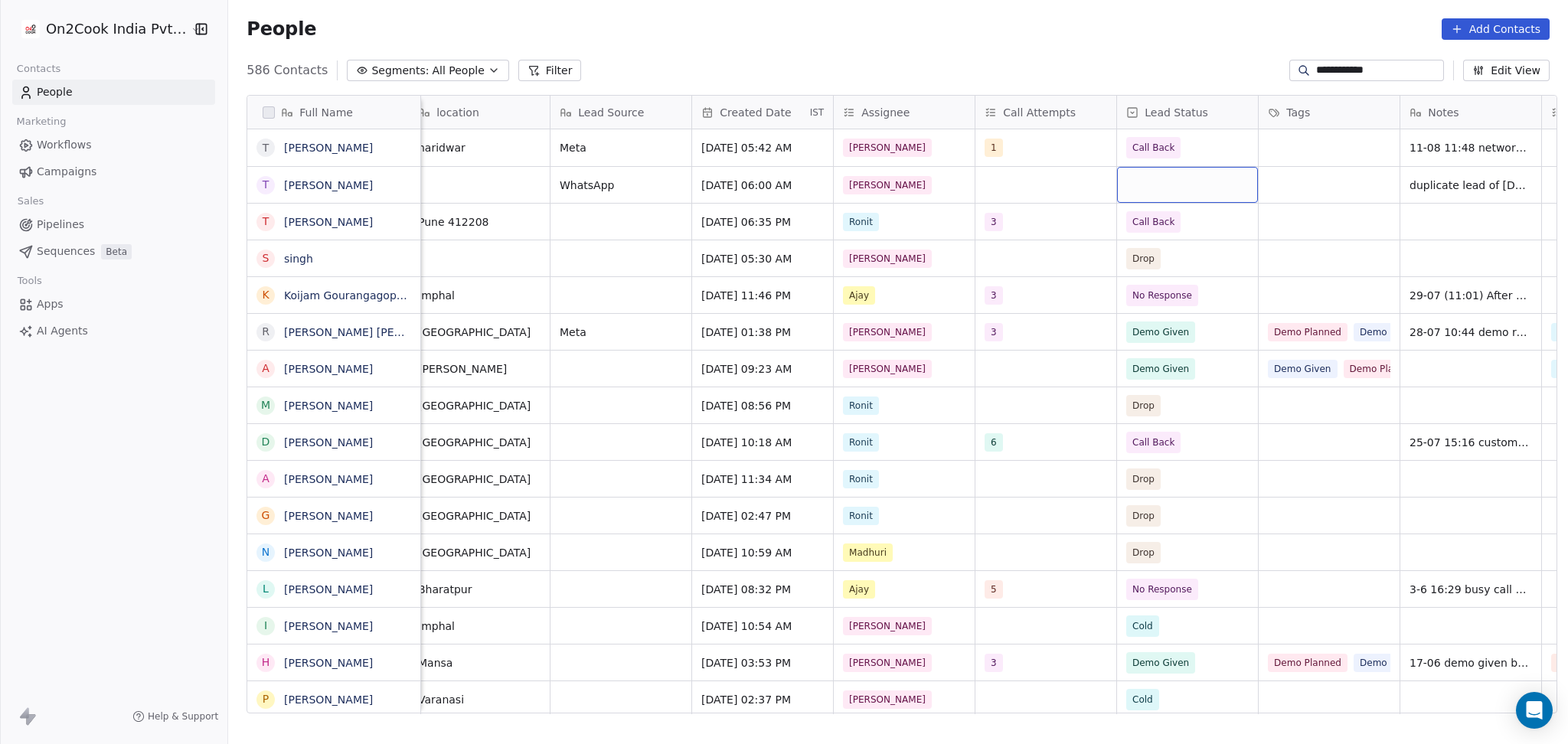
click at [1156, 189] on div "grid" at bounding box center [1187, 185] width 141 height 36
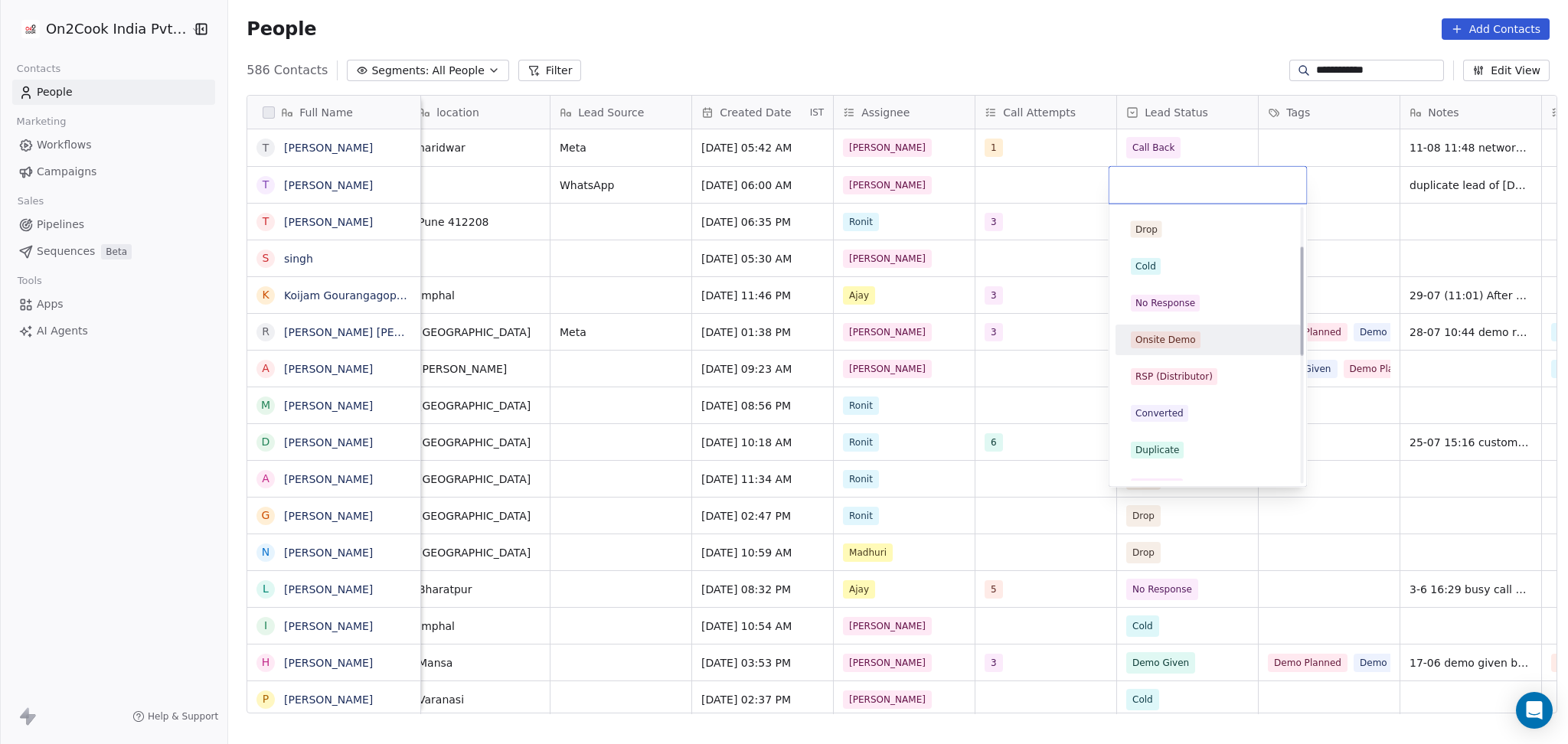
scroll to position [102, 0]
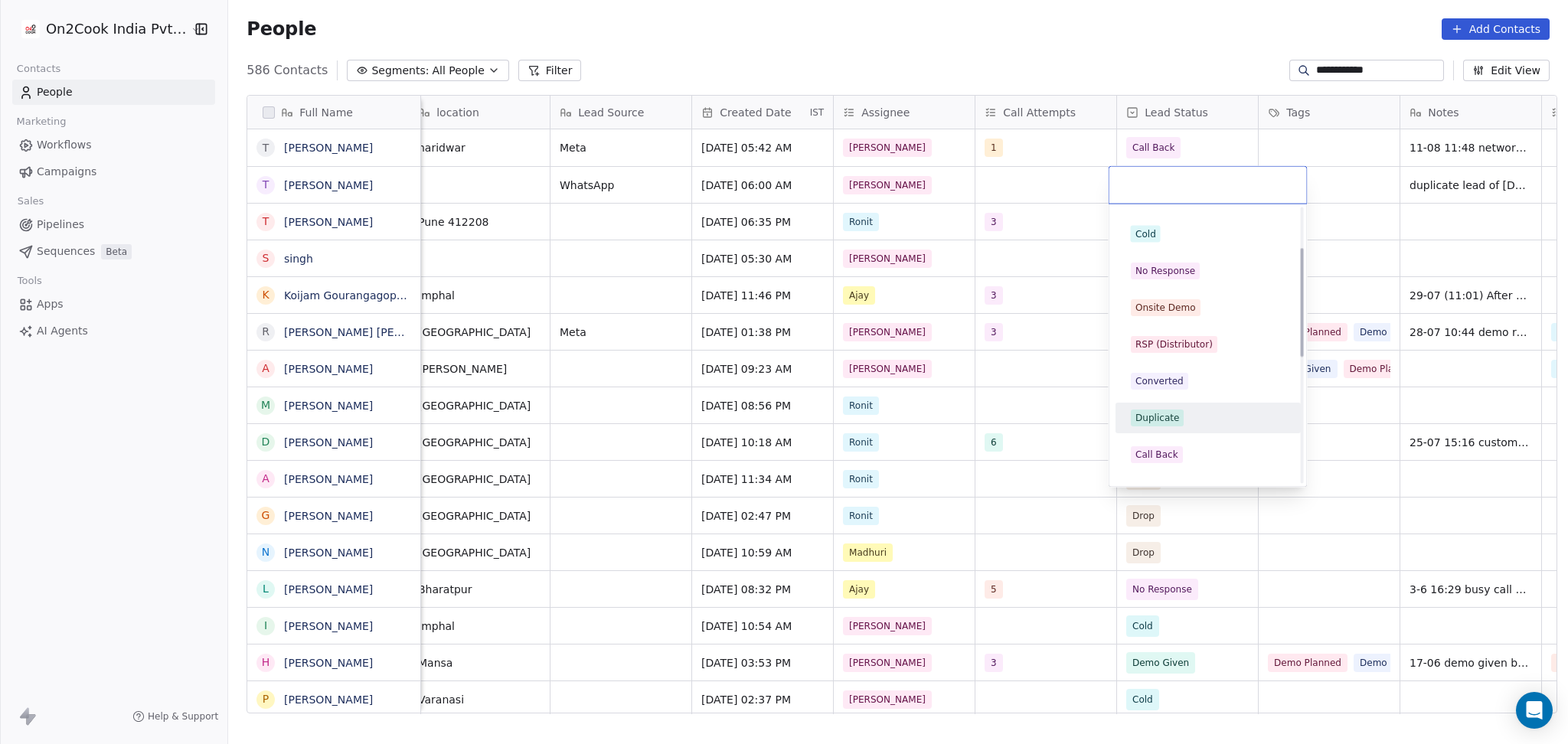
click at [1184, 406] on div "Duplicate" at bounding box center [1207, 418] width 173 height 25
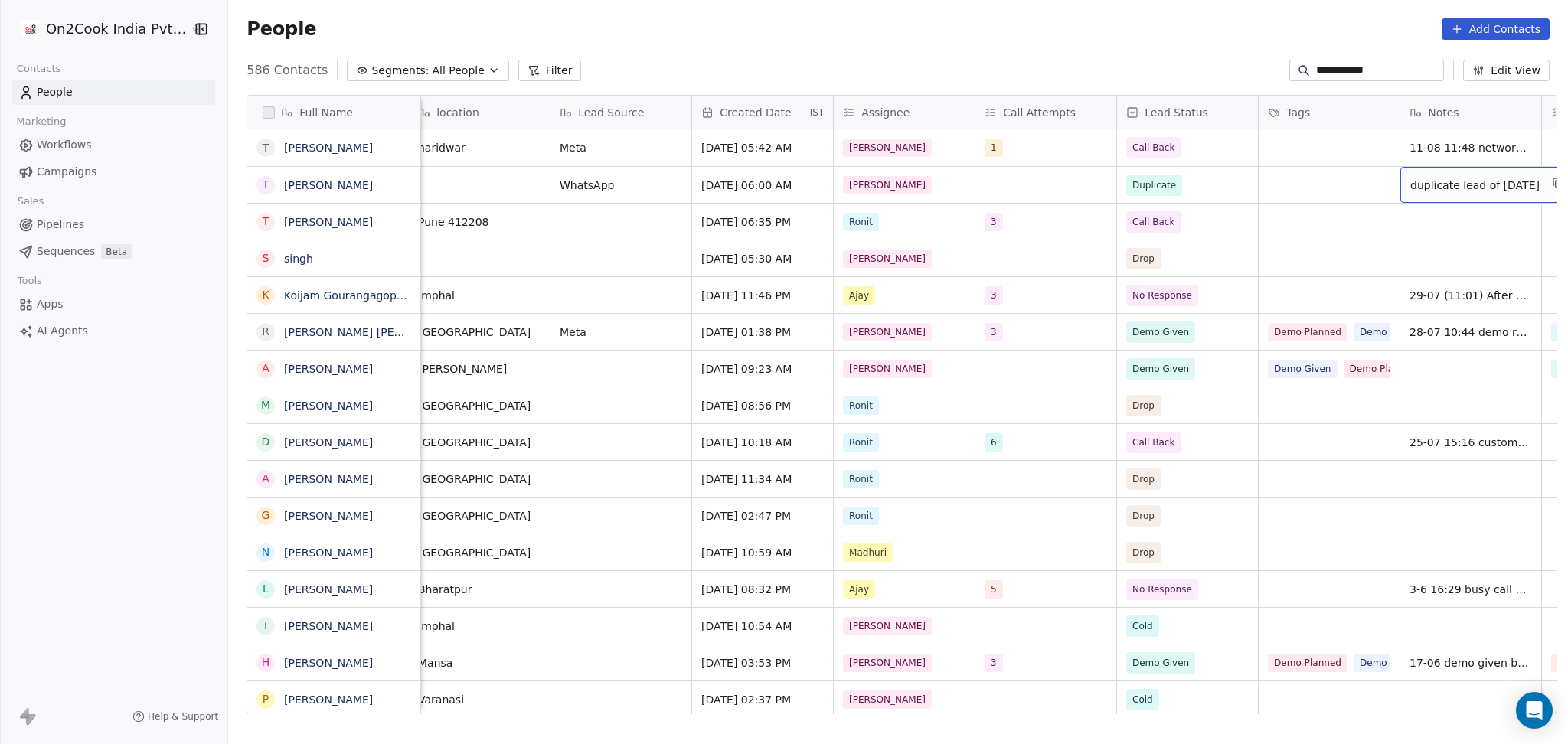
click at [1482, 193] on span "duplicate lead of aug 28" at bounding box center [1474, 185] width 130 height 15
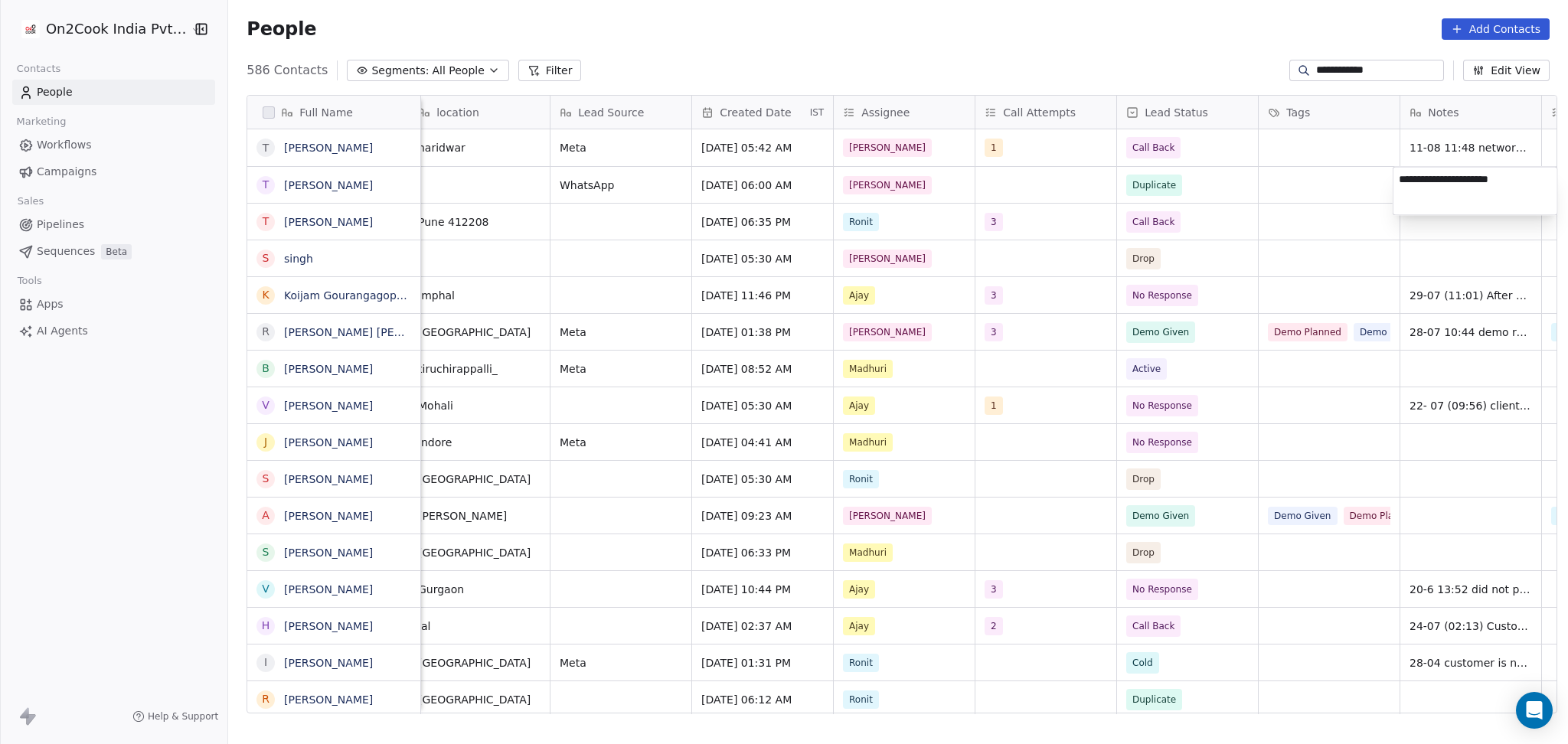
type textarea "**********"
click at [1317, 199] on html "**********" at bounding box center [784, 372] width 1568 height 744
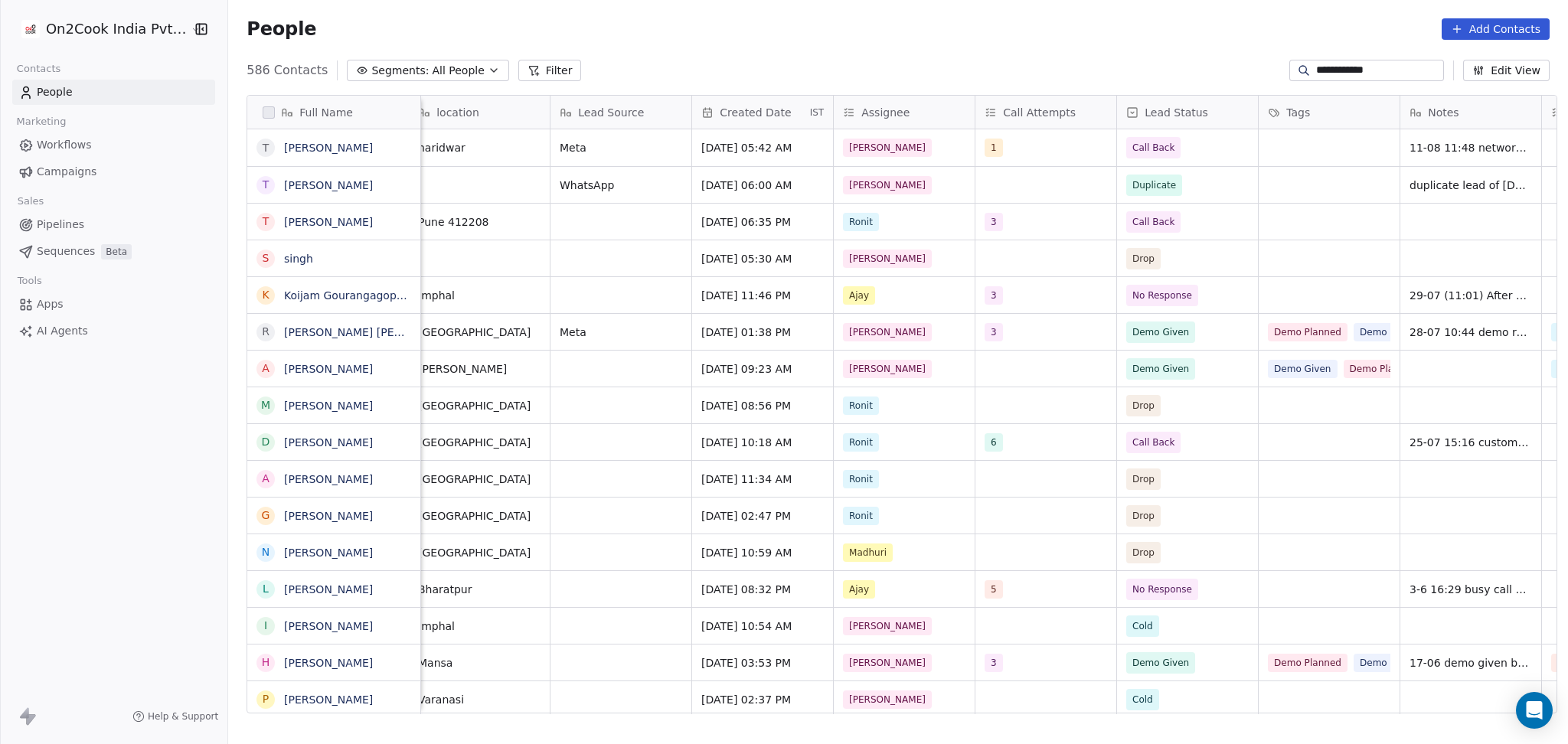
click at [1348, 70] on input "**********" at bounding box center [1378, 70] width 125 height 15
paste input
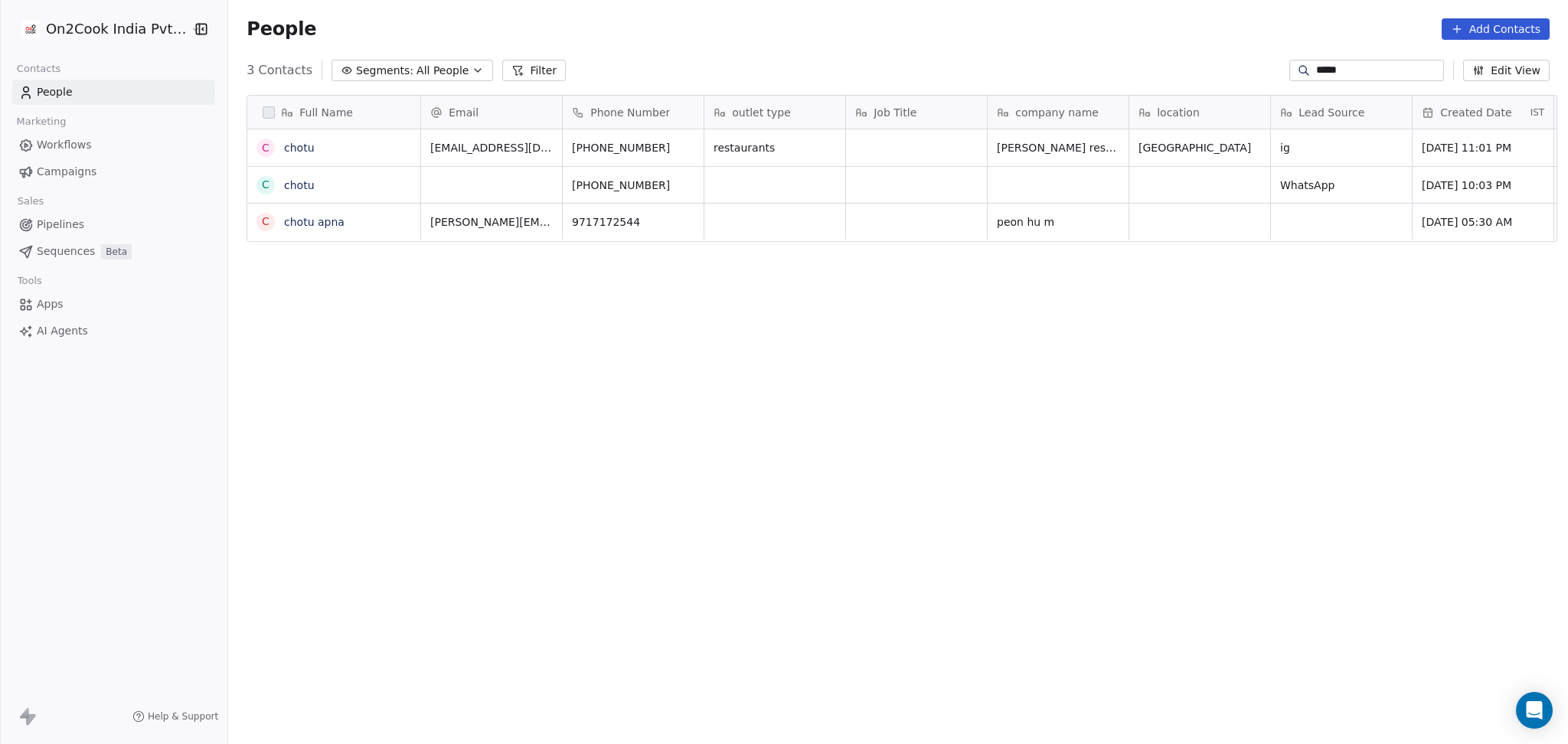
scroll to position [639, 1331]
type input "*****"
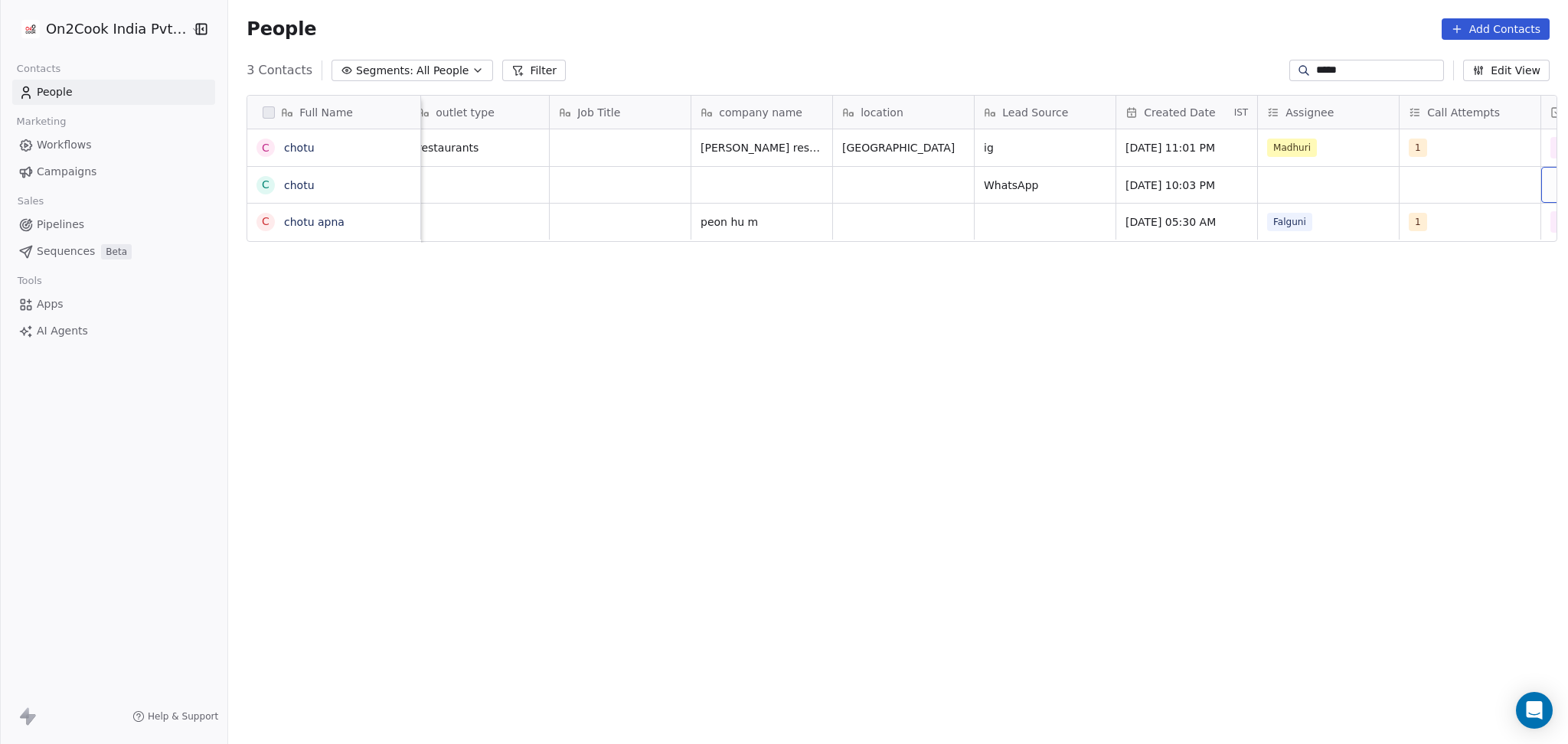
scroll to position [0, 437]
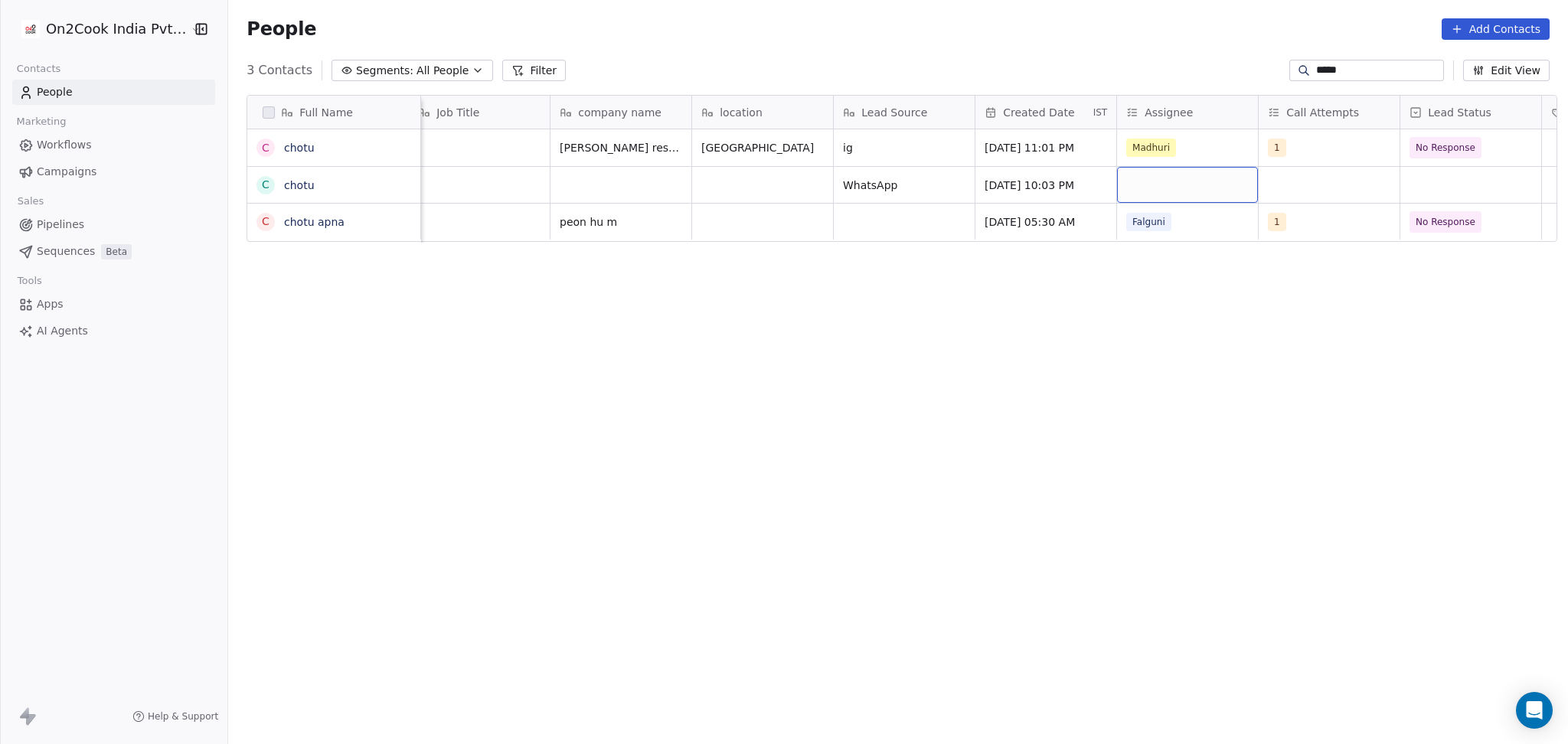
click at [1182, 185] on div "grid" at bounding box center [1187, 185] width 141 height 36
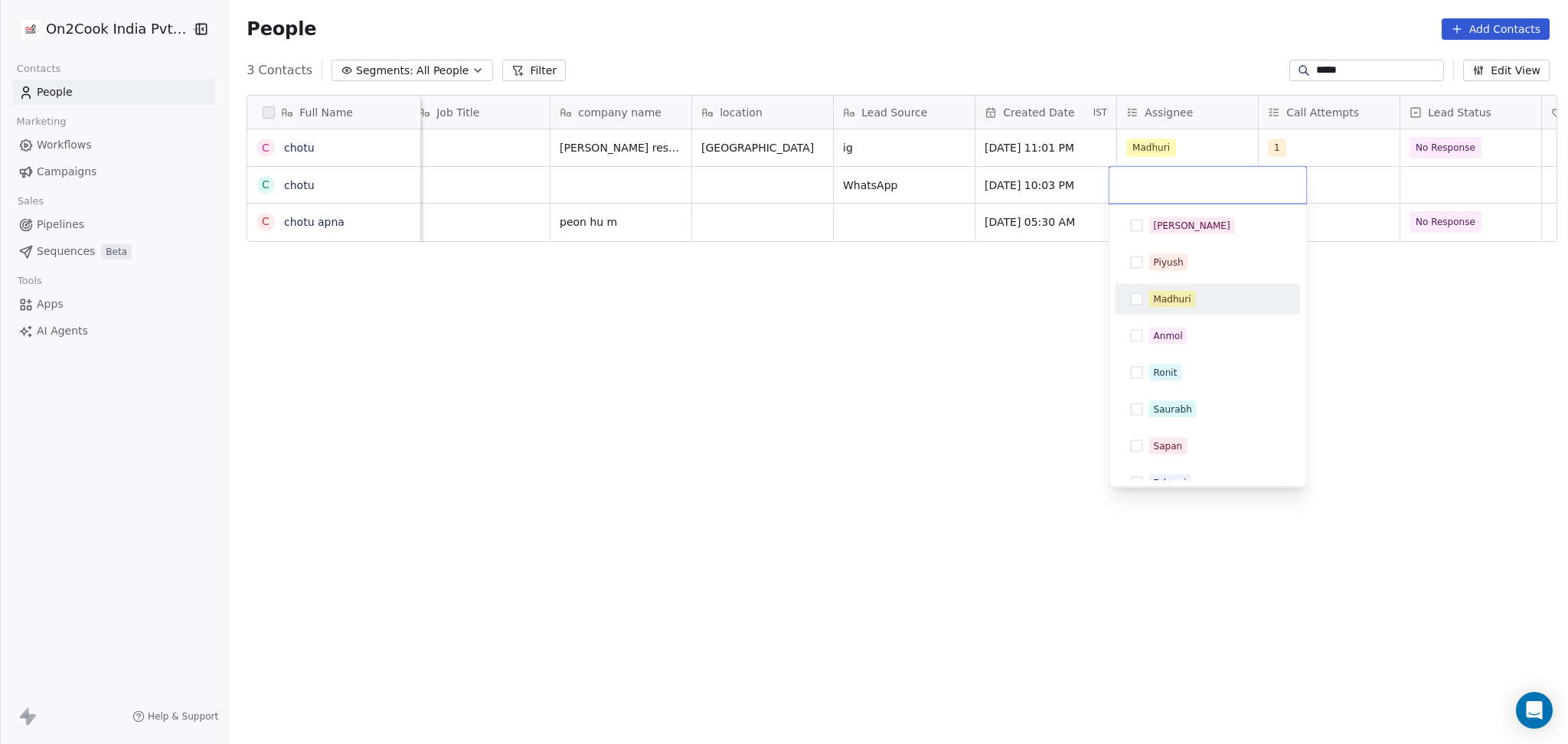
click at [1183, 292] on div "Madhuri" at bounding box center [1172, 298] width 37 height 14
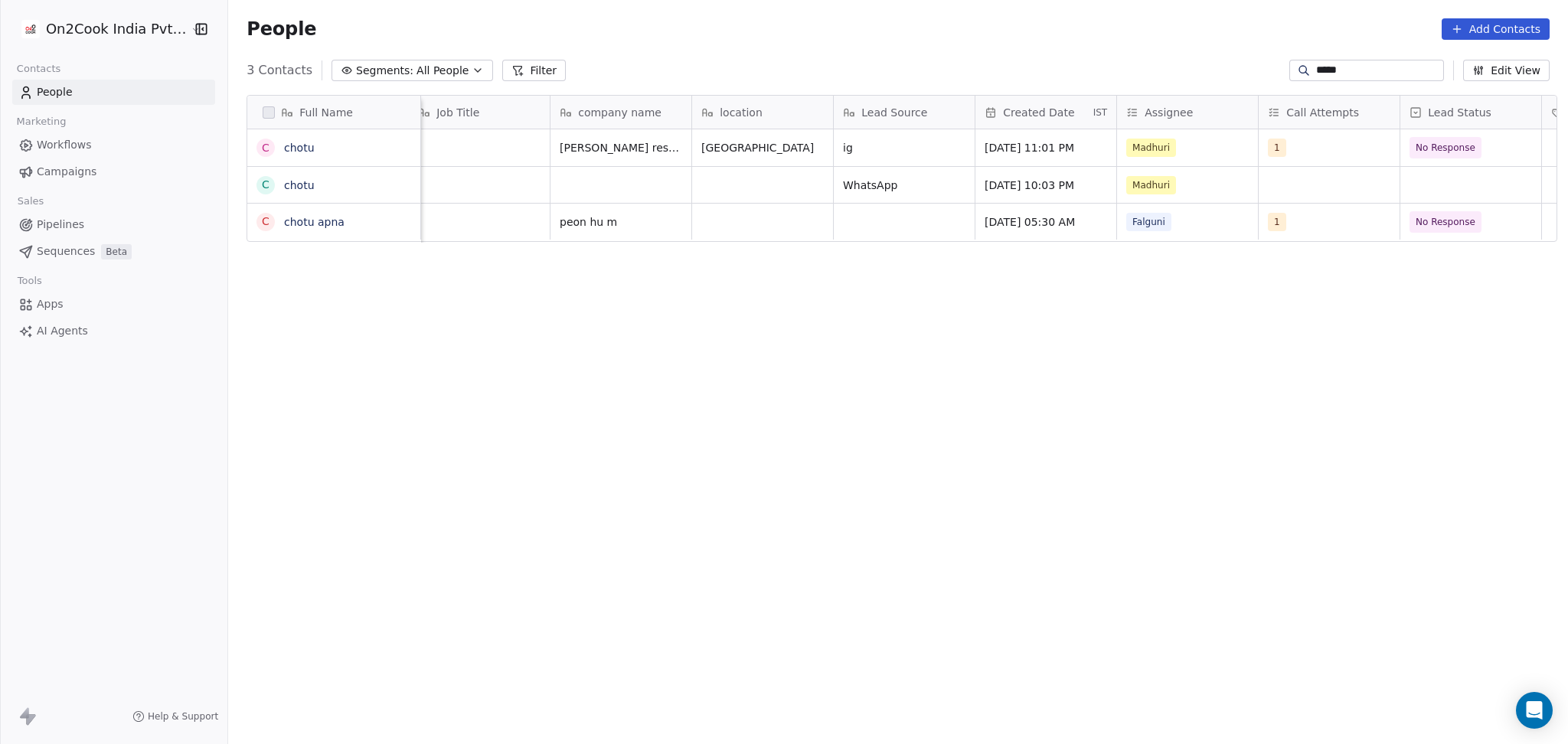
click at [1438, 196] on html "On2Cook India Pvt. Ltd. Contacts People Marketing Workflows Campaigns Sales Pip…" at bounding box center [784, 372] width 1568 height 744
click at [1438, 196] on div "grid" at bounding box center [1470, 185] width 141 height 36
click at [1441, 189] on div "grid" at bounding box center [1470, 185] width 141 height 36
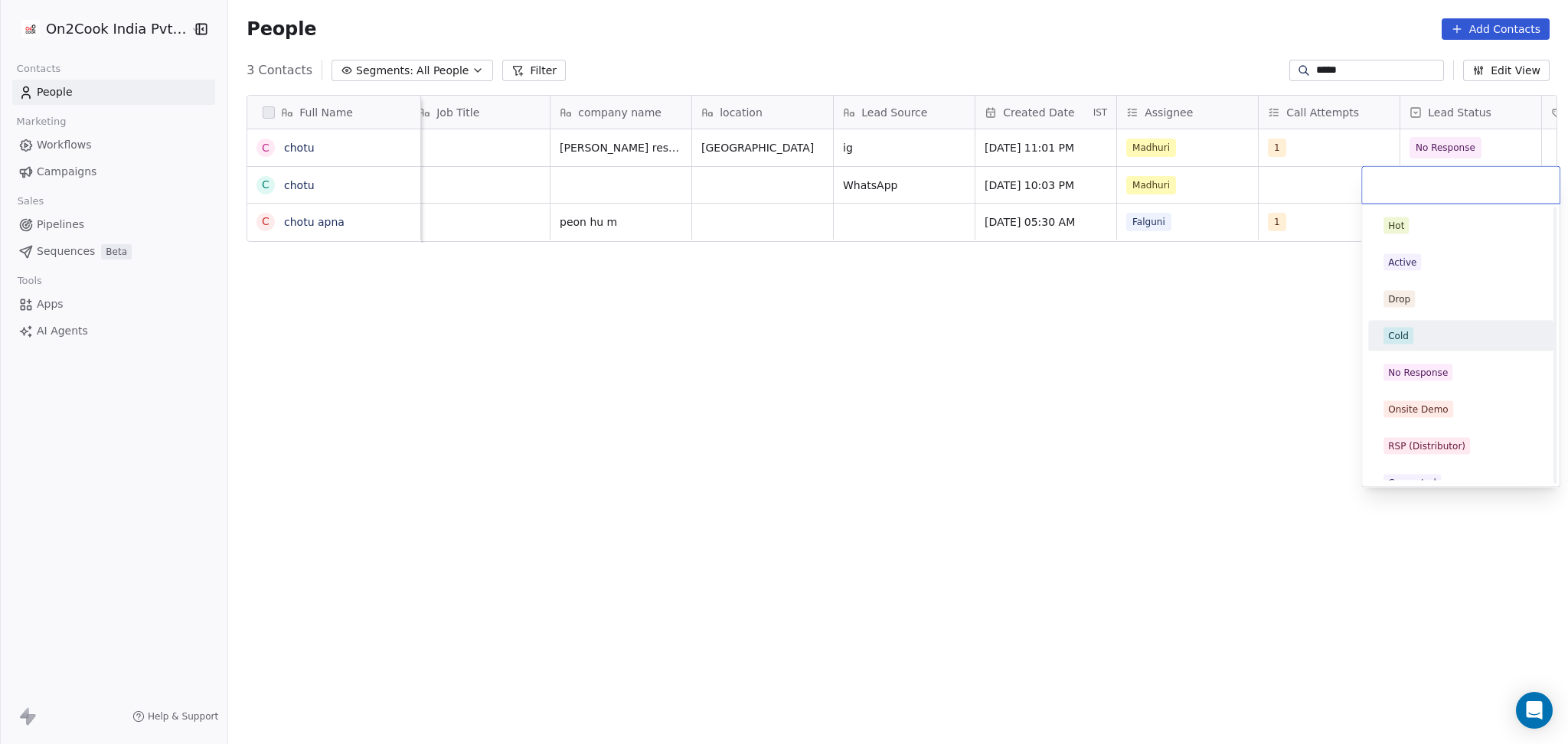
scroll to position [102, 0]
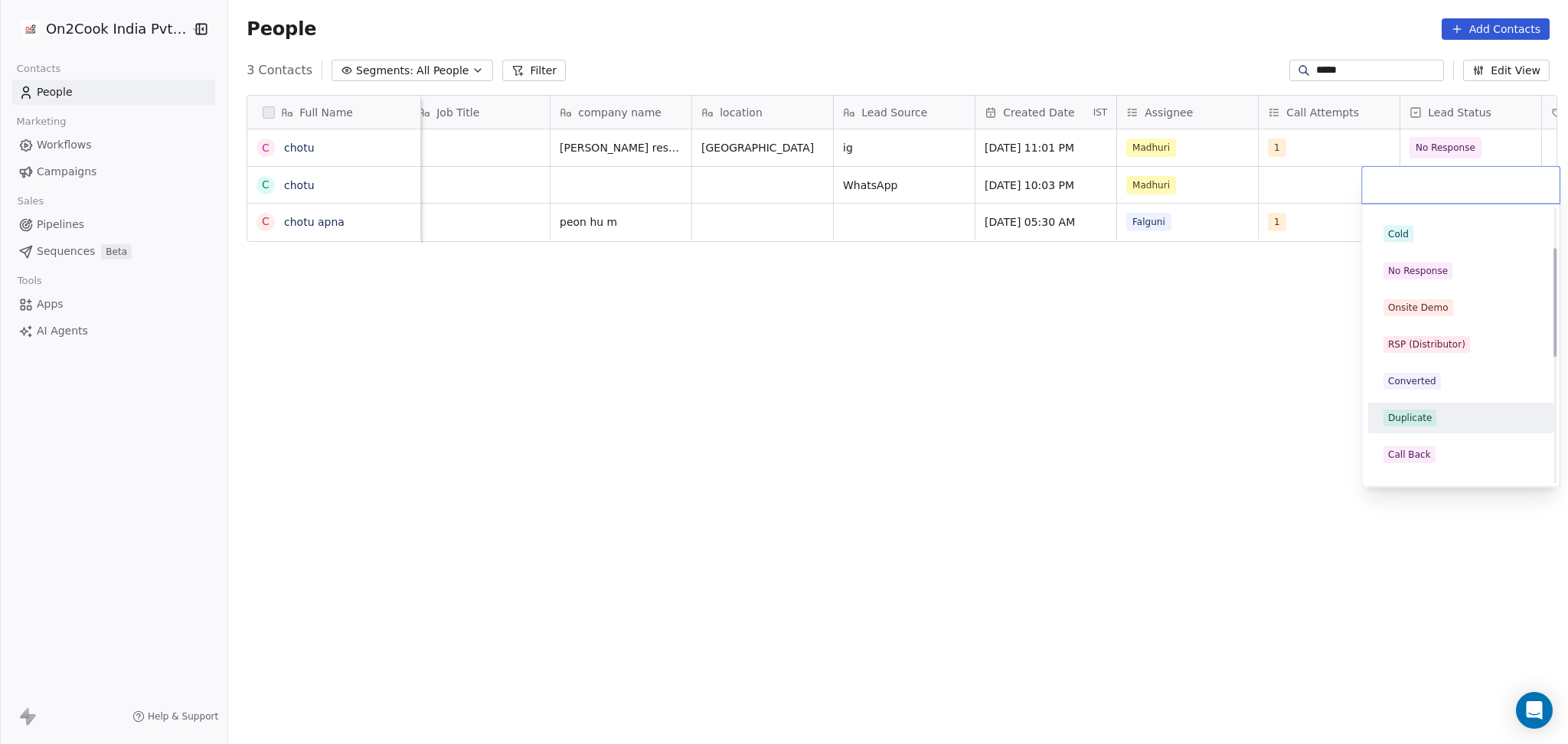
click at [1435, 410] on div "Duplicate" at bounding box center [1461, 417] width 154 height 17
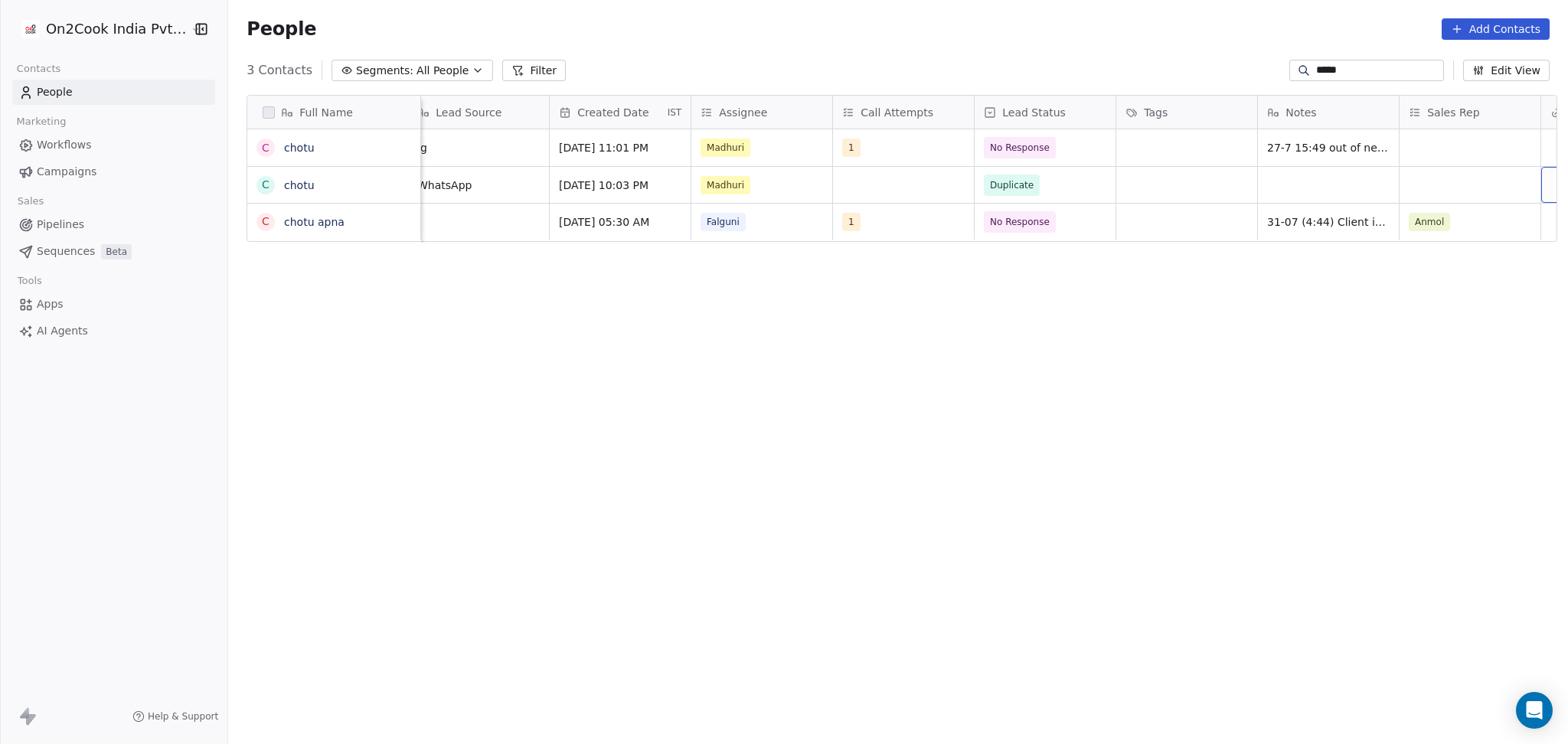
scroll to position [0, 1004]
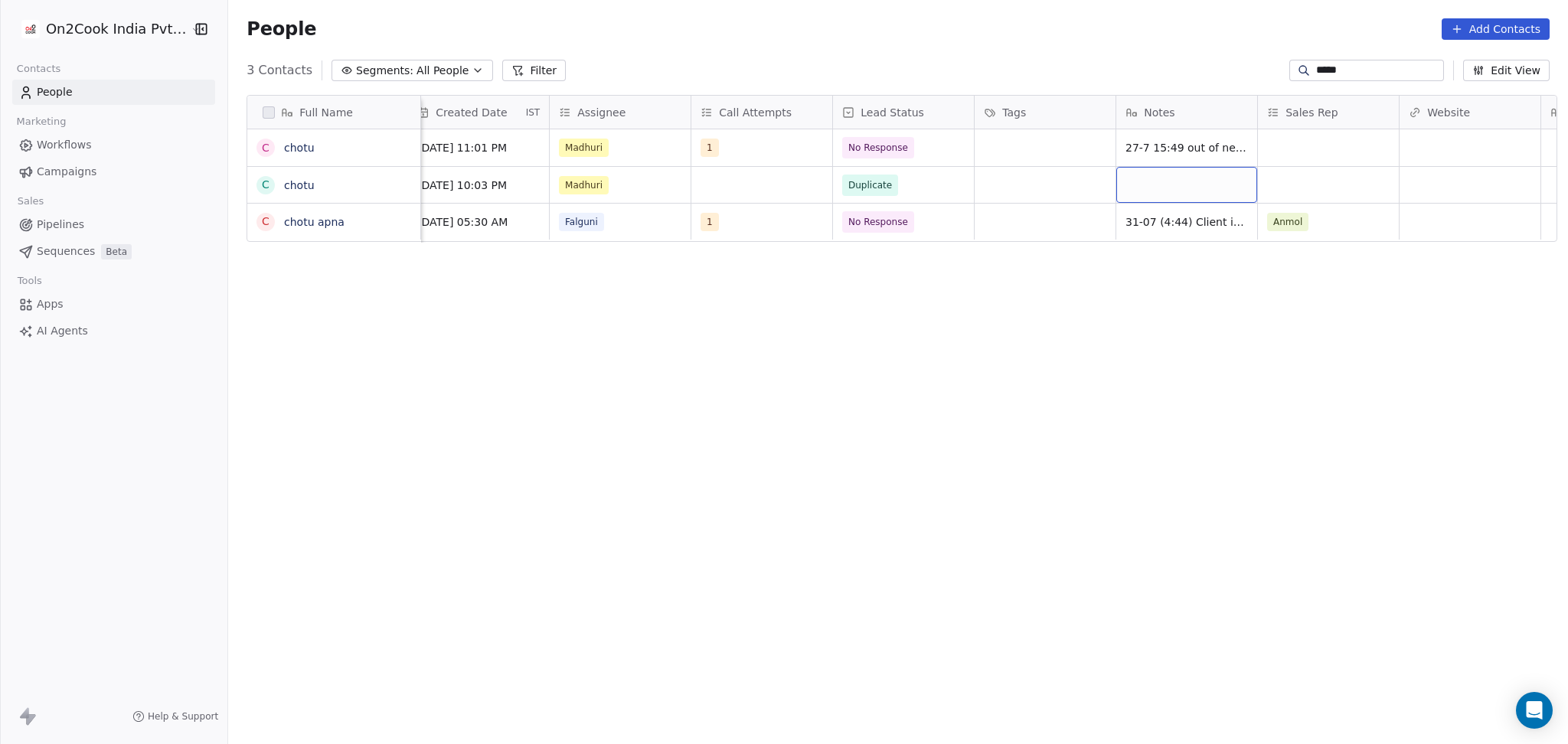
click at [1159, 176] on div "grid" at bounding box center [1186, 185] width 141 height 36
type textarea "**********"
click at [755, 313] on html "On2Cook India Pvt. Ltd. Contacts People Marketing Workflows Campaigns Sales Pip…" at bounding box center [784, 372] width 1568 height 744
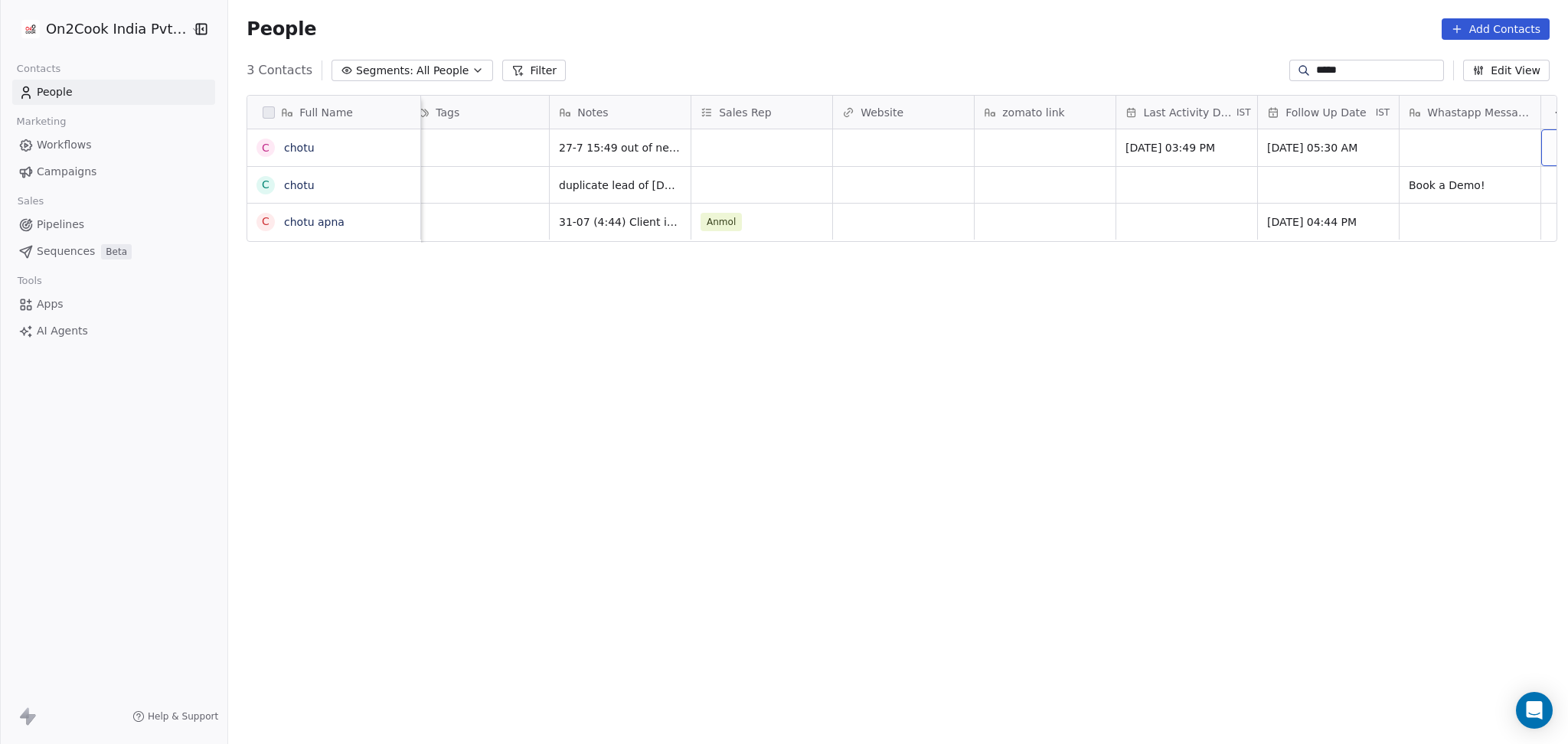
scroll to position [0, 1608]
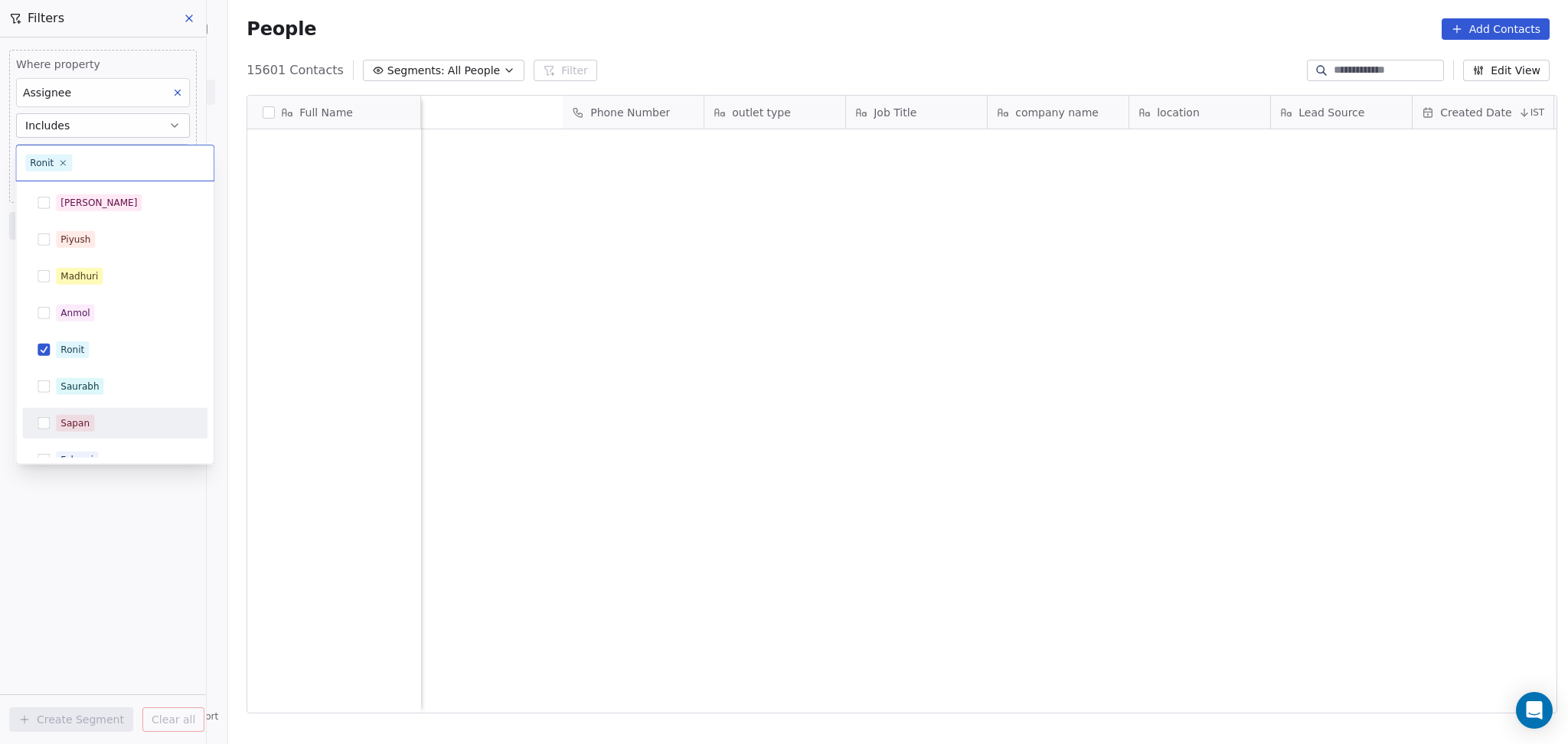
scroll to position [639, 1331]
